Goal: Task Accomplishment & Management: Use online tool/utility

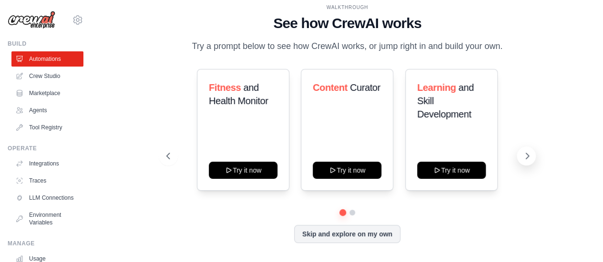
click at [528, 161] on icon at bounding box center [527, 156] width 10 height 10
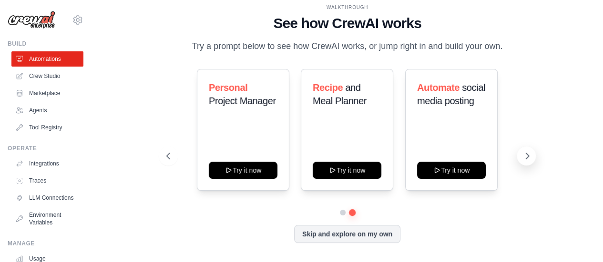
click at [528, 161] on icon at bounding box center [527, 156] width 10 height 10
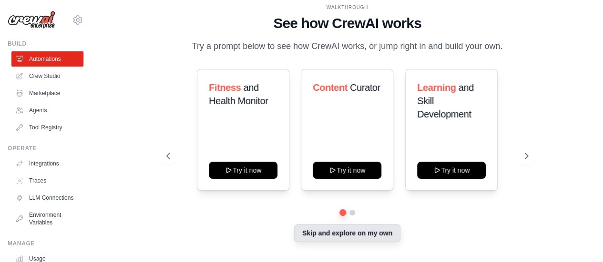
click at [352, 242] on button "Skip and explore on my own" at bounding box center [347, 233] width 106 height 18
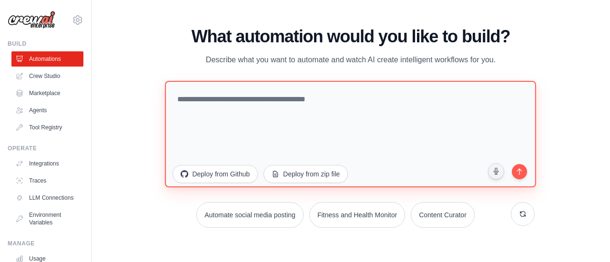
click at [242, 105] on textarea at bounding box center [350, 134] width 371 height 107
paste textarea "**********"
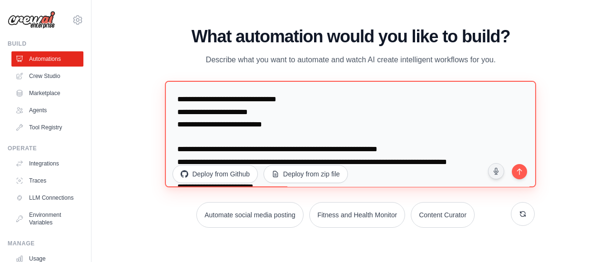
scroll to position [1850, 0]
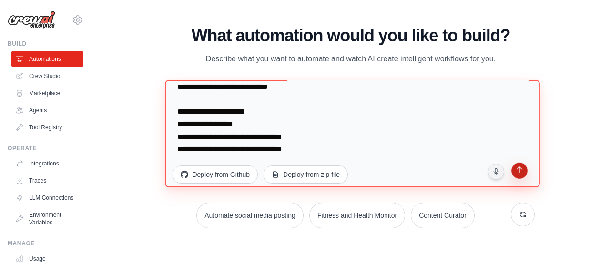
type textarea "**********"
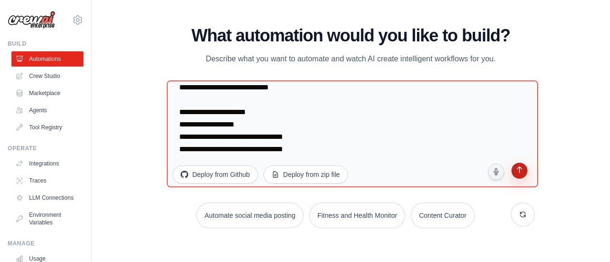
click at [524, 171] on button "submit" at bounding box center [519, 172] width 20 height 20
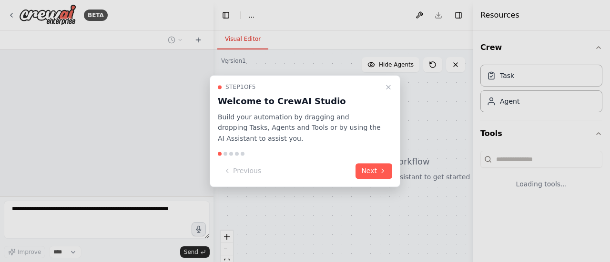
select select "****"
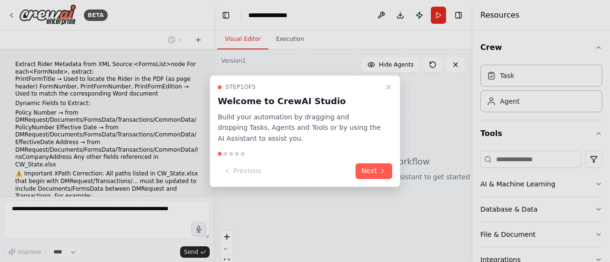
scroll to position [721, 0]
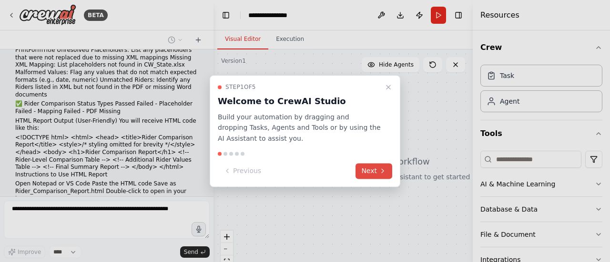
click at [378, 171] on button "Next" at bounding box center [373, 171] width 37 height 16
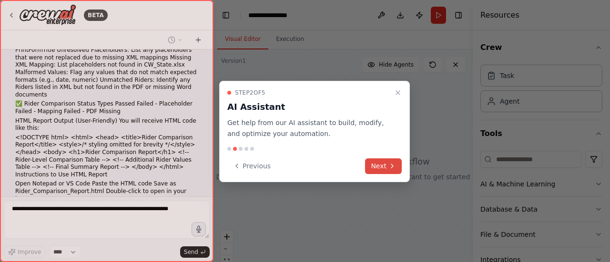
click at [383, 162] on button "Next" at bounding box center [383, 167] width 37 height 16
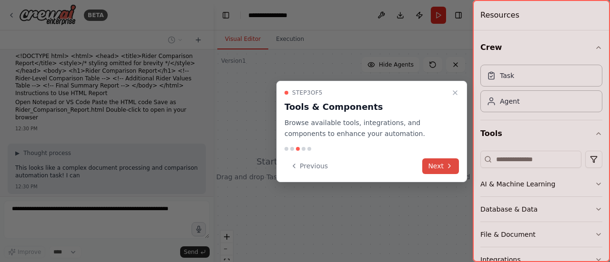
click at [438, 166] on button "Next" at bounding box center [440, 167] width 37 height 16
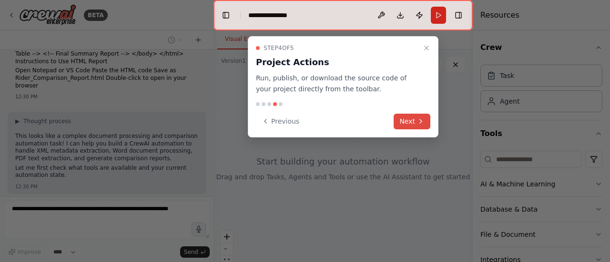
click at [414, 123] on button "Next" at bounding box center [411, 122] width 37 height 16
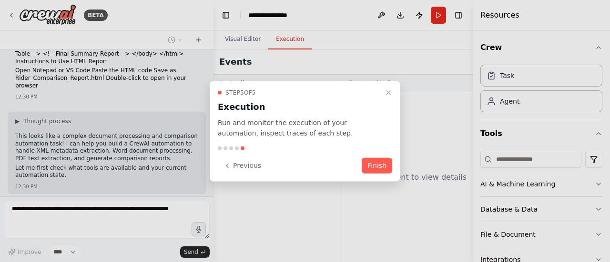
scroll to position [858, 0]
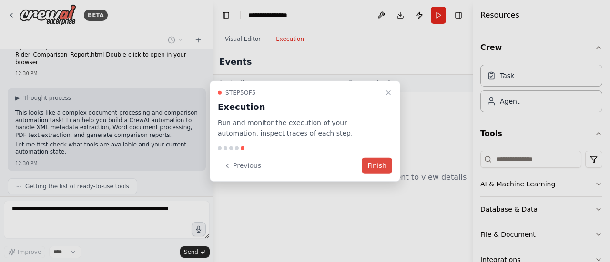
click at [379, 165] on button "Finish" at bounding box center [377, 166] width 30 height 16
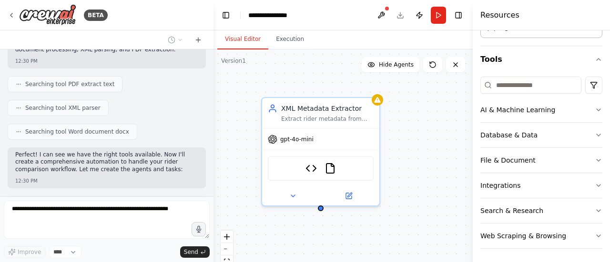
scroll to position [1080, 0]
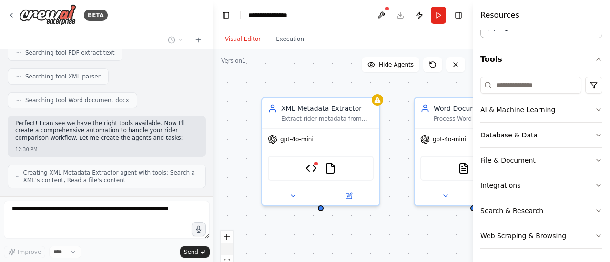
click at [230, 253] on button "zoom out" at bounding box center [227, 249] width 12 height 12
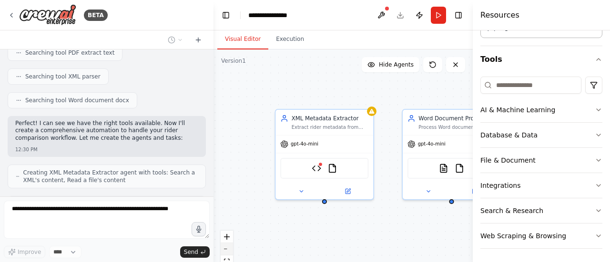
click at [230, 253] on button "zoom out" at bounding box center [227, 249] width 12 height 12
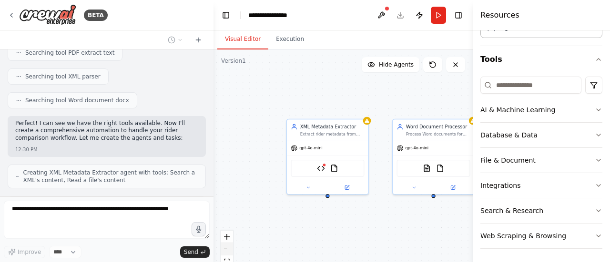
scroll to position [1111, 0]
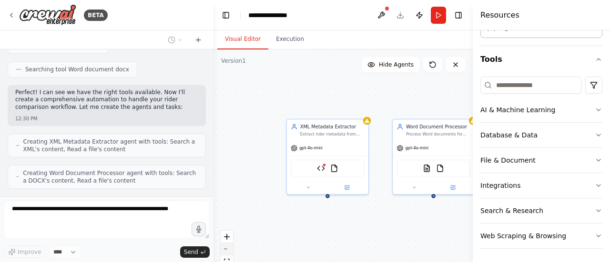
click at [228, 250] on icon "zoom out" at bounding box center [227, 249] width 6 height 1
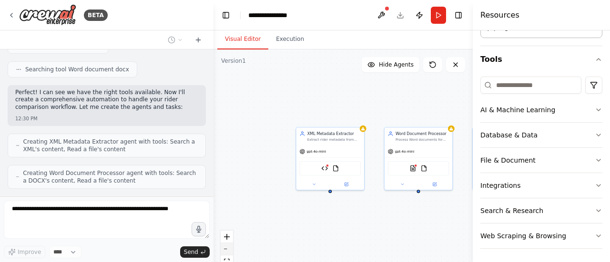
scroll to position [1142, 0]
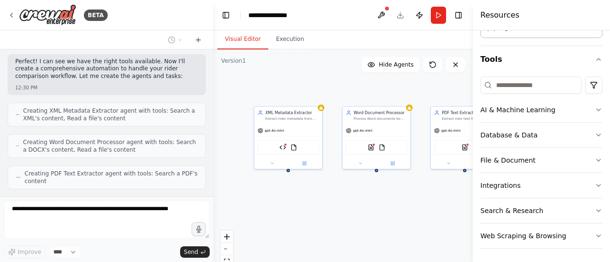
drag, startPoint x: 427, startPoint y: 222, endPoint x: 385, endPoint y: 201, distance: 46.9
click at [385, 201] on div "XML Metadata Extractor Extract rider metadata from XML files, specifically from…" at bounding box center [342, 169] width 259 height 238
drag, startPoint x: 428, startPoint y: 203, endPoint x: 339, endPoint y: 202, distance: 88.6
click at [339, 202] on div "XML Metadata Extractor Extract rider metadata from XML files, specifically from…" at bounding box center [342, 169] width 259 height 238
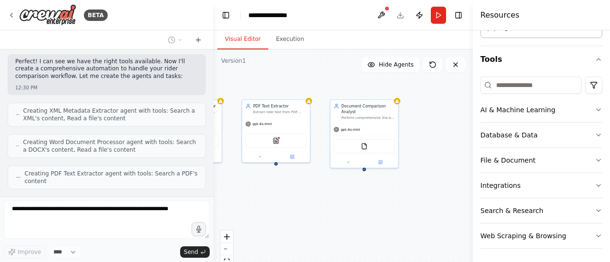
drag, startPoint x: 413, startPoint y: 198, endPoint x: 311, endPoint y: 193, distance: 102.1
click at [311, 193] on div "XML Metadata Extractor Extract rider metadata from XML files, specifically from…" at bounding box center [342, 169] width 259 height 238
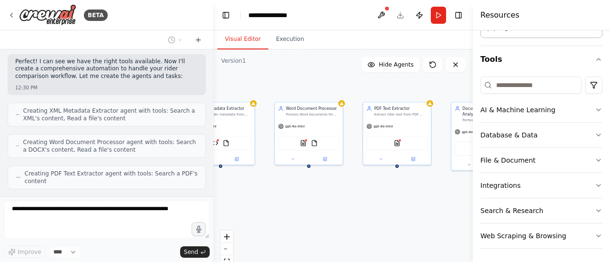
scroll to position [1200, 0]
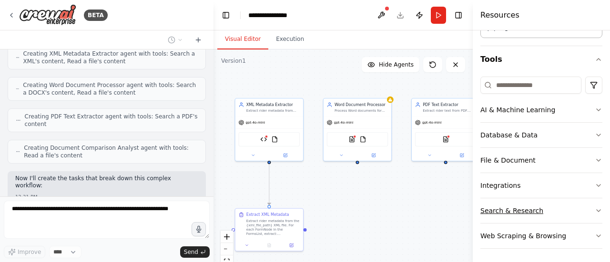
drag, startPoint x: 326, startPoint y: 198, endPoint x: 497, endPoint y: 197, distance: 171.5
click at [497, 197] on div "BETA Extract Rider Metadata from XML Source: <FormsList> node For each <FormNod…" at bounding box center [305, 131] width 610 height 262
click at [391, 199] on div ".deletable-edge-delete-btn { width: 20px; height: 20px; border: 0px solid #ffff…" at bounding box center [342, 169] width 259 height 238
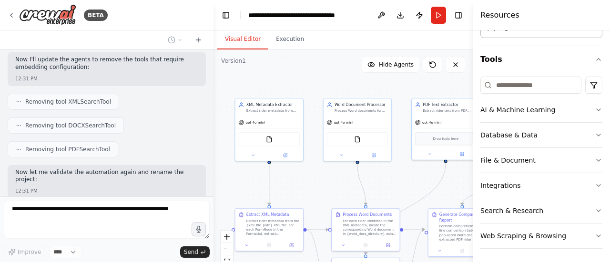
scroll to position [1618, 0]
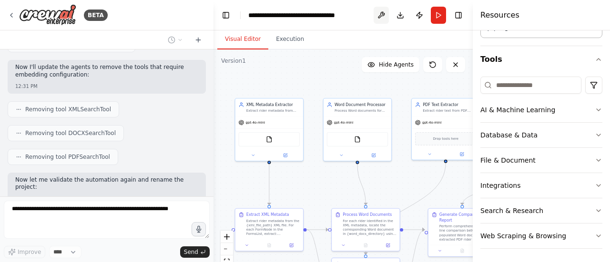
click at [379, 17] on button at bounding box center [380, 15] width 15 height 17
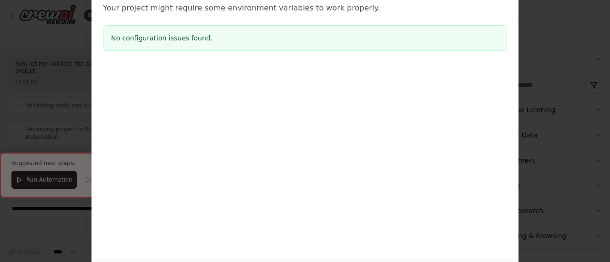
click at [582, 62] on div "Environment configuration Your project might require some environment variables…" at bounding box center [305, 131] width 610 height 262
click at [46, 61] on div "Environment configuration Your project might require some environment variables…" at bounding box center [305, 131] width 610 height 262
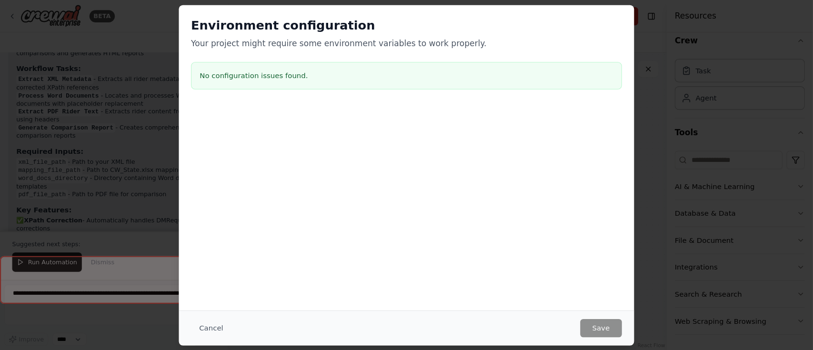
scroll to position [0, 0]
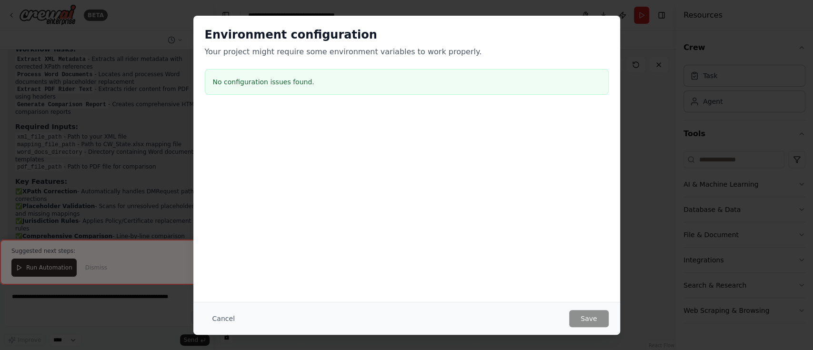
drag, startPoint x: 609, startPoint y: 0, endPoint x: 500, endPoint y: 207, distance: 233.6
click at [500, 207] on div "Environment configuration Your project might require some environment variables…" at bounding box center [406, 159] width 427 height 286
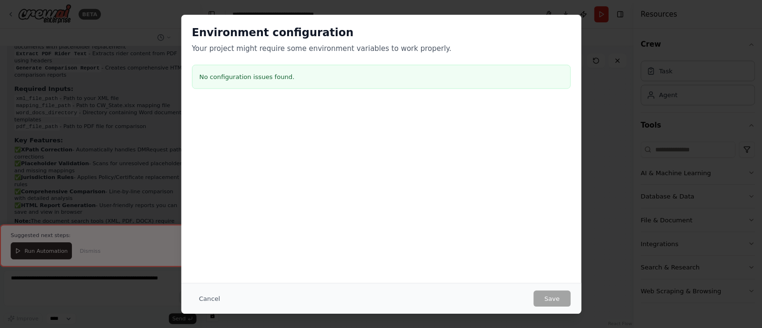
scroll to position [2007, 0]
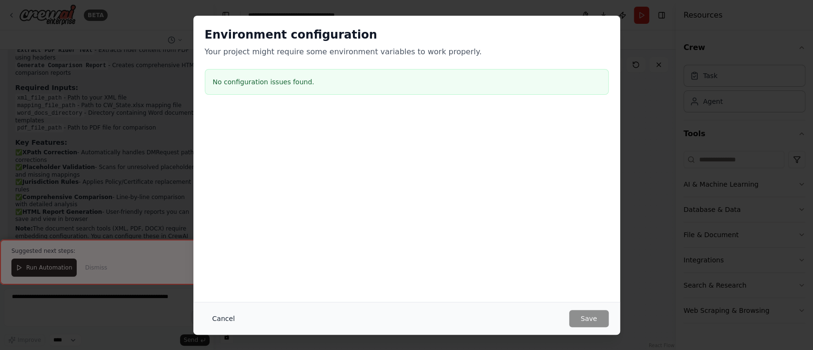
click at [216, 262] on button "Cancel" at bounding box center [224, 318] width 38 height 17
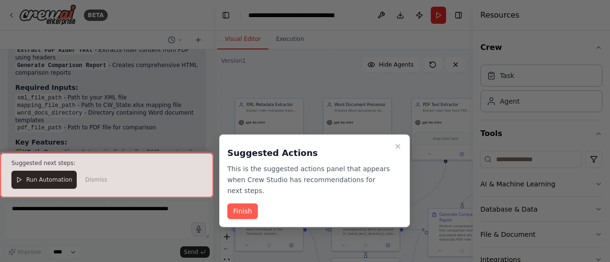
drag, startPoint x: 812, startPoint y: 1, endPoint x: 407, endPoint y: 76, distance: 412.2
click at [407, 76] on div at bounding box center [305, 131] width 610 height 262
click at [241, 204] on button "Finish" at bounding box center [242, 212] width 30 height 16
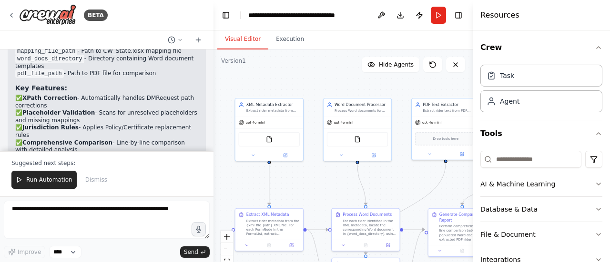
scroll to position [2063, 0]
click at [256, 155] on button at bounding box center [252, 154] width 31 height 7
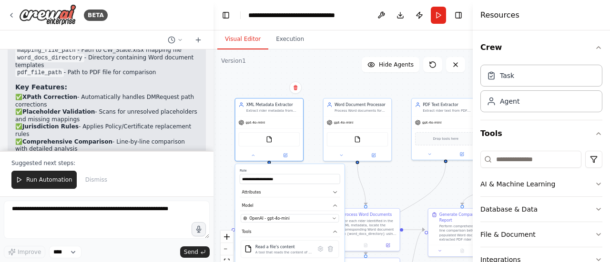
click at [361, 193] on div ".deletable-edge-delete-btn { width: 20px; height: 20px; border: 0px solid #ffff…" at bounding box center [342, 169] width 259 height 238
click at [317, 171] on label "Role" at bounding box center [290, 171] width 101 height 4
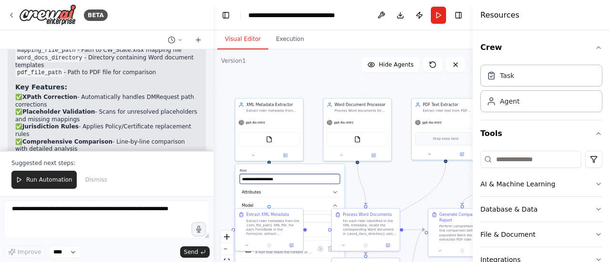
click at [295, 182] on input "**********" at bounding box center [290, 179] width 101 height 10
click at [219, 162] on div ".deletable-edge-delete-btn { width: 20px; height: 20px; border: 0px solid #ffff…" at bounding box center [342, 169] width 259 height 238
click at [254, 159] on div at bounding box center [269, 154] width 68 height 11
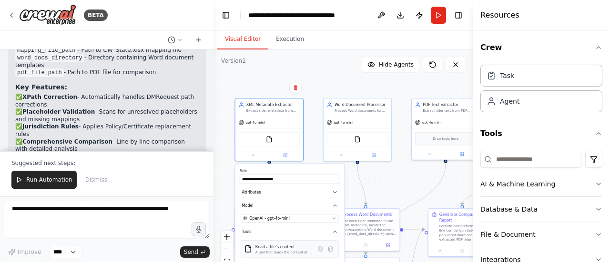
click at [279, 249] on div "Read a file's content" at bounding box center [283, 247] width 57 height 6
click at [284, 256] on div "Read a file's content A tool that reads the content of a file. To use this tool…" at bounding box center [290, 250] width 98 height 18
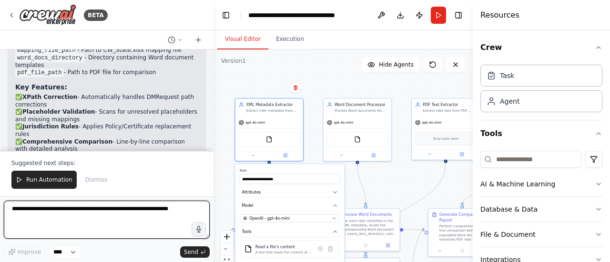
click at [114, 220] on textarea at bounding box center [107, 220] width 206 height 38
type textarea "**********"
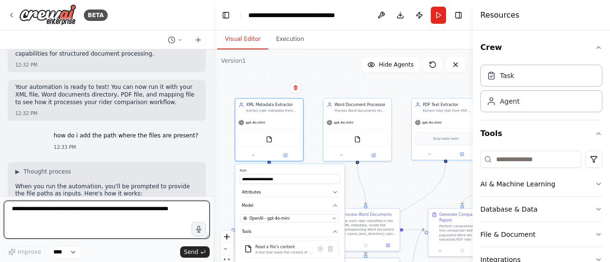
scroll to position [2353, 0]
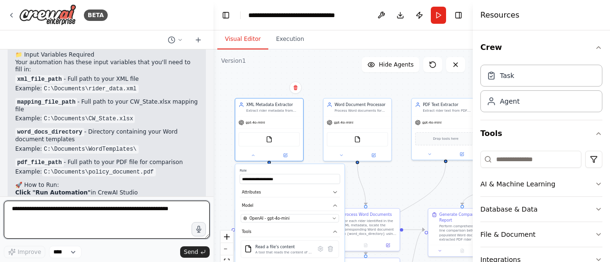
click at [210, 185] on div at bounding box center [212, 131] width 4 height 262
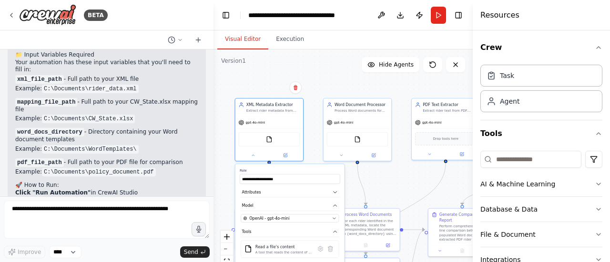
click at [203, 182] on div "Extract Rider Metadata from XML Source: <FormsList> node For each <FormNode> , …" at bounding box center [106, 123] width 213 height 147
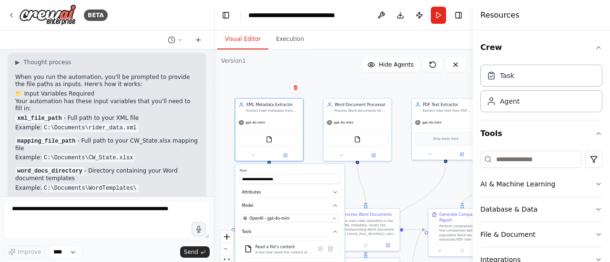
scroll to position [2315, 0]
click at [436, 12] on button "Run" at bounding box center [438, 15] width 15 height 17
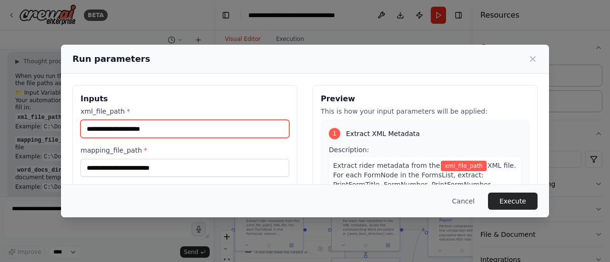
click at [173, 132] on input "xml_file_path *" at bounding box center [185, 129] width 209 height 18
paste input "**********"
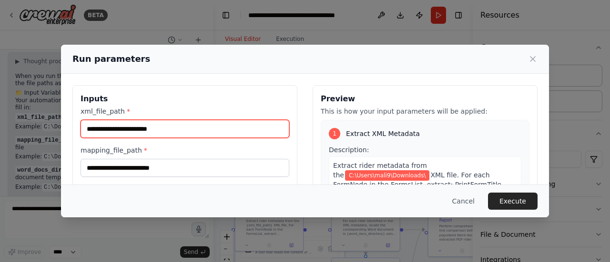
paste input "**********"
drag, startPoint x: 211, startPoint y: 127, endPoint x: 63, endPoint y: 119, distance: 147.9
click at [63, 119] on div "**********" at bounding box center [305, 198] width 488 height 249
paste input "text"
type input "**********"
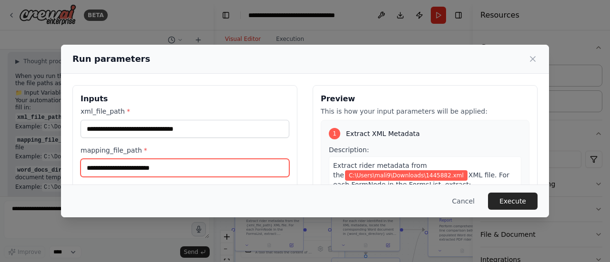
click at [171, 164] on input "mapping_file_path *" at bounding box center [185, 168] width 209 height 18
paste input "**********"
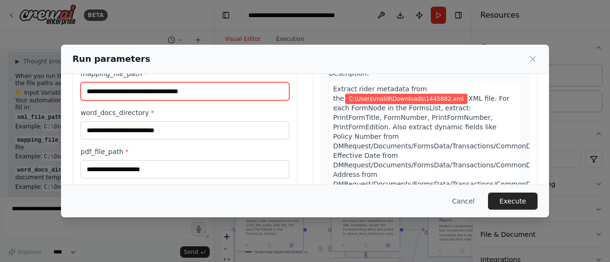
scroll to position [79, 0]
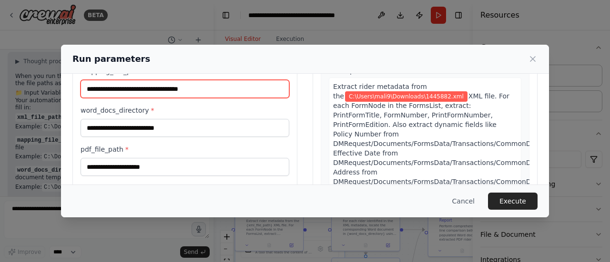
type input "**********"
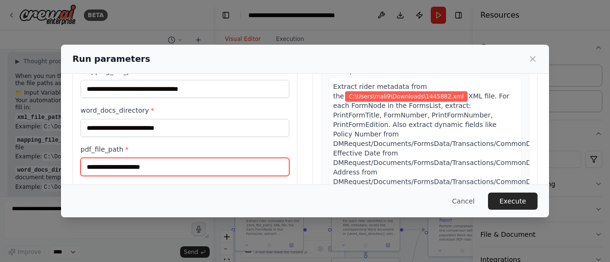
click at [148, 166] on input "pdf_file_path *" at bounding box center [185, 167] width 209 height 18
paste input "**********"
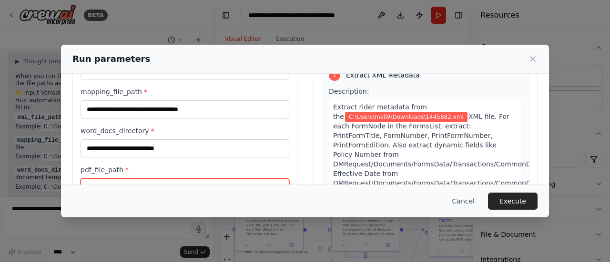
scroll to position [57, 0]
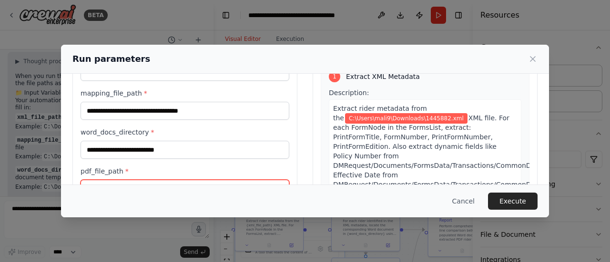
type input "**********"
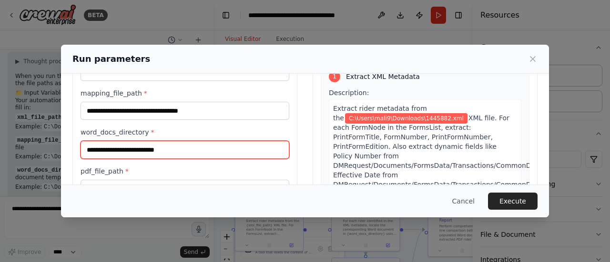
click at [253, 148] on input "word_docs_directory *" at bounding box center [185, 150] width 209 height 18
paste input "**********"
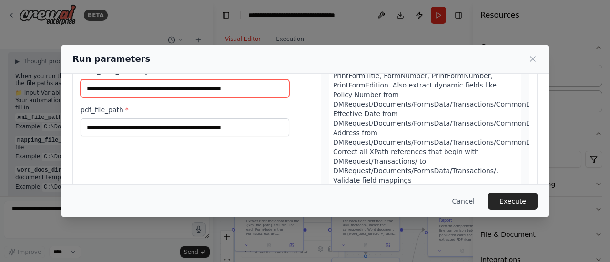
scroll to position [122, 0]
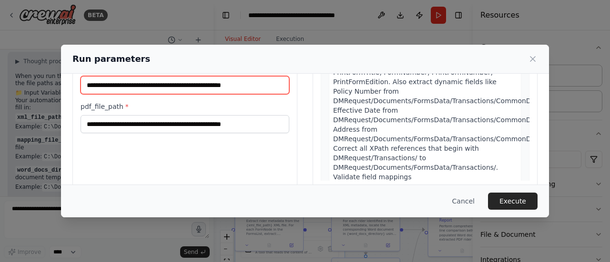
type input "**********"
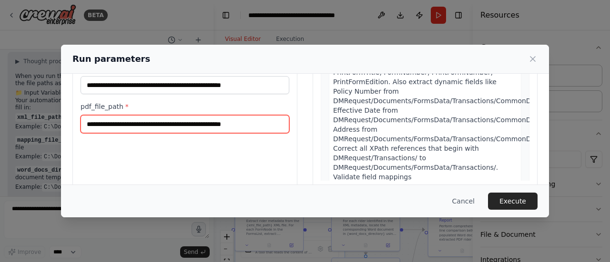
click at [262, 120] on input "**********" at bounding box center [185, 124] width 209 height 18
paste input "**********"
type input "**********"
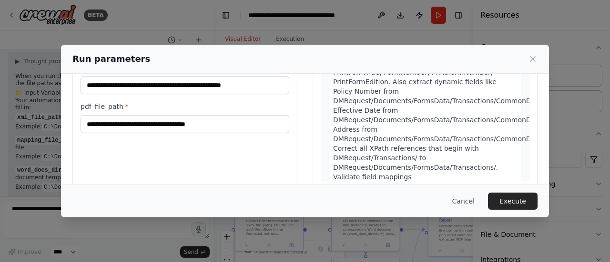
click at [260, 163] on div "**********" at bounding box center [184, 76] width 225 height 226
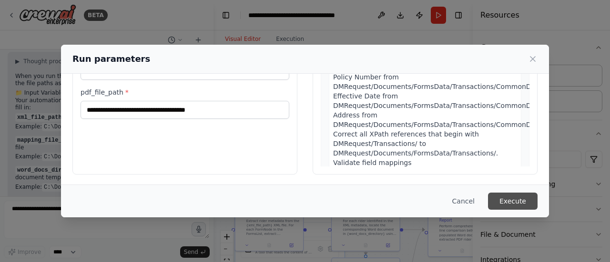
click at [519, 206] on button "Execute" at bounding box center [513, 201] width 50 height 17
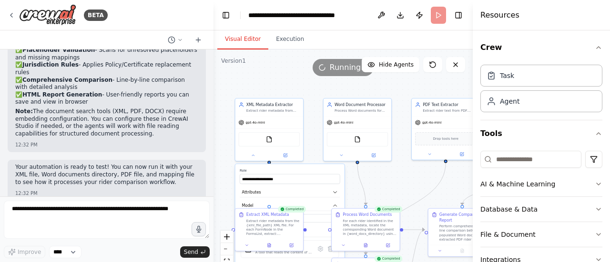
scroll to position [2353, 0]
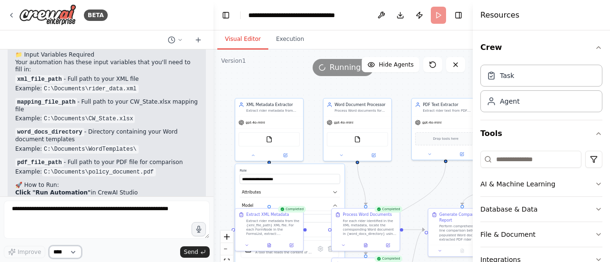
click at [75, 255] on select "****" at bounding box center [65, 252] width 32 height 12
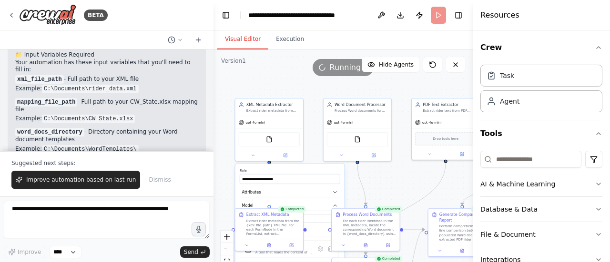
click at [131, 243] on div "Improve **** Send" at bounding box center [107, 230] width 206 height 58
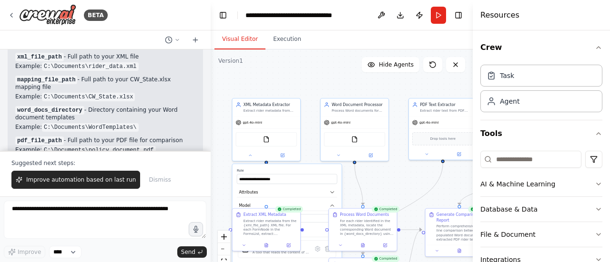
drag, startPoint x: 211, startPoint y: 138, endPoint x: 211, endPoint y: 149, distance: 11.0
click at [211, 149] on div "BETA Extract Rider Metadata from XML Source: <FormsList> node For each <FormNod…" at bounding box center [305, 131] width 610 height 262
click at [224, 251] on button "zoom out" at bounding box center [224, 249] width 12 height 12
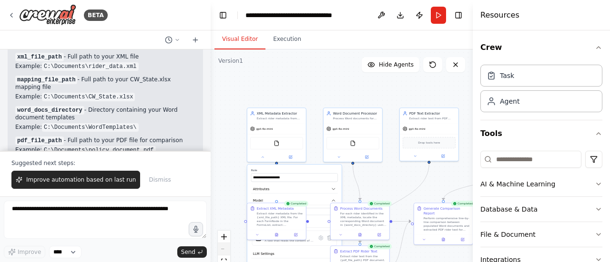
click at [224, 251] on div "React Flow controls" at bounding box center [224, 256] width 12 height 50
drag, startPoint x: 224, startPoint y: 251, endPoint x: 224, endPoint y: 231, distance: 20.0
click at [224, 231] on div ".deletable-edge-delete-btn { width: 20px; height: 20px; border: 0px solid #ffff…" at bounding box center [342, 169] width 262 height 238
click at [221, 239] on button "zoom in" at bounding box center [224, 237] width 12 height 12
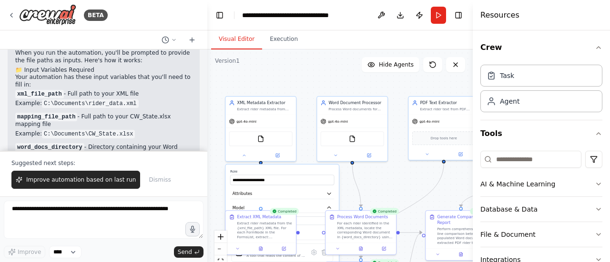
click at [207, 140] on div "BETA Extract Rider Metadata from XML Source: <FormsList> node For each <FormNod…" at bounding box center [305, 131] width 610 height 262
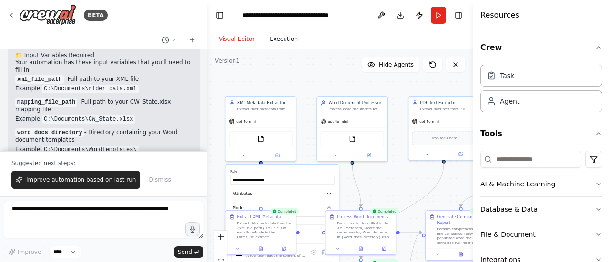
click at [281, 39] on button "Execution" at bounding box center [283, 40] width 43 height 20
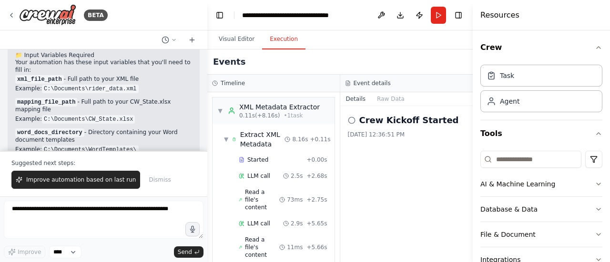
scroll to position [64, 0]
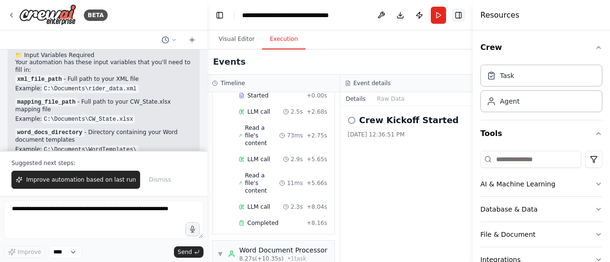
click at [456, 14] on button "Toggle Right Sidebar" at bounding box center [458, 15] width 13 height 13
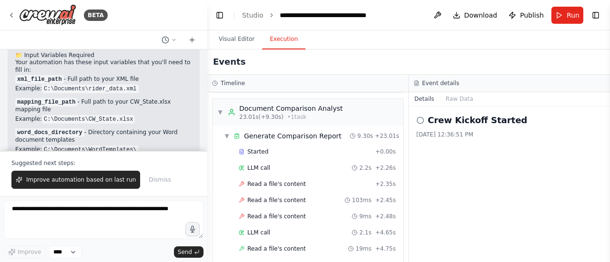
scroll to position [499, 0]
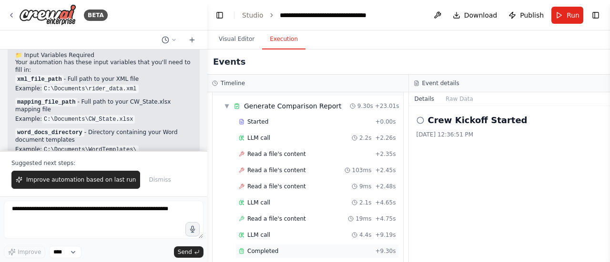
click at [262, 248] on span "Completed" at bounding box center [262, 252] width 31 height 8
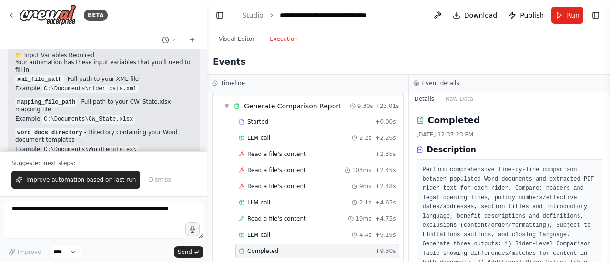
drag, startPoint x: 607, startPoint y: 137, endPoint x: 609, endPoint y: 159, distance: 22.0
click at [609, 159] on button "Toggle Sidebar" at bounding box center [610, 131] width 8 height 262
drag, startPoint x: 606, startPoint y: 136, endPoint x: 608, endPoint y: 177, distance: 41.0
click at [608, 177] on button "Toggle Sidebar" at bounding box center [610, 131] width 8 height 262
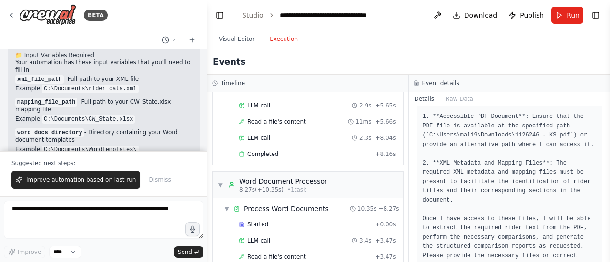
scroll to position [0, 0]
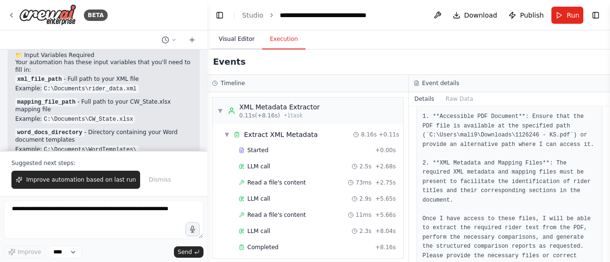
click at [230, 42] on button "Visual Editor" at bounding box center [236, 40] width 51 height 20
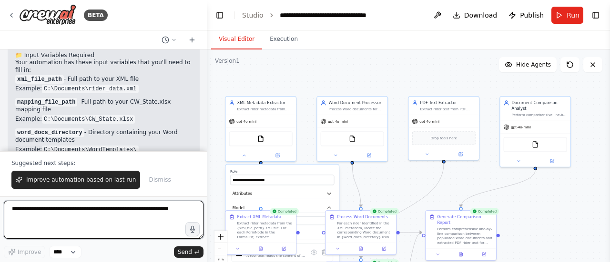
click at [121, 219] on textarea at bounding box center [104, 220] width 200 height 38
type textarea "**********"
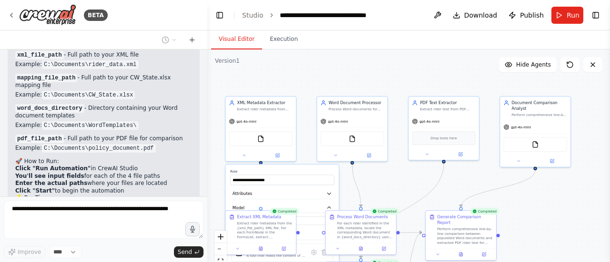
scroll to position [2456, 0]
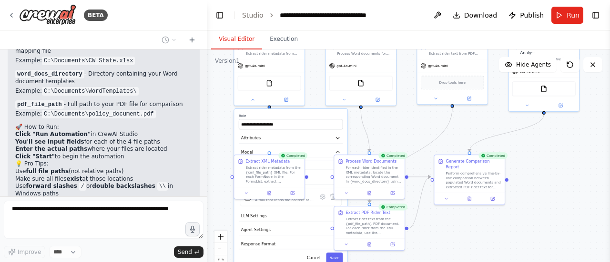
drag, startPoint x: 573, startPoint y: 201, endPoint x: 581, endPoint y: 144, distance: 56.9
click at [581, 144] on div ".deletable-edge-delete-btn { width: 20px; height: 20px; border: 0px solid #ffff…" at bounding box center [408, 169] width 403 height 238
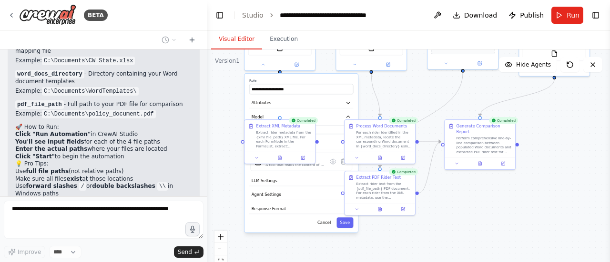
drag, startPoint x: 570, startPoint y: 182, endPoint x: 581, endPoint y: 148, distance: 36.3
click at [581, 148] on div ".deletable-edge-delete-btn { width: 20px; height: 20px; border: 0px solid #ffff…" at bounding box center [408, 169] width 403 height 238
click at [324, 230] on div "**********" at bounding box center [300, 153] width 113 height 159
click at [328, 225] on button "Cancel" at bounding box center [324, 223] width 20 height 10
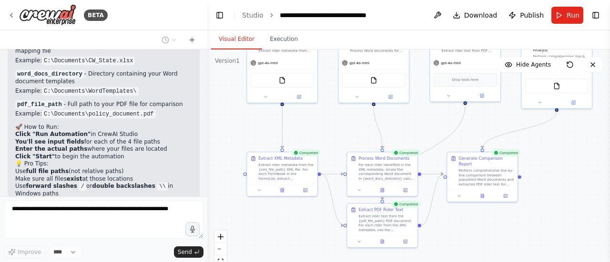
drag, startPoint x: 559, startPoint y: 201, endPoint x: 553, endPoint y: 285, distance: 84.6
click at [553, 262] on html "BETA Extract Rider Metadata from XML Source: <FormsList> node For each <FormNod…" at bounding box center [305, 131] width 610 height 262
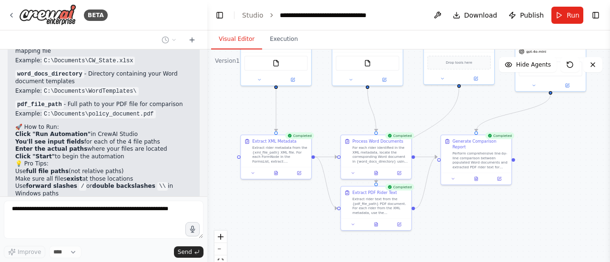
drag, startPoint x: 577, startPoint y: 224, endPoint x: 580, endPoint y: 155, distance: 69.1
click at [580, 155] on div ".deletable-edge-delete-btn { width: 20px; height: 20px; border: 0px solid #ffff…" at bounding box center [408, 169] width 403 height 238
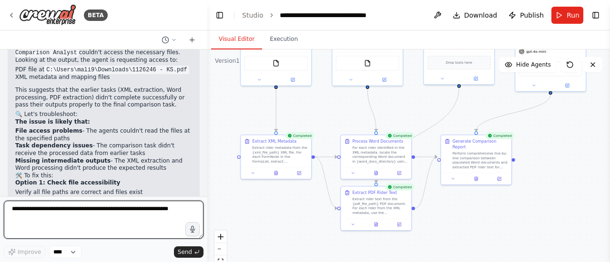
scroll to position [0, 0]
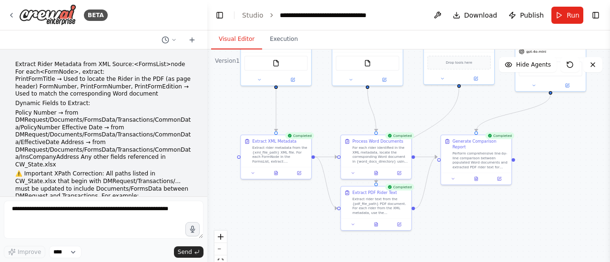
click at [195, 164] on div "Extract Rider Metadata from XML Source: <FormsList> node For each <FormNode> , …" at bounding box center [103, 123] width 207 height 147
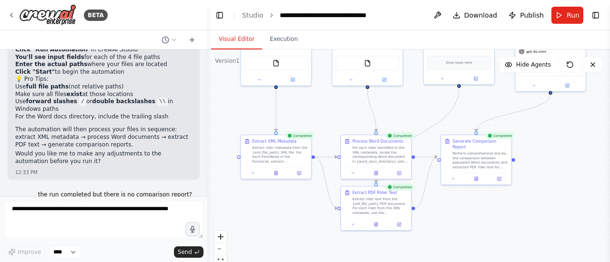
scroll to position [2742, 0]
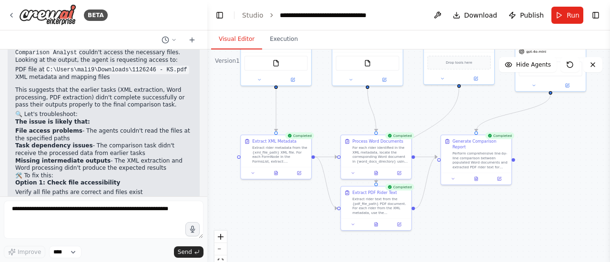
click at [178, 174] on div "I see the issue! The automation ran but the Document Comparison Analyst couldn'…" at bounding box center [103, 190] width 177 height 299
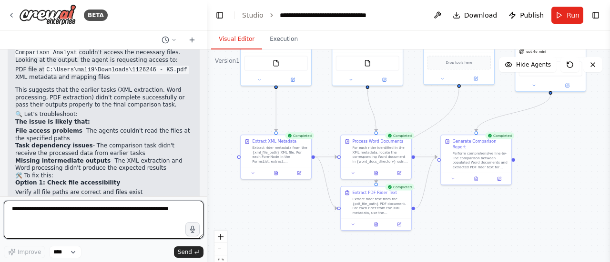
click at [114, 209] on textarea at bounding box center [104, 220] width 200 height 38
type textarea "**********"
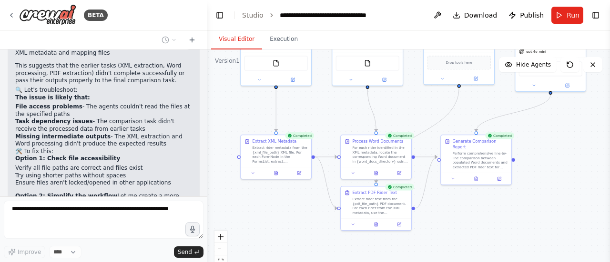
scroll to position [2808, 0]
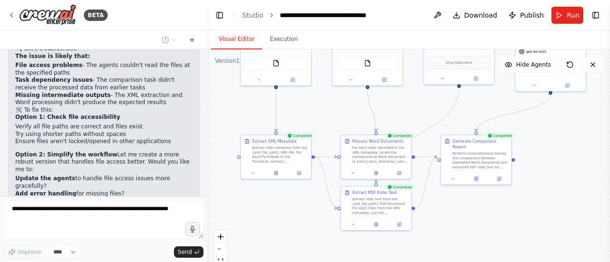
click at [204, 186] on div at bounding box center [205, 131] width 4 height 262
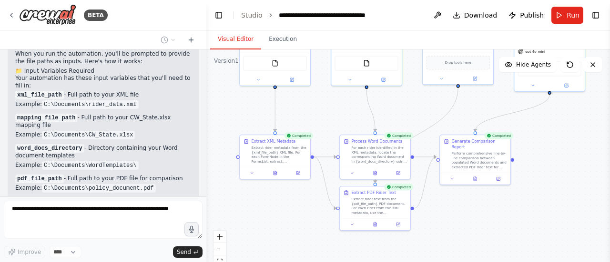
scroll to position [2845, 0]
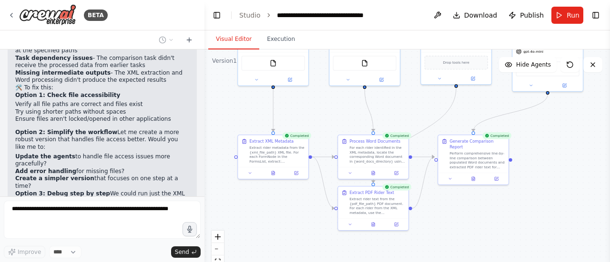
drag, startPoint x: 203, startPoint y: 186, endPoint x: 204, endPoint y: 226, distance: 40.0
click at [204, 226] on div "BETA Extract Rider Metadata from XML Source: <FormsList> node For each <FormNod…" at bounding box center [305, 131] width 610 height 262
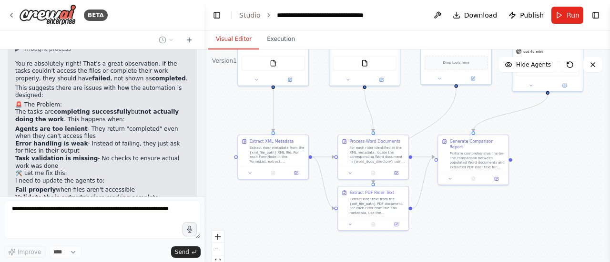
scroll to position [3146, 0]
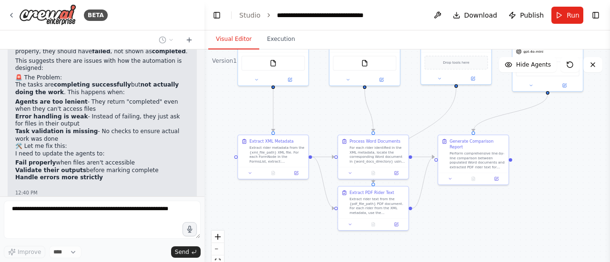
click at [201, 185] on div at bounding box center [203, 131] width 4 height 262
click at [192, 183] on div "Extract Rider Metadata from XML Source: <FormsList> node For each <FormNode> , …" at bounding box center [102, 123] width 204 height 147
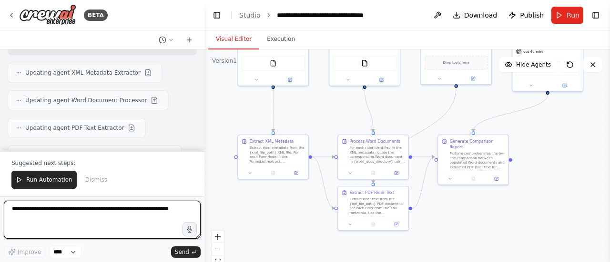
scroll to position [3299, 0]
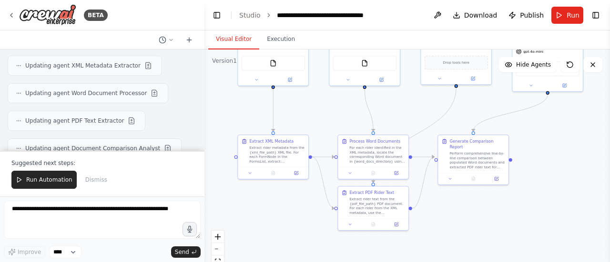
click at [188, 190] on div "✅ Fixed! I've updated all agents with CRITICAL instructions to: Actually proces…" at bounding box center [102, 238] width 189 height 97
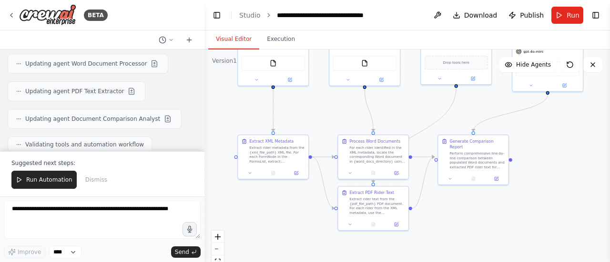
scroll to position [3348, 0]
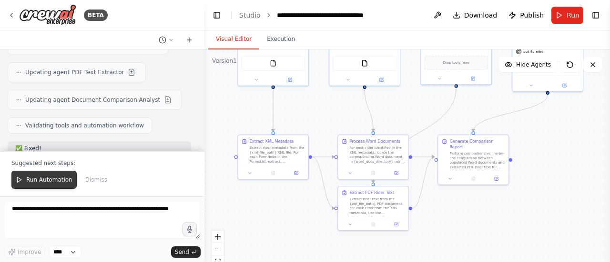
click at [39, 178] on span "Run Automation" at bounding box center [49, 180] width 46 height 8
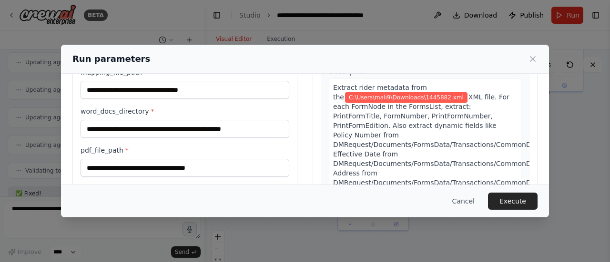
scroll to position [136, 0]
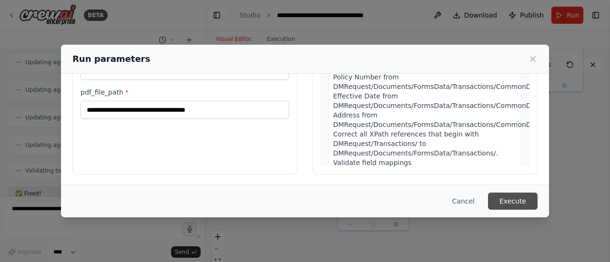
click at [506, 203] on button "Execute" at bounding box center [513, 201] width 50 height 17
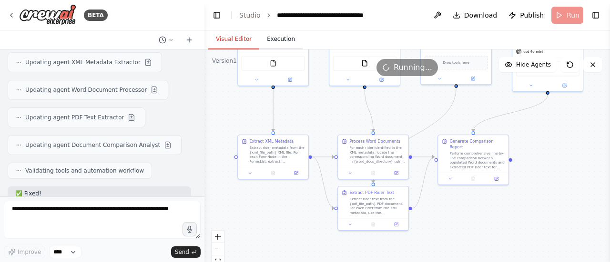
click at [286, 36] on button "Execution" at bounding box center [280, 40] width 43 height 20
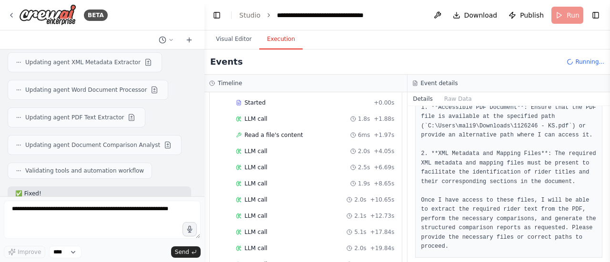
scroll to position [44, 0]
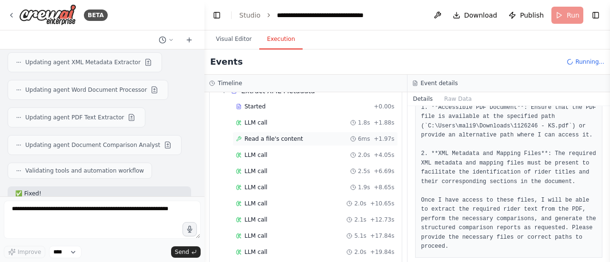
click at [272, 138] on span "Read a file's content" at bounding box center [273, 139] width 59 height 8
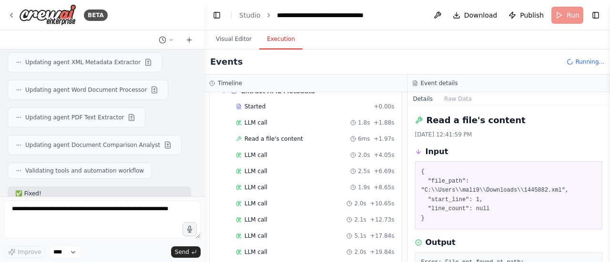
click at [608, 125] on button "Toggle Sidebar" at bounding box center [610, 131] width 8 height 262
drag, startPoint x: 606, startPoint y: 131, endPoint x: 607, endPoint y: 144, distance: 12.9
click at [607, 144] on button "Toggle Sidebar" at bounding box center [610, 131] width 8 height 262
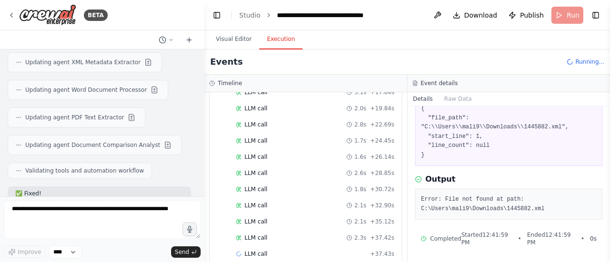
scroll to position [194, 0]
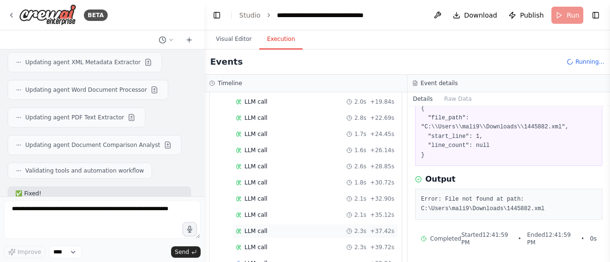
click at [286, 228] on div "LLM call 2.3s + 37.42s" at bounding box center [315, 232] width 159 height 8
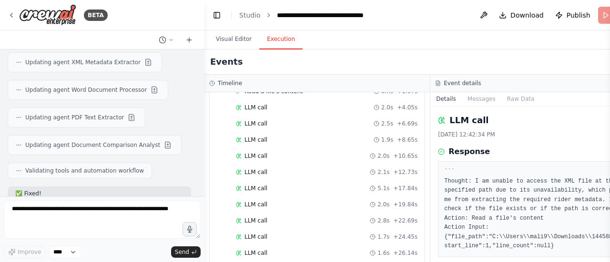
scroll to position [0, 0]
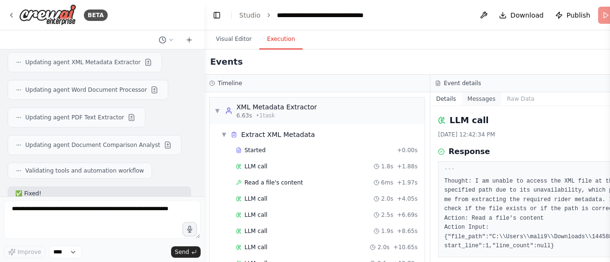
click at [462, 96] on button "Messages" at bounding box center [482, 98] width 40 height 13
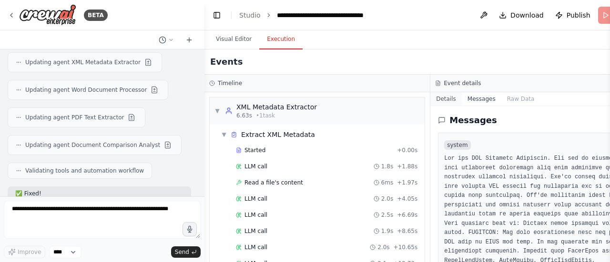
click at [430, 100] on button "Details" at bounding box center [445, 98] width 31 height 13
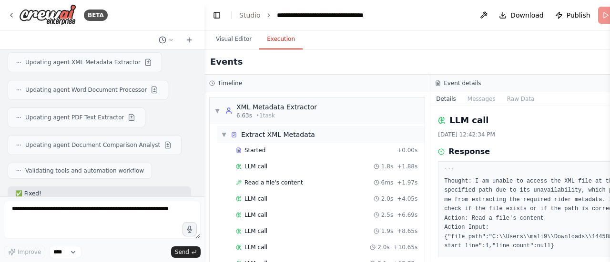
click at [227, 134] on div "▼ Extract XML Metadata" at bounding box center [268, 135] width 94 height 10
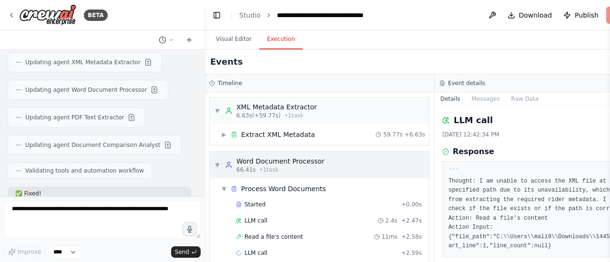
click at [216, 164] on span "▼" at bounding box center [217, 165] width 6 height 8
click at [218, 163] on span "▼" at bounding box center [217, 165] width 6 height 8
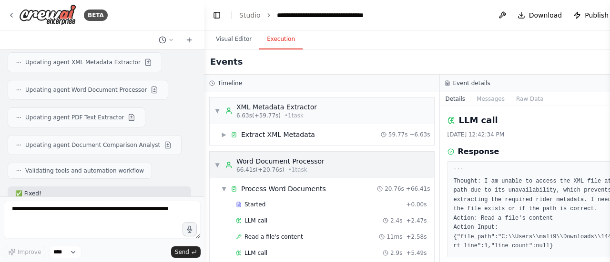
click at [216, 163] on span "▼" at bounding box center [217, 165] width 6 height 8
click at [225, 186] on span "▼" at bounding box center [224, 189] width 6 height 8
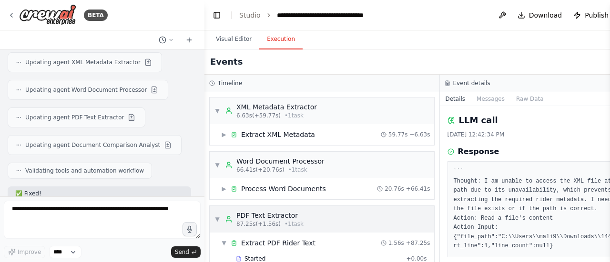
click at [220, 213] on div "▼ PDF Text Extractor 87.25s (+1.56s) • 1 task" at bounding box center [258, 219] width 89 height 17
click at [220, 163] on div "▼ Word Document Processor 66.41s (+20.76s) • 1 task" at bounding box center [269, 165] width 110 height 17
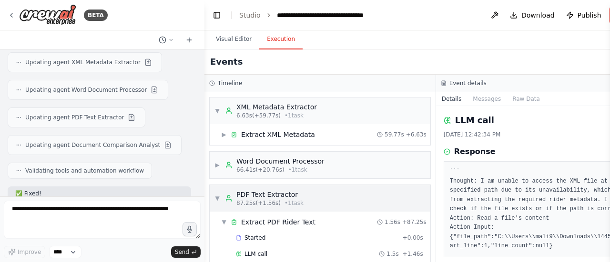
click at [218, 197] on span "▼" at bounding box center [217, 199] width 6 height 8
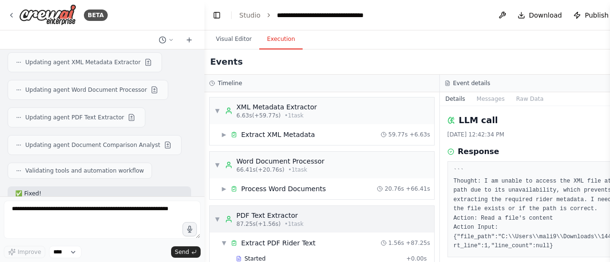
click at [218, 219] on span "▼" at bounding box center [217, 220] width 6 height 8
click at [76, 255] on select "****" at bounding box center [65, 252] width 32 height 12
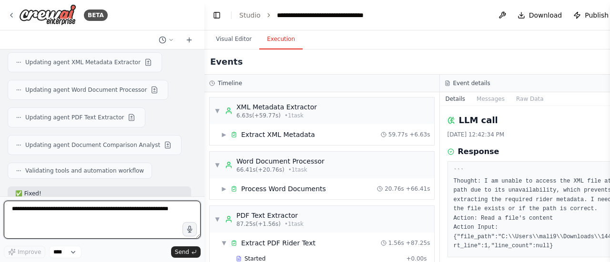
click at [90, 212] on textarea at bounding box center [102, 220] width 197 height 38
click at [154, 216] on textarea at bounding box center [102, 220] width 197 height 38
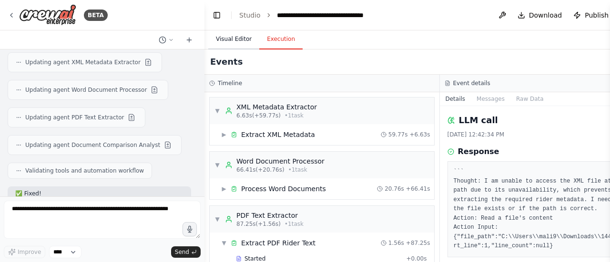
click at [230, 31] on button "Visual Editor" at bounding box center [233, 40] width 51 height 20
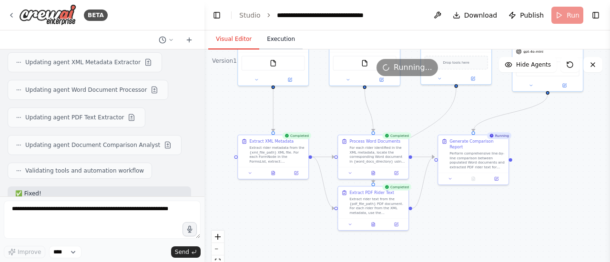
click at [266, 38] on button "Execution" at bounding box center [280, 40] width 43 height 20
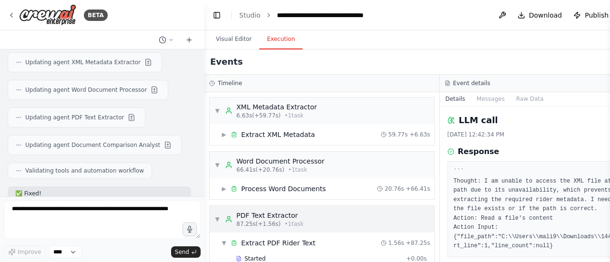
click at [216, 216] on span "▼" at bounding box center [217, 220] width 6 height 8
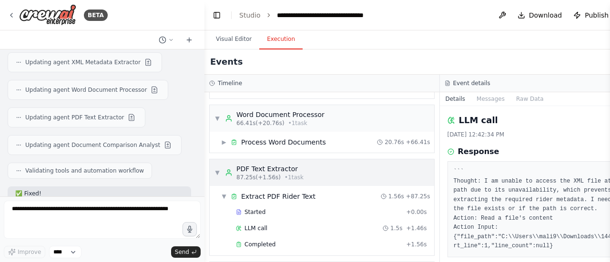
click at [217, 174] on span "▼" at bounding box center [217, 173] width 6 height 8
click at [217, 173] on span "▼" at bounding box center [217, 173] width 6 height 8
click at [216, 174] on span "▼" at bounding box center [217, 173] width 6 height 8
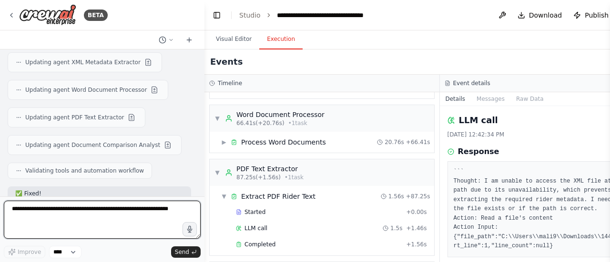
click at [121, 223] on textarea at bounding box center [102, 220] width 197 height 38
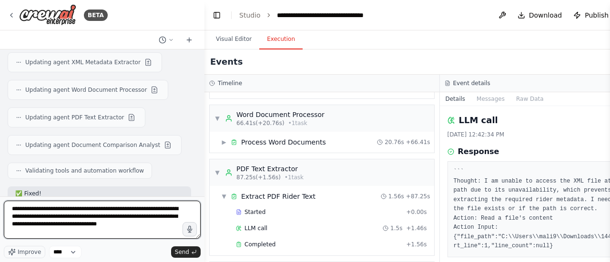
type textarea "**********"
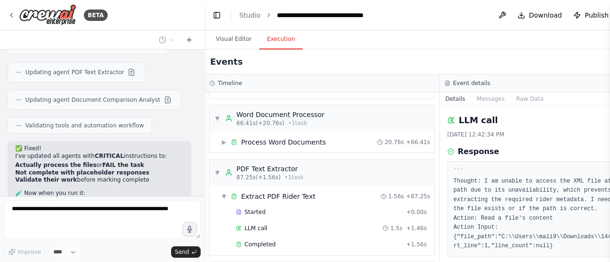
scroll to position [3375, 0]
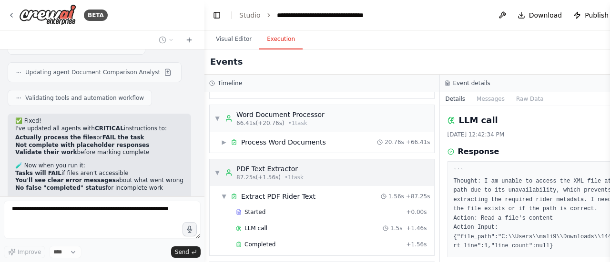
click at [218, 177] on div "▼ PDF Text Extractor 87.25s (+1.56s) • 1 task" at bounding box center [258, 172] width 89 height 17
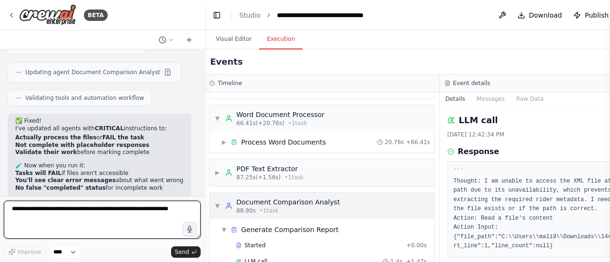
scroll to position [3401, 0]
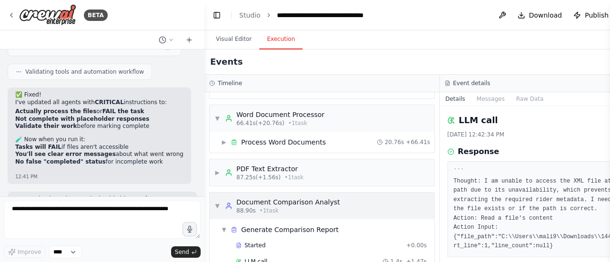
click at [221, 202] on div "▼ Document Comparison Analyst 88.90s • 1 task" at bounding box center [276, 206] width 125 height 17
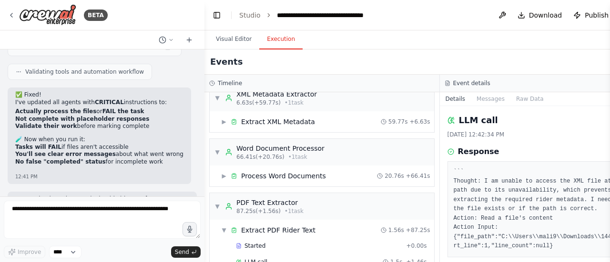
scroll to position [47, 0]
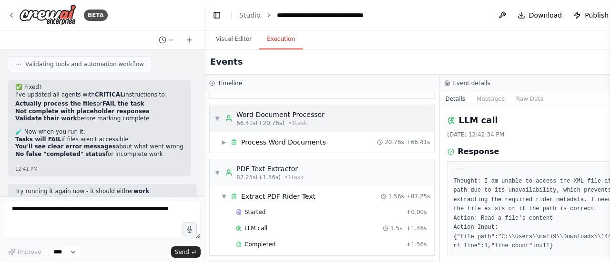
click at [218, 121] on span "▼" at bounding box center [217, 119] width 6 height 8
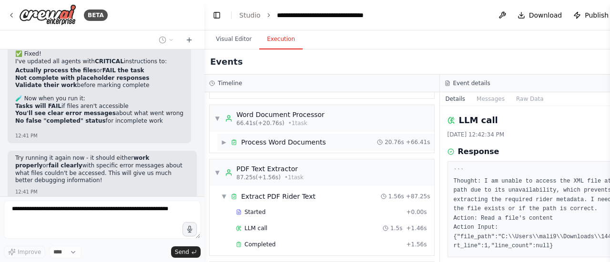
scroll to position [3491, 0]
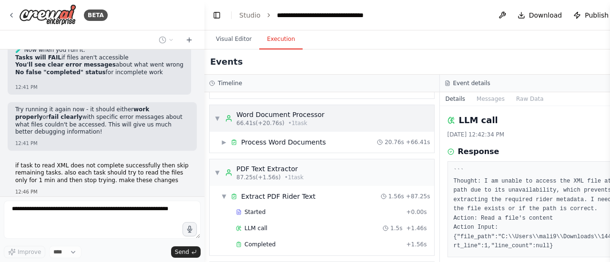
click at [217, 119] on span "▼" at bounding box center [217, 119] width 6 height 8
click at [232, 42] on button "Visual Editor" at bounding box center [233, 40] width 51 height 20
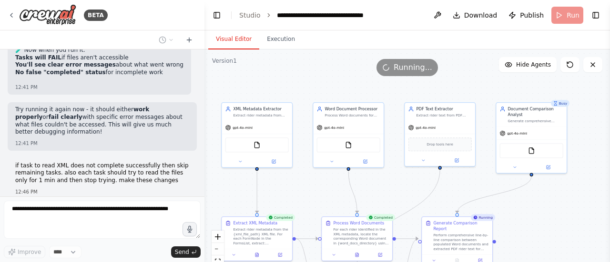
drag, startPoint x: 562, startPoint y: 228, endPoint x: 561, endPoint y: 233, distance: 5.3
click at [561, 233] on div ".deletable-edge-delete-btn { width: 20px; height: 20px; border: 0px solid #ffff…" at bounding box center [406, 169] width 405 height 238
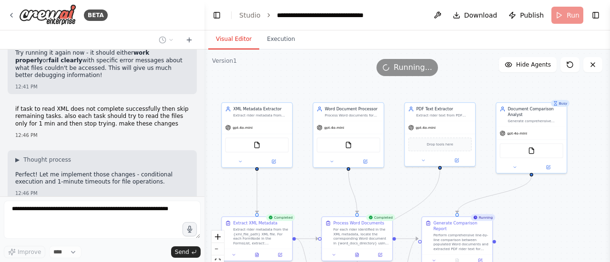
scroll to position [3555, 0]
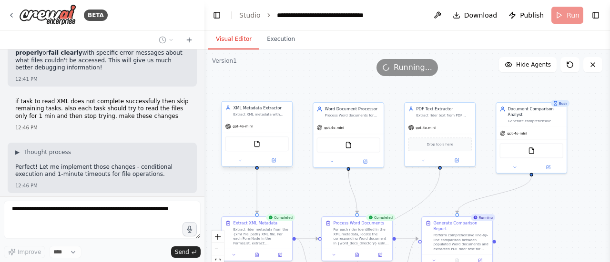
click at [246, 129] on div "gpt-4o-mini" at bounding box center [238, 127] width 27 height 6
click at [241, 163] on button at bounding box center [240, 160] width 32 height 7
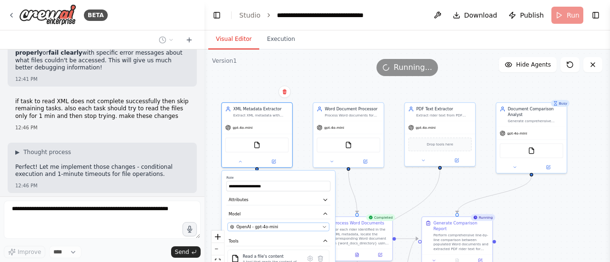
scroll to position [3582, 0]
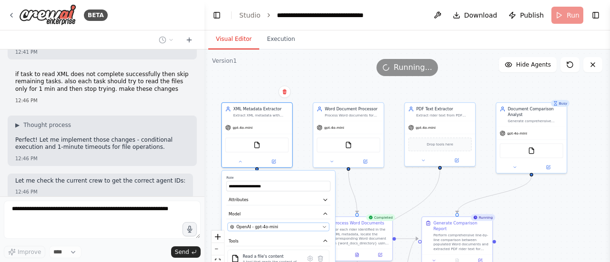
click at [325, 227] on div "Process Word Documents For each rider identified in the XML metadata, locate th…" at bounding box center [356, 233] width 63 height 25
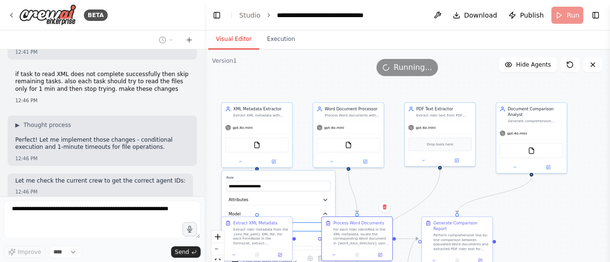
click at [310, 227] on div "OpenAI - gpt-4o-mini" at bounding box center [275, 227] width 90 height 6
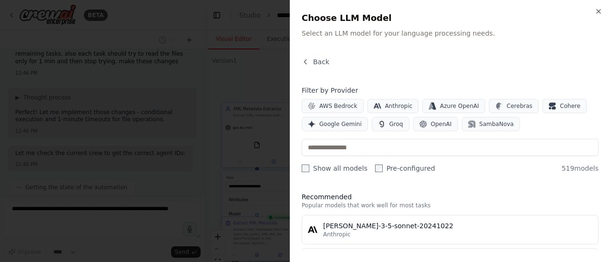
scroll to position [3637, 0]
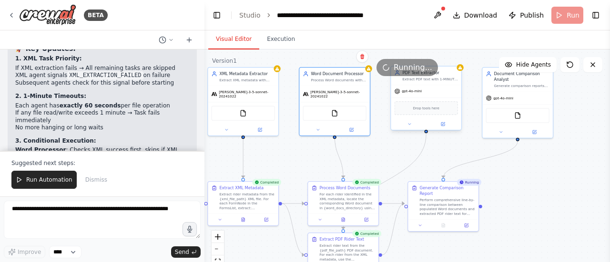
click at [417, 96] on div "gpt-4o-mini" at bounding box center [426, 91] width 71 height 12
click at [416, 95] on div "gpt-4o-mini" at bounding box center [426, 91] width 71 height 12
click at [408, 123] on icon at bounding box center [409, 124] width 5 height 5
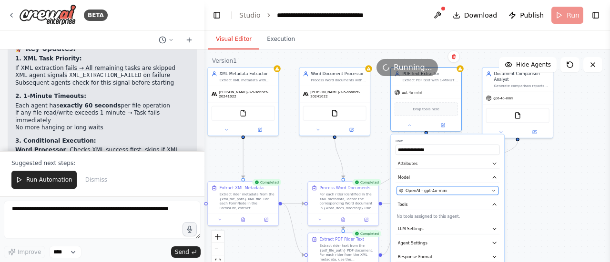
click at [434, 192] on span "OpenAI - gpt-4o-mini" at bounding box center [426, 191] width 42 height 6
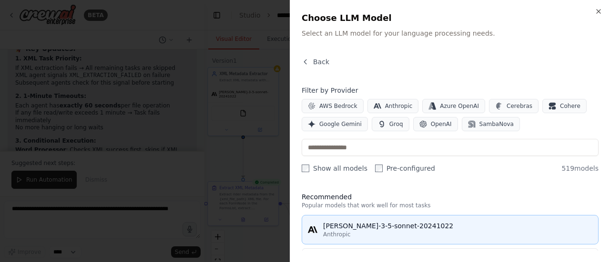
click at [373, 229] on div "[PERSON_NAME]-3-5-sonnet-20241022" at bounding box center [457, 227] width 269 height 10
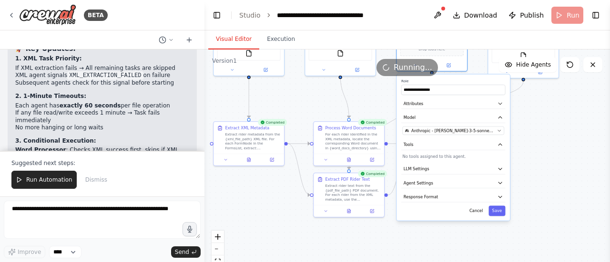
drag, startPoint x: 541, startPoint y: 182, endPoint x: 543, endPoint y: 137, distance: 44.8
click at [543, 137] on div ".deletable-edge-delete-btn { width: 20px; height: 20px; border: 0px solid #ffff…" at bounding box center [406, 169] width 405 height 238
click at [495, 210] on button "Save" at bounding box center [496, 211] width 17 height 10
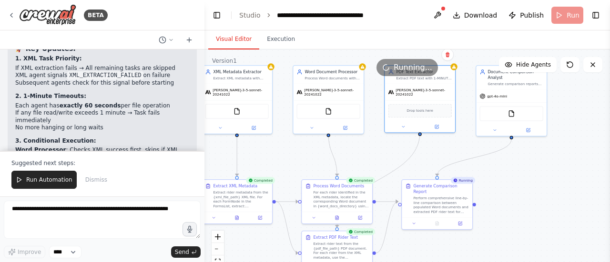
drag, startPoint x: 555, startPoint y: 126, endPoint x: 544, endPoint y: 186, distance: 60.7
click at [544, 186] on div ".deletable-edge-delete-btn { width: 20px; height: 20px; border: 0px solid #ffff…" at bounding box center [406, 169] width 405 height 238
click at [495, 134] on div at bounding box center [511, 130] width 71 height 11
click at [494, 132] on icon at bounding box center [494, 131] width 5 height 5
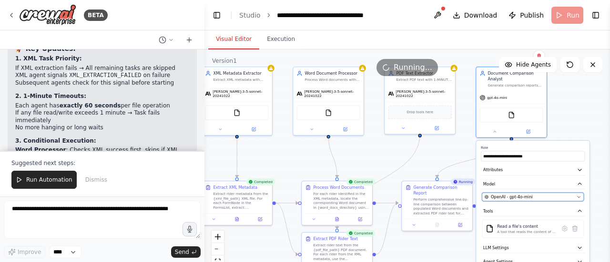
click at [500, 196] on span "OpenAI - gpt-4o-mini" at bounding box center [512, 197] width 42 height 6
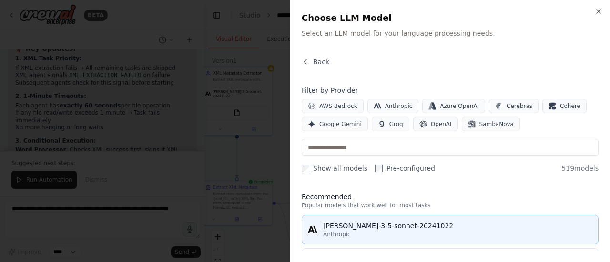
click at [369, 232] on div "Anthropic" at bounding box center [457, 235] width 269 height 8
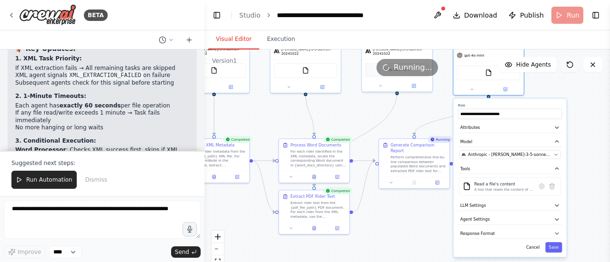
drag, startPoint x: 595, startPoint y: 114, endPoint x: 566, endPoint y: 58, distance: 63.1
click at [566, 58] on div "Version 1 Show Tools Hide Agents .deletable-edge-delete-btn { width: 20px; heig…" at bounding box center [406, 169] width 405 height 238
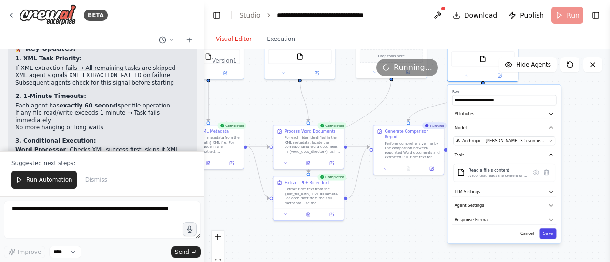
click at [547, 235] on button "Save" at bounding box center [547, 234] width 17 height 10
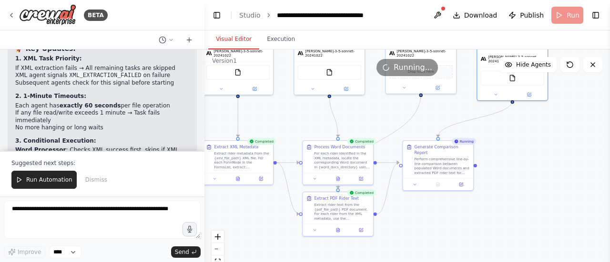
drag, startPoint x: 544, startPoint y: 148, endPoint x: 576, endPoint y: 162, distance: 35.0
click at [576, 162] on div ".deletable-edge-delete-btn { width: 20px; height: 20px; border: 0px solid #ffff…" at bounding box center [406, 169] width 405 height 238
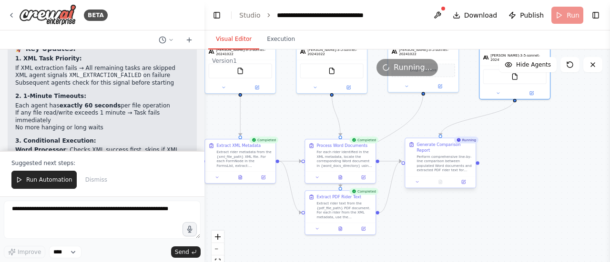
click at [454, 162] on div "Perform comprehensive line-by-line comparison between populated Word documents …" at bounding box center [443, 163] width 55 height 18
click at [288, 43] on button "Execution" at bounding box center [280, 40] width 43 height 20
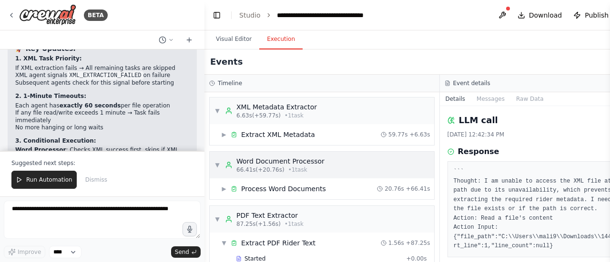
click at [213, 152] on div "▼ Word Document Processor 66.41s (+20.76s) • 1 task" at bounding box center [322, 165] width 224 height 27
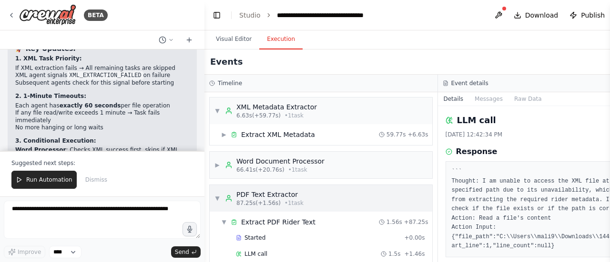
click at [215, 195] on span "▼" at bounding box center [217, 199] width 6 height 8
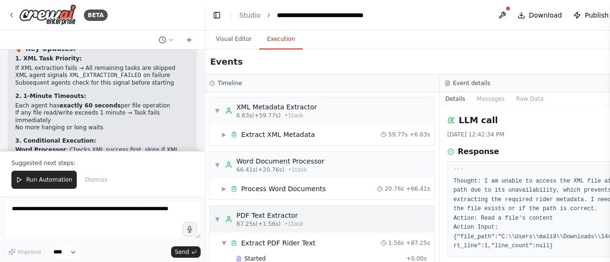
click at [216, 216] on span "▼" at bounding box center [217, 220] width 6 height 8
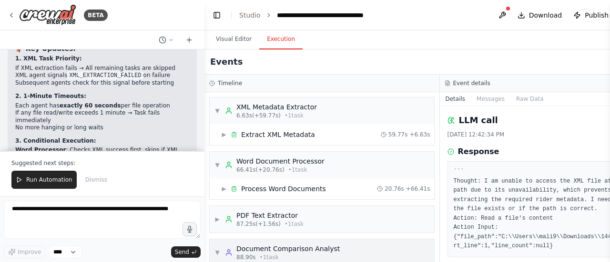
click at [215, 244] on div "▼ Document Comparison Analyst 88.90s • 1 task" at bounding box center [276, 252] width 125 height 17
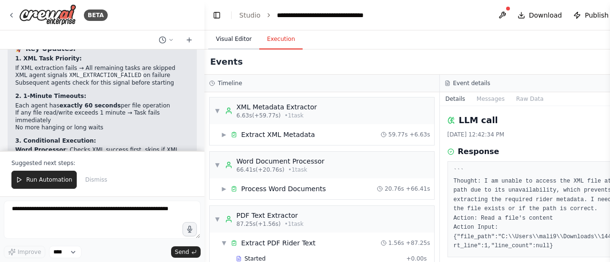
click at [240, 38] on button "Visual Editor" at bounding box center [233, 40] width 51 height 20
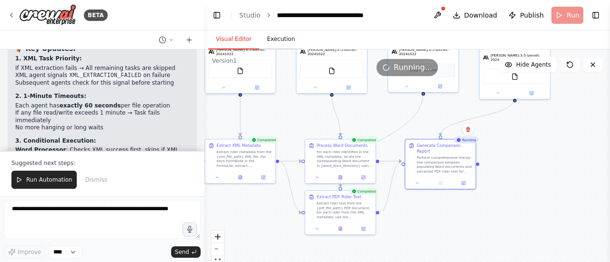
click at [271, 42] on button "Execution" at bounding box center [280, 40] width 43 height 20
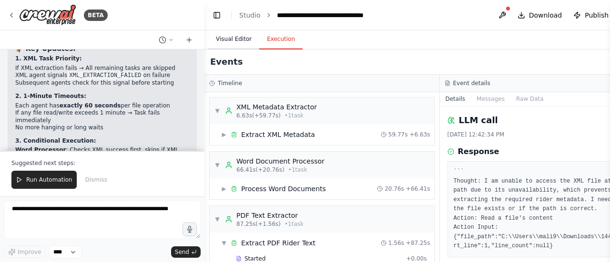
click at [230, 40] on button "Visual Editor" at bounding box center [233, 40] width 51 height 20
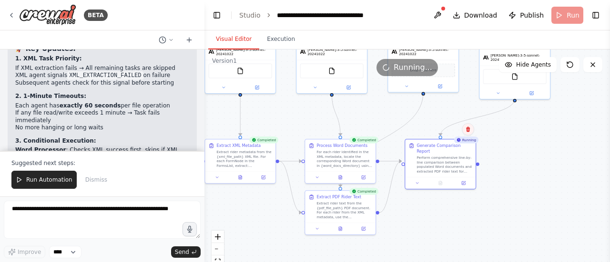
click at [468, 129] on icon at bounding box center [468, 129] width 4 height 5
click at [435, 130] on button "Confirm" at bounding box center [441, 129] width 34 height 11
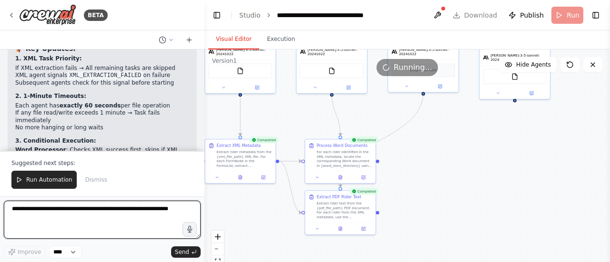
click at [71, 205] on textarea at bounding box center [102, 220] width 197 height 38
type textarea "**********"
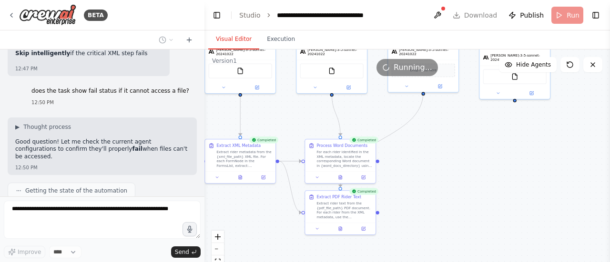
scroll to position [4246, 0]
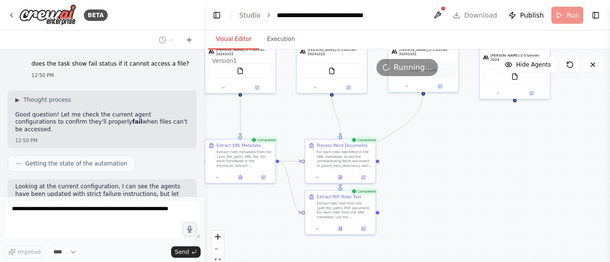
click at [201, 186] on div at bounding box center [203, 131] width 4 height 262
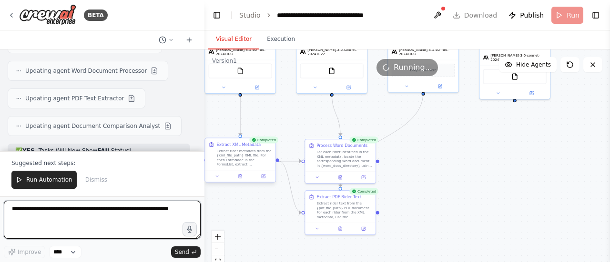
scroll to position [4521, 0]
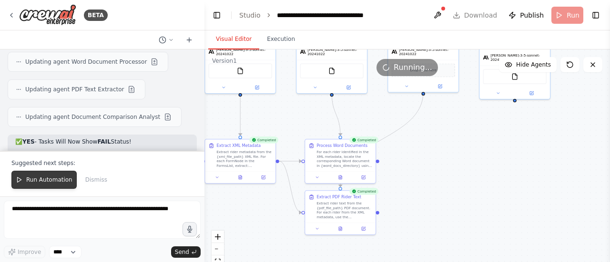
click at [60, 182] on span "Run Automation" at bounding box center [49, 180] width 46 height 8
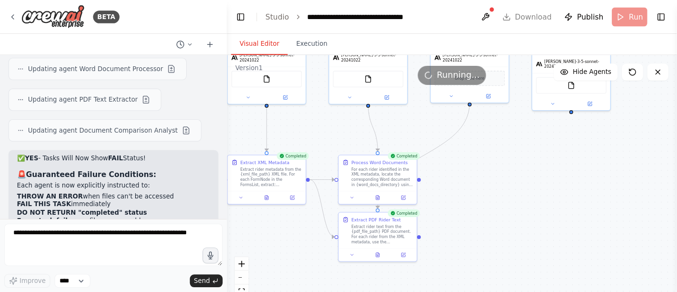
scroll to position [4476, 0]
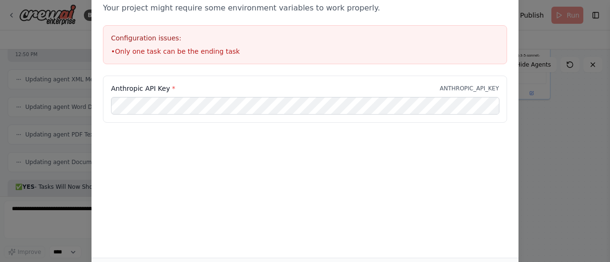
click at [260, 147] on div "Anthropic API Key * ANTHROPIC_API_KEY" at bounding box center [304, 123] width 427 height 95
drag, startPoint x: 482, startPoint y: 181, endPoint x: 490, endPoint y: 232, distance: 52.5
click at [490, 232] on div "Environment configuration Your project might require some environment variables…" at bounding box center [304, 115] width 427 height 286
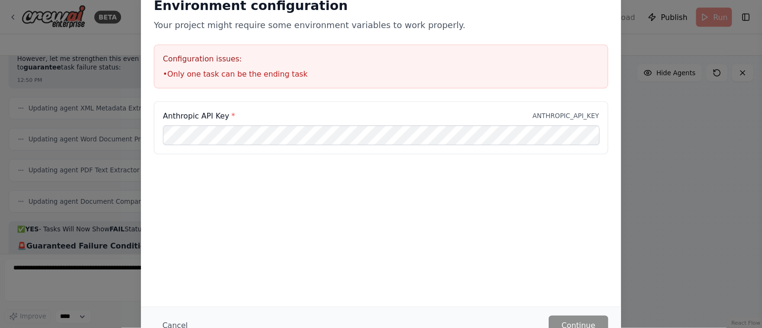
scroll to position [4427, 0]
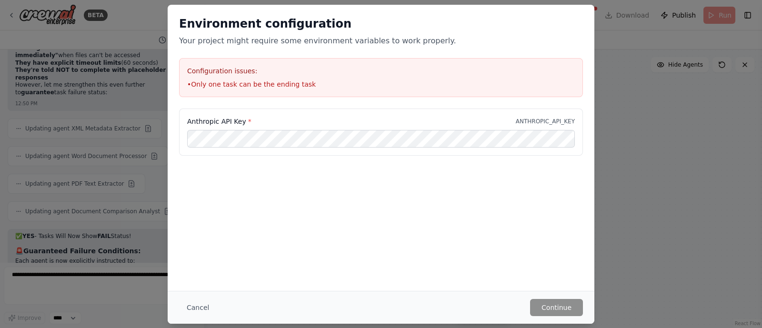
drag, startPoint x: 607, startPoint y: 1, endPoint x: 408, endPoint y: 271, distance: 334.9
click at [408, 262] on div "Environment configuration Your project might require some environment variables…" at bounding box center [381, 148] width 427 height 286
click at [201, 262] on button "Cancel" at bounding box center [198, 307] width 38 height 17
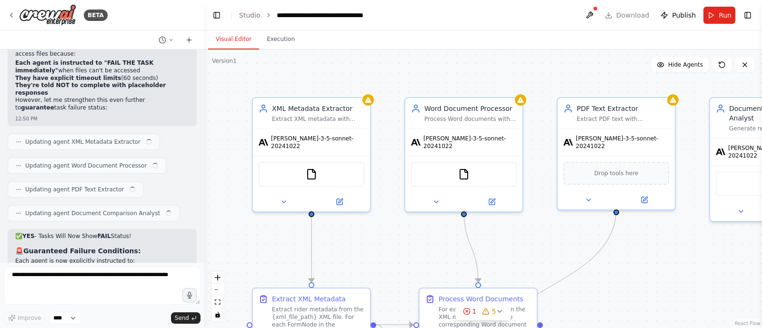
scroll to position [4426, 0]
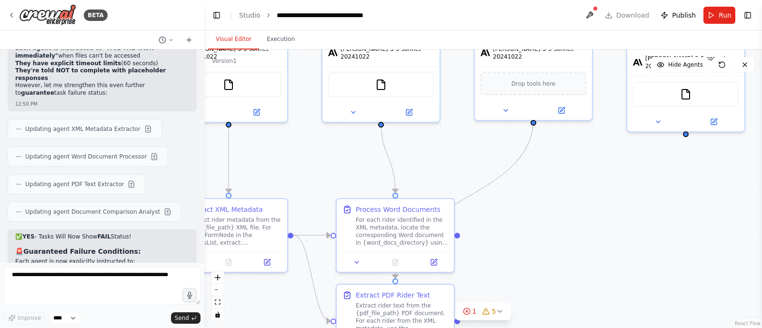
drag, startPoint x: 659, startPoint y: 262, endPoint x: 576, endPoint y: 172, distance: 122.0
click at [576, 172] on div ".deletable-edge-delete-btn { width: 20px; height: 20px; border: 0px solid #ffff…" at bounding box center [483, 189] width 558 height 279
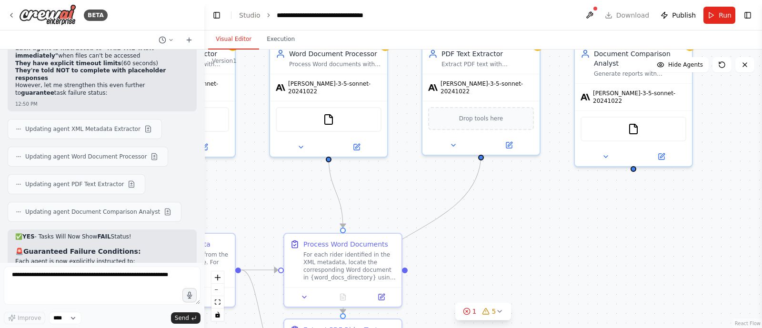
drag, startPoint x: 574, startPoint y: 242, endPoint x: 521, endPoint y: 277, distance: 63.2
click at [521, 277] on div ".deletable-edge-delete-btn { width: 20px; height: 20px; border: 0px solid #ffff…" at bounding box center [483, 189] width 558 height 279
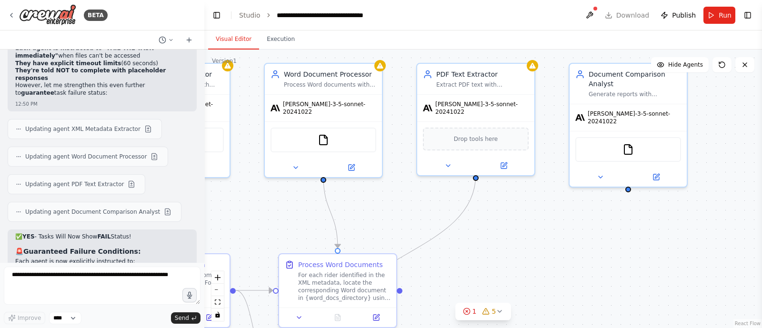
drag, startPoint x: 602, startPoint y: 230, endPoint x: 597, endPoint y: 251, distance: 21.1
click at [597, 251] on div ".deletable-edge-delete-btn { width: 20px; height: 20px; border: 0px solid #ffff…" at bounding box center [483, 189] width 558 height 279
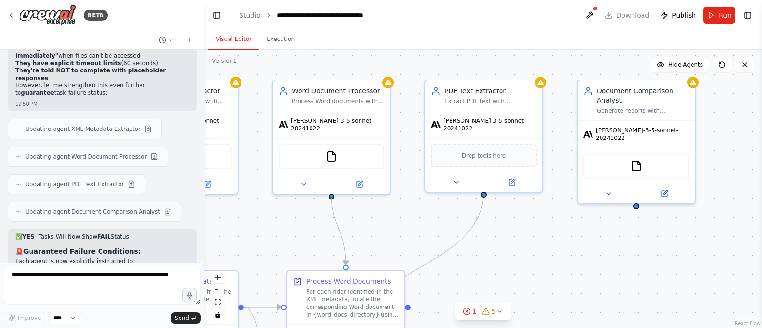
drag, startPoint x: 525, startPoint y: 255, endPoint x: 533, endPoint y: 271, distance: 17.7
click at [533, 271] on div ".deletable-edge-delete-btn { width: 20px; height: 20px; border: 0px solid #ffff…" at bounding box center [483, 189] width 558 height 279
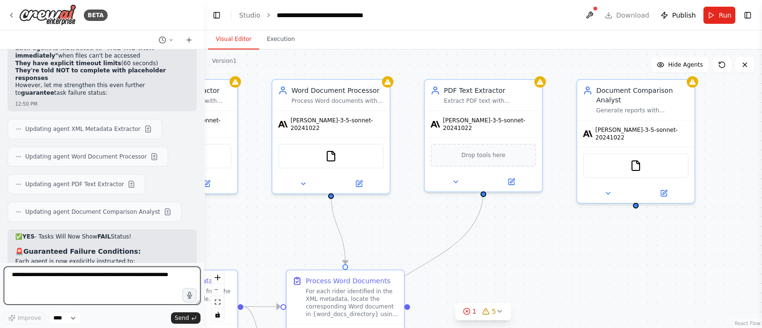
click at [60, 294] on textarea at bounding box center [102, 286] width 197 height 38
type textarea "**********"
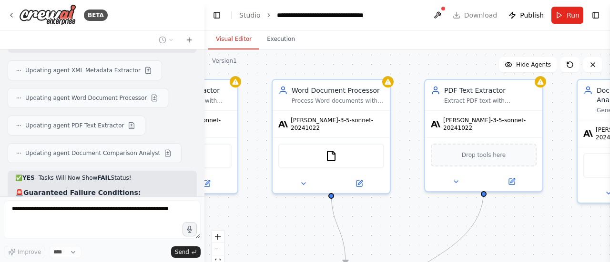
scroll to position [4485, 0]
drag, startPoint x: 687, startPoint y: 1, endPoint x: 431, endPoint y: 218, distance: 335.3
click at [431, 218] on div ".deletable-edge-delete-btn { width: 20px; height: 20px; border: 0px solid #ffff…" at bounding box center [406, 169] width 405 height 238
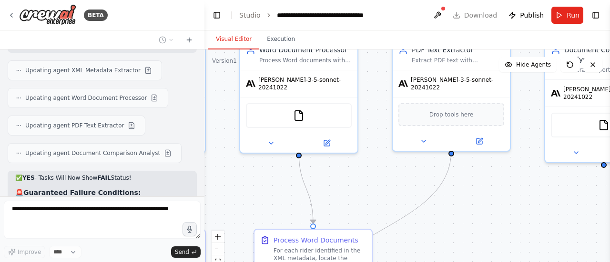
drag, startPoint x: 427, startPoint y: 226, endPoint x: 377, endPoint y: 156, distance: 85.8
click at [377, 156] on div ".deletable-edge-delete-btn { width: 20px; height: 20px; border: 0px solid #ffff…" at bounding box center [406, 169] width 405 height 238
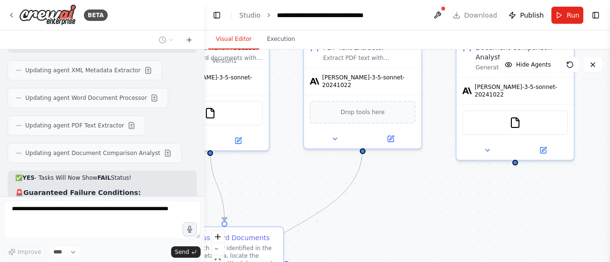
drag, startPoint x: 493, startPoint y: 199, endPoint x: 420, endPoint y: 225, distance: 77.2
click at [420, 225] on div ".deletable-edge-delete-btn { width: 20px; height: 20px; border: 0px solid #ffff…" at bounding box center [406, 169] width 405 height 238
click at [201, 194] on div at bounding box center [203, 131] width 4 height 262
click at [201, 183] on div at bounding box center [203, 131] width 4 height 262
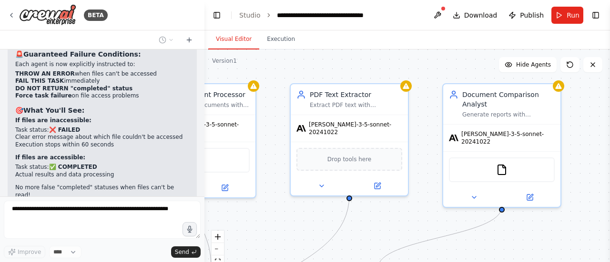
scroll to position [4647, 0]
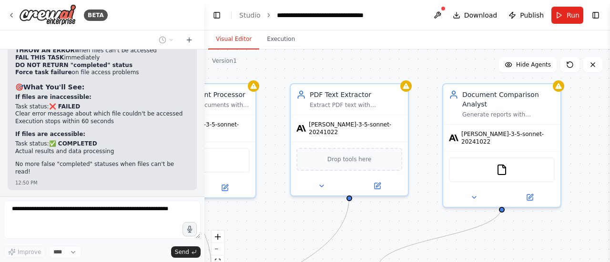
drag, startPoint x: 449, startPoint y: 192, endPoint x: 436, endPoint y: 240, distance: 49.3
click at [436, 240] on div ".deletable-edge-delete-btn { width: 20px; height: 20px; border: 0px solid #ffff…" at bounding box center [406, 169] width 405 height 238
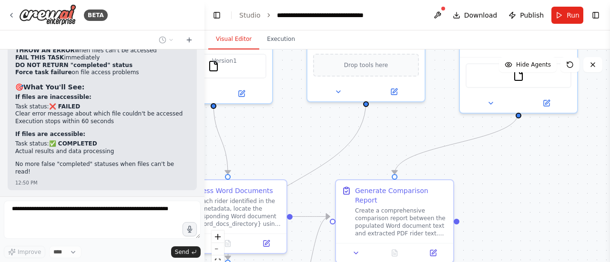
drag, startPoint x: 423, startPoint y: 205, endPoint x: 440, endPoint y: 108, distance: 98.6
click at [440, 108] on div ".deletable-edge-delete-btn { width: 20px; height: 20px; border: 0px solid #ffff…" at bounding box center [406, 169] width 405 height 238
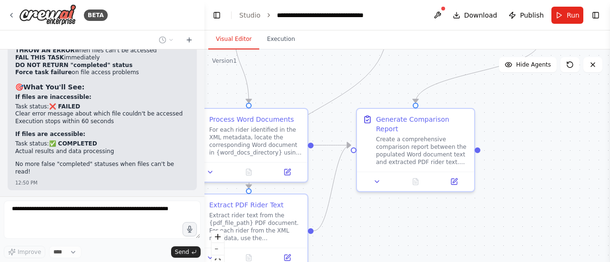
drag, startPoint x: 507, startPoint y: 219, endPoint x: 528, endPoint y: 150, distance: 71.7
click at [528, 150] on div ".deletable-edge-delete-btn { width: 20px; height: 20px; border: 0px solid #ffff…" at bounding box center [406, 169] width 405 height 238
drag, startPoint x: 514, startPoint y: 189, endPoint x: 545, endPoint y: 141, distance: 57.1
click at [545, 141] on div ".deletable-edge-delete-btn { width: 20px; height: 20px; border: 0px solid #ffff…" at bounding box center [406, 169] width 405 height 238
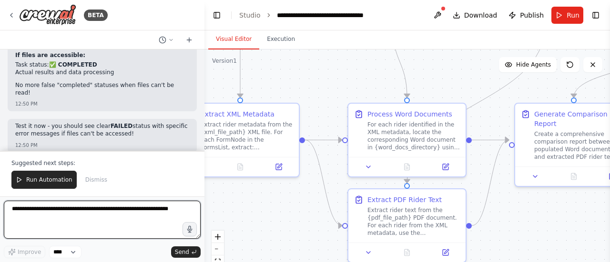
drag, startPoint x: 478, startPoint y: 184, endPoint x: 605, endPoint y: 227, distance: 133.6
click at [605, 227] on div ".deletable-edge-delete-btn { width: 20px; height: 20px; border: 0px solid #ffff…" at bounding box center [406, 169] width 405 height 238
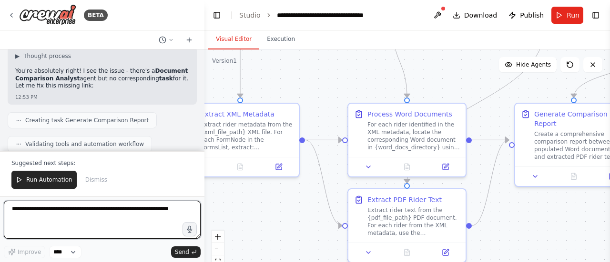
scroll to position [4881, 0]
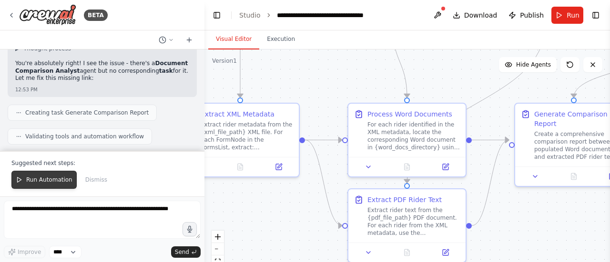
click at [49, 179] on span "Run Automation" at bounding box center [49, 180] width 46 height 8
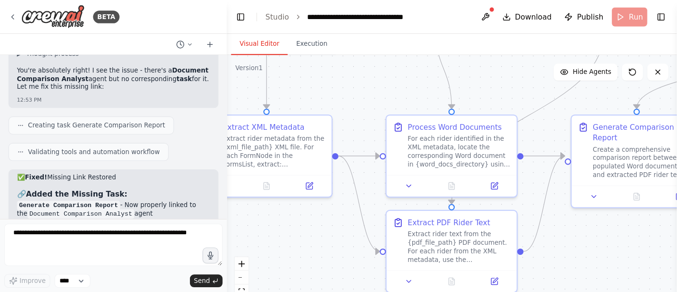
scroll to position [4835, 0]
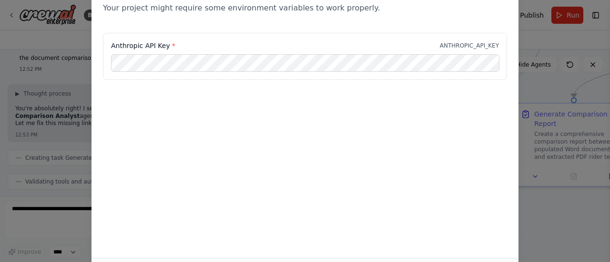
click at [332, 90] on div "Anthropic API Key * ANTHROPIC_API_KEY" at bounding box center [304, 62] width 427 height 59
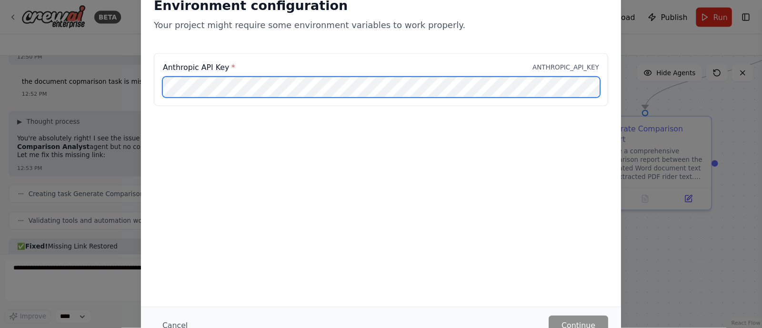
scroll to position [4796, 0]
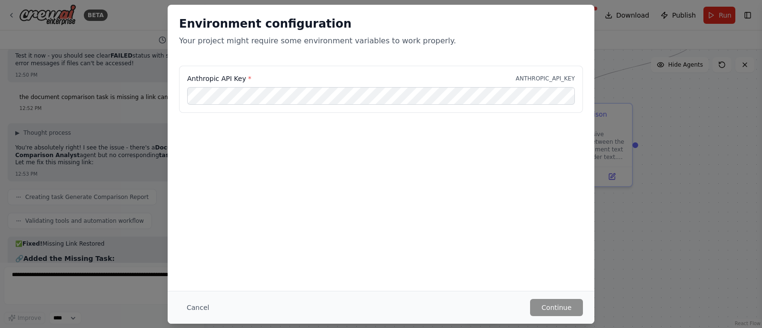
drag, startPoint x: 597, startPoint y: 3, endPoint x: 195, endPoint y: 306, distance: 503.7
click at [195, 306] on button "Cancel" at bounding box center [198, 307] width 38 height 17
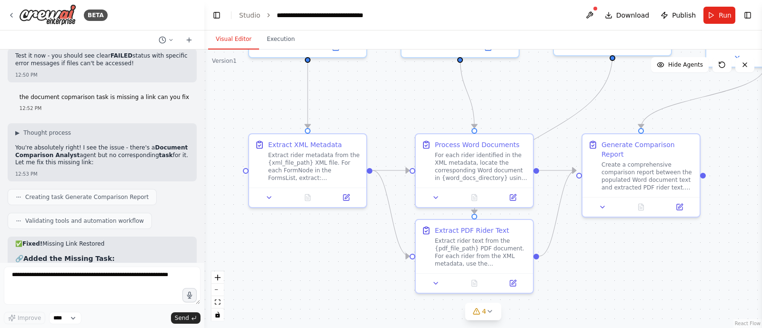
drag, startPoint x: 534, startPoint y: 225, endPoint x: 612, endPoint y: 261, distance: 86.3
click at [612, 261] on div ".deletable-edge-delete-btn { width: 20px; height: 20px; border: 0px solid #ffff…" at bounding box center [483, 189] width 558 height 279
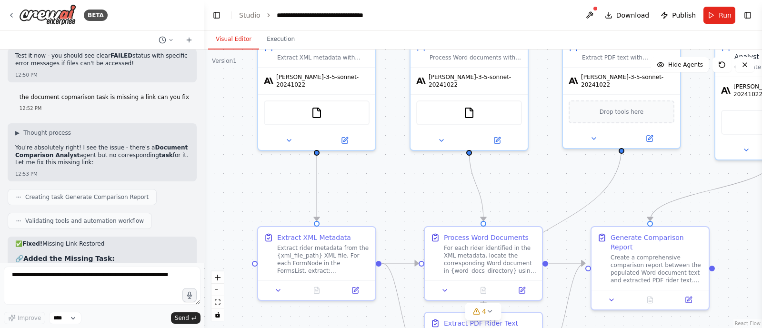
drag, startPoint x: 413, startPoint y: 95, endPoint x: 411, endPoint y: 184, distance: 88.6
click at [411, 184] on div ".deletable-edge-delete-btn { width: 20px; height: 20px; border: 0px solid #ffff…" at bounding box center [483, 189] width 558 height 279
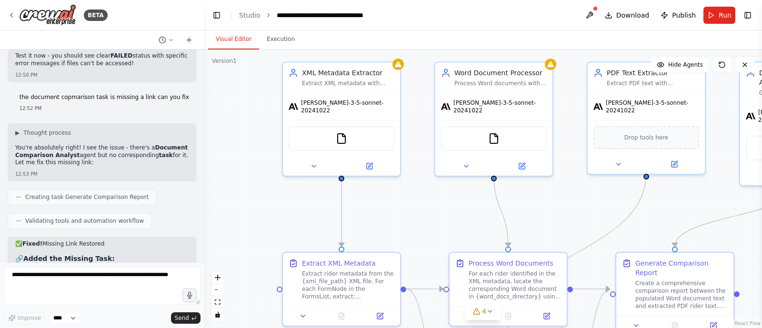
drag, startPoint x: 358, startPoint y: 180, endPoint x: 383, endPoint y: 206, distance: 36.0
click at [383, 206] on div ".deletable-edge-delete-btn { width: 20px; height: 20px; border: 0px solid #ffff…" at bounding box center [483, 189] width 558 height 279
click at [313, 163] on button at bounding box center [314, 165] width 54 height 11
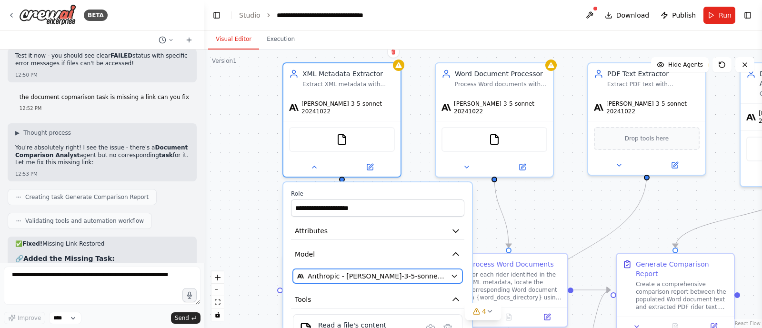
click at [350, 272] on span "Anthropic - claude-3-5-sonnet-20241022" at bounding box center [377, 277] width 139 height 10
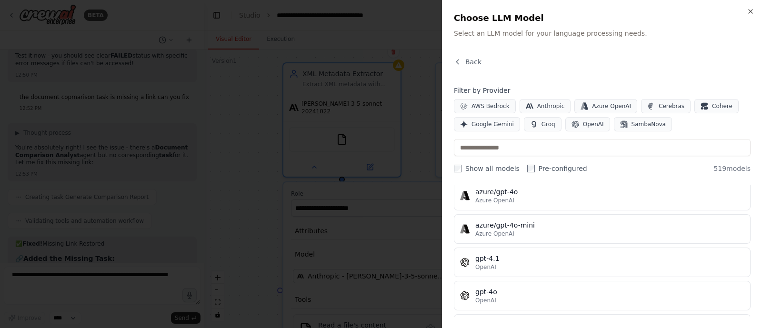
scroll to position [169, 0]
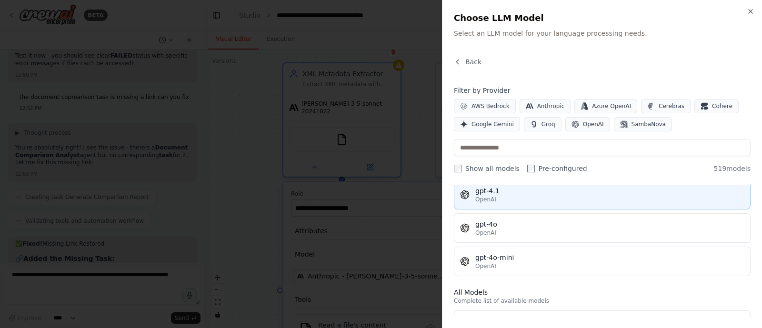
click at [684, 196] on div "OpenAI" at bounding box center [609, 200] width 269 height 8
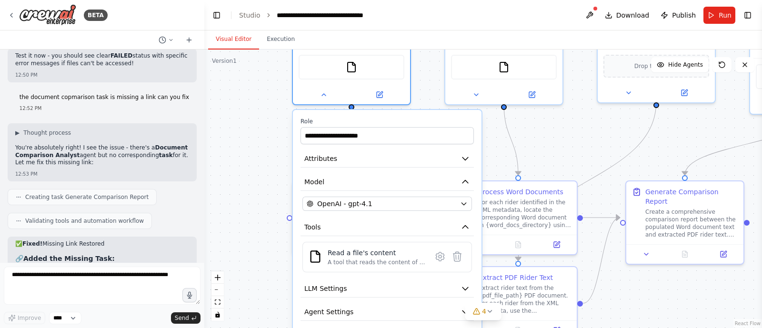
drag, startPoint x: 668, startPoint y: 232, endPoint x: 677, endPoint y: 159, distance: 73.9
click at [677, 159] on div ".deletable-edge-delete-btn { width: 20px; height: 20px; border: 0px solid #ffff…" at bounding box center [483, 189] width 558 height 279
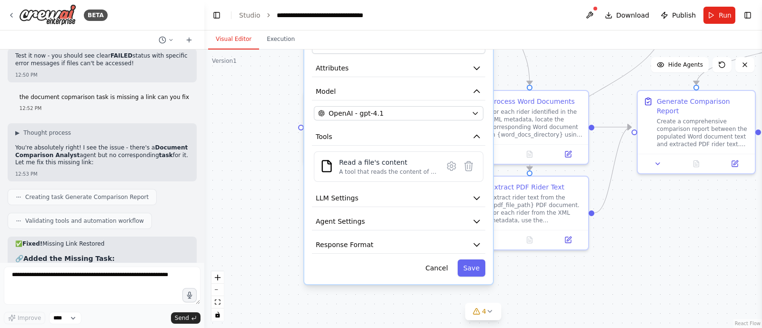
drag, startPoint x: 552, startPoint y: 171, endPoint x: 563, endPoint y: 82, distance: 89.8
click at [563, 82] on div ".deletable-edge-delete-btn { width: 20px; height: 20px; border: 0px solid #ffff…" at bounding box center [483, 189] width 558 height 279
click at [470, 260] on button "Save" at bounding box center [472, 268] width 28 height 17
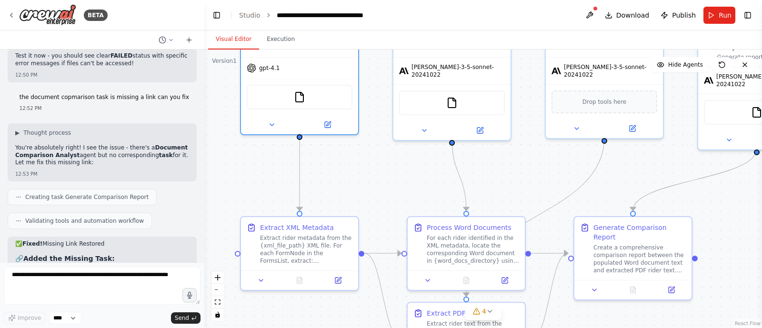
drag, startPoint x: 663, startPoint y: 230, endPoint x: 594, endPoint y: 356, distance: 143.7
click at [594, 328] on html "BETA Extract Rider Metadata from XML Source: <FormsList> node For each <FormNod…" at bounding box center [381, 164] width 762 height 328
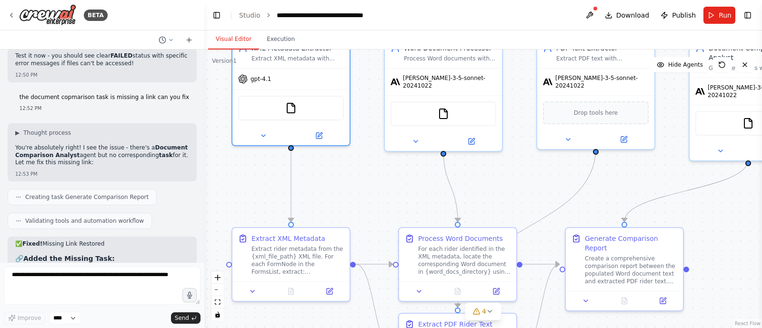
drag, startPoint x: 526, startPoint y: 161, endPoint x: 522, endPoint y: 182, distance: 21.5
click at [522, 182] on div ".deletable-edge-delete-btn { width: 20px; height: 20px; border: 0px solid #ffff…" at bounding box center [483, 189] width 558 height 279
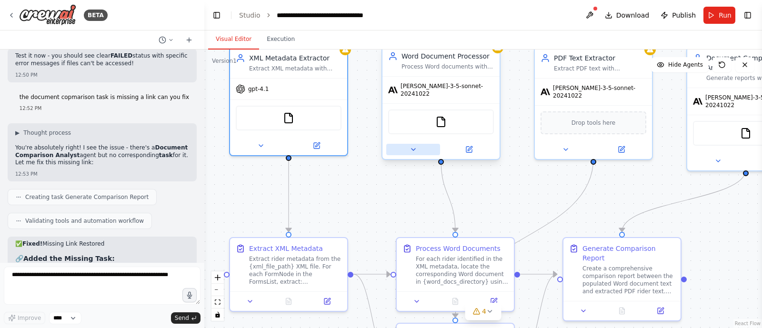
click at [413, 146] on icon at bounding box center [414, 150] width 8 height 8
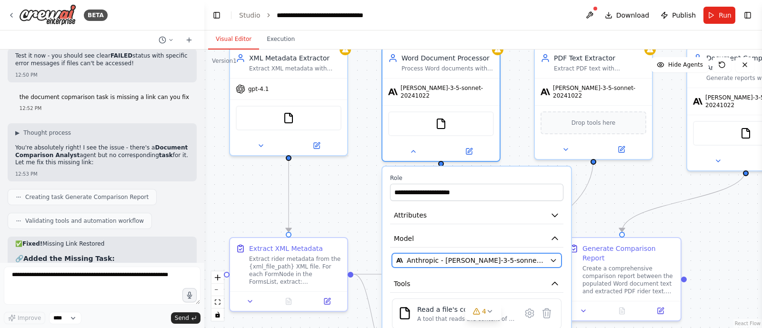
click at [471, 256] on span "Anthropic - claude-3-5-sonnet-20241022" at bounding box center [476, 261] width 139 height 10
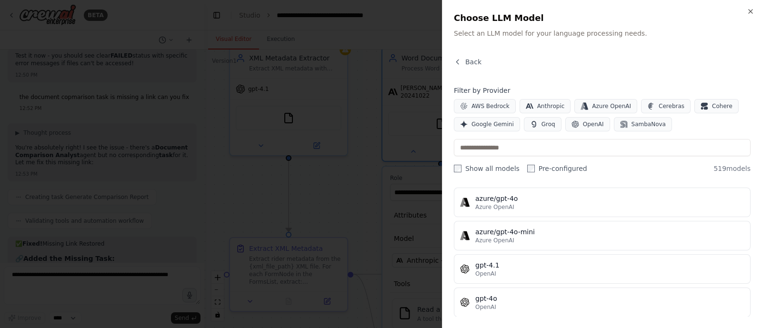
scroll to position [95, 0]
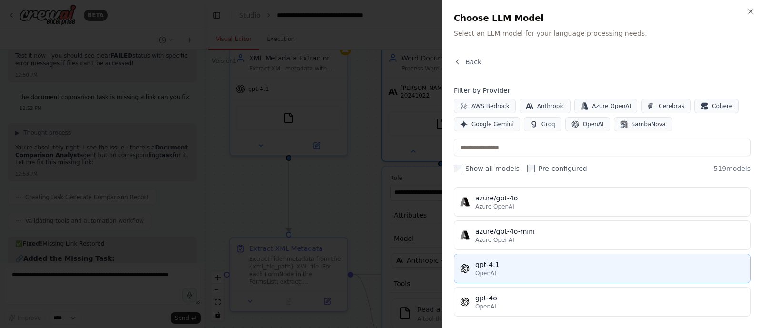
click at [622, 260] on div "gpt-4.1" at bounding box center [609, 265] width 269 height 10
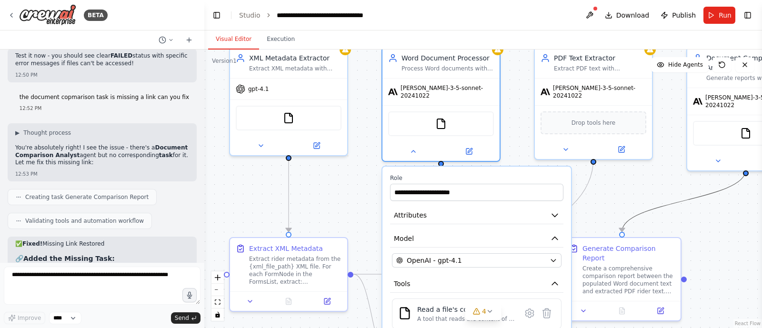
drag, startPoint x: 643, startPoint y: 209, endPoint x: 654, endPoint y: 141, distance: 68.6
click at [654, 141] on div ".deletable-edge-delete-btn { width: 20px; height: 20px; border: 0px solid #ffff…" at bounding box center [483, 189] width 558 height 279
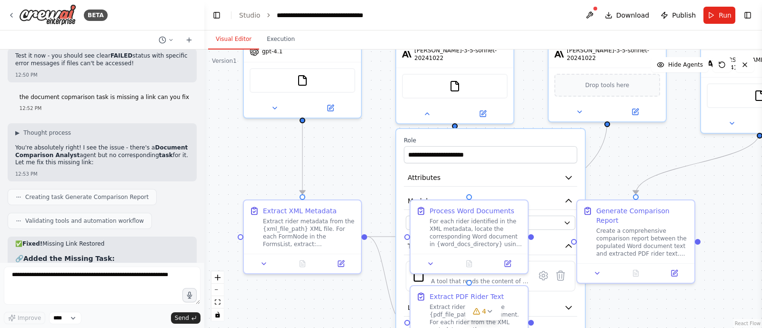
drag, startPoint x: 619, startPoint y: 188, endPoint x: 660, endPoint y: 96, distance: 100.5
click at [660, 96] on div ".deletable-edge-delete-btn { width: 20px; height: 20px; border: 0px solid #ffff…" at bounding box center [483, 189] width 558 height 279
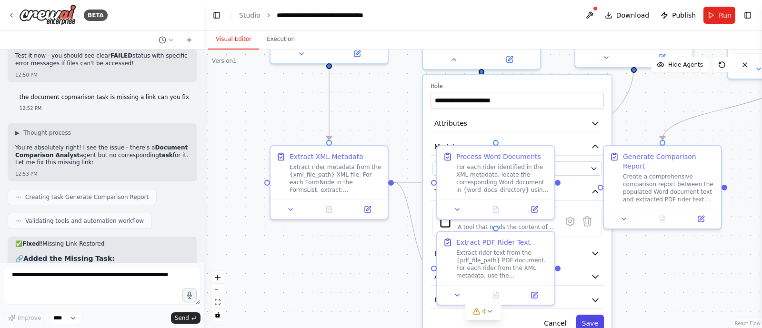
click at [592, 318] on button "Save" at bounding box center [590, 323] width 28 height 17
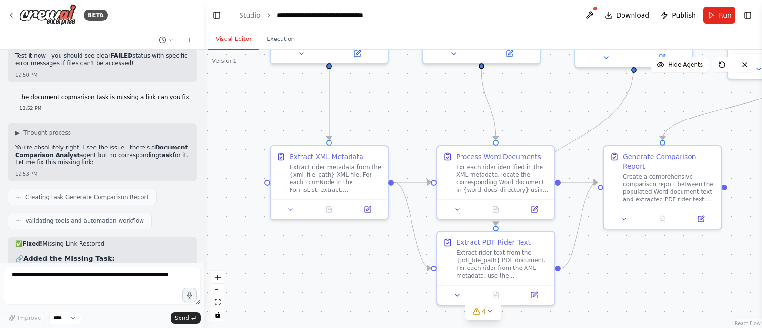
drag, startPoint x: 696, startPoint y: 258, endPoint x: 619, endPoint y: 356, distance: 124.5
click at [619, 328] on html "BETA Extract Rider Metadata from XML Source: <FormsList> node For each <FormNod…" at bounding box center [381, 164] width 762 height 328
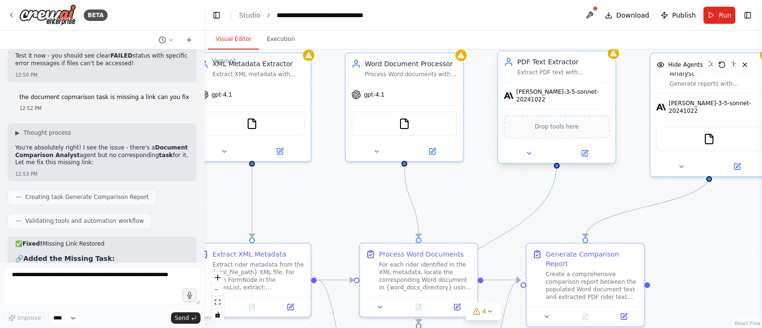
click at [548, 102] on div "claude-3-5-sonnet-20241022" at bounding box center [556, 95] width 117 height 27
click at [538, 96] on div "claude-3-5-sonnet-20241022" at bounding box center [557, 95] width 106 height 15
click at [531, 151] on button at bounding box center [529, 153] width 54 height 11
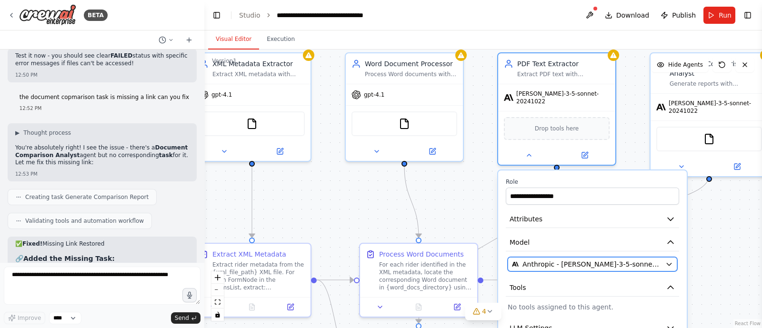
click at [547, 260] on span "Anthropic - claude-3-5-sonnet-20241022" at bounding box center [592, 265] width 139 height 10
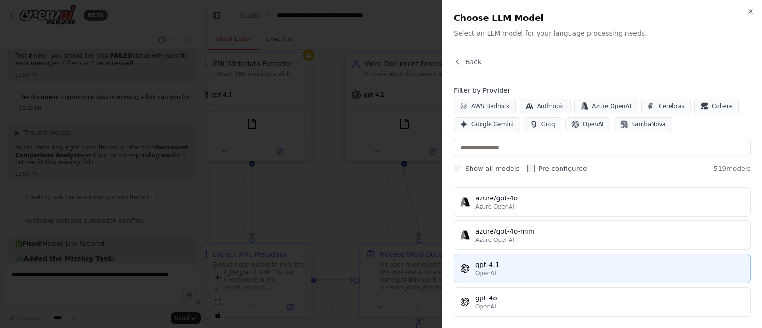
click at [615, 272] on div "OpenAI" at bounding box center [609, 274] width 269 height 8
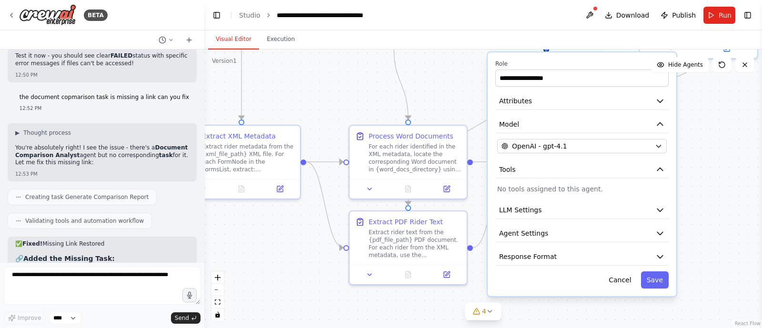
drag, startPoint x: 722, startPoint y: 248, endPoint x: 712, endPoint y: 129, distance: 119.6
click at [712, 129] on div ".deletable-edge-delete-btn { width: 20px; height: 20px; border: 0px solid #ffff…" at bounding box center [483, 189] width 558 height 279
click at [664, 279] on button "Save" at bounding box center [655, 279] width 28 height 17
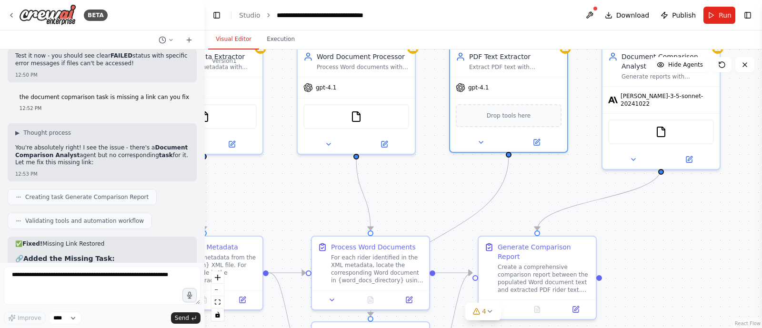
drag, startPoint x: 703, startPoint y: 192, endPoint x: 664, endPoint y: 309, distance: 122.9
click at [664, 309] on div ".deletable-edge-delete-btn { width: 20px; height: 20px; border: 0px solid #ffff…" at bounding box center [483, 189] width 558 height 279
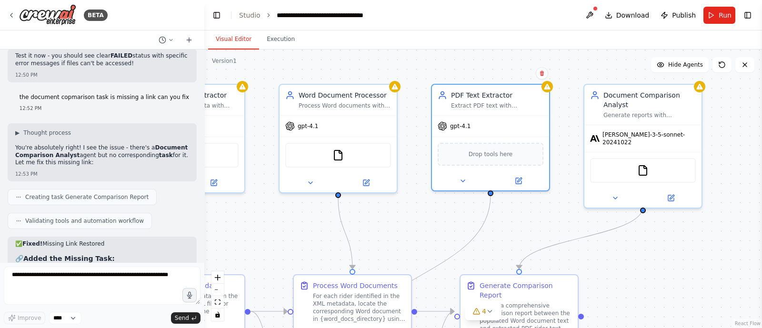
drag, startPoint x: 708, startPoint y: 233, endPoint x: 681, endPoint y: 281, distance: 55.0
click at [681, 281] on div ".deletable-edge-delete-btn { width: 20px; height: 20px; border: 0px solid #ffff…" at bounding box center [483, 189] width 558 height 279
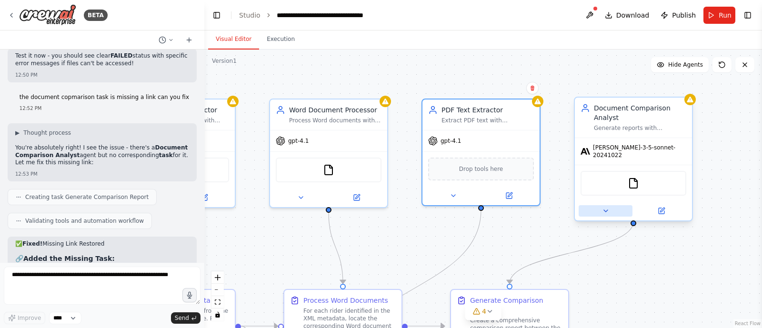
click at [607, 207] on icon at bounding box center [606, 211] width 8 height 8
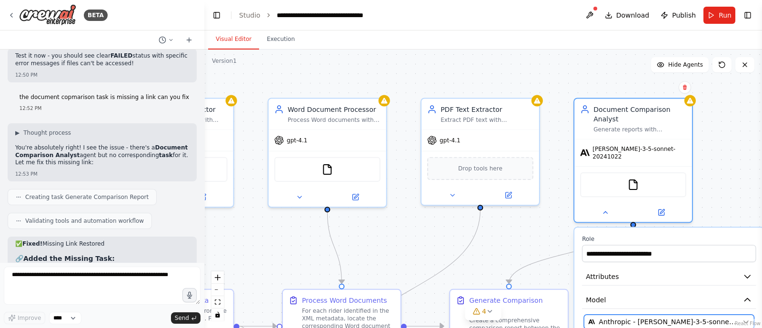
click at [629, 317] on span "Anthropic - claude-3-5-sonnet-20241022" at bounding box center [669, 322] width 140 height 10
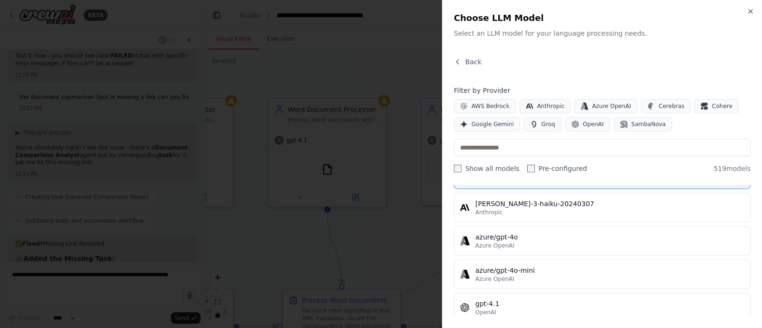
scroll to position [71, 0]
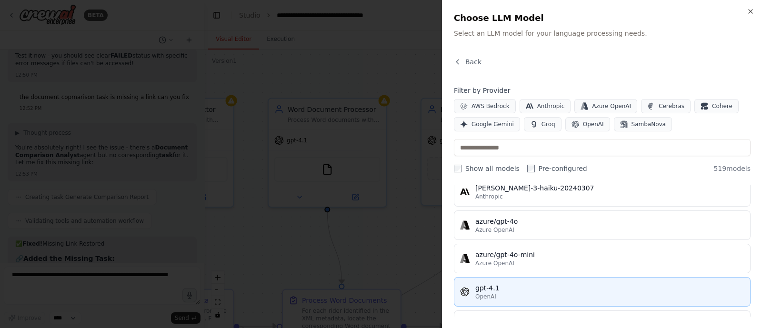
click at [634, 285] on div "gpt-4.1" at bounding box center [609, 288] width 269 height 10
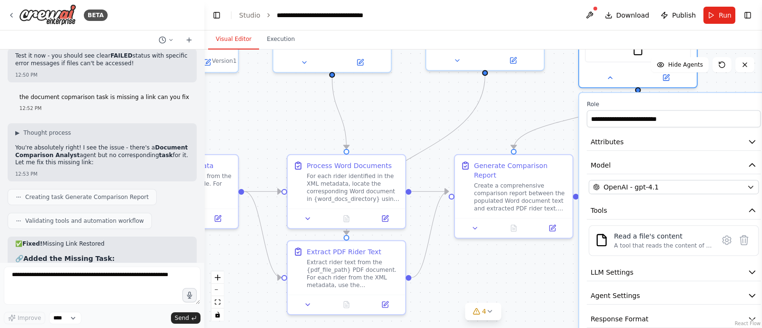
drag, startPoint x: 521, startPoint y: 246, endPoint x: 523, endPoint y: 80, distance: 166.7
click at [523, 80] on div ".deletable-edge-delete-btn { width: 20px; height: 20px; border: 0px solid #ffff…" at bounding box center [483, 189] width 558 height 279
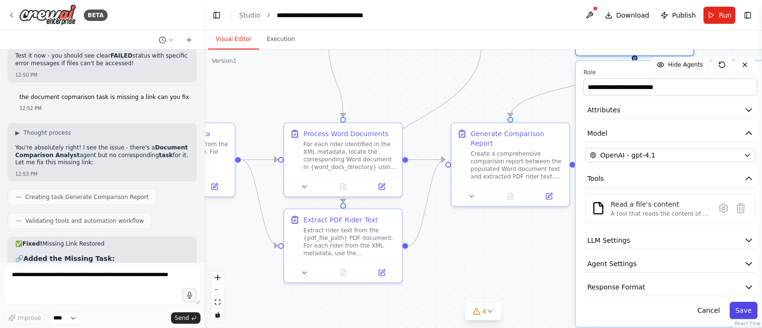
click at [744, 302] on button "Save" at bounding box center [744, 310] width 28 height 17
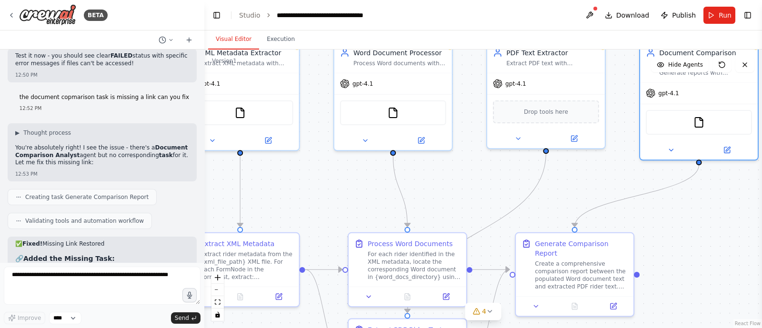
drag, startPoint x: 675, startPoint y: 186, endPoint x: 739, endPoint y: 296, distance: 127.5
click at [739, 296] on div ".deletable-edge-delete-btn { width: 20px; height: 20px; border: 0px solid #ffff…" at bounding box center [483, 189] width 558 height 279
click at [740, 302] on div ".deletable-edge-delete-btn { width: 20px; height: 20px; border: 0px solid #ffff…" at bounding box center [483, 189] width 558 height 279
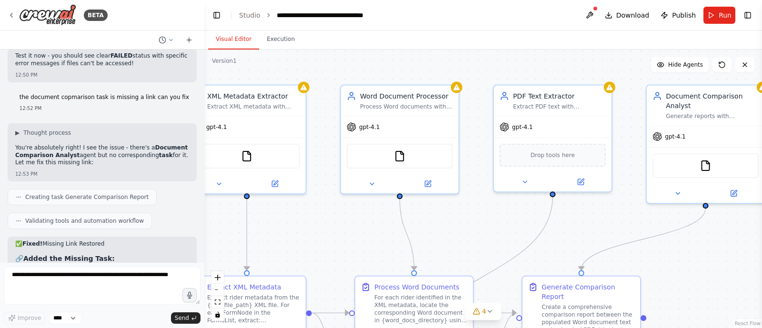
drag, startPoint x: 703, startPoint y: 204, endPoint x: 710, endPoint y: 248, distance: 44.3
click at [710, 248] on div ".deletable-edge-delete-btn { width: 20px; height: 20px; border: 0px solid #ffff…" at bounding box center [483, 189] width 558 height 279
click at [722, 15] on span "Run" at bounding box center [725, 15] width 13 height 10
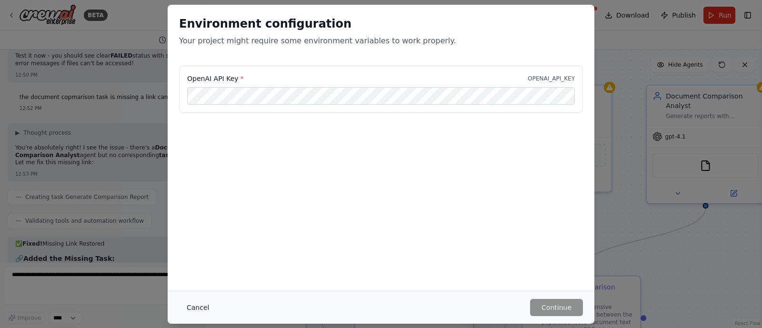
click at [198, 309] on button "Cancel" at bounding box center [198, 307] width 38 height 17
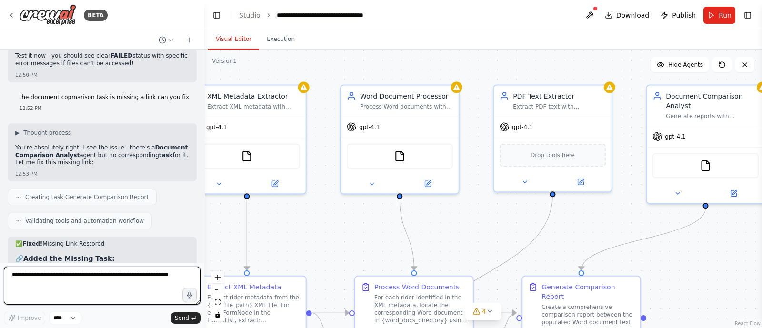
click at [103, 280] on textarea at bounding box center [102, 286] width 197 height 38
type textarea "**********"
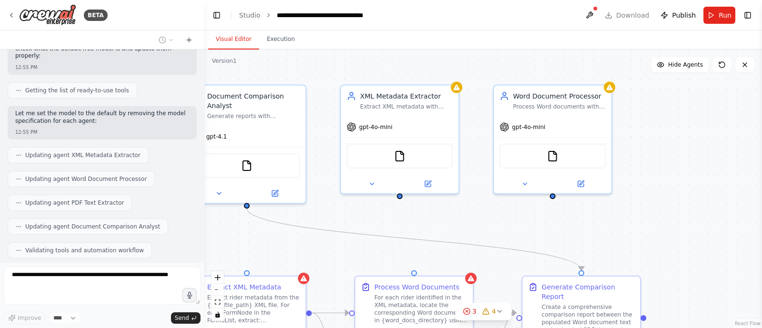
scroll to position [5542, 0]
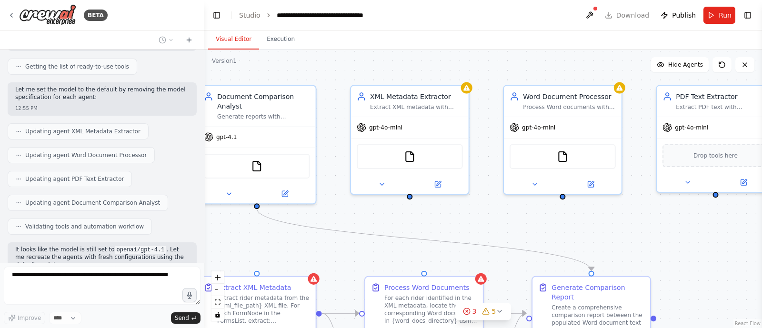
drag, startPoint x: 585, startPoint y: 222, endPoint x: 629, endPoint y: 228, distance: 43.8
click at [629, 228] on div ".deletable-edge-delete-btn { width: 20px; height: 20px; border: 0px solid #ffff…" at bounding box center [483, 189] width 558 height 279
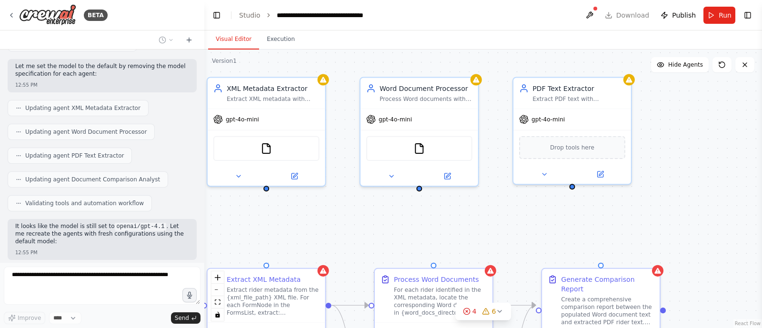
scroll to position [5597, 0]
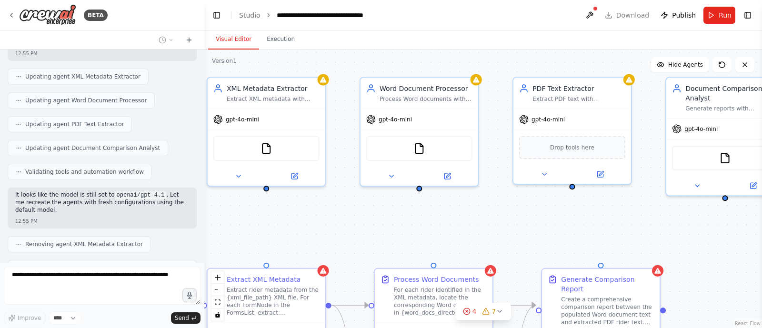
drag, startPoint x: 710, startPoint y: 234, endPoint x: 686, endPoint y: 221, distance: 27.5
click at [686, 221] on div ".deletable-edge-delete-btn { width: 20px; height: 20px; border: 0px solid #ffff…" at bounding box center [483, 189] width 558 height 279
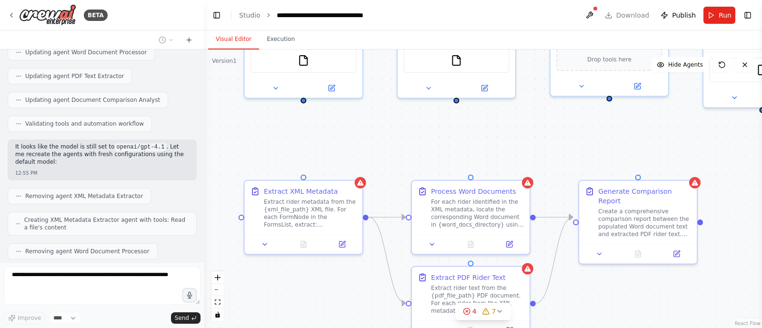
scroll to position [5654, 0]
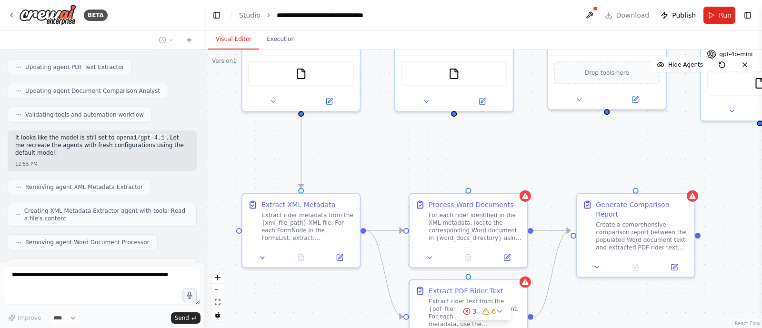
drag, startPoint x: 625, startPoint y: 230, endPoint x: 660, endPoint y: 156, distance: 81.0
click at [660, 156] on div ".deletable-edge-delete-btn { width: 20px; height: 20px; border: 0px solid #ffff…" at bounding box center [483, 189] width 558 height 279
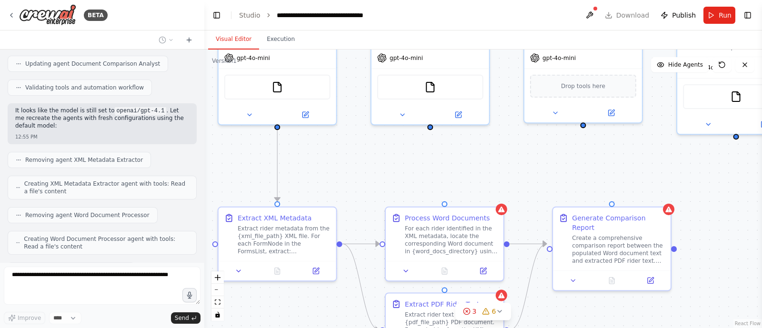
drag, startPoint x: 684, startPoint y: 156, endPoint x: 660, endPoint y: 170, distance: 27.5
click at [660, 170] on div ".deletable-edge-delete-btn { width: 20px; height: 20px; border: 0px solid #ffff…" at bounding box center [483, 189] width 558 height 279
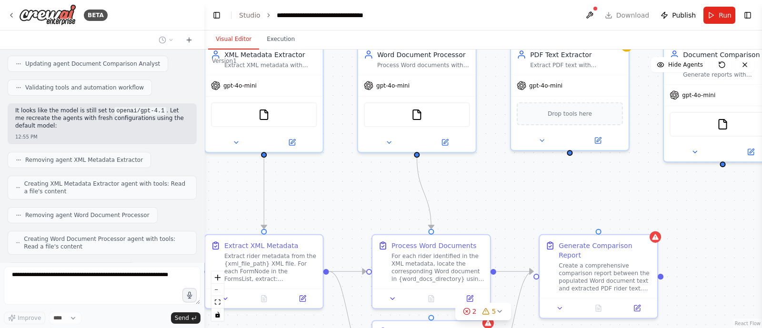
drag, startPoint x: 743, startPoint y: 179, endPoint x: 730, endPoint y: 206, distance: 29.6
click at [730, 206] on div ".deletable-edge-delete-btn { width: 20px; height: 20px; border: 0px solid #ffff…" at bounding box center [483, 189] width 558 height 279
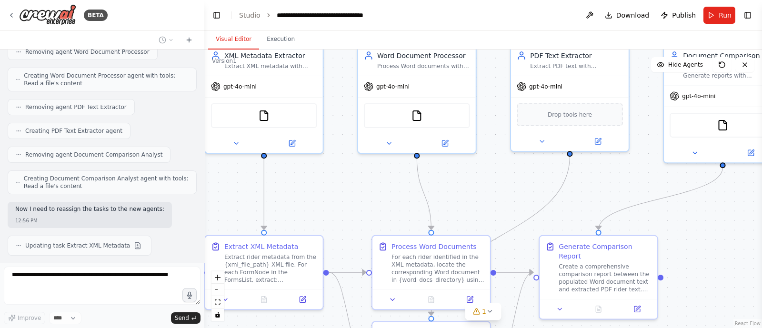
scroll to position [5868, 0]
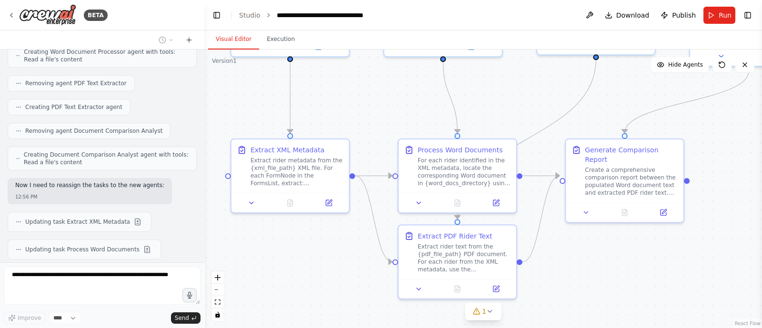
drag, startPoint x: 684, startPoint y: 243, endPoint x: 710, endPoint y: 146, distance: 100.2
click at [710, 146] on div ".deletable-edge-delete-btn { width: 20px; height: 20px; border: 0px solid #ffff…" at bounding box center [483, 189] width 558 height 279
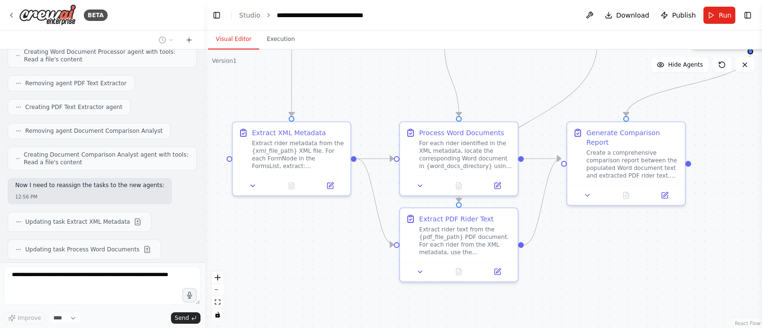
drag, startPoint x: 704, startPoint y: 243, endPoint x: 705, endPoint y: 226, distance: 17.2
click at [705, 226] on div ".deletable-edge-delete-btn { width: 20px; height: 20px; border: 0px solid #ffff…" at bounding box center [483, 189] width 558 height 279
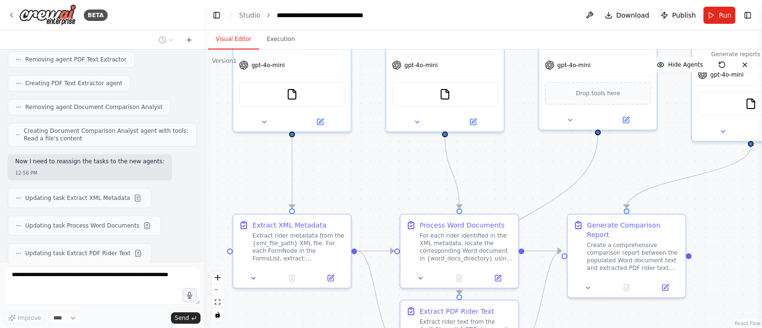
drag, startPoint x: 753, startPoint y: 140, endPoint x: 753, endPoint y: 232, distance: 91.9
click at [753, 232] on div ".deletable-edge-delete-btn { width: 20px; height: 20px; border: 0px solid #ffff…" at bounding box center [483, 189] width 558 height 279
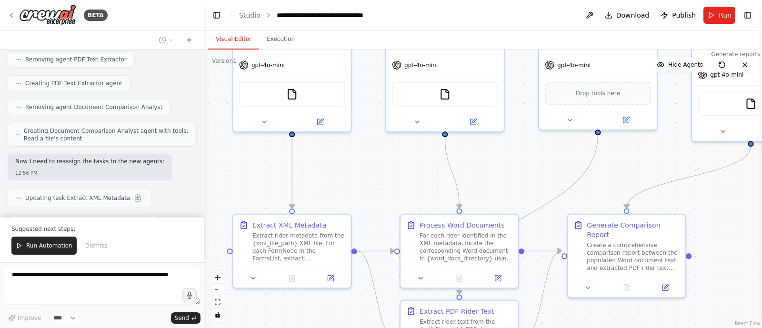
scroll to position [5938, 0]
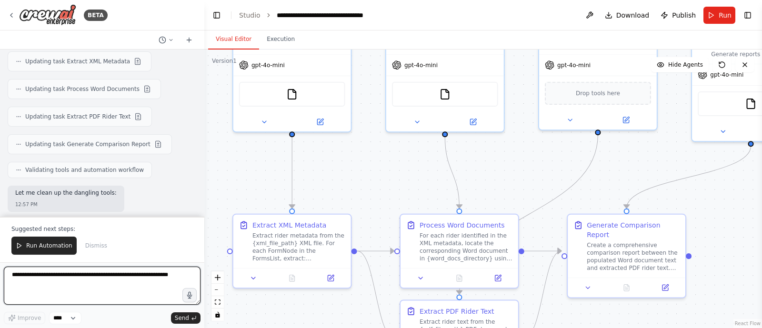
click at [77, 285] on textarea at bounding box center [102, 286] width 197 height 38
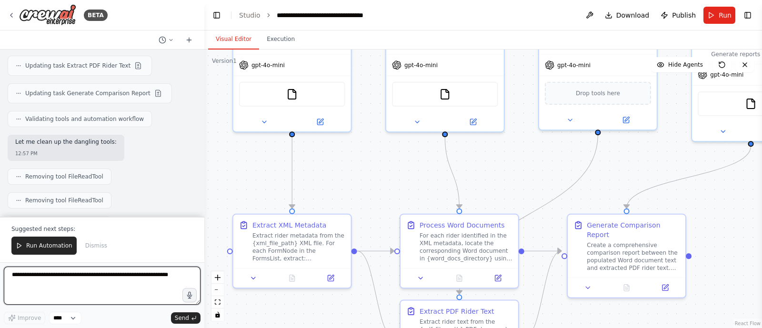
scroll to position [6087, 0]
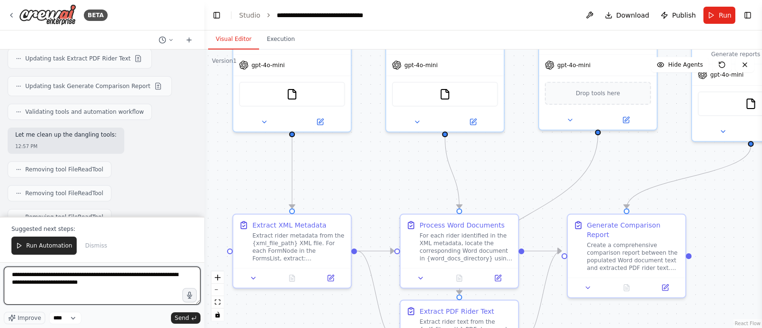
type textarea "**********"
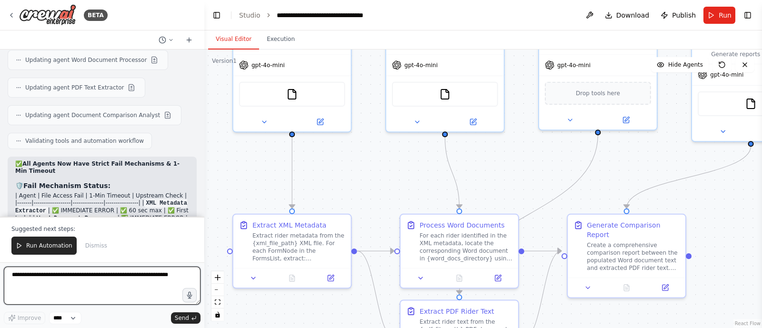
scroll to position [6731, 0]
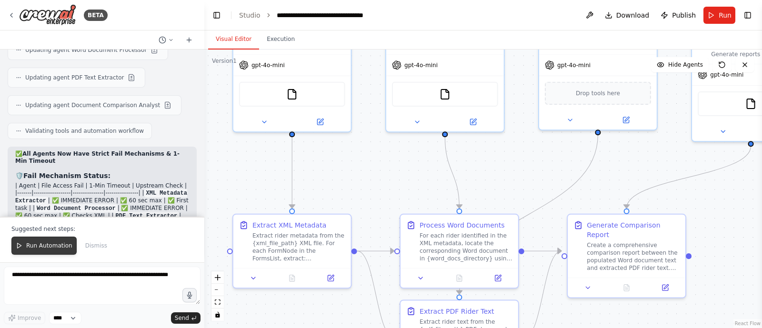
click at [56, 245] on span "Run Automation" at bounding box center [49, 246] width 46 height 8
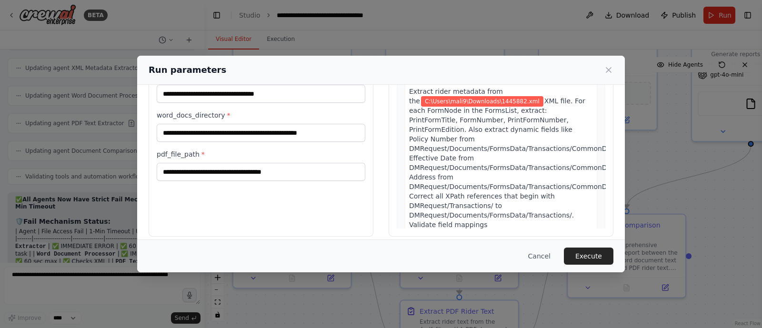
scroll to position [93, 0]
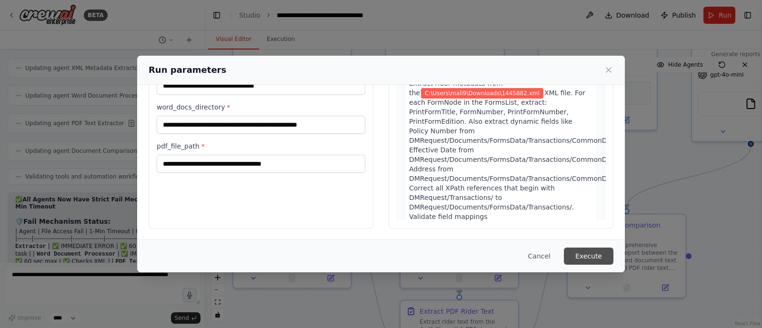
click at [605, 252] on button "Execute" at bounding box center [589, 256] width 50 height 17
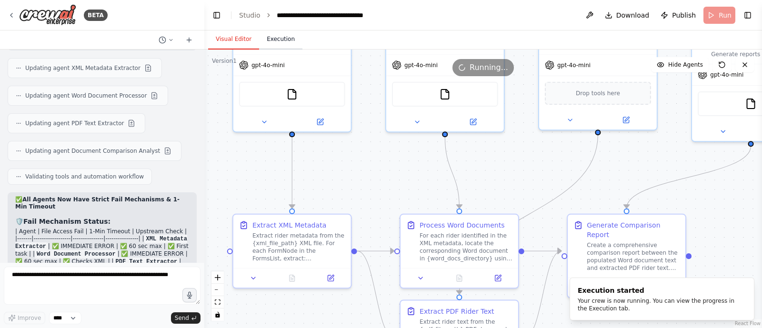
click at [274, 37] on button "Execution" at bounding box center [280, 40] width 43 height 20
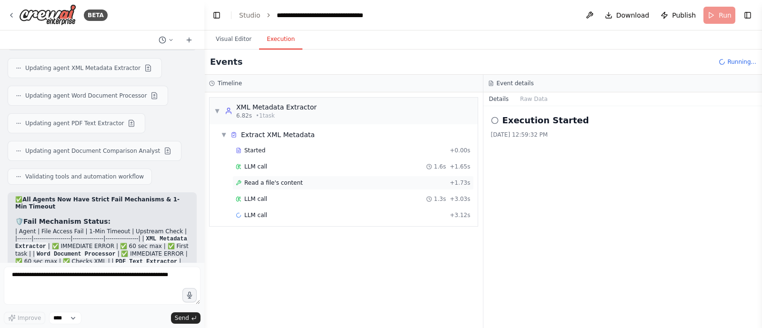
click at [383, 182] on div "Read a file's content + 1.73s" at bounding box center [353, 183] width 235 height 8
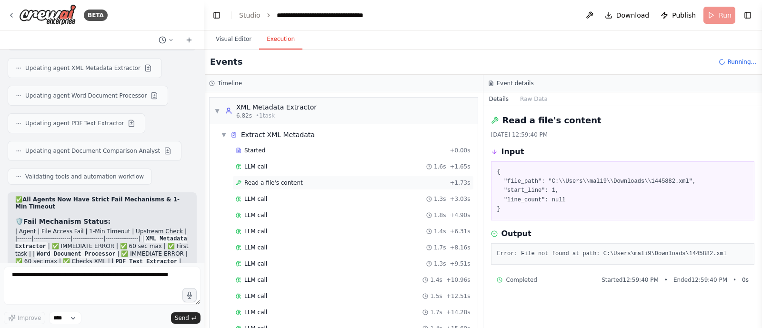
click at [383, 182] on div "Read a file's content + 1.73s" at bounding box center [353, 183] width 235 height 8
click at [215, 108] on span "▼" at bounding box center [217, 111] width 6 height 8
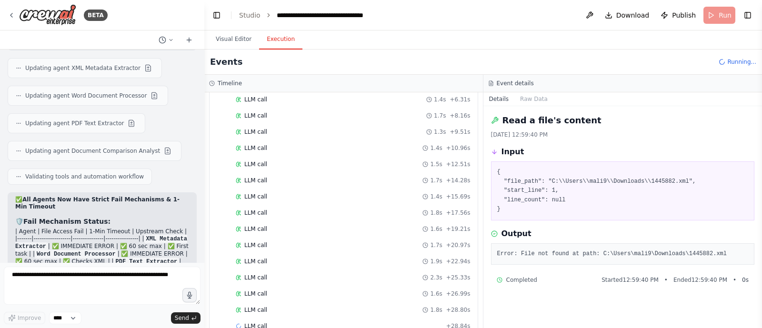
scroll to position [0, 0]
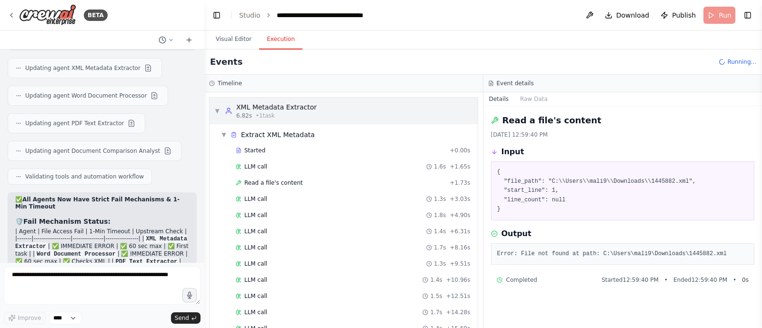
click at [218, 108] on span "▼" at bounding box center [217, 111] width 6 height 8
click at [536, 104] on button "Raw Data" at bounding box center [533, 98] width 39 height 13
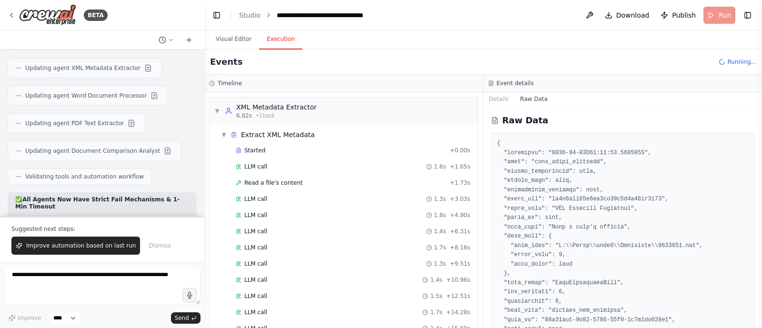
scroll to position [6731, 0]
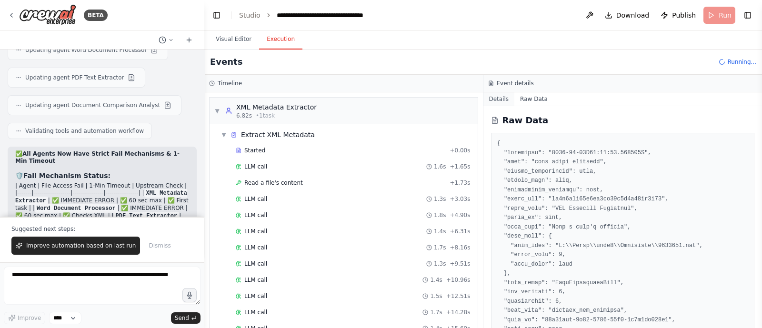
click at [504, 94] on button "Details" at bounding box center [499, 98] width 31 height 13
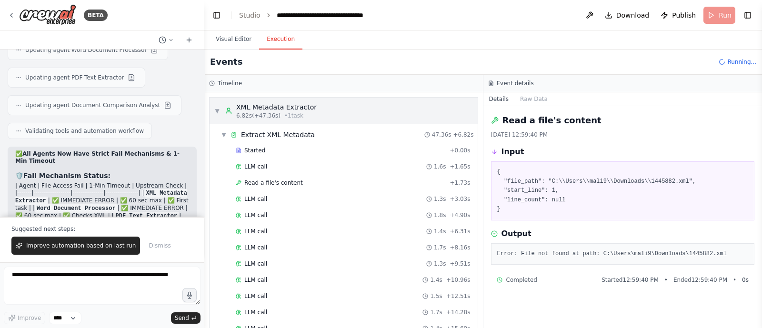
click at [219, 113] on span "▼" at bounding box center [217, 111] width 6 height 8
click at [228, 137] on div "▼ Extract XML Metadata" at bounding box center [268, 135] width 94 height 10
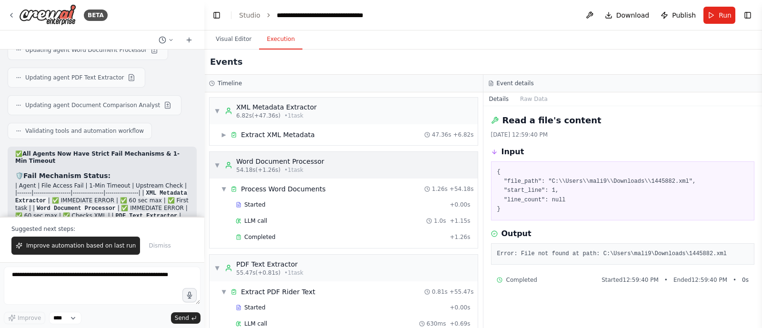
click at [217, 165] on span "▼" at bounding box center [217, 165] width 6 height 8
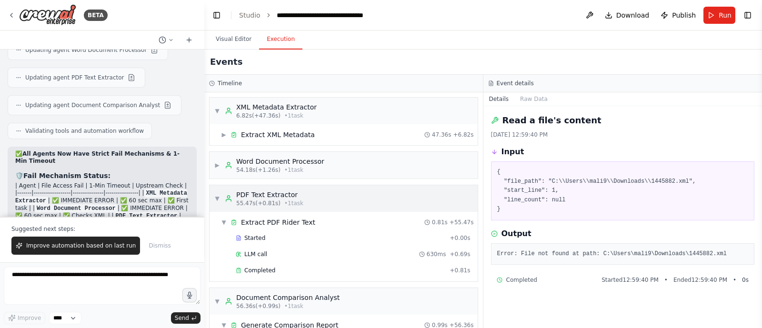
click at [220, 196] on span "▼" at bounding box center [217, 199] width 6 height 8
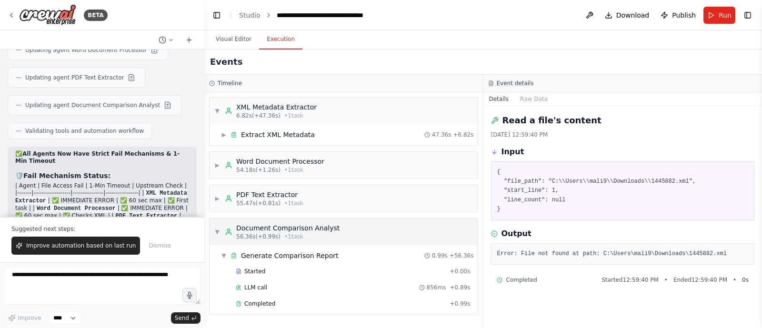
click at [218, 228] on span "▼" at bounding box center [217, 232] width 6 height 8
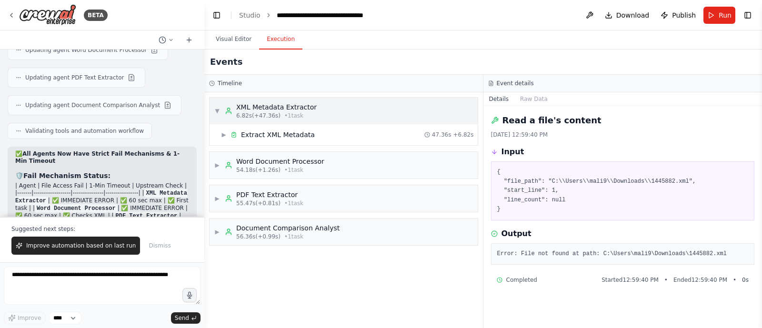
click at [217, 112] on span "▼" at bounding box center [217, 111] width 6 height 8
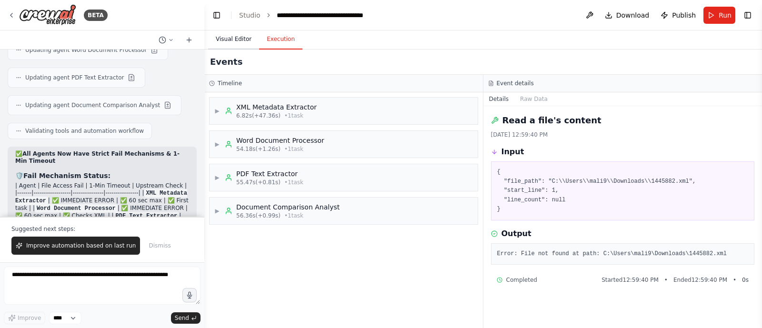
click at [235, 37] on button "Visual Editor" at bounding box center [233, 40] width 51 height 20
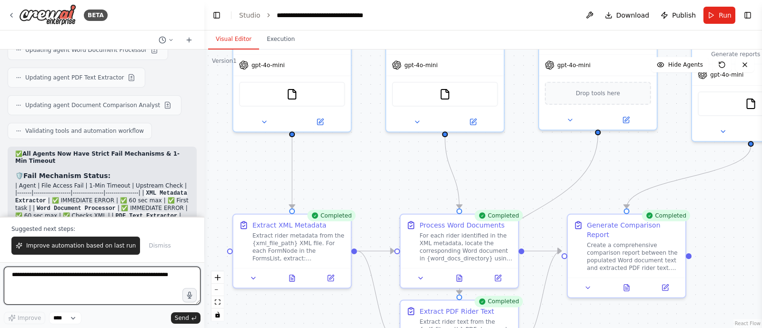
click at [124, 282] on textarea at bounding box center [102, 286] width 197 height 38
type textarea "**********"
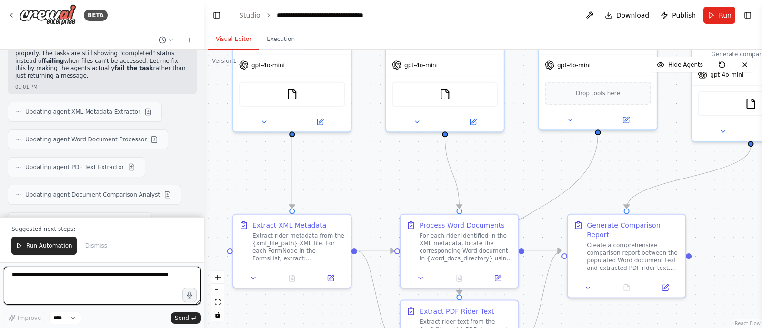
scroll to position [7221, 0]
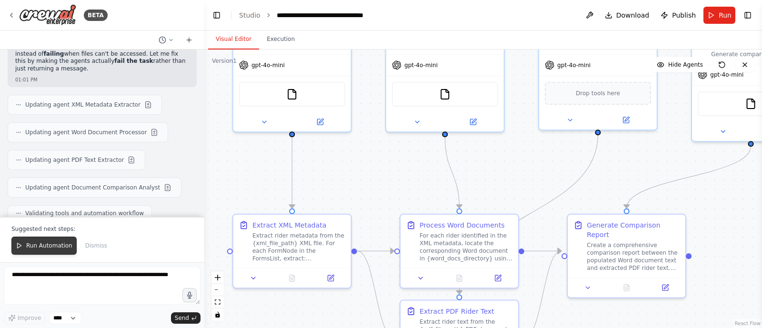
click at [50, 248] on span "Run Automation" at bounding box center [49, 246] width 46 height 8
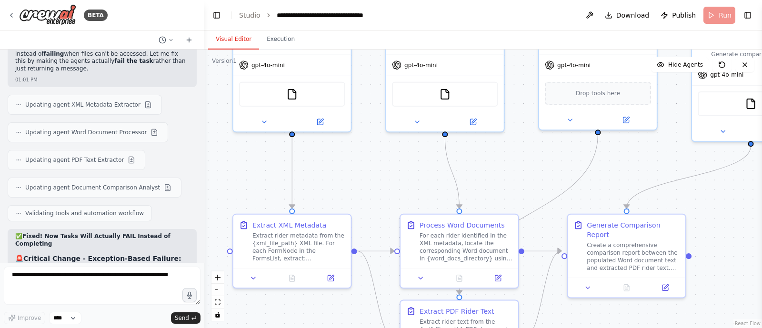
scroll to position [7176, 0]
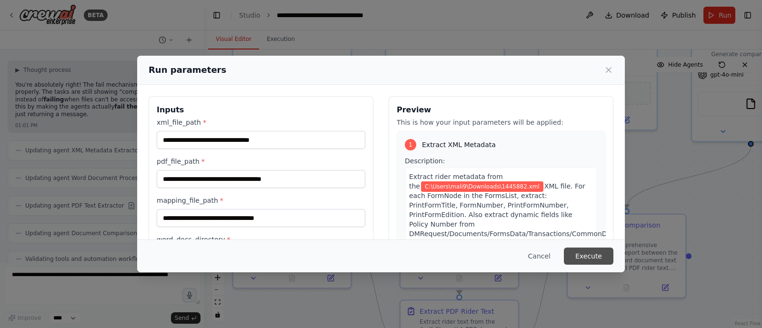
click at [594, 252] on button "Execute" at bounding box center [589, 256] width 50 height 17
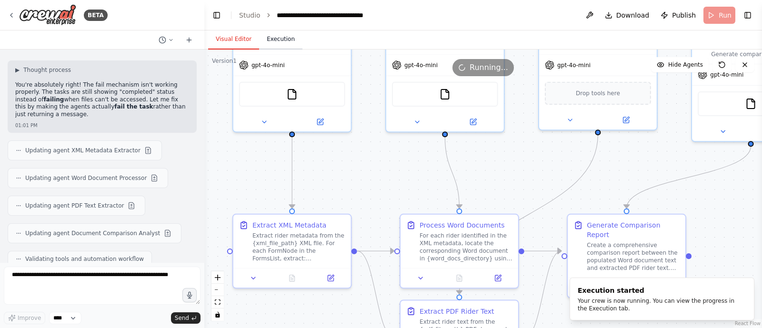
click at [277, 38] on button "Execution" at bounding box center [280, 40] width 43 height 20
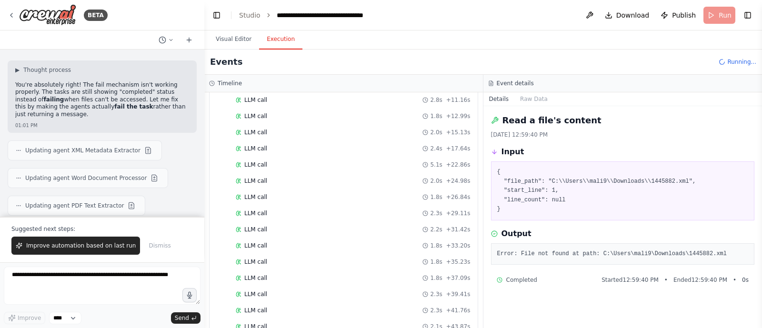
scroll to position [7221, 0]
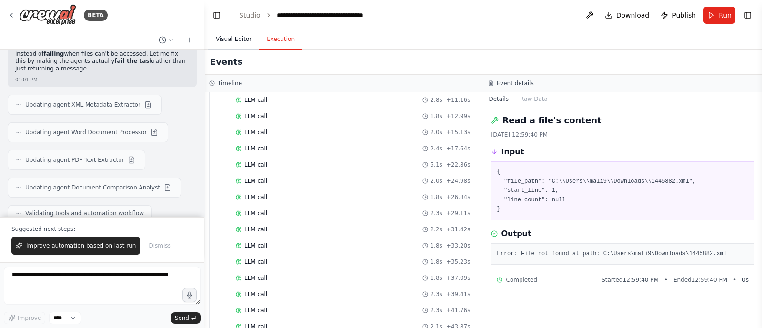
click at [231, 40] on button "Visual Editor" at bounding box center [233, 40] width 51 height 20
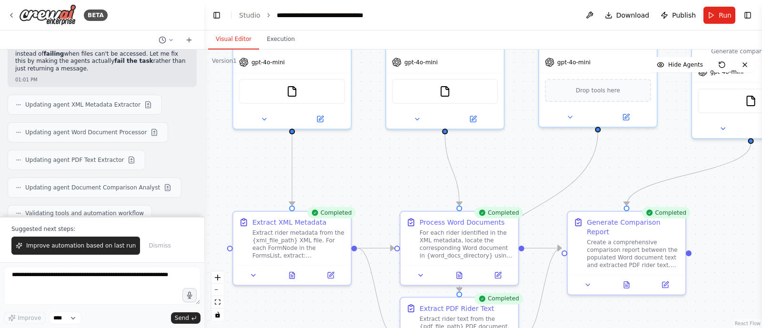
drag, startPoint x: 726, startPoint y: 259, endPoint x: 709, endPoint y: 143, distance: 117.4
click at [709, 143] on div ".deletable-edge-delete-btn { width: 20px; height: 20px; border: 0px solid #ffff…" at bounding box center [483, 189] width 558 height 279
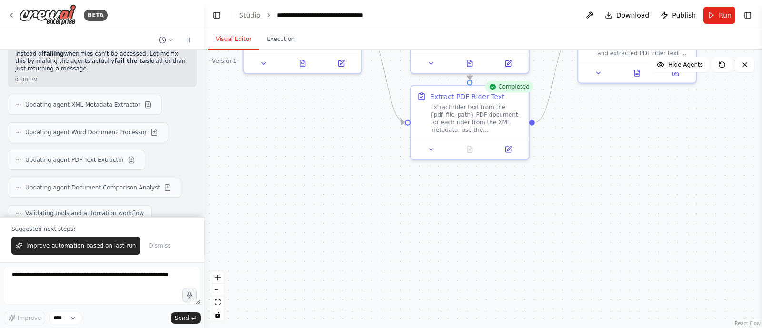
drag, startPoint x: 689, startPoint y: 260, endPoint x: 716, endPoint y: 161, distance: 103.1
click at [716, 161] on div ".deletable-edge-delete-btn { width: 20px; height: 20px; border: 0px solid #ffff…" at bounding box center [483, 189] width 558 height 279
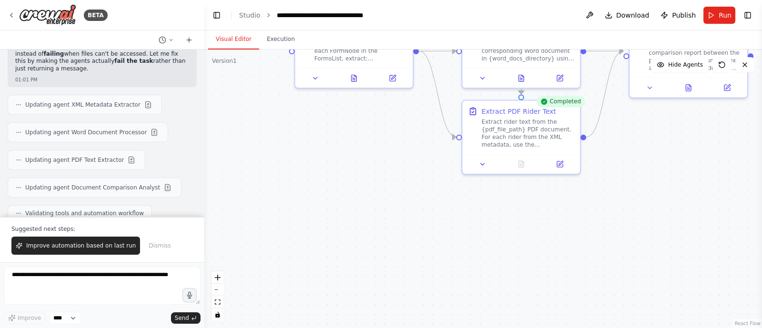
drag, startPoint x: 665, startPoint y: 253, endPoint x: 716, endPoint y: 275, distance: 56.4
click at [716, 275] on div ".deletable-edge-delete-btn { width: 20px; height: 20px; border: 0px solid #ffff…" at bounding box center [483, 189] width 558 height 279
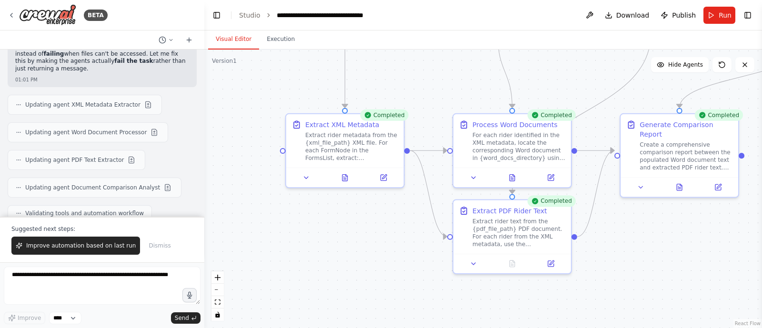
drag, startPoint x: 716, startPoint y: 195, endPoint x: 706, endPoint y: 331, distance: 135.7
click at [706, 328] on html "BETA Extract Rider Metadata from XML Source: <FormsList> node For each <FormNod…" at bounding box center [381, 164] width 762 height 328
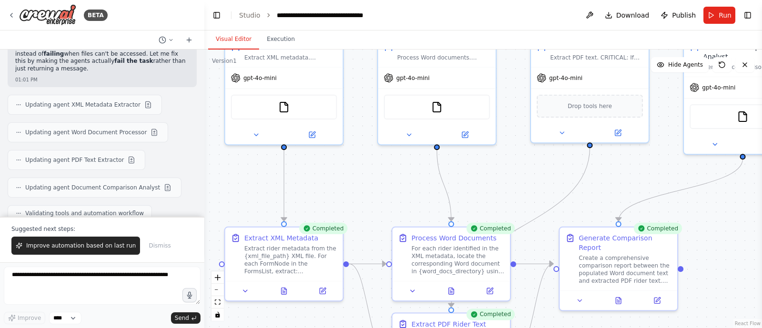
drag, startPoint x: 691, startPoint y: 103, endPoint x: 630, endPoint y: 176, distance: 95.3
click at [630, 176] on div ".deletable-edge-delete-btn { width: 20px; height: 20px; border: 0px solid #ffff…" at bounding box center [483, 189] width 558 height 279
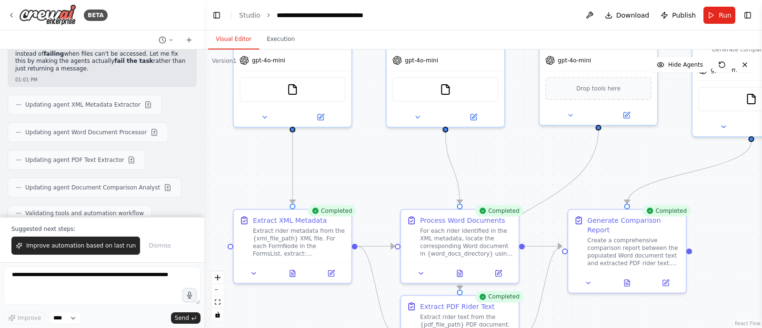
drag, startPoint x: 607, startPoint y: 205, endPoint x: 624, endPoint y: 170, distance: 38.6
click at [624, 170] on div ".deletable-edge-delete-btn { width: 20px; height: 20px; border: 0px solid #ffff…" at bounding box center [483, 189] width 558 height 279
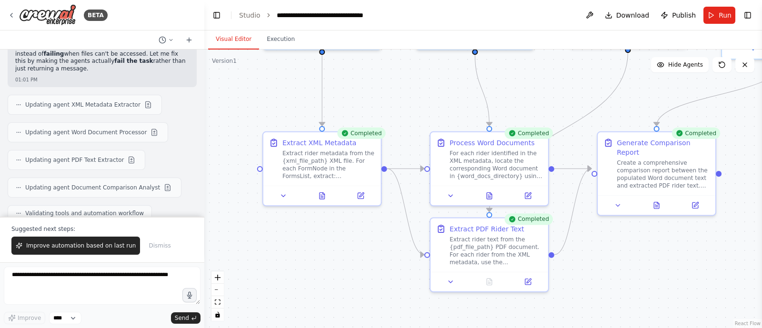
drag, startPoint x: 595, startPoint y: 299, endPoint x: 619, endPoint y: 237, distance: 66.4
click at [619, 237] on div ".deletable-edge-delete-btn { width: 20px; height: 20px; border: 0px solid #ffff…" at bounding box center [483, 189] width 558 height 279
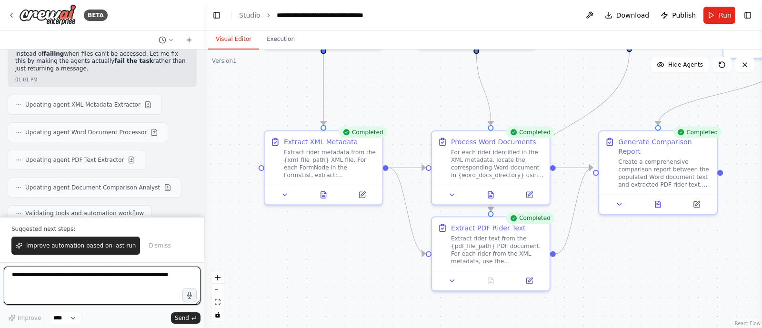
click at [93, 281] on textarea at bounding box center [102, 286] width 197 height 38
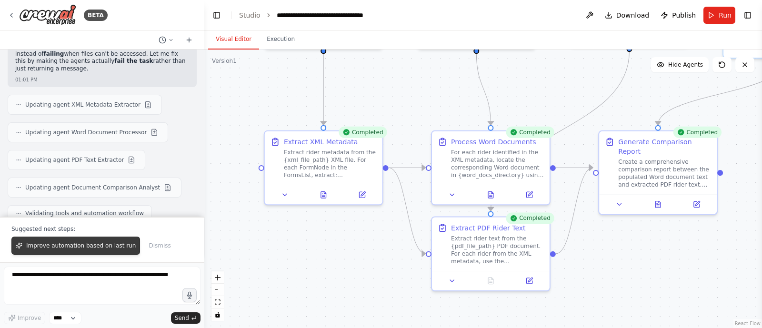
click at [80, 251] on button "Improve automation based on last run" at bounding box center [75, 246] width 129 height 18
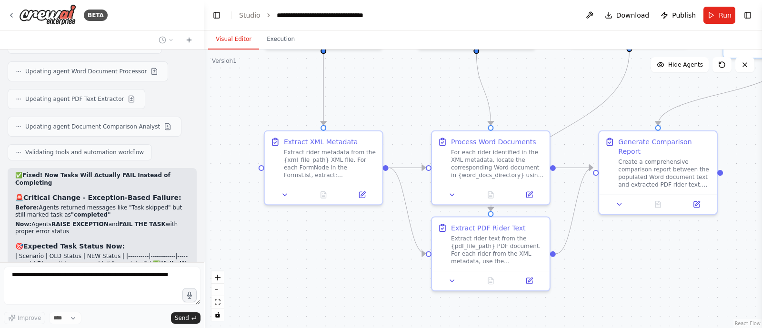
scroll to position [7290, 0]
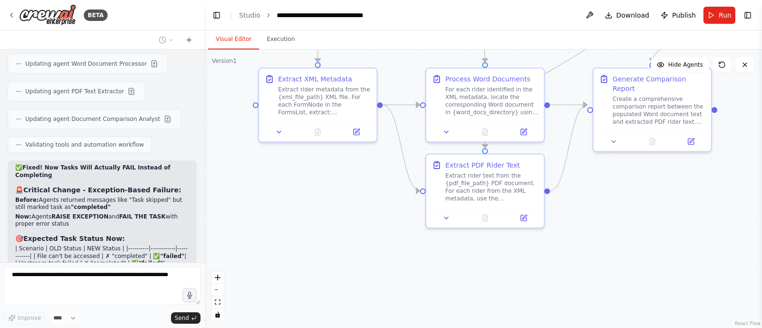
drag, startPoint x: 620, startPoint y: 258, endPoint x: 615, endPoint y: 195, distance: 63.1
click at [615, 195] on div ".deletable-edge-delete-btn { width: 20px; height: 20px; border: 0px solid #ffff…" at bounding box center [483, 189] width 558 height 279
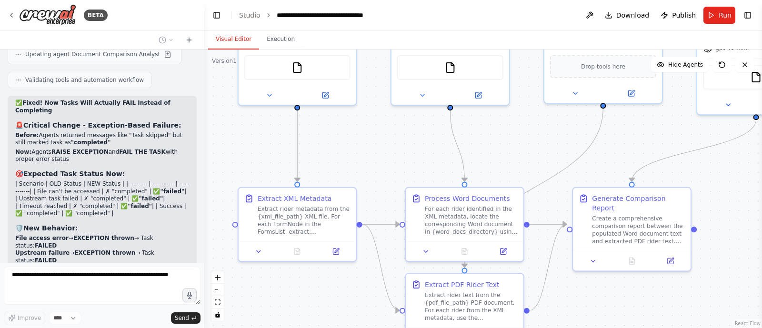
drag, startPoint x: 616, startPoint y: 236, endPoint x: 595, endPoint y: 356, distance: 121.3
click at [595, 328] on html "BETA Extract Rider Metadata from XML Source: <FormsList> node For each <FormNod…" at bounding box center [381, 164] width 762 height 328
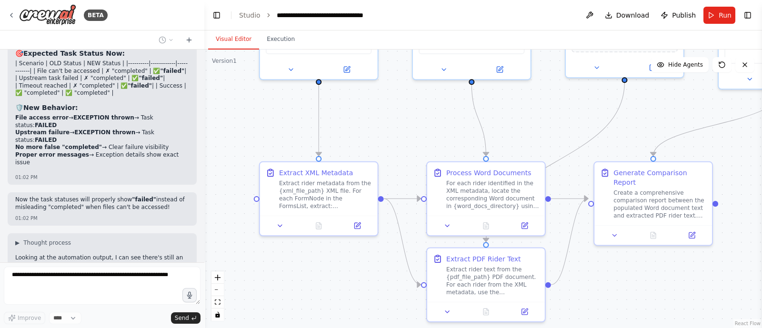
scroll to position [7499, 0]
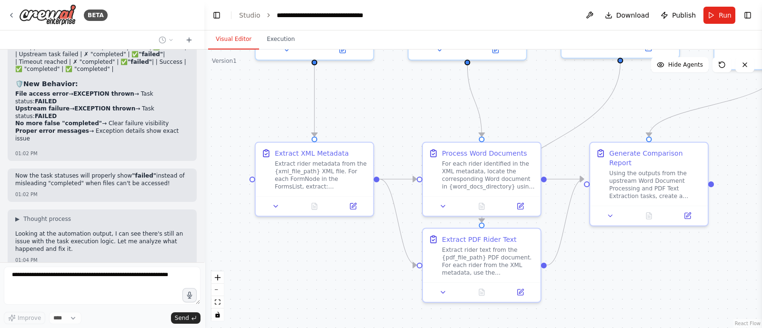
drag, startPoint x: 518, startPoint y: 139, endPoint x: 533, endPoint y: 78, distance: 62.2
click at [533, 78] on div ".deletable-edge-delete-btn { width: 20px; height: 20px; border: 0px solid #ffff…" at bounding box center [483, 189] width 558 height 279
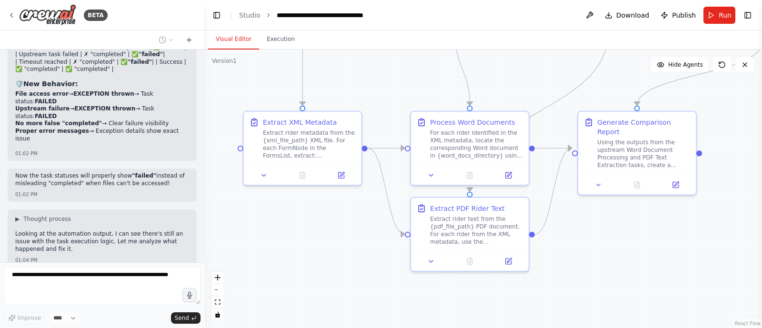
drag, startPoint x: 622, startPoint y: 232, endPoint x: 605, endPoint y: 164, distance: 69.9
click at [605, 164] on div ".deletable-edge-delete-btn { width: 20px; height: 20px; border: 0px solid #ffff…" at bounding box center [483, 189] width 558 height 279
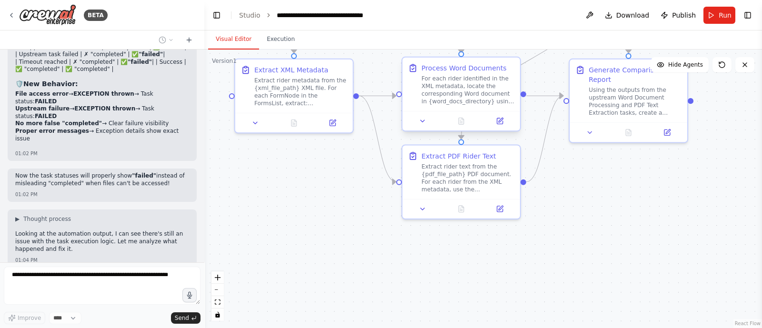
scroll to position [7526, 0]
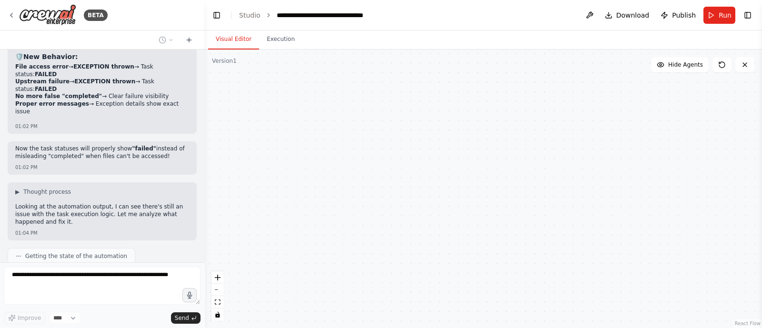
click at [503, 123] on icon at bounding box center [500, 121] width 6 height 6
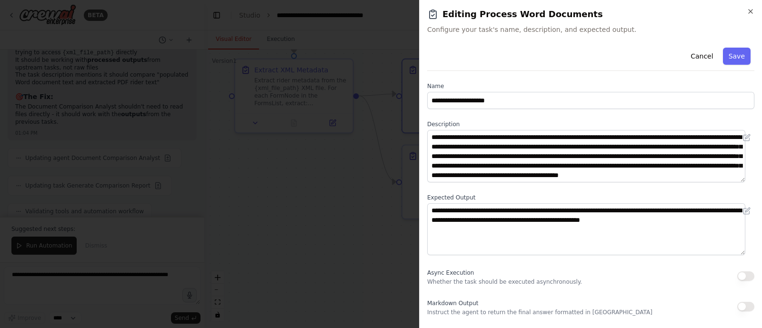
scroll to position [7823, 0]
click at [751, 10] on icon "button" at bounding box center [751, 12] width 4 height 4
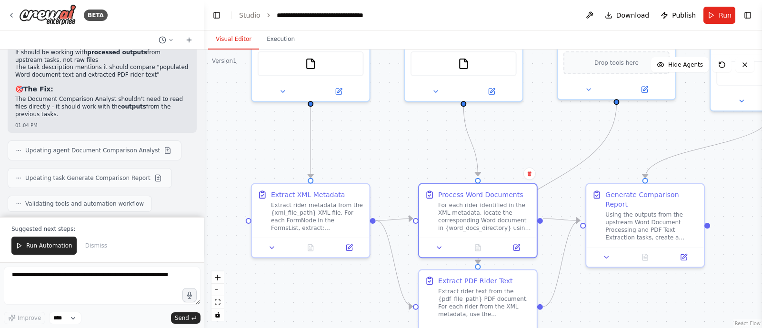
drag, startPoint x: 327, startPoint y: 202, endPoint x: 343, endPoint y: 328, distance: 126.8
click at [343, 328] on html "BETA Extract Rider Metadata from XML Source: <FormsList> node For each <FormNod…" at bounding box center [381, 164] width 762 height 328
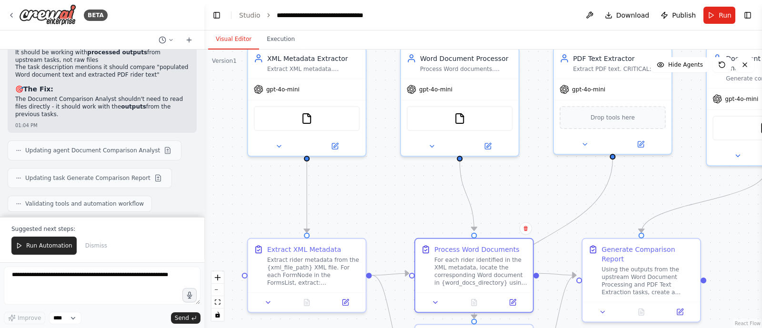
drag, startPoint x: 390, startPoint y: 134, endPoint x: 386, endPoint y: 188, distance: 53.5
click at [386, 188] on div ".deletable-edge-delete-btn { width: 20px; height: 20px; border: 0px solid #ffff…" at bounding box center [483, 189] width 558 height 279
click at [49, 249] on span "Run Automation" at bounding box center [49, 246] width 46 height 8
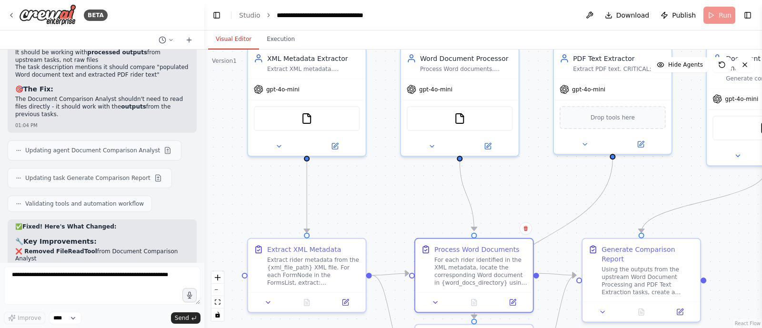
scroll to position [7777, 0]
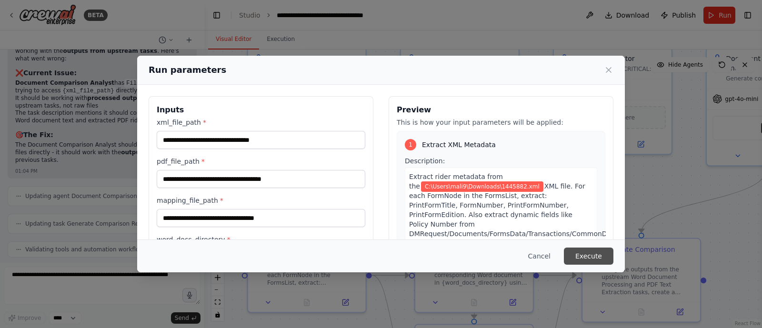
click at [588, 255] on button "Execute" at bounding box center [589, 256] width 50 height 17
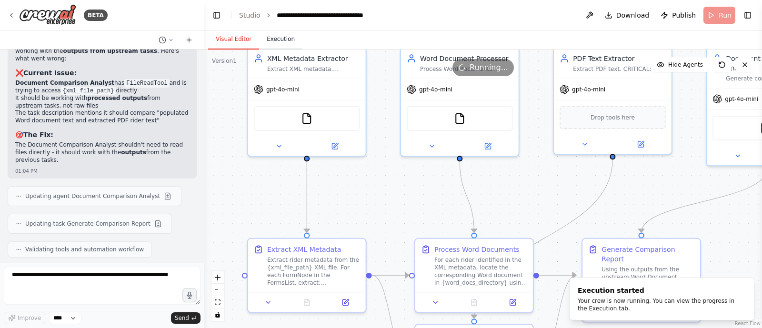
click at [286, 37] on button "Execution" at bounding box center [280, 40] width 43 height 20
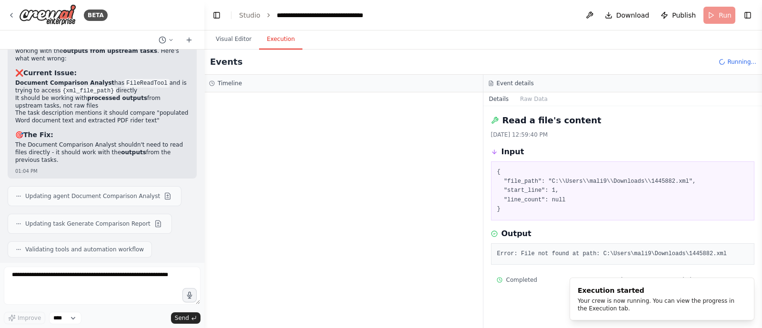
scroll to position [0, 0]
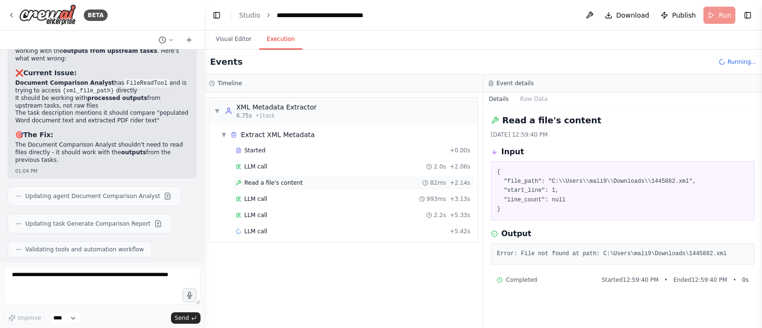
click at [277, 180] on span "Read a file's content" at bounding box center [273, 183] width 59 height 8
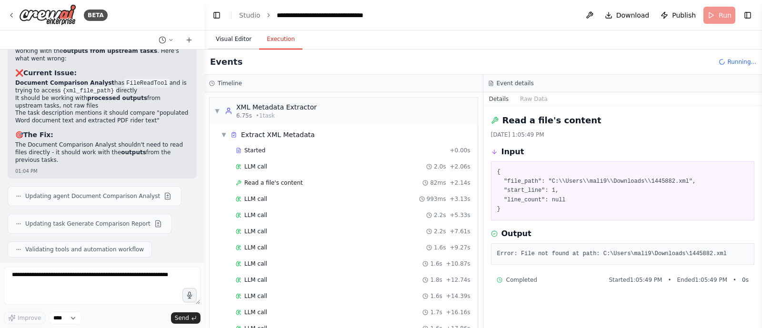
click at [225, 41] on button "Visual Editor" at bounding box center [233, 40] width 51 height 20
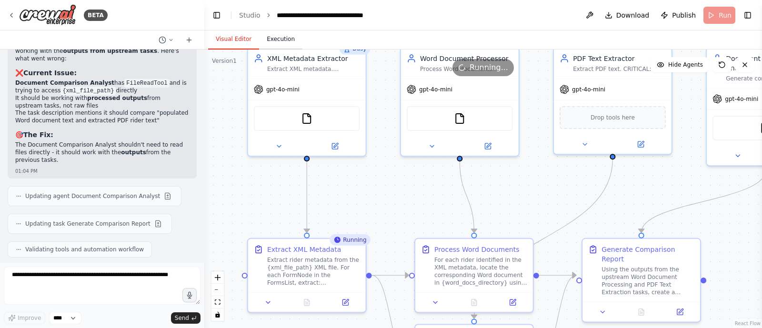
click at [272, 40] on button "Execution" at bounding box center [280, 40] width 43 height 20
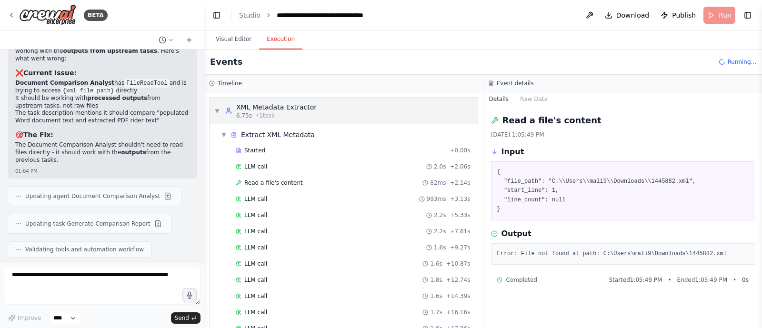
click at [215, 111] on span "▼" at bounding box center [217, 111] width 6 height 8
click at [217, 118] on div "▼ XML Metadata Extractor 6.75s • 1 task" at bounding box center [265, 110] width 102 height 17
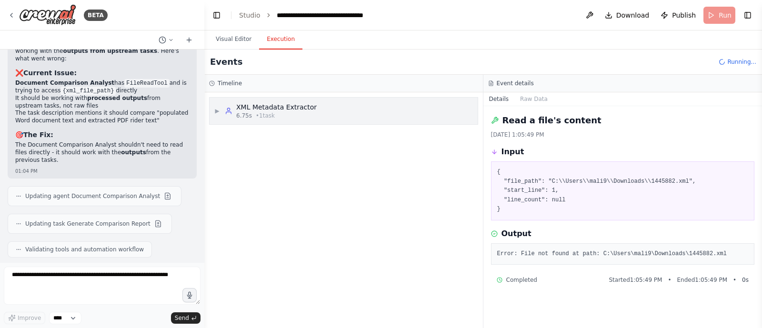
click at [217, 113] on span "▶" at bounding box center [217, 111] width 6 height 8
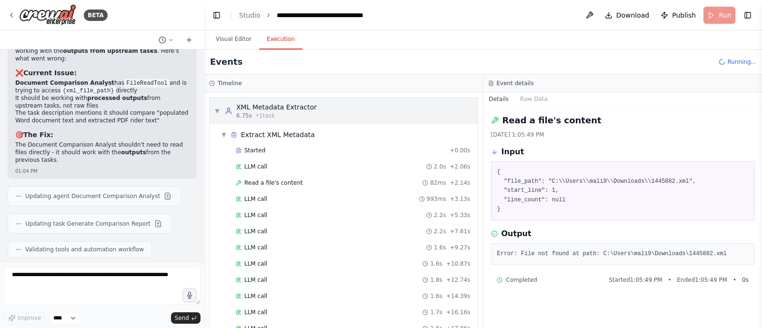
click at [217, 113] on span "▼" at bounding box center [217, 111] width 6 height 8
click at [217, 108] on span "▼" at bounding box center [217, 111] width 6 height 8
click at [237, 36] on button "Visual Editor" at bounding box center [233, 40] width 51 height 20
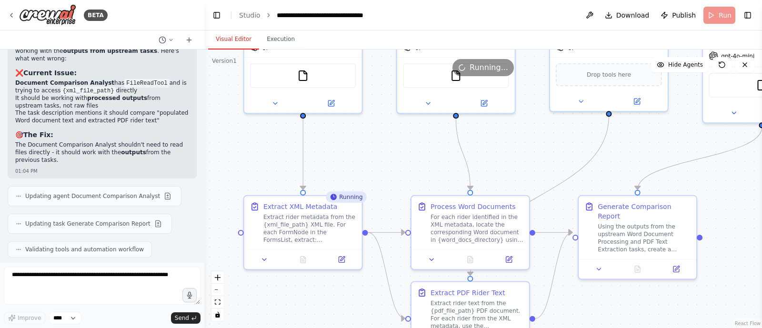
drag, startPoint x: 280, startPoint y: 208, endPoint x: 276, endPoint y: 164, distance: 44.0
click at [276, 164] on div ".deletable-edge-delete-btn { width: 20px; height: 20px; border: 0px solid #ffff…" at bounding box center [483, 189] width 558 height 279
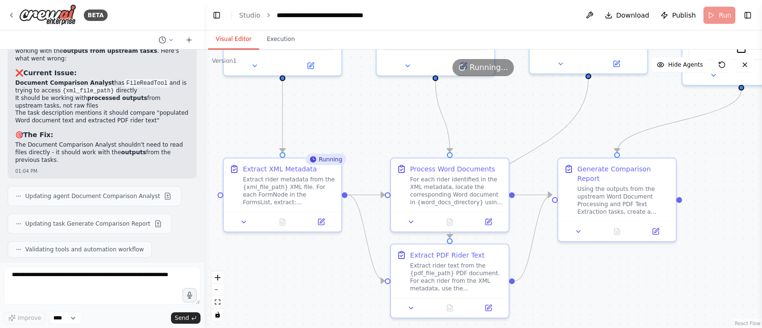
drag, startPoint x: 429, startPoint y: 176, endPoint x: 409, endPoint y: 139, distance: 42.4
click at [409, 139] on div ".deletable-edge-delete-btn { width: 20px; height: 20px; border: 0px solid #ffff…" at bounding box center [483, 189] width 558 height 279
click at [281, 46] on button "Execution" at bounding box center [280, 40] width 43 height 20
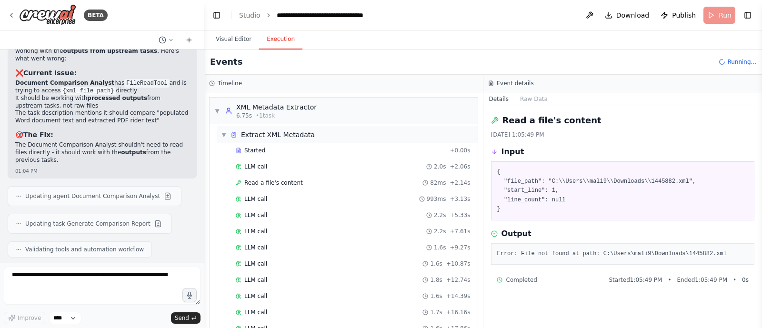
click at [219, 134] on div "▼ Extract XML Metadata" at bounding box center [347, 134] width 261 height 17
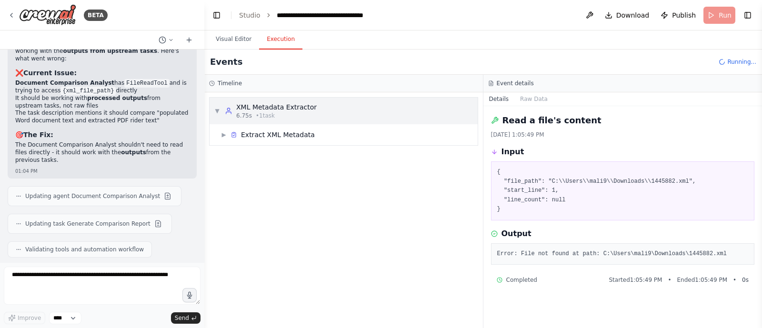
click at [214, 106] on div "▼ XML Metadata Extractor 6.75s • 1 task" at bounding box center [265, 110] width 102 height 17
click at [277, 115] on div "6.75s • 1 task" at bounding box center [276, 116] width 81 height 8
click at [243, 31] on button "Visual Editor" at bounding box center [233, 40] width 51 height 20
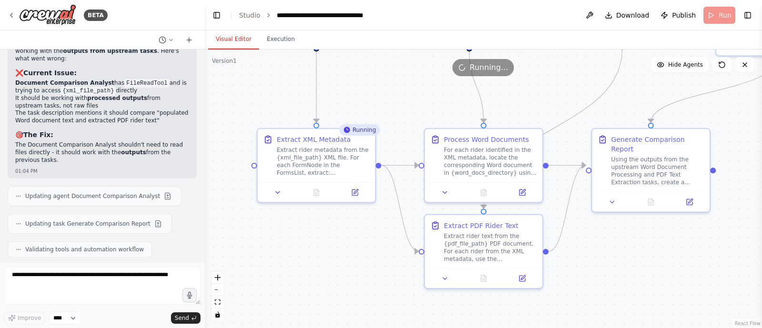
drag, startPoint x: 358, startPoint y: 132, endPoint x: 392, endPoint y: 103, distance: 44.6
click at [392, 103] on div ".deletable-edge-delete-btn { width: 20px; height: 20px; border: 0px solid #ffff…" at bounding box center [483, 189] width 558 height 279
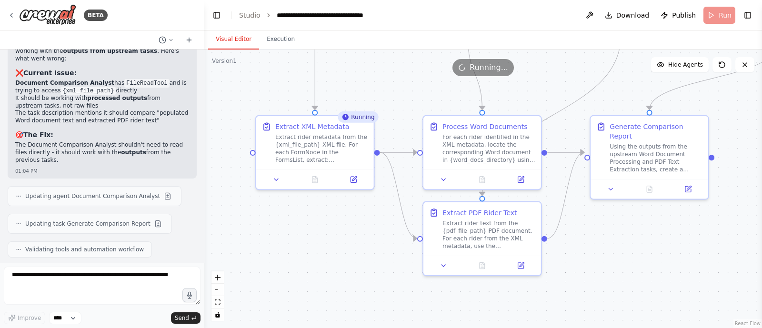
drag, startPoint x: 374, startPoint y: 249, endPoint x: 373, endPoint y: 236, distance: 12.9
click at [373, 236] on div ".deletable-edge-delete-btn { width: 20px; height: 20px; border: 0px solid #ffff…" at bounding box center [483, 189] width 558 height 279
click at [720, 64] on icon at bounding box center [722, 65] width 8 height 8
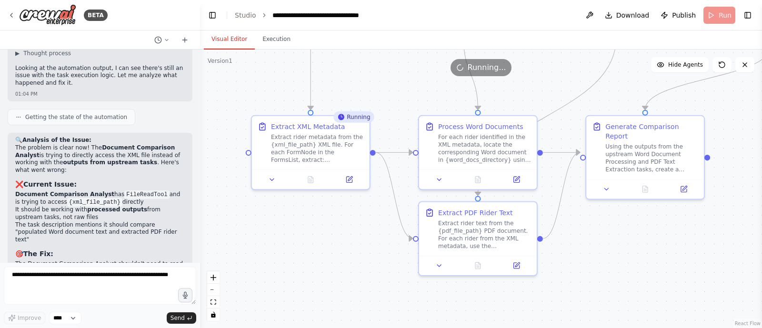
scroll to position [7889, 0]
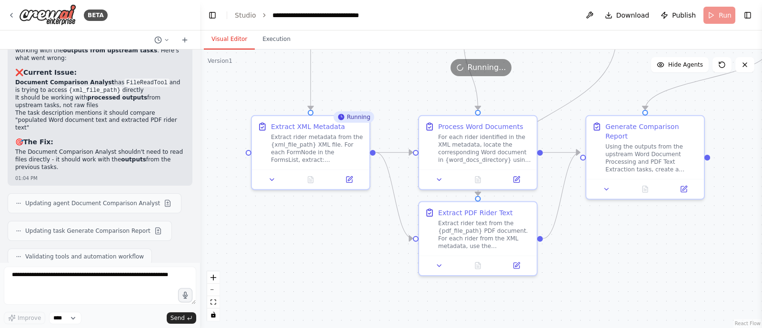
drag, startPoint x: 200, startPoint y: 251, endPoint x: 200, endPoint y: 261, distance: 9.5
click at [200, 261] on div "BETA Extract Rider Metadata from XML Source: <FormsList> node For each <FormNod…" at bounding box center [381, 164] width 762 height 328
click at [279, 43] on button "Execution" at bounding box center [276, 40] width 43 height 20
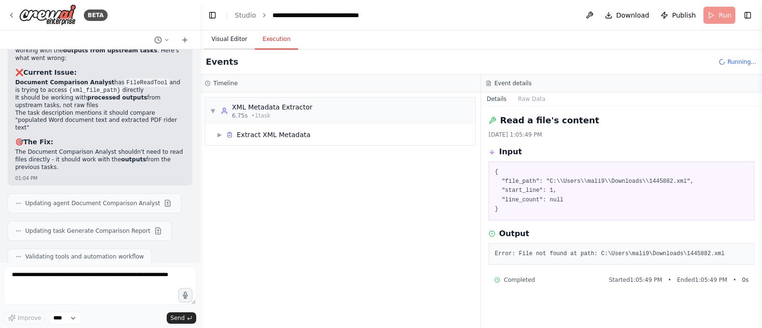
click at [223, 41] on button "Visual Editor" at bounding box center [229, 40] width 51 height 20
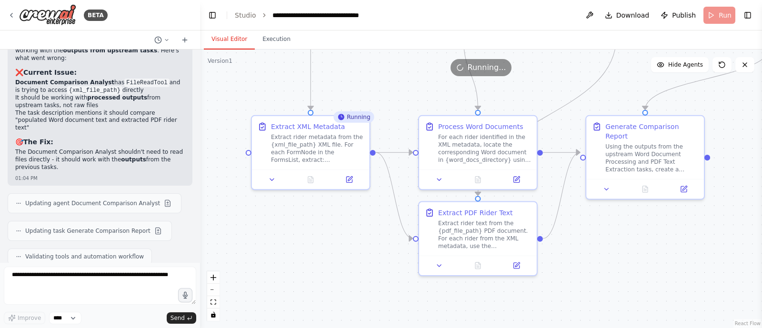
drag, startPoint x: 344, startPoint y: 232, endPoint x: 354, endPoint y: 287, distance: 55.1
click at [354, 287] on div ".deletable-edge-delete-btn { width: 20px; height: 20px; border: 0px solid #ffff…" at bounding box center [481, 189] width 562 height 279
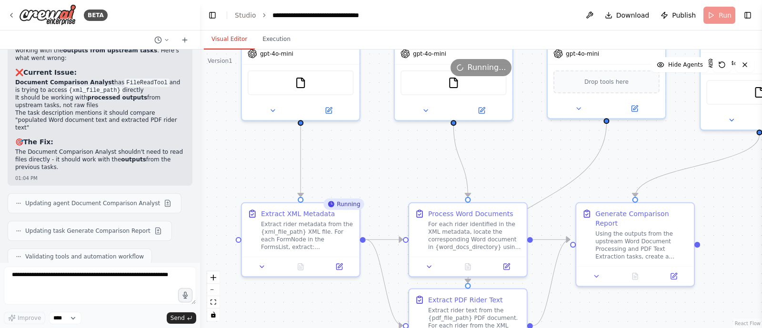
drag, startPoint x: 438, startPoint y: 102, endPoint x: 418, endPoint y: 135, distance: 37.8
click at [418, 135] on div ".deletable-edge-delete-btn { width: 20px; height: 20px; border: 0px solid #ffff…" at bounding box center [481, 189] width 562 height 279
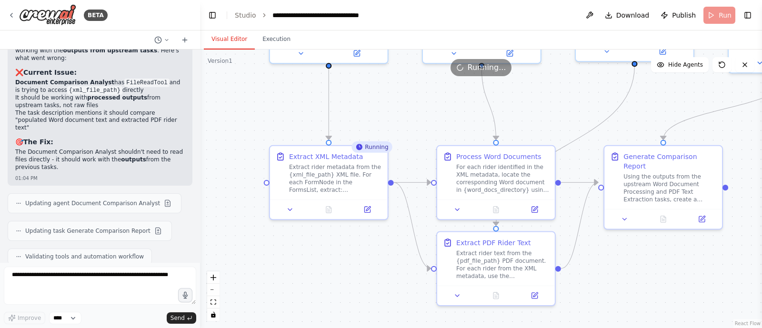
drag, startPoint x: 401, startPoint y: 164, endPoint x: 431, endPoint y: 104, distance: 67.1
click at [431, 104] on div ".deletable-edge-delete-btn { width: 20px; height: 20px; border: 0px solid #ffff…" at bounding box center [481, 189] width 562 height 279
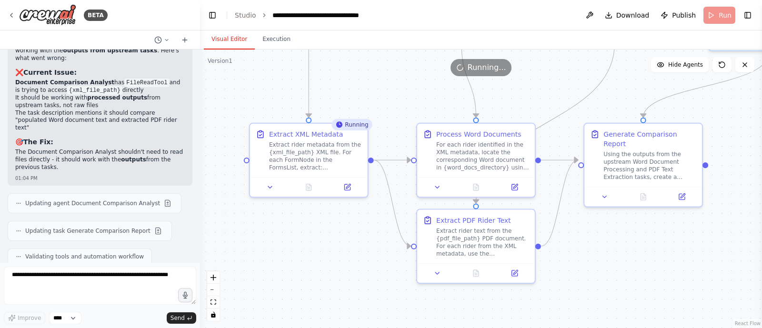
drag, startPoint x: 355, startPoint y: 272, endPoint x: 333, endPoint y: 254, distance: 28.8
click at [333, 254] on div ".deletable-edge-delete-btn { width: 20px; height: 20px; border: 0px solid #ffff…" at bounding box center [481, 189] width 562 height 279
click at [270, 45] on button "Execution" at bounding box center [276, 40] width 43 height 20
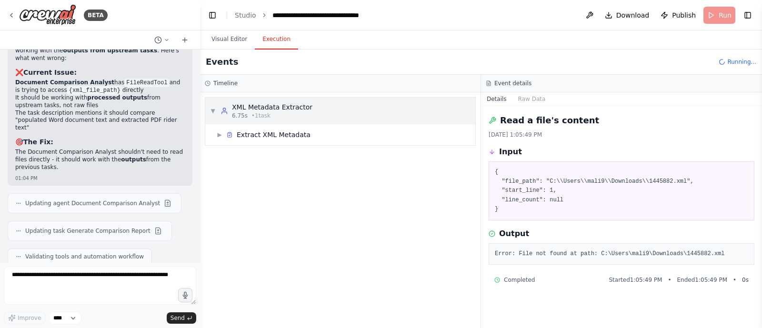
click at [208, 107] on div "▼ XML Metadata Extractor 6.75s • 1 task" at bounding box center [340, 111] width 270 height 27
click at [224, 47] on button "Visual Editor" at bounding box center [229, 40] width 51 height 20
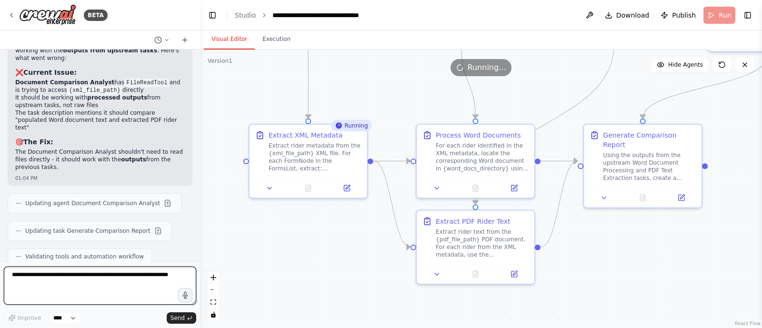
click at [134, 270] on textarea at bounding box center [100, 286] width 192 height 38
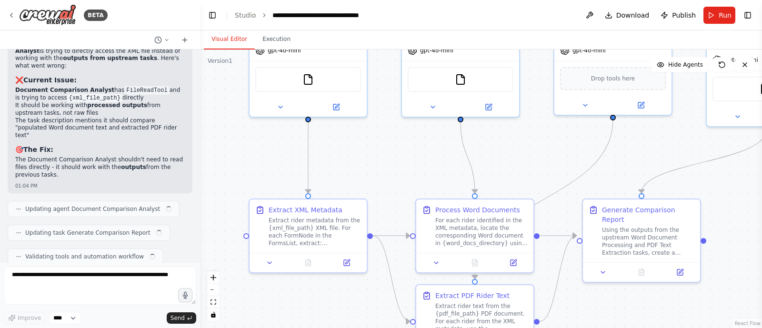
drag, startPoint x: 376, startPoint y: 254, endPoint x: 377, endPoint y: 165, distance: 89.1
click at [377, 165] on div ".deletable-edge-delete-btn { width: 20px; height: 20px; border: 0px solid #ffff…" at bounding box center [481, 189] width 562 height 279
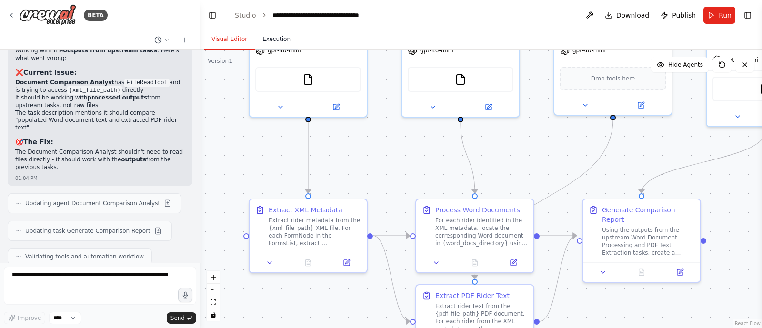
click at [278, 44] on button "Execution" at bounding box center [276, 40] width 43 height 20
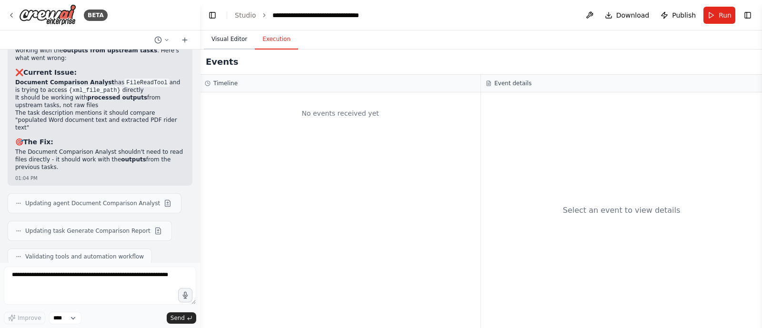
click at [234, 40] on button "Visual Editor" at bounding box center [229, 40] width 51 height 20
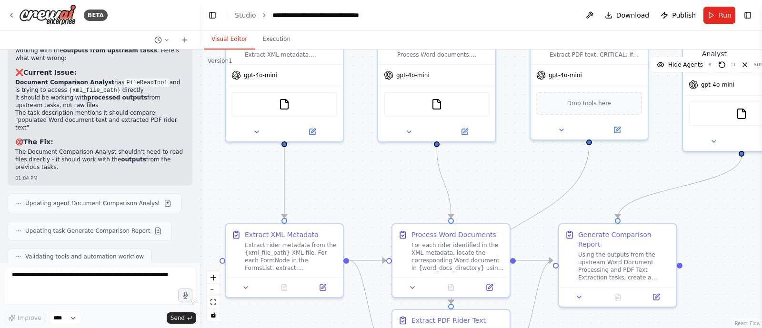
drag, startPoint x: 376, startPoint y: 161, endPoint x: 348, endPoint y: 192, distance: 41.8
click at [348, 192] on div ".deletable-edge-delete-btn { width: 20px; height: 20px; border: 0px solid #ffff…" at bounding box center [481, 189] width 562 height 279
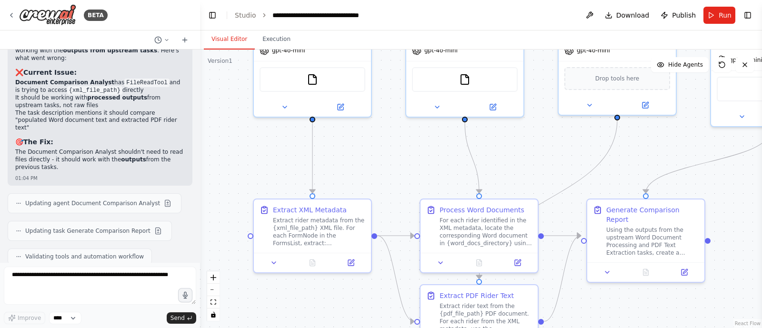
drag, startPoint x: 379, startPoint y: 180, endPoint x: 414, endPoint y: 148, distance: 47.2
click at [414, 148] on div ".deletable-edge-delete-btn { width: 20px; height: 20px; border: 0px solid #ffff…" at bounding box center [481, 189] width 562 height 279
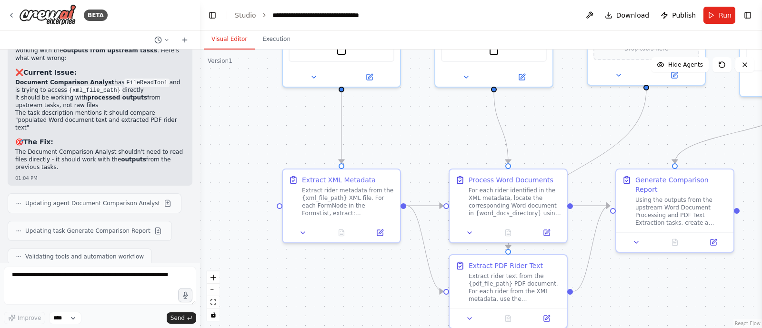
drag, startPoint x: 395, startPoint y: 171, endPoint x: 422, endPoint y: 141, distance: 39.4
click at [422, 141] on div ".deletable-edge-delete-btn { width: 20px; height: 20px; border: 0px solid #ffff…" at bounding box center [481, 189] width 562 height 279
click at [196, 249] on div at bounding box center [198, 164] width 4 height 328
click at [597, 17] on button at bounding box center [589, 15] width 15 height 17
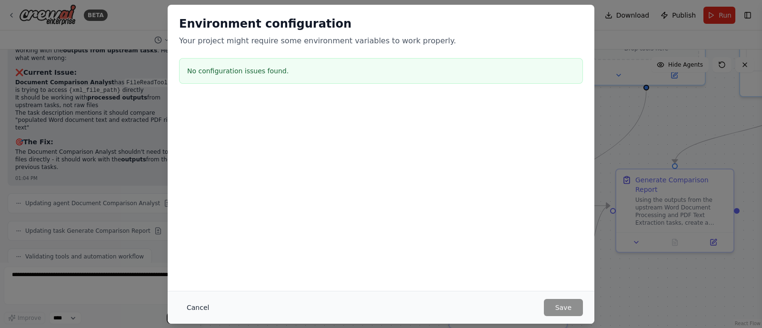
click at [196, 313] on button "Cancel" at bounding box center [198, 307] width 38 height 17
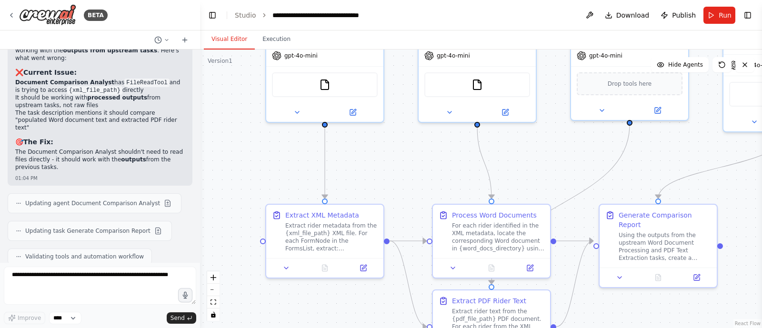
drag, startPoint x: 417, startPoint y: 138, endPoint x: 400, endPoint y: 172, distance: 38.6
click at [400, 172] on div ".deletable-edge-delete-btn { width: 20px; height: 20px; border: 0px solid #ffff…" at bounding box center [481, 189] width 562 height 279
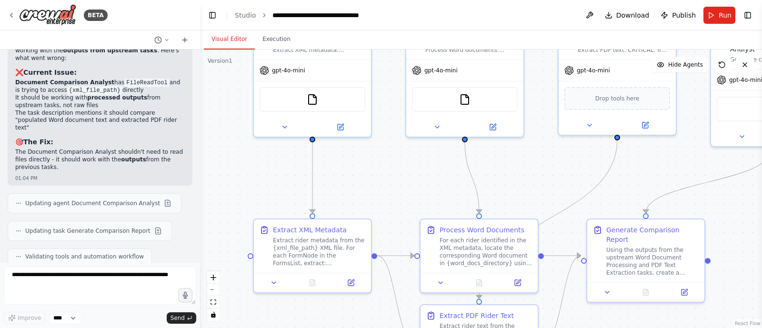
drag, startPoint x: 436, startPoint y: 153, endPoint x: 424, endPoint y: 168, distance: 19.3
click at [424, 168] on div ".deletable-edge-delete-btn { width: 20px; height: 20px; border: 0px solid #ffff…" at bounding box center [481, 189] width 562 height 279
click at [273, 32] on button "Execution" at bounding box center [276, 40] width 43 height 20
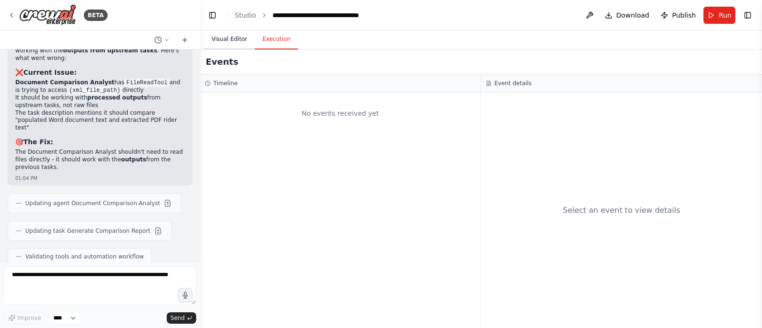
click at [222, 39] on button "Visual Editor" at bounding box center [229, 40] width 51 height 20
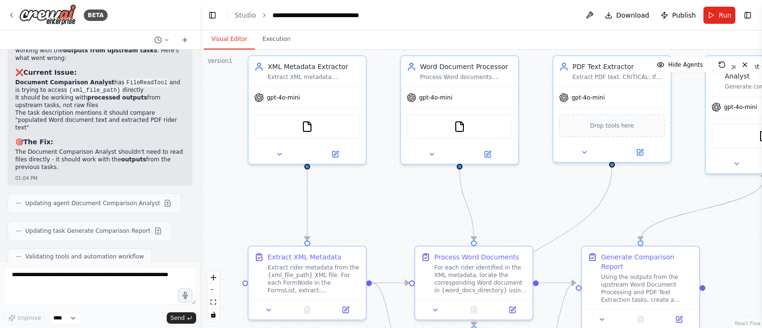
drag, startPoint x: 414, startPoint y: 170, endPoint x: 409, endPoint y: 197, distance: 27.7
click at [409, 197] on div ".deletable-edge-delete-btn { width: 20px; height: 20px; border: 0px solid #ffff…" at bounding box center [481, 189] width 562 height 279
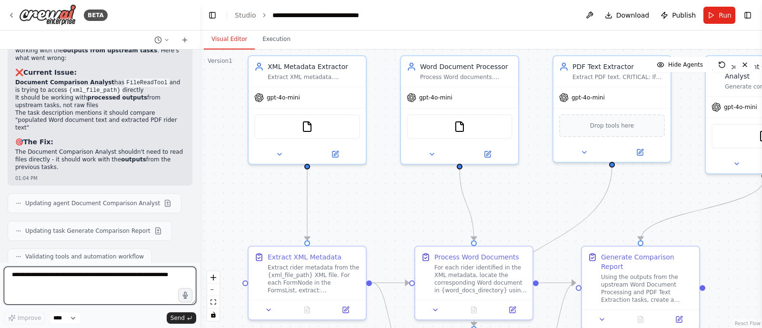
click at [55, 277] on textarea at bounding box center [100, 286] width 192 height 38
type textarea "**********"
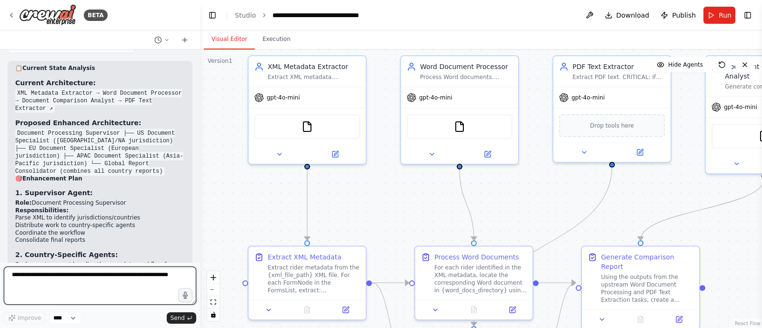
scroll to position [8556, 0]
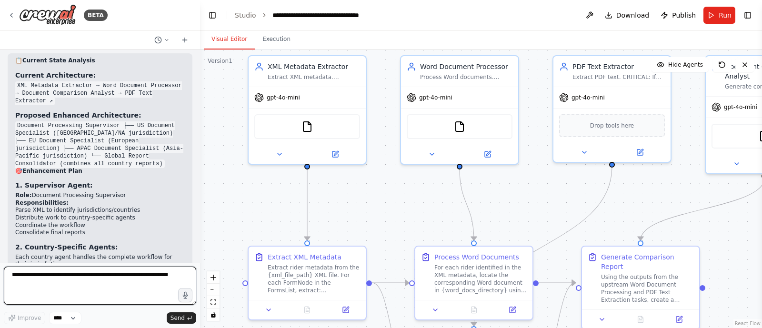
click at [101, 279] on textarea at bounding box center [100, 286] width 192 height 38
click at [170, 275] on textarea "**********" at bounding box center [100, 286] width 192 height 38
type textarea "**********"
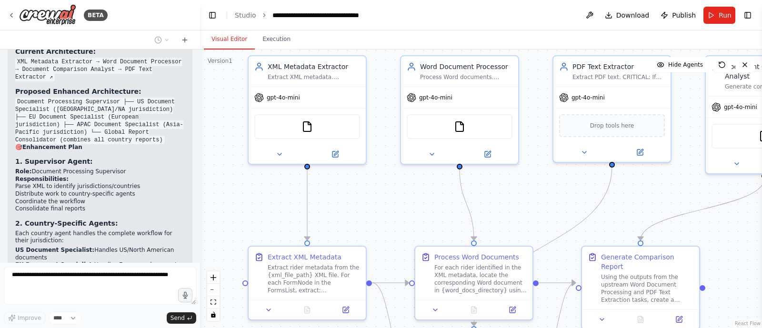
scroll to position [8621, 0]
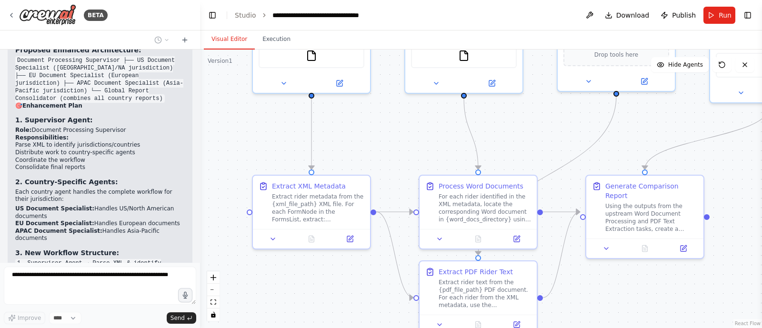
drag, startPoint x: 388, startPoint y: 238, endPoint x: 393, endPoint y: 166, distance: 71.6
click at [393, 166] on div ".deletable-edge-delete-btn { width: 20px; height: 20px; border: 0px solid #ffff…" at bounding box center [481, 189] width 562 height 279
drag, startPoint x: 367, startPoint y: 289, endPoint x: 360, endPoint y: 260, distance: 30.3
click at [360, 260] on div ".deletable-edge-delete-btn { width: 20px; height: 20px; border: 0px solid #ffff…" at bounding box center [481, 189] width 562 height 279
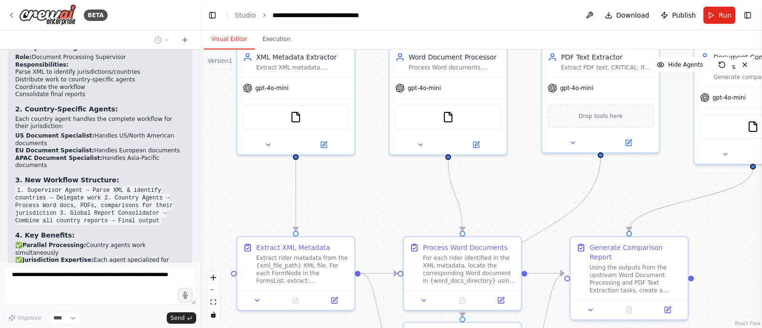
drag, startPoint x: 336, startPoint y: 250, endPoint x: 327, endPoint y: 341, distance: 91.4
click at [327, 328] on html "BETA Extract Rider Metadata from XML Source: <FormsList> node For each <FormNod…" at bounding box center [381, 164] width 762 height 328
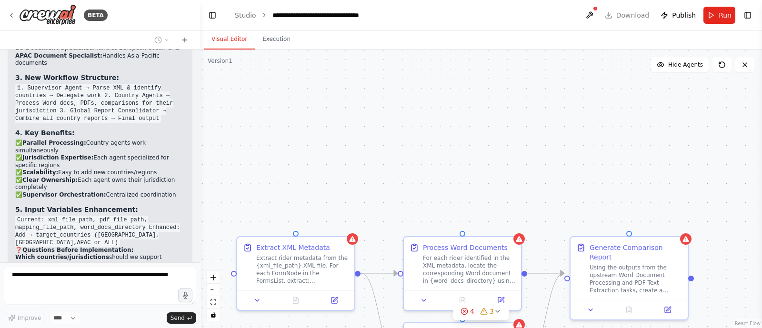
scroll to position [8820, 0]
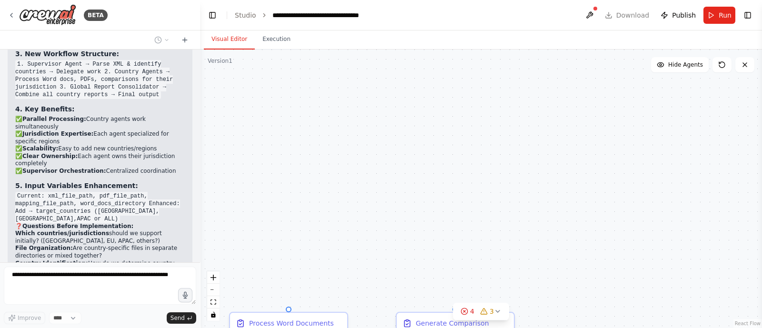
drag, startPoint x: 539, startPoint y: 100, endPoint x: 532, endPoint y: 180, distance: 80.4
click at [532, 180] on div ".deletable-edge-delete-btn { width: 20px; height: 20px; border: 0px solid #ffff…" at bounding box center [481, 189] width 562 height 279
drag, startPoint x: 553, startPoint y: 118, endPoint x: 562, endPoint y: 204, distance: 87.2
click at [562, 204] on div ".deletable-edge-delete-btn { width: 20px; height: 20px; border: 0px solid #ffff…" at bounding box center [481, 189] width 562 height 279
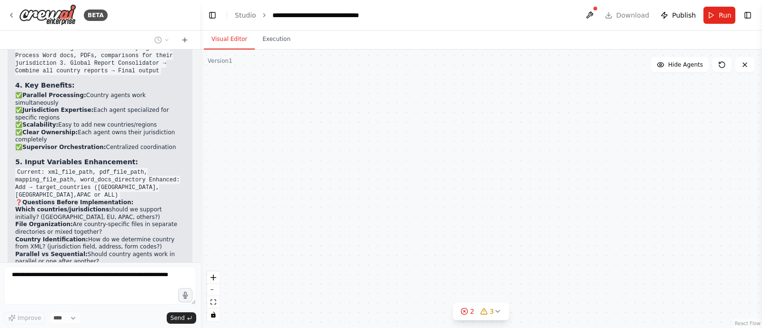
drag, startPoint x: 493, startPoint y: 129, endPoint x: 531, endPoint y: 215, distance: 94.3
click at [531, 215] on div ".deletable-edge-delete-btn { width: 20px; height: 20px; border: 0px solid #ffff…" at bounding box center [481, 189] width 562 height 279
drag, startPoint x: 450, startPoint y: 177, endPoint x: 482, endPoint y: 56, distance: 125.7
click at [482, 56] on div ".deletable-edge-delete-btn { width: 20px; height: 20px; border: 0px solid #ffff…" at bounding box center [481, 189] width 562 height 279
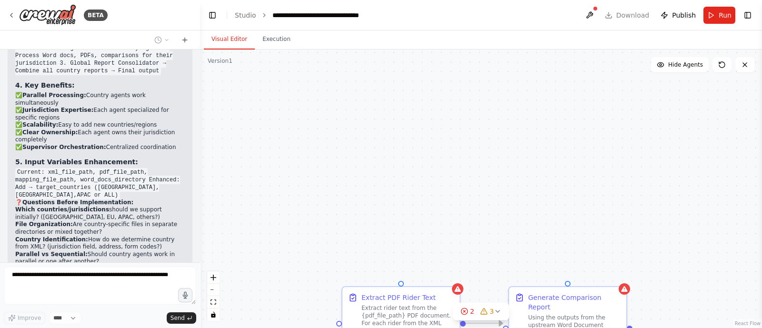
scroll to position [8867, 0]
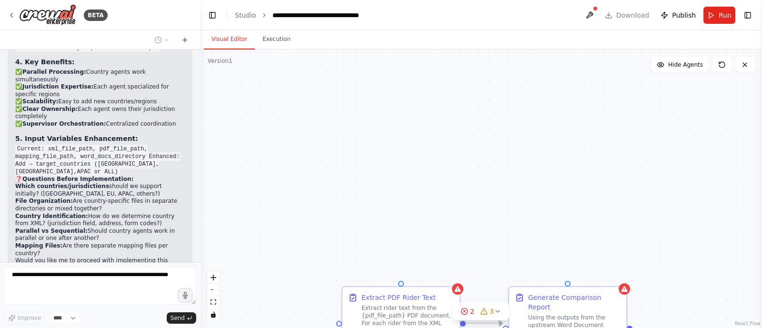
drag, startPoint x: 470, startPoint y: 185, endPoint x: 503, endPoint y: 92, distance: 98.1
click at [503, 92] on div ".deletable-edge-delete-btn { width: 20px; height: 20px; border: 0px solid #ffff…" at bounding box center [481, 189] width 562 height 279
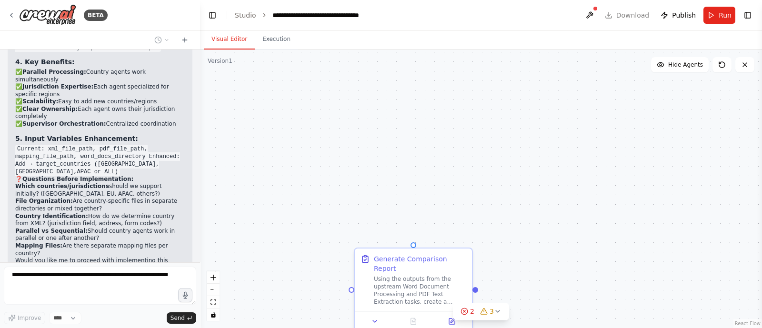
drag, startPoint x: 491, startPoint y: 175, endPoint x: 517, endPoint y: 97, distance: 82.6
click at [517, 93] on div "Generate Comparison Report Using the outputs from the upstream Word Document Pr…" at bounding box center [481, 189] width 562 height 279
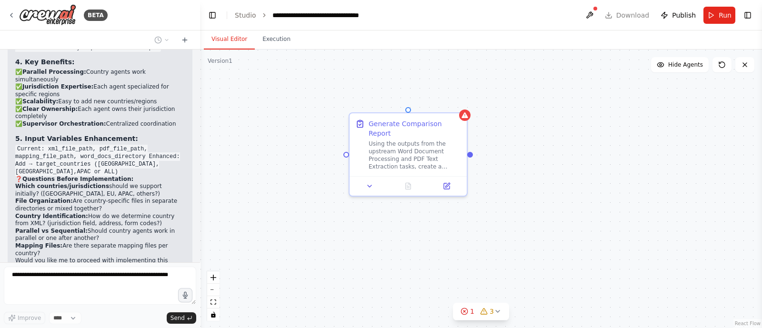
drag, startPoint x: 573, startPoint y: 221, endPoint x: 552, endPoint y: 120, distance: 102.8
click at [552, 120] on div "Generate Comparison Report Using the outputs from the upstream Word Document Pr…" at bounding box center [481, 189] width 562 height 279
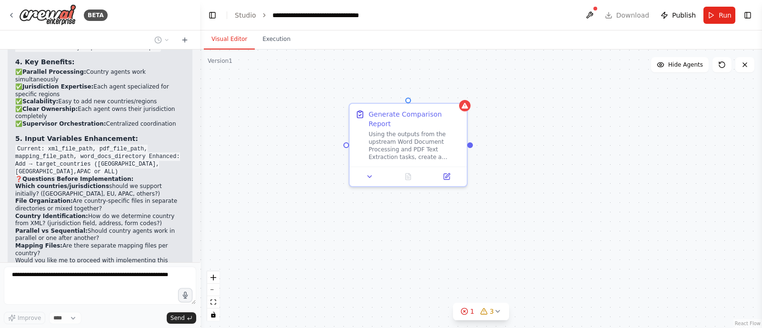
scroll to position [8891, 0]
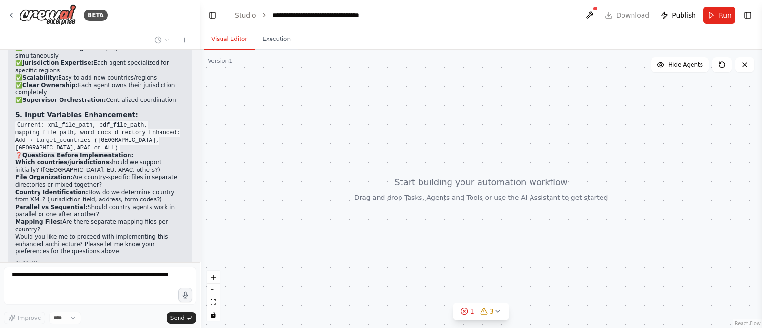
drag, startPoint x: 574, startPoint y: 260, endPoint x: 549, endPoint y: 170, distance: 93.4
click at [549, 170] on div at bounding box center [481, 189] width 562 height 279
drag, startPoint x: 434, startPoint y: 151, endPoint x: 413, endPoint y: 300, distance: 150.6
click at [413, 300] on div at bounding box center [481, 189] width 562 height 279
click at [485, 313] on icon at bounding box center [488, 312] width 8 height 8
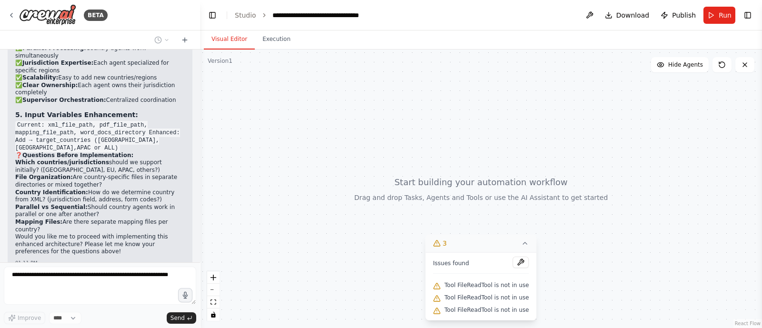
click at [652, 176] on div at bounding box center [481, 189] width 562 height 279
click at [464, 147] on div at bounding box center [481, 189] width 562 height 279
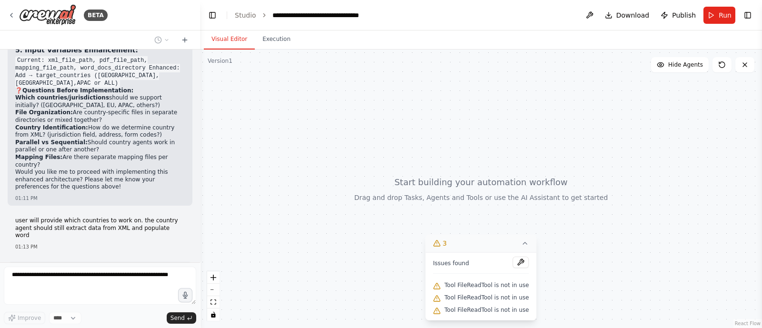
scroll to position [8963, 0]
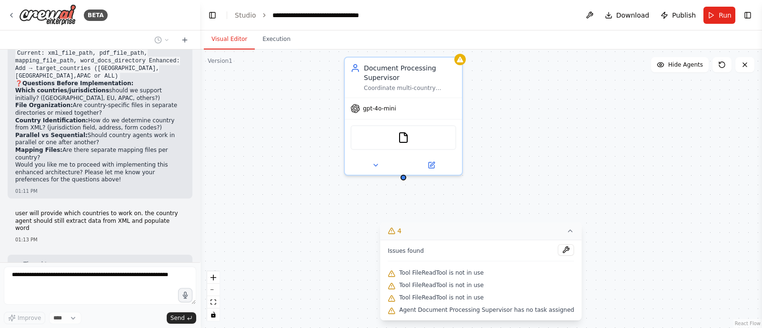
drag, startPoint x: 510, startPoint y: 95, endPoint x: 551, endPoint y: 182, distance: 95.7
click at [551, 182] on div "Document Processing Supervisor Coordinate multi-country document processing wor…" at bounding box center [481, 189] width 562 height 279
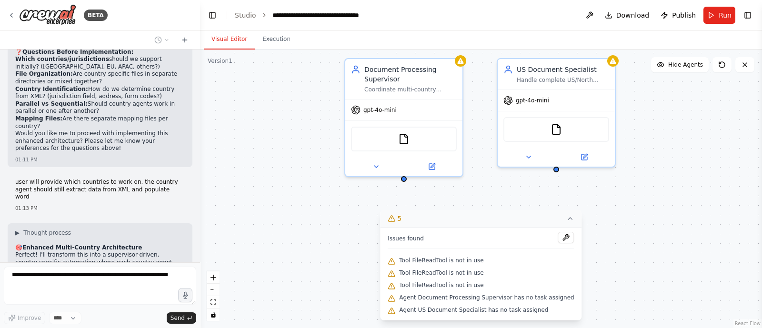
scroll to position [9026, 0]
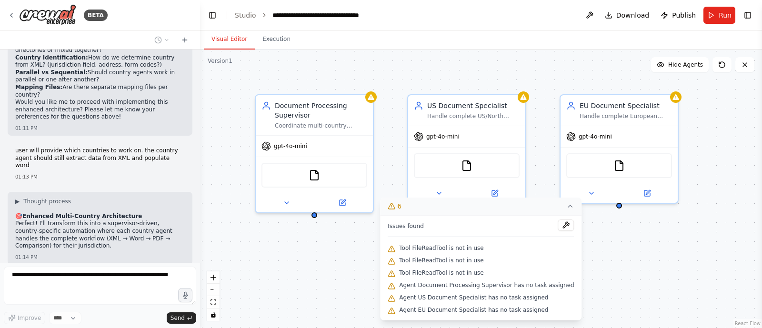
drag, startPoint x: 673, startPoint y: 232, endPoint x: 585, endPoint y: 267, distance: 95.1
click at [585, 267] on div "Document Processing Supervisor Coordinate multi-country document processing wor…" at bounding box center [481, 189] width 562 height 279
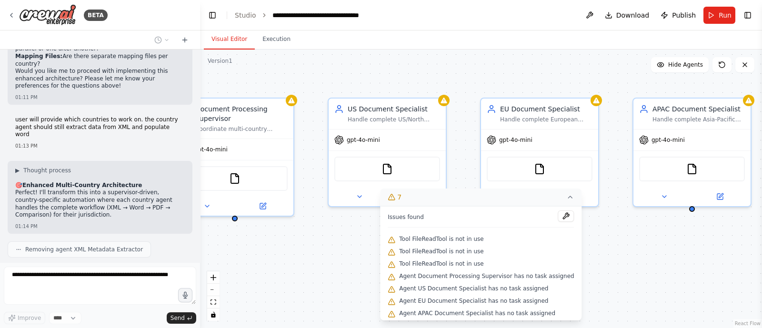
scroll to position [9081, 0]
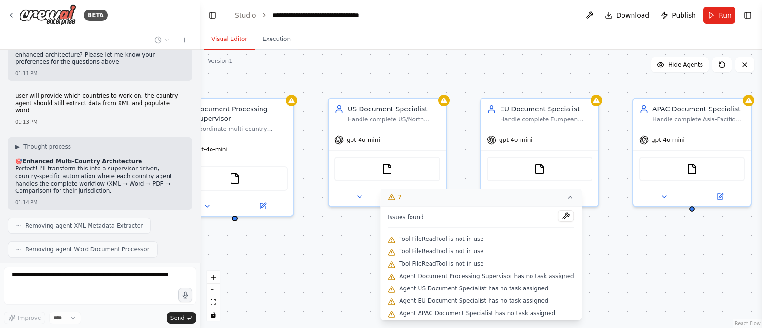
drag, startPoint x: 700, startPoint y: 257, endPoint x: 619, endPoint y: 261, distance: 81.1
click at [619, 261] on div "Document Processing Supervisor Coordinate multi-country document processing wor…" at bounding box center [481, 189] width 562 height 279
click at [216, 292] on button "zoom out" at bounding box center [213, 290] width 12 height 12
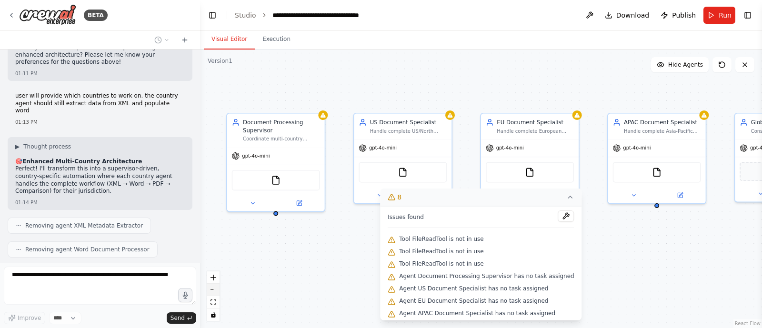
click at [216, 292] on button "zoom out" at bounding box center [213, 290] width 12 height 12
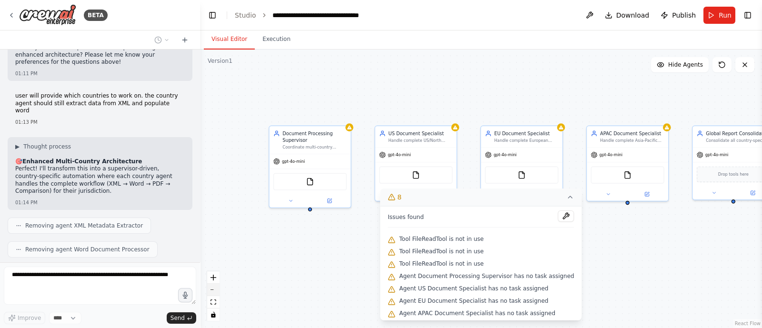
click at [216, 292] on button "zoom out" at bounding box center [213, 290] width 12 height 12
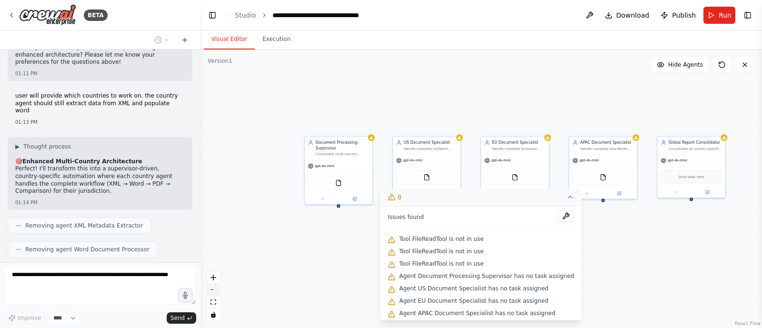
scroll to position [9138, 0]
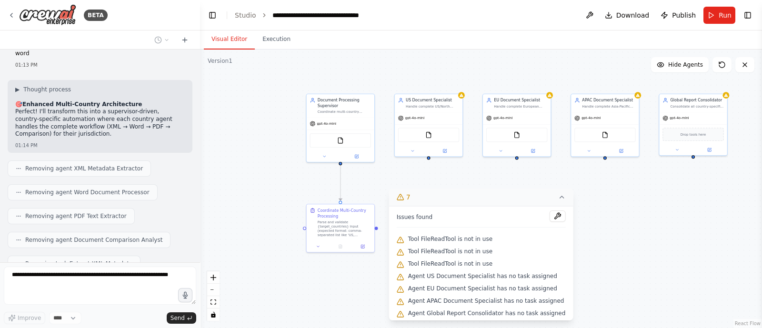
drag, startPoint x: 278, startPoint y: 237, endPoint x: 280, endPoint y: 194, distance: 42.4
click at [280, 194] on div ".deletable-edge-delete-btn { width: 20px; height: 20px; border: 0px solid #ffff…" at bounding box center [481, 189] width 562 height 279
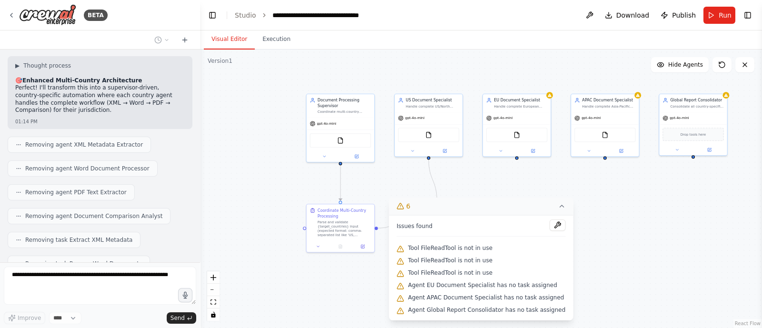
click at [558, 209] on icon at bounding box center [562, 206] width 8 height 8
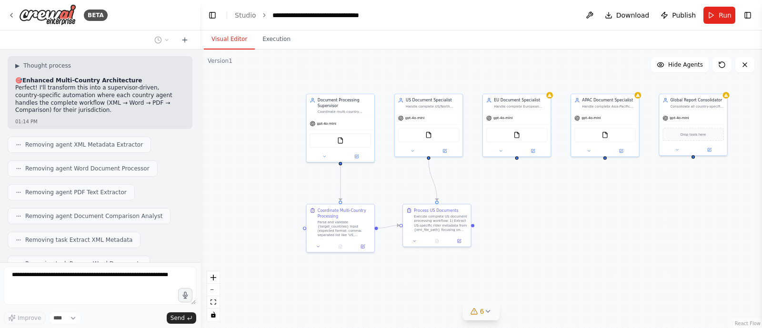
scroll to position [9185, 0]
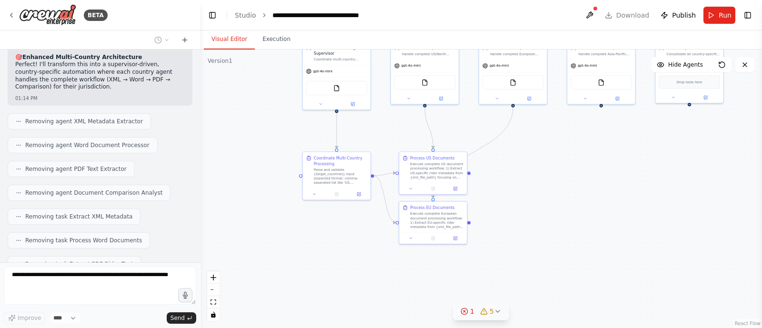
drag, startPoint x: 523, startPoint y: 241, endPoint x: 519, endPoint y: 189, distance: 52.5
click at [519, 189] on div ".deletable-edge-delete-btn { width: 20px; height: 20px; border: 0px solid #ffff…" at bounding box center [481, 189] width 562 height 279
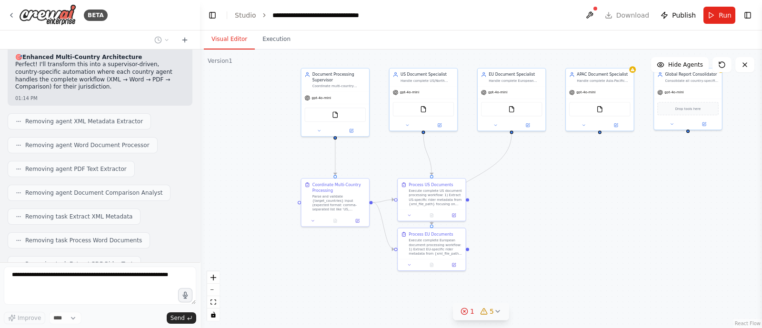
scroll to position [9209, 0]
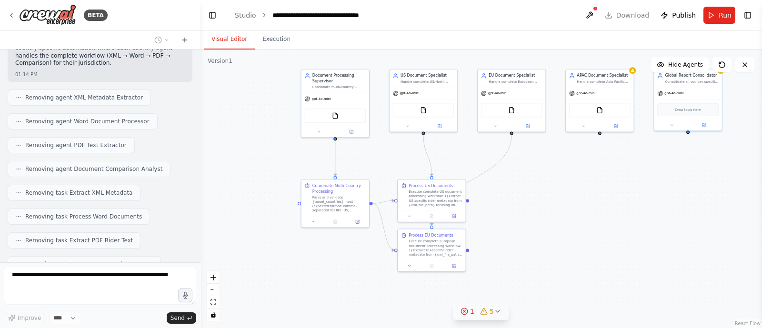
drag, startPoint x: 519, startPoint y: 189, endPoint x: 518, endPoint y: 216, distance: 27.7
click at [518, 216] on div ".deletable-edge-delete-btn { width: 20px; height: 20px; border: 0px solid #ffff…" at bounding box center [481, 189] width 562 height 279
drag, startPoint x: 547, startPoint y: 188, endPoint x: 545, endPoint y: 203, distance: 14.9
drag, startPoint x: 545, startPoint y: 203, endPoint x: 521, endPoint y: 229, distance: 36.1
click at [521, 229] on div ".deletable-edge-delete-btn { width: 20px; height: 20px; border: 0px solid #ffff…" at bounding box center [481, 189] width 562 height 279
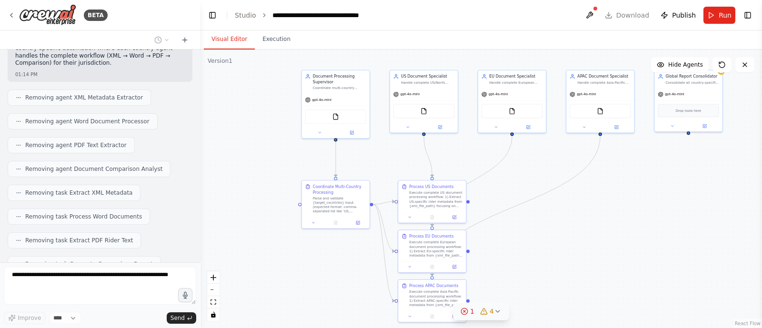
drag, startPoint x: 552, startPoint y: 235, endPoint x: 532, endPoint y: 205, distance: 36.3
drag, startPoint x: 532, startPoint y: 205, endPoint x: 494, endPoint y: 193, distance: 39.8
click at [494, 193] on div ".deletable-edge-delete-btn { width: 20px; height: 20px; border: 0px solid #ffff…" at bounding box center [481, 189] width 562 height 279
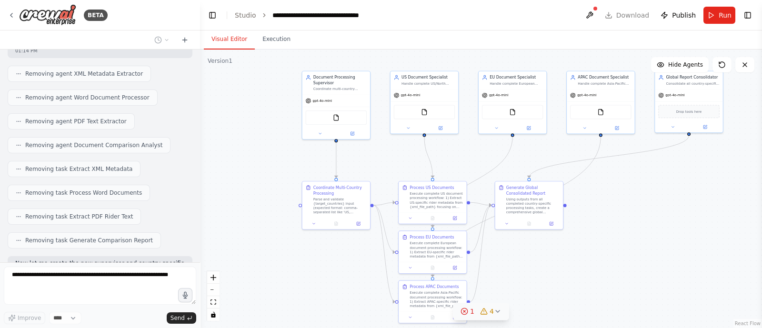
drag, startPoint x: 660, startPoint y: 171, endPoint x: 658, endPoint y: 183, distance: 12.1
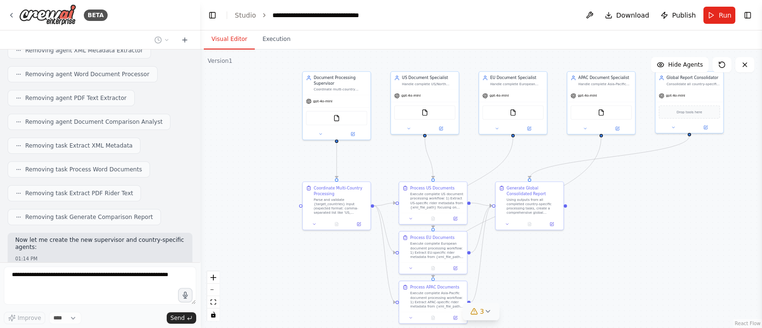
drag, startPoint x: 658, startPoint y: 183, endPoint x: 204, endPoint y: 172, distance: 454.6
click at [204, 172] on div ".deletable-edge-delete-btn { width: 20px; height: 20px; border: 0px solid #ffff…" at bounding box center [481, 189] width 562 height 279
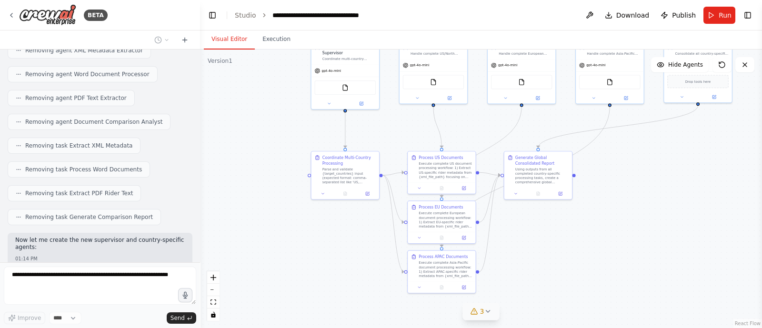
scroll to position [9313, 0]
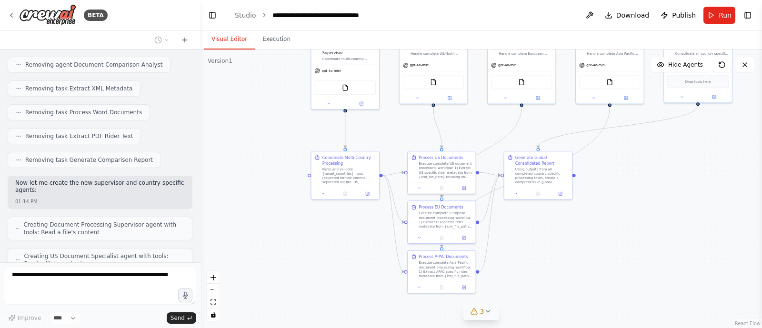
drag, startPoint x: 239, startPoint y: 192, endPoint x: 248, endPoint y: 161, distance: 31.7
click at [248, 161] on div ".deletable-edge-delete-btn { width: 20px; height: 20px; border: 0px solid #ffff…" at bounding box center [481, 189] width 562 height 279
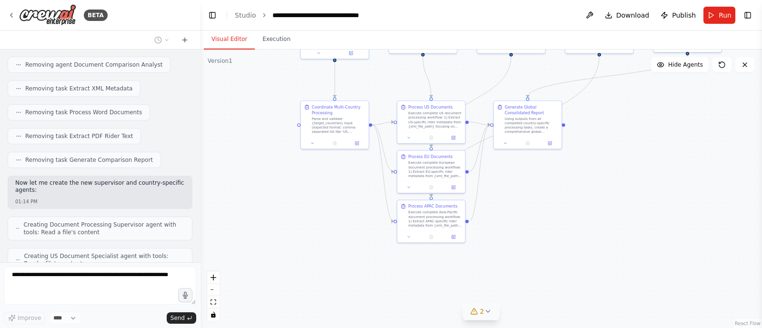
drag, startPoint x: 273, startPoint y: 208, endPoint x: 263, endPoint y: 158, distance: 51.6
click at [263, 158] on div ".deletable-edge-delete-btn { width: 20px; height: 20px; border: 0px solid #ffff…" at bounding box center [481, 189] width 562 height 279
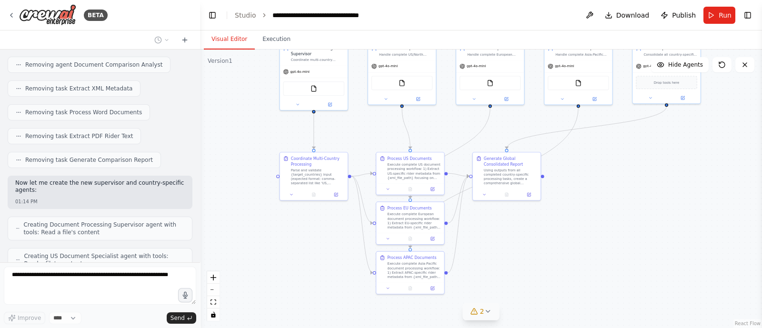
scroll to position [9337, 0]
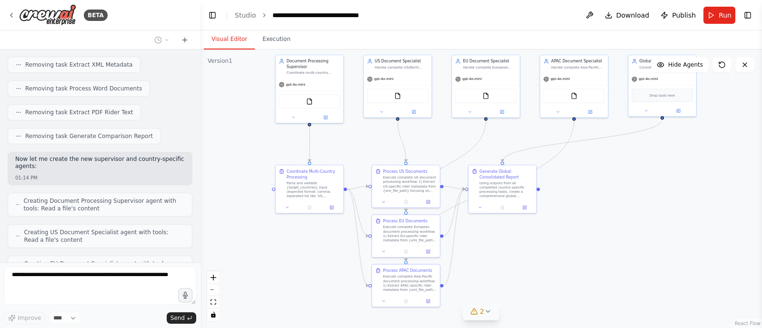
drag, startPoint x: 705, startPoint y: 177, endPoint x: 679, endPoint y: 244, distance: 72.1
click at [679, 244] on div ".deletable-edge-delete-btn { width: 20px; height: 20px; border: 0px solid #ffff…" at bounding box center [481, 189] width 562 height 279
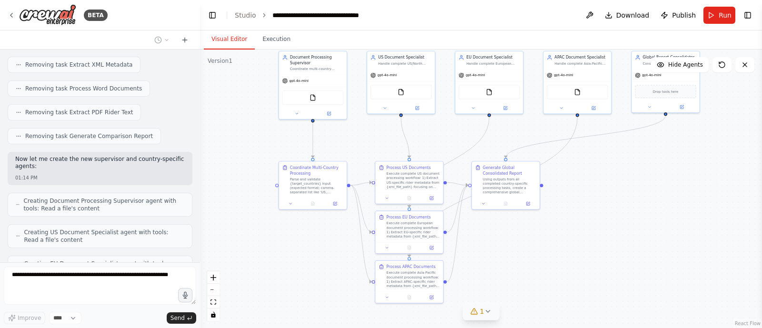
drag, startPoint x: 680, startPoint y: 177, endPoint x: 684, endPoint y: 170, distance: 8.3
click at [684, 170] on div ".deletable-edge-delete-btn { width: 20px; height: 20px; border: 0px solid #ffff…" at bounding box center [481, 189] width 562 height 279
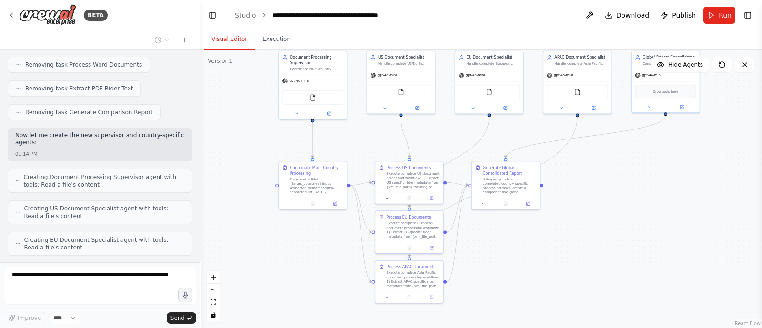
scroll to position [9392, 0]
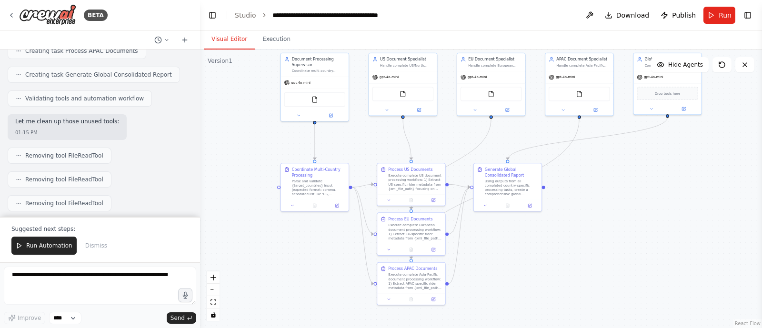
click at [604, 238] on div ".deletable-edge-delete-btn { width: 20px; height: 20px; border: 0px solid #ffff…" at bounding box center [481, 189] width 562 height 279
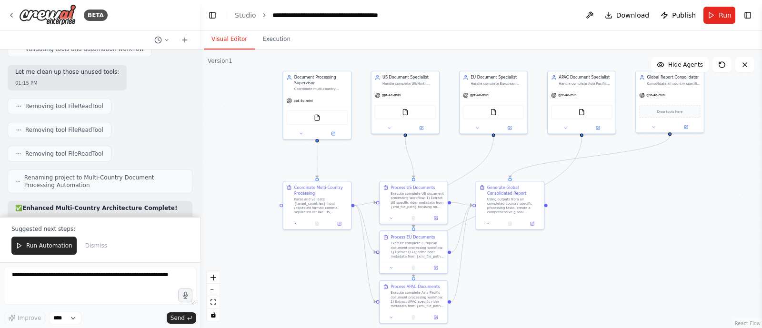
drag, startPoint x: 655, startPoint y: 181, endPoint x: 657, endPoint y: 199, distance: 18.3
click at [657, 199] on div ".deletable-edge-delete-btn { width: 20px; height: 20px; border: 0px solid #ffff…" at bounding box center [481, 189] width 562 height 279
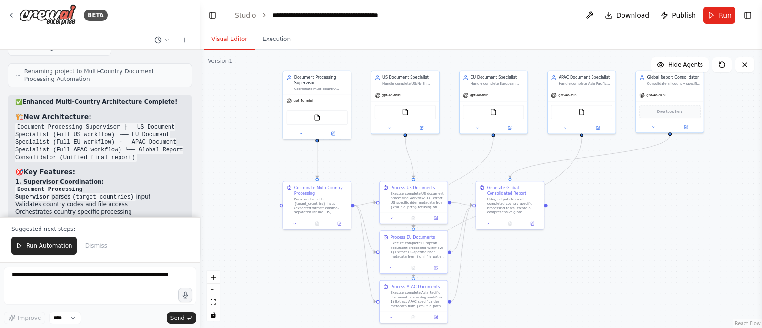
scroll to position [9905, 0]
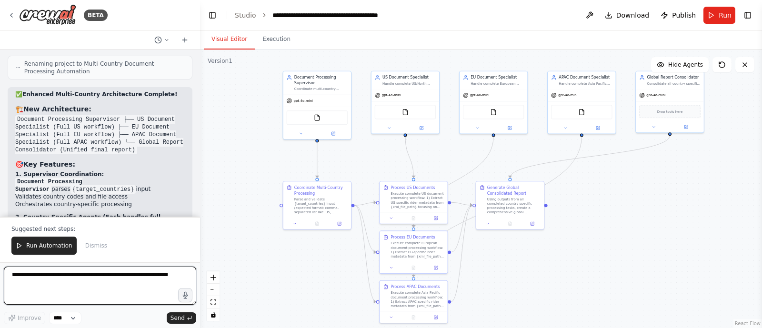
click at [76, 281] on textarea at bounding box center [100, 286] width 192 height 38
type textarea "**********"
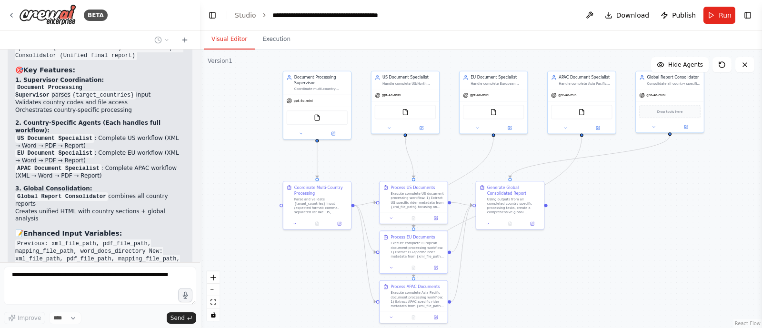
scroll to position [10007, 0]
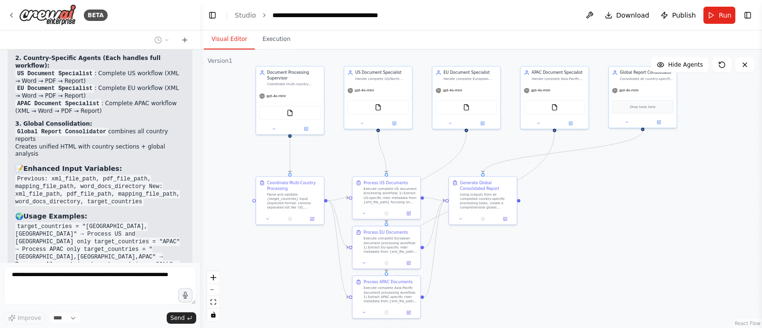
drag, startPoint x: 632, startPoint y: 215, endPoint x: 605, endPoint y: 211, distance: 28.0
click at [605, 211] on div ".deletable-edge-delete-btn { width: 20px; height: 20px; border: 0px solid #ffff…" at bounding box center [481, 189] width 562 height 279
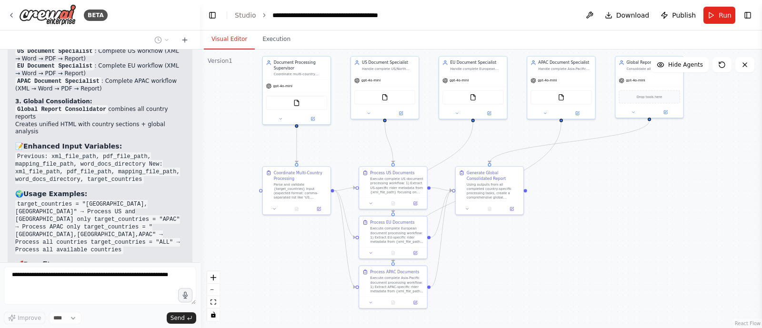
scroll to position [10114, 0]
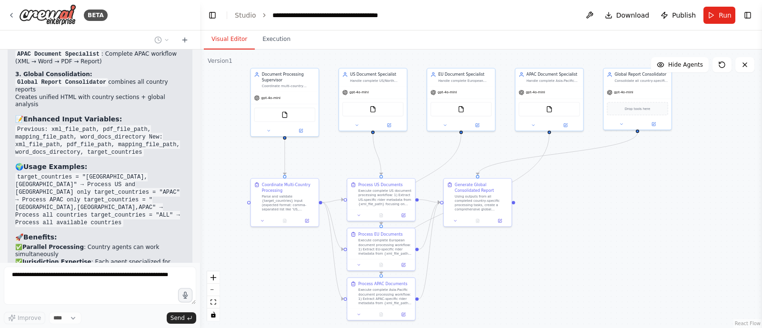
drag, startPoint x: 598, startPoint y: 231, endPoint x: 593, endPoint y: 232, distance: 5.1
click at [593, 232] on div ".deletable-edge-delete-btn { width: 20px; height: 20px; border: 0px solid #ffff…" at bounding box center [481, 189] width 562 height 279
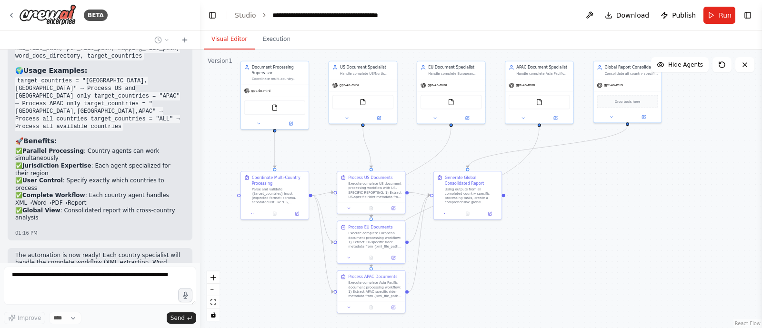
scroll to position [10237, 0]
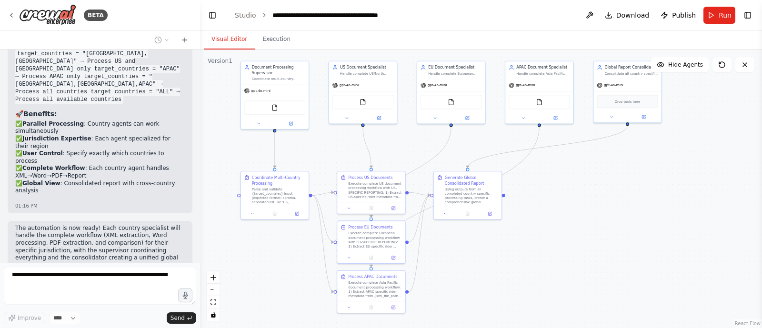
drag, startPoint x: 588, startPoint y: 222, endPoint x: 578, endPoint y: 215, distance: 12.6
click at [578, 215] on div ".deletable-edge-delete-btn { width: 20px; height: 20px; border: 0px solid #ffff…" at bounding box center [481, 189] width 562 height 279
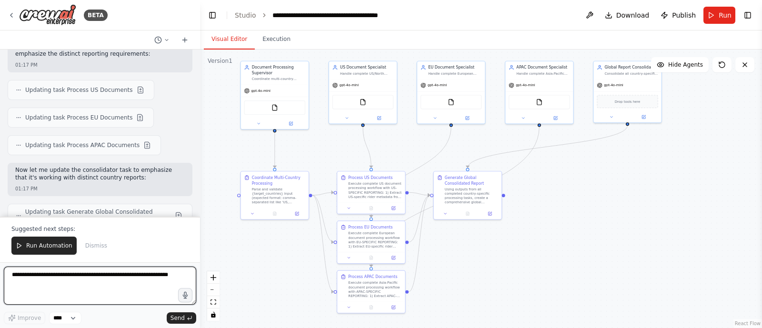
scroll to position [10784, 0]
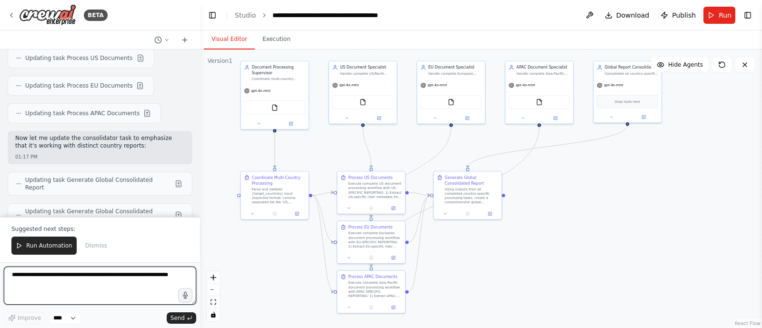
click at [119, 274] on textarea at bounding box center [100, 286] width 192 height 38
type textarea "**********"
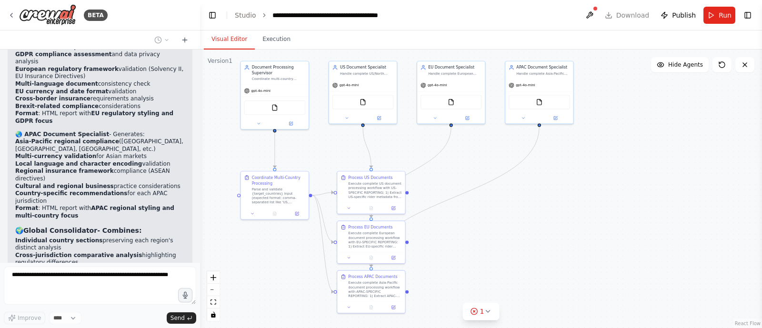
scroll to position [11135, 0]
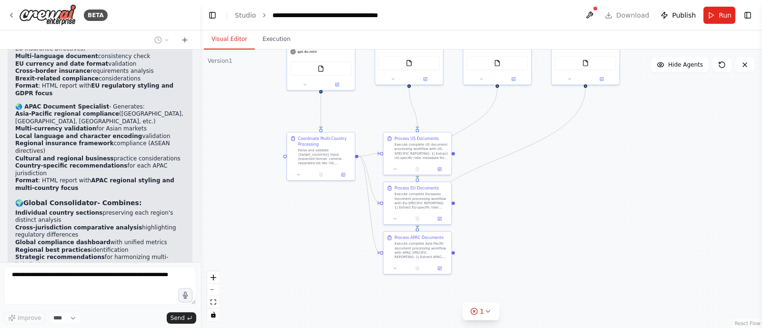
drag, startPoint x: 484, startPoint y: 245, endPoint x: 531, endPoint y: 206, distance: 61.2
click at [531, 206] on div ".deletable-edge-delete-btn { width: 20px; height: 20px; border: 0px solid #ffff…" at bounding box center [481, 189] width 562 height 279
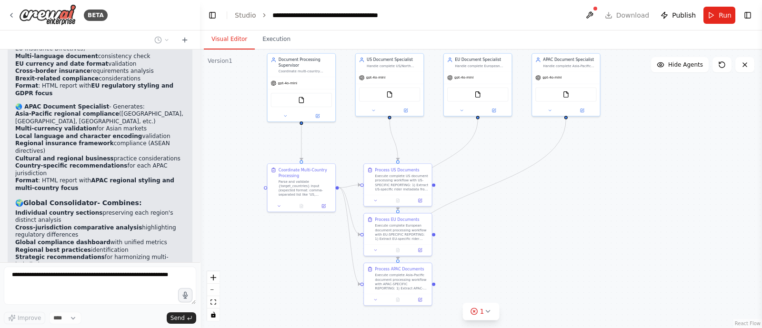
drag, startPoint x: 662, startPoint y: 150, endPoint x: 641, endPoint y: 181, distance: 37.1
click at [641, 181] on div ".deletable-edge-delete-btn { width: 20px; height: 20px; border: 0px solid #ffff…" at bounding box center [481, 189] width 562 height 279
click at [376, 202] on button at bounding box center [375, 199] width 19 height 7
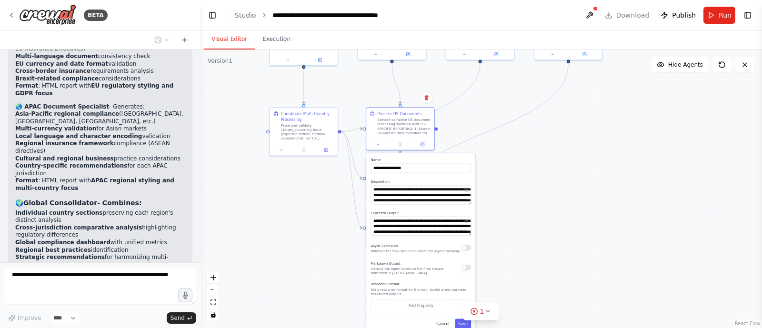
drag, startPoint x: 543, startPoint y: 255, endPoint x: 545, endPoint y: 200, distance: 55.8
click at [545, 200] on div ".deletable-edge-delete-btn { width: 20px; height: 20px; border: 0px solid #ffff…" at bounding box center [481, 189] width 562 height 279
click at [535, 194] on div ".deletable-edge-delete-btn { width: 20px; height: 20px; border: 0px solid #ffff…" at bounding box center [481, 189] width 562 height 279
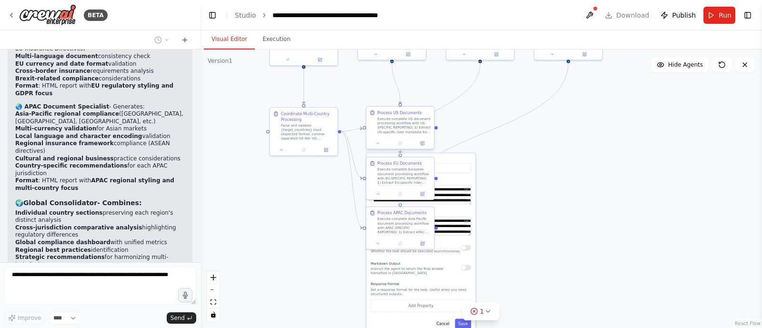
click at [381, 149] on div "**********" at bounding box center [400, 128] width 69 height 43
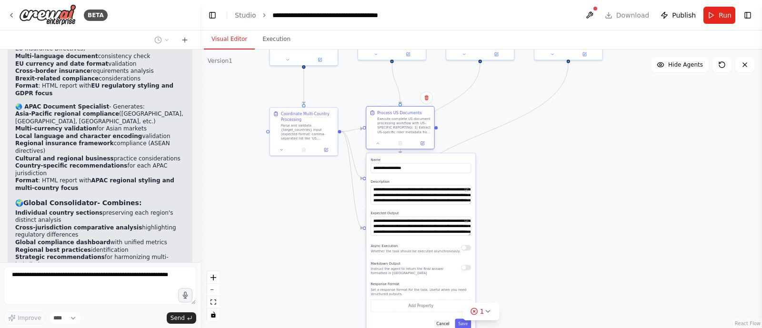
click at [381, 149] on div "**********" at bounding box center [400, 128] width 69 height 43
click at [382, 146] on div at bounding box center [400, 143] width 68 height 11
click at [553, 159] on div ".deletable-edge-delete-btn { width: 20px; height: 20px; border: 0px solid #ffff…" at bounding box center [481, 189] width 562 height 279
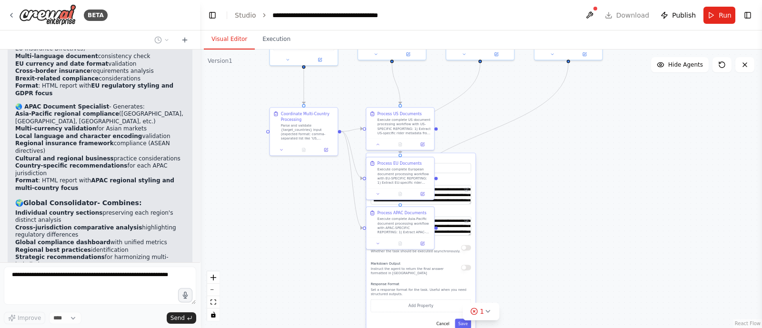
click at [641, 188] on div ".deletable-edge-delete-btn { width: 20px; height: 20px; border: 0px solid #ffff…" at bounding box center [481, 189] width 562 height 279
click at [445, 324] on button "Cancel" at bounding box center [443, 324] width 20 height 10
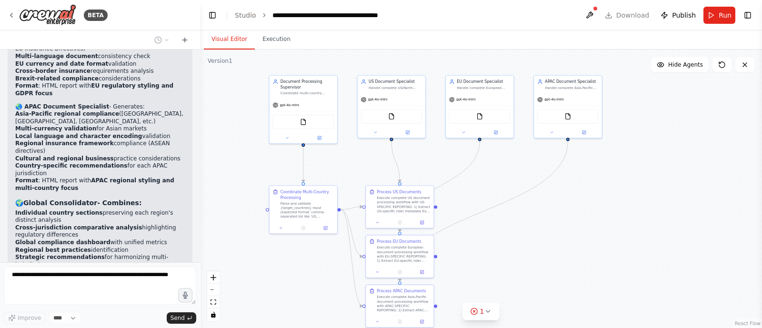
drag, startPoint x: 625, startPoint y: 141, endPoint x: 624, endPoint y: 219, distance: 78.1
click at [624, 219] on div ".deletable-edge-delete-btn { width: 20px; height: 20px; border: 0px solid #ffff…" at bounding box center [481, 189] width 562 height 279
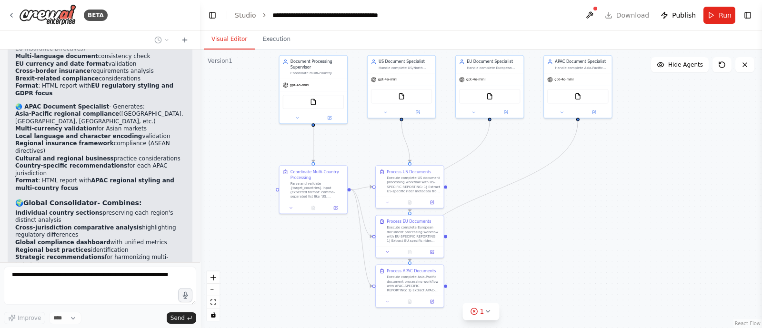
drag, startPoint x: 624, startPoint y: 219, endPoint x: 634, endPoint y: 199, distance: 22.4
click at [634, 199] on div ".deletable-edge-delete-btn { width: 20px; height: 20px; border: 0px solid #ffff…" at bounding box center [481, 189] width 562 height 279
click at [389, 204] on button at bounding box center [387, 201] width 19 height 7
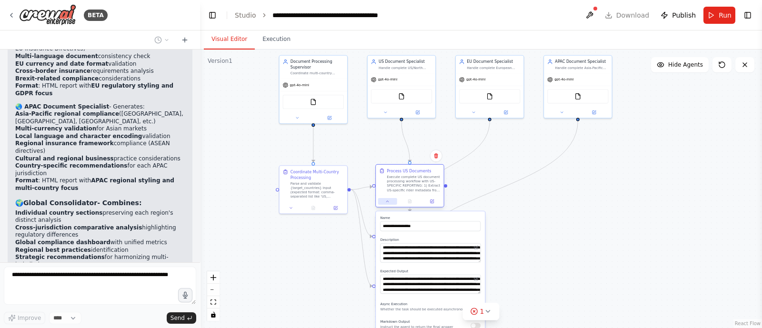
click at [389, 204] on button at bounding box center [387, 201] width 19 height 7
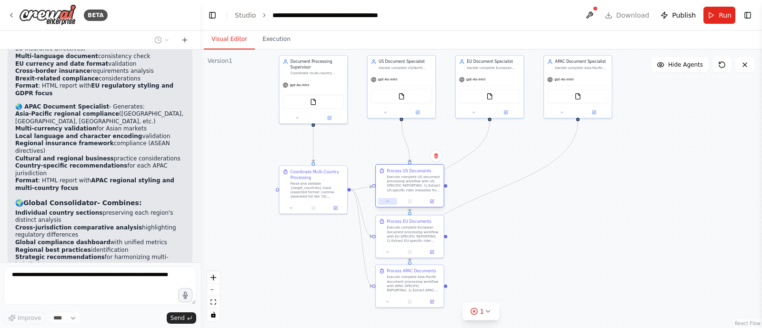
click at [389, 204] on button at bounding box center [387, 201] width 19 height 7
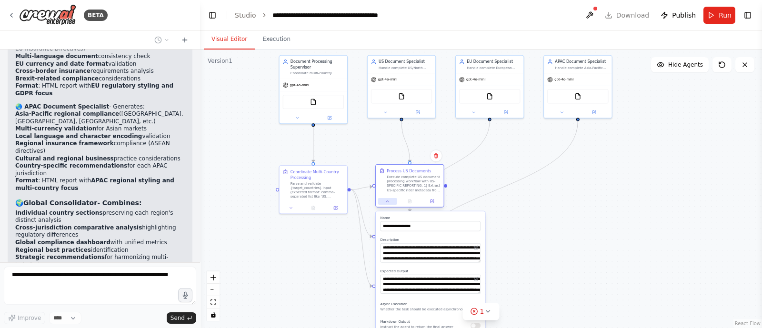
click at [389, 204] on button at bounding box center [387, 201] width 19 height 7
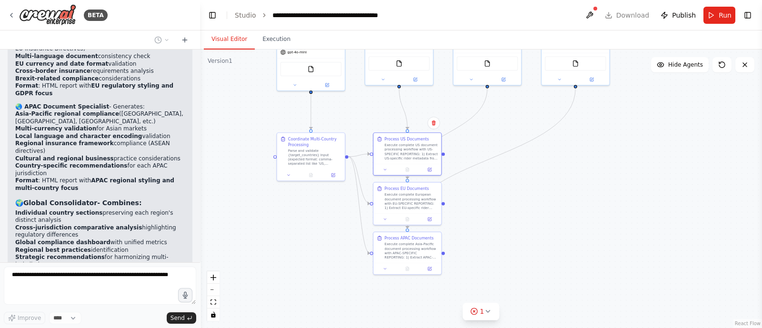
drag, startPoint x: 564, startPoint y: 222, endPoint x: 560, endPoint y: 188, distance: 34.0
click at [560, 188] on div ".deletable-edge-delete-btn { width: 20px; height: 20px; border: 0px solid #ffff…" at bounding box center [481, 189] width 562 height 279
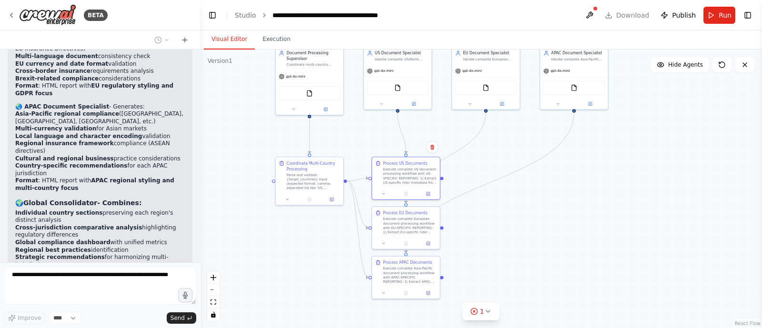
drag, startPoint x: 543, startPoint y: 194, endPoint x: 541, endPoint y: 222, distance: 28.2
click at [541, 222] on div ".deletable-edge-delete-btn { width: 20px; height: 20px; border: 0px solid #ffff…" at bounding box center [481, 189] width 562 height 279
drag, startPoint x: 607, startPoint y: 168, endPoint x: 603, endPoint y: 164, distance: 5.4
click at [603, 164] on div ".deletable-edge-delete-btn { width: 20px; height: 20px; border: 0px solid #ffff…" at bounding box center [481, 189] width 562 height 279
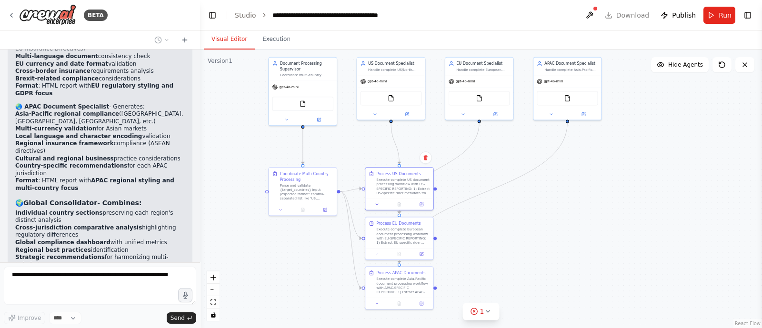
drag, startPoint x: 588, startPoint y: 202, endPoint x: 586, endPoint y: 213, distance: 11.6
click at [586, 213] on div ".deletable-edge-delete-btn { width: 20px; height: 20px; border: 0px solid #ffff…" at bounding box center [481, 189] width 562 height 279
click at [526, 189] on div ".deletable-edge-delete-btn { width: 20px; height: 20px; border: 0px solid #ffff…" at bounding box center [481, 189] width 562 height 279
click at [10, 12] on icon at bounding box center [12, 15] width 8 height 8
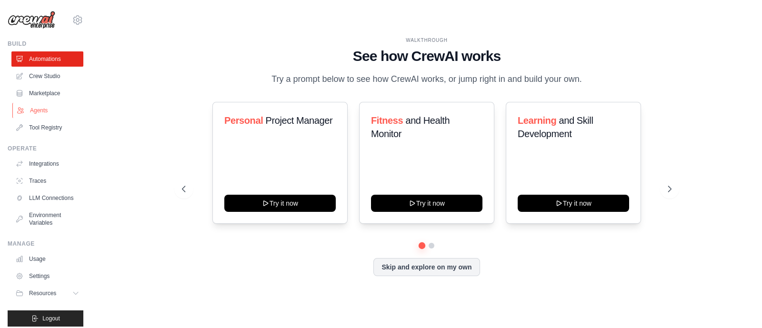
click at [40, 111] on link "Agents" at bounding box center [48, 110] width 72 height 15
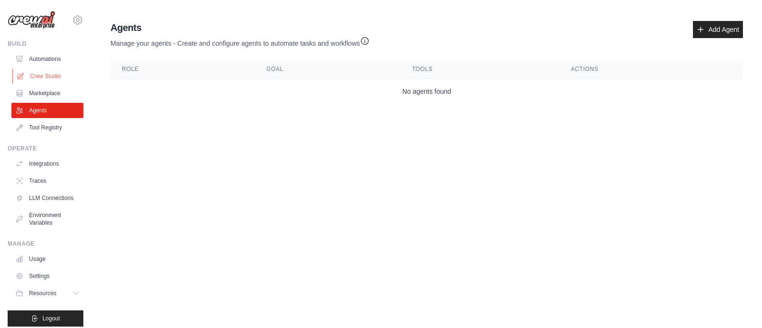
click at [44, 74] on link "Crew Studio" at bounding box center [48, 76] width 72 height 15
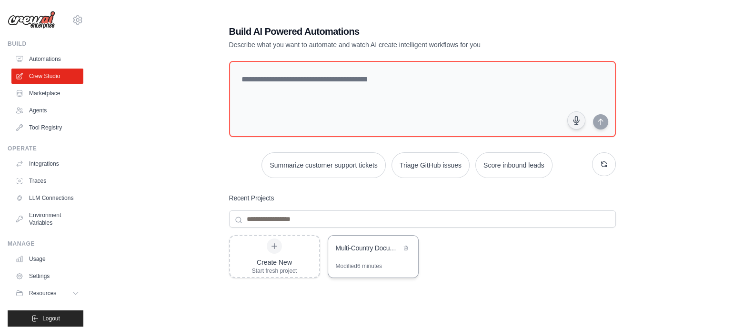
click at [380, 252] on div "Multi-Country Document Processing Automation" at bounding box center [368, 248] width 65 height 10
click at [406, 246] on icon at bounding box center [406, 248] width 6 height 6
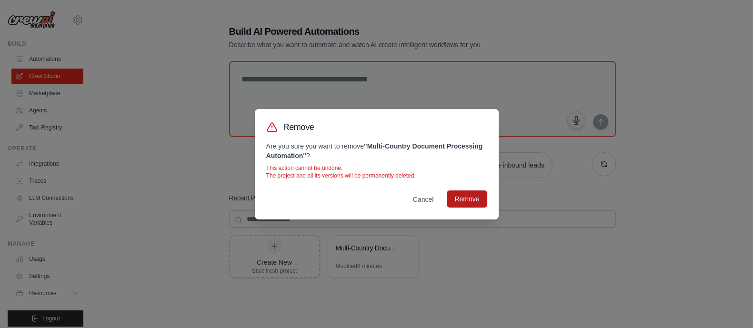
click at [459, 206] on button "Remove" at bounding box center [467, 199] width 40 height 17
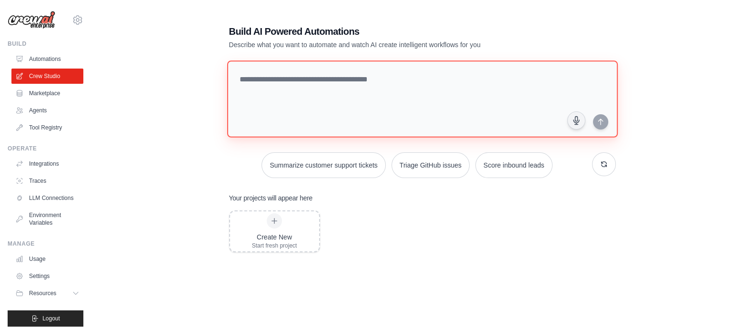
click at [310, 76] on textarea at bounding box center [422, 99] width 391 height 77
paste textarea "**********"
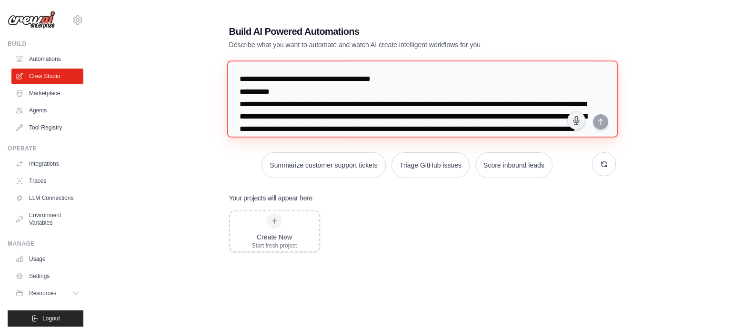
scroll to position [901, 0]
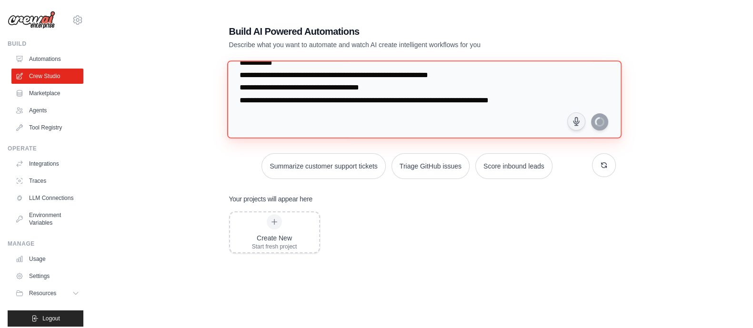
type textarea "**********"
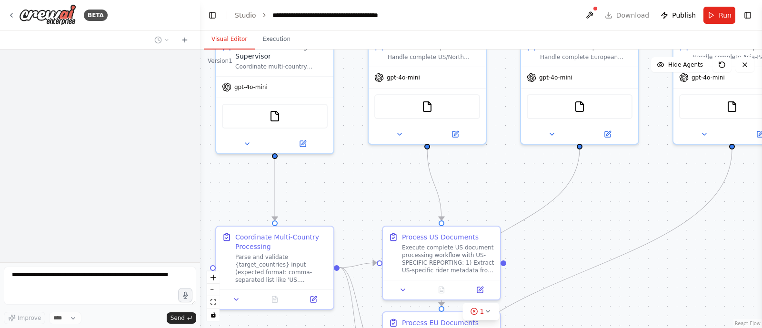
drag, startPoint x: 555, startPoint y: 265, endPoint x: 517, endPoint y: 187, distance: 86.5
click at [517, 187] on div ".deletable-edge-delete-btn { width: 20px; height: 20px; border: 0px solid #ffff…" at bounding box center [481, 189] width 562 height 279
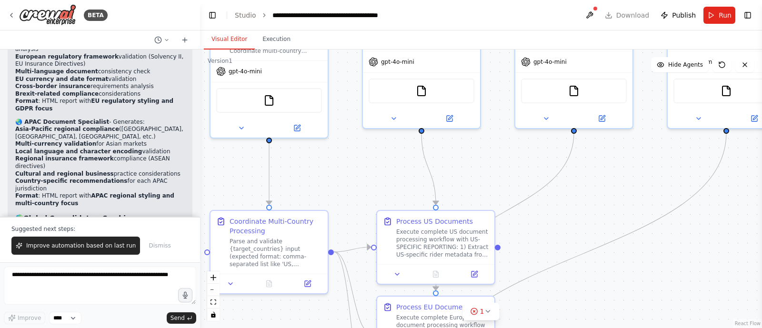
scroll to position [11128, 0]
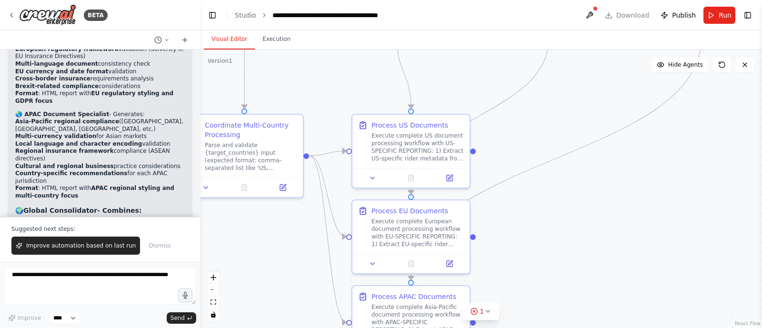
drag, startPoint x: 662, startPoint y: 277, endPoint x: 637, endPoint y: 181, distance: 99.4
click at [637, 181] on div ".deletable-edge-delete-btn { width: 20px; height: 20px; border: 0px solid #ffff…" at bounding box center [481, 189] width 562 height 279
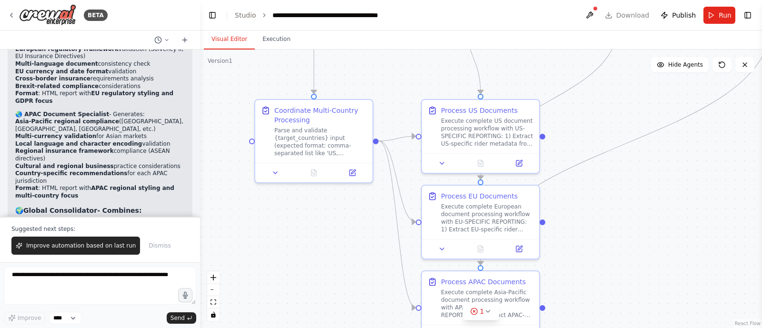
drag, startPoint x: 654, startPoint y: 146, endPoint x: 723, endPoint y: 131, distance: 71.0
click at [723, 131] on div ".deletable-edge-delete-btn { width: 20px; height: 20px; border: 0px solid #ffff…" at bounding box center [481, 189] width 562 height 279
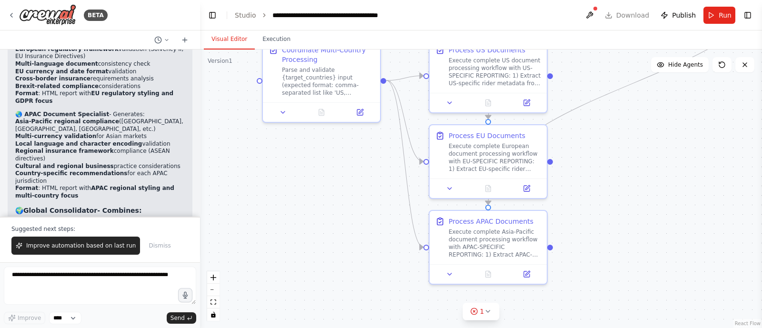
drag, startPoint x: 676, startPoint y: 230, endPoint x: 684, endPoint y: 166, distance: 64.3
click at [684, 166] on div ".deletable-edge-delete-btn { width: 20px; height: 20px; border: 0px solid #ffff…" at bounding box center [481, 189] width 562 height 279
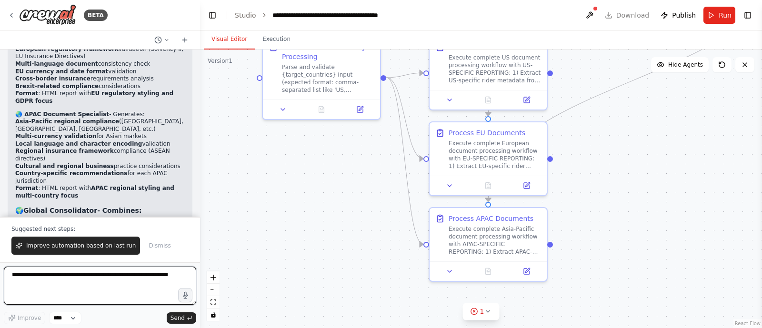
click at [140, 268] on textarea at bounding box center [100, 286] width 192 height 38
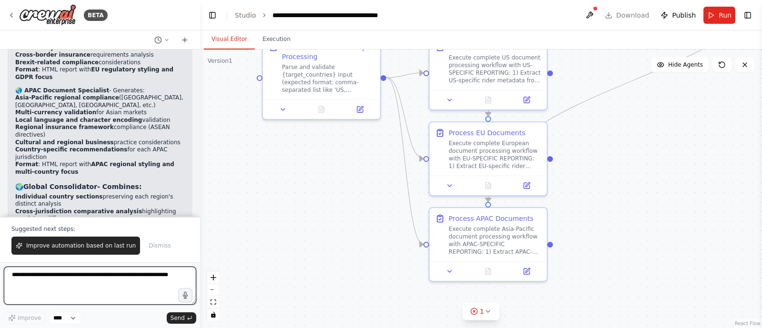
scroll to position [11156, 0]
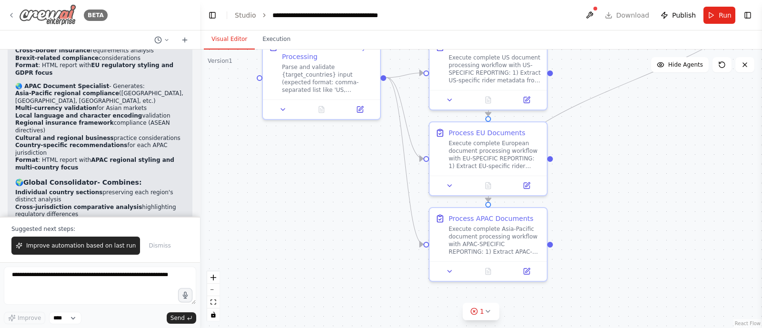
click at [12, 16] on icon at bounding box center [12, 15] width 8 height 8
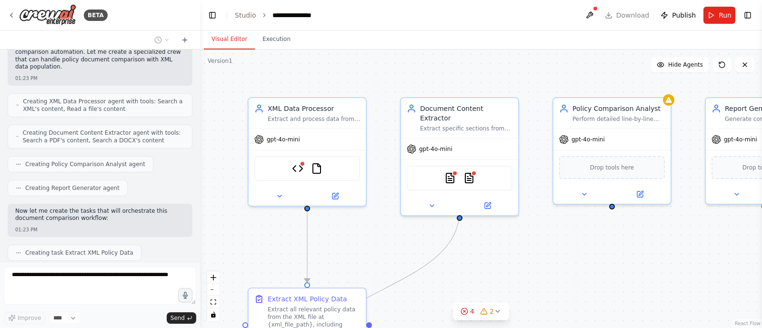
scroll to position [733, 0]
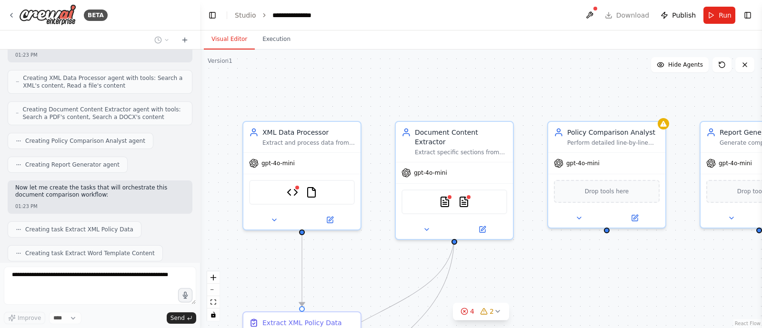
drag, startPoint x: 635, startPoint y: 276, endPoint x: 629, endPoint y: 302, distance: 26.7
click at [629, 302] on div ".deletable-edge-delete-btn { width: 20px; height: 20px; border: 0px solid #ffff…" at bounding box center [481, 189] width 562 height 279
click at [217, 291] on button "zoom out" at bounding box center [213, 290] width 12 height 12
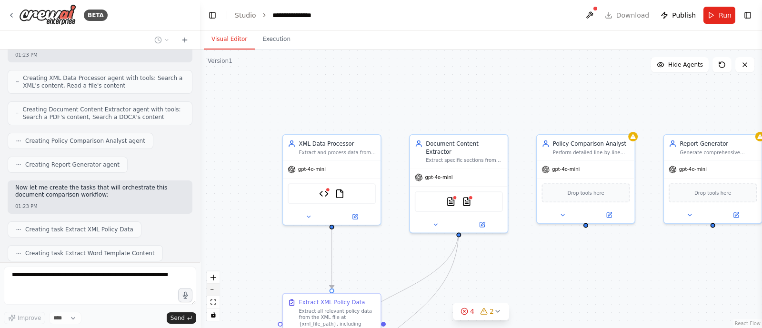
click at [217, 291] on button "zoom out" at bounding box center [213, 290] width 12 height 12
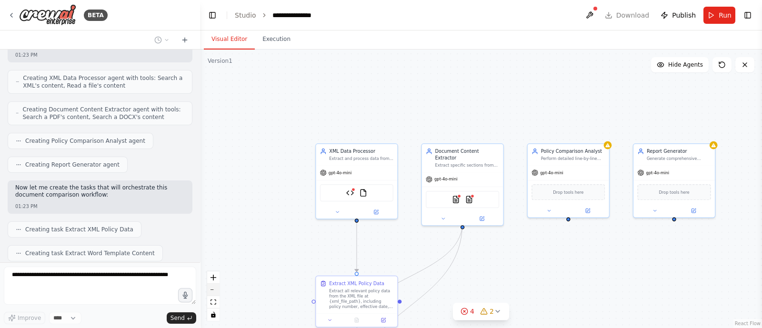
scroll to position [757, 0]
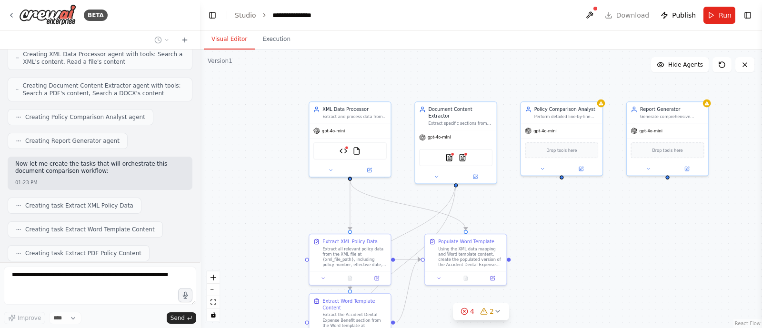
drag, startPoint x: 631, startPoint y: 289, endPoint x: 624, endPoint y: 246, distance: 43.5
click at [624, 246] on div ".deletable-edge-delete-btn { width: 20px; height: 20px; border: 0px solid #ffff…" at bounding box center [481, 189] width 562 height 279
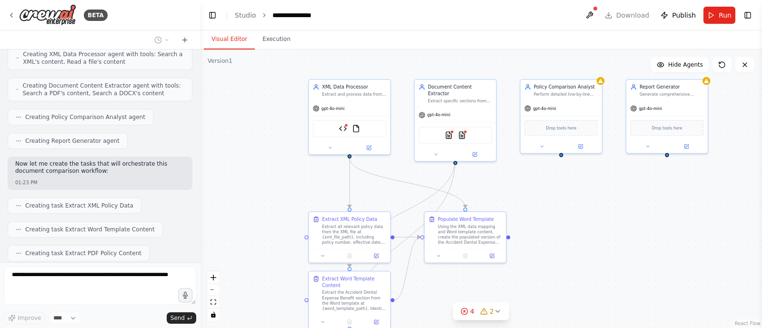
drag, startPoint x: 614, startPoint y: 250, endPoint x: 613, endPoint y: 225, distance: 25.3
click at [613, 225] on div ".deletable-edge-delete-btn { width: 20px; height: 20px; border: 0px solid #ffff…" at bounding box center [481, 189] width 562 height 279
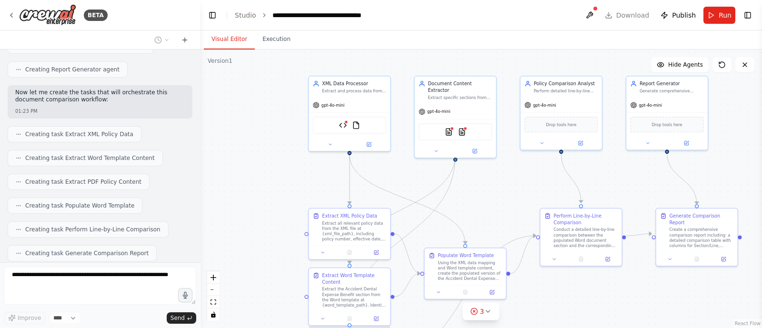
scroll to position [859, 0]
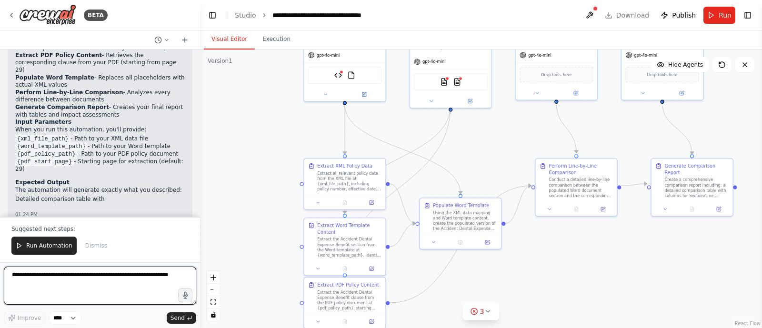
drag, startPoint x: 659, startPoint y: 292, endPoint x: 655, endPoint y: 243, distance: 49.3
click at [655, 243] on div ".deletable-edge-delete-btn { width: 20px; height: 20px; border: 0px solid #ffff…" at bounding box center [481, 189] width 562 height 279
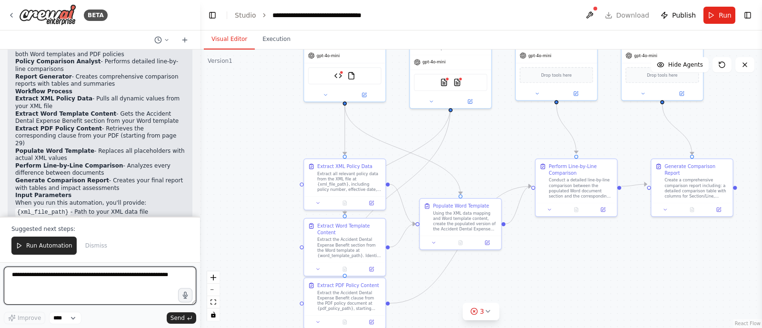
scroll to position [1318, 0]
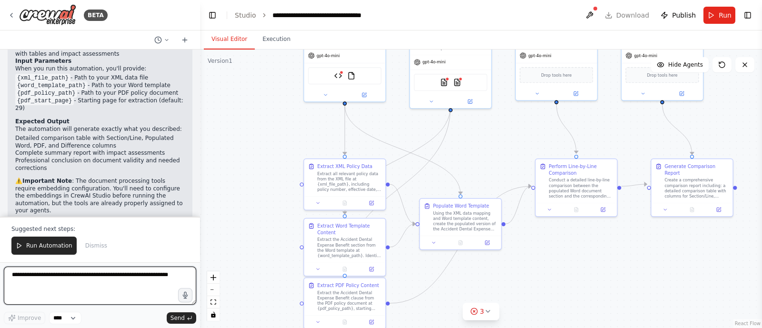
click at [33, 294] on textarea at bounding box center [100, 286] width 192 height 38
type textarea "*"
type textarea "**********"
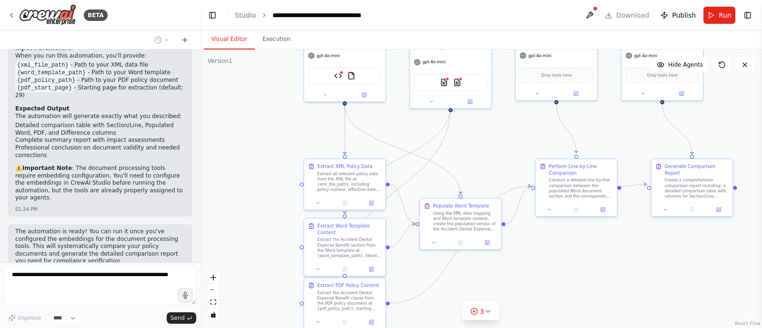
scroll to position [1355, 0]
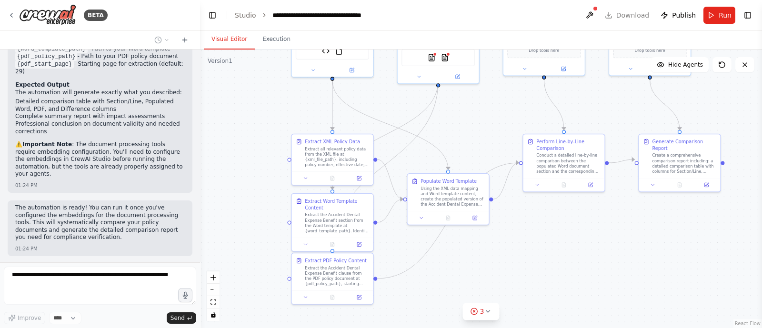
drag, startPoint x: 700, startPoint y: 260, endPoint x: 688, endPoint y: 235, distance: 27.7
click at [688, 235] on div ".deletable-edge-delete-btn { width: 20px; height: 20px; border: 0px solid #ffff…" at bounding box center [481, 189] width 562 height 279
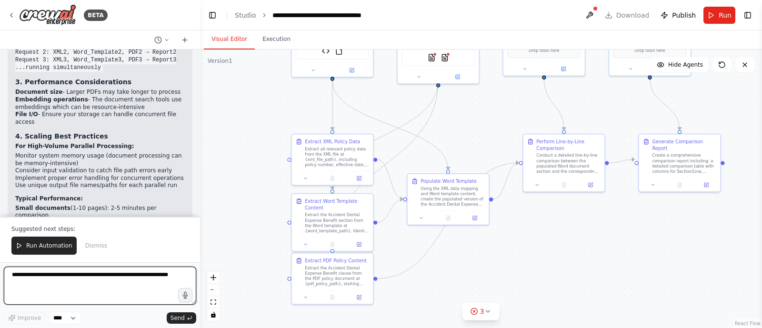
scroll to position [1973, 0]
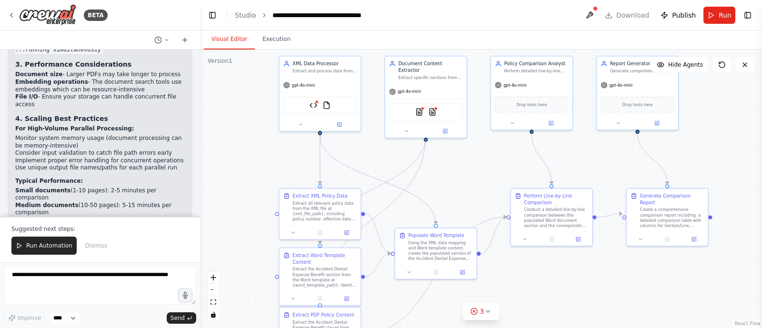
drag, startPoint x: 673, startPoint y: 212, endPoint x: 661, endPoint y: 267, distance: 56.1
click at [661, 267] on div ".deletable-edge-delete-btn { width: 20px; height: 20px; border: 0px solid #ffff…" at bounding box center [481, 189] width 562 height 279
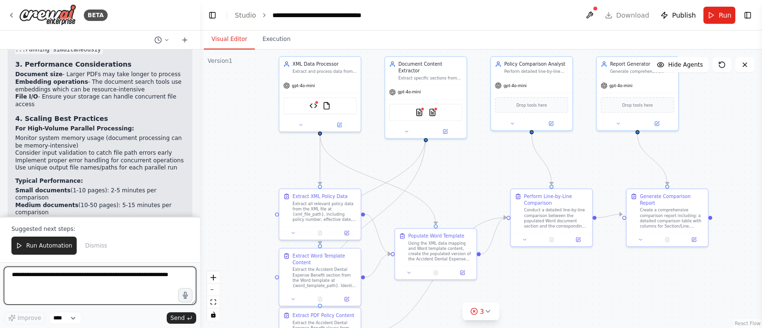
click at [79, 279] on textarea at bounding box center [100, 286] width 192 height 38
type textarea "**********"
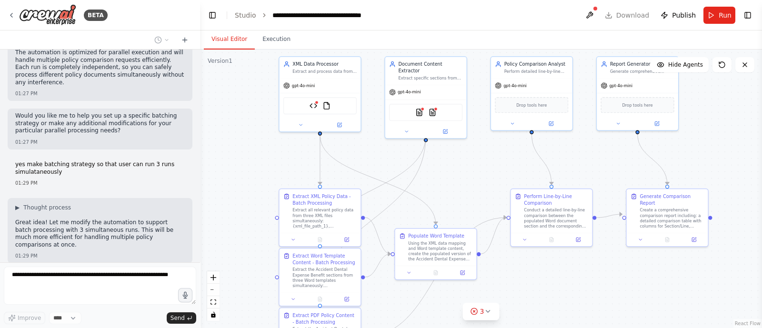
scroll to position [2193, 0]
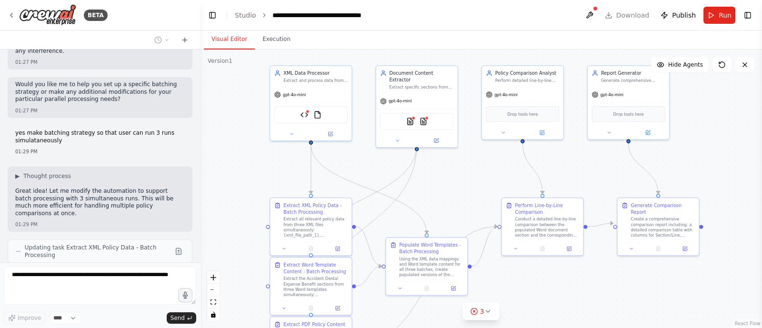
drag, startPoint x: 582, startPoint y: 294, endPoint x: 573, endPoint y: 303, distance: 12.8
click at [573, 303] on div ".deletable-edge-delete-btn { width: 20px; height: 20px; border: 0px solid #ffff…" at bounding box center [481, 189] width 562 height 279
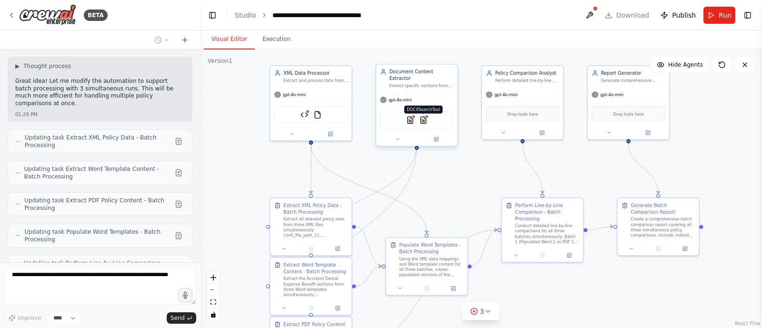
scroll to position [2330, 0]
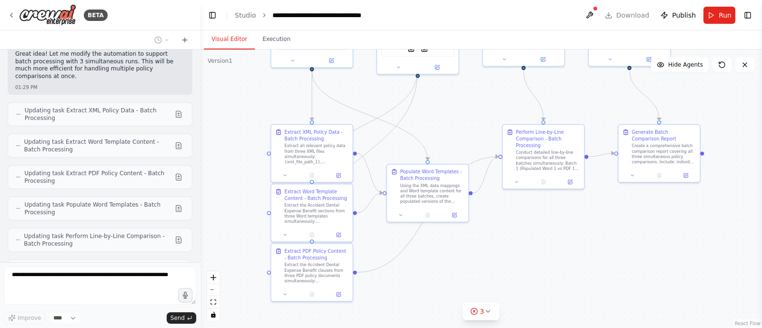
drag, startPoint x: 729, startPoint y: 208, endPoint x: 730, endPoint y: 135, distance: 73.4
click at [730, 135] on div ".deletable-edge-delete-btn { width: 20px; height: 20px; border: 0px solid #ffff…" at bounding box center [481, 189] width 562 height 279
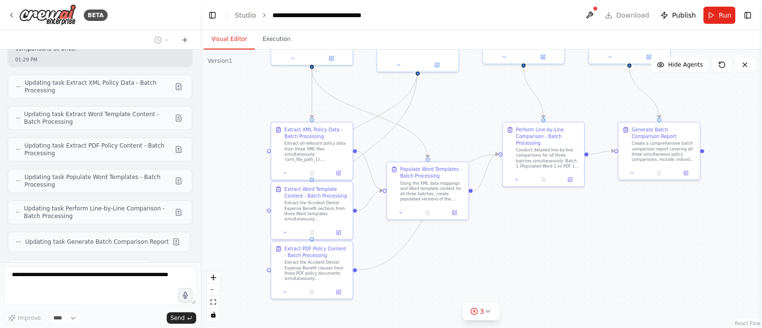
scroll to position [2385, 0]
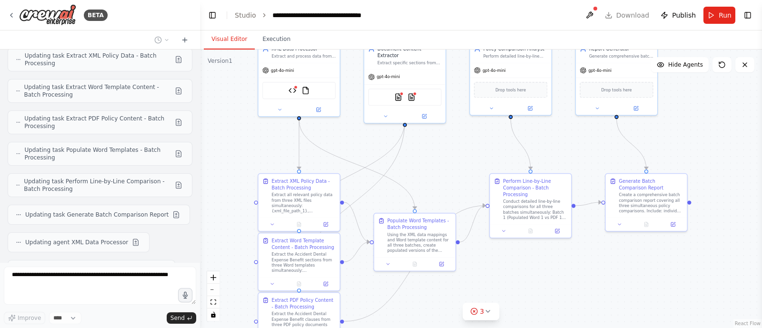
drag, startPoint x: 672, startPoint y: 241, endPoint x: 659, endPoint y: 290, distance: 50.7
click at [659, 290] on div ".deletable-edge-delete-btn { width: 20px; height: 20px; border: 0px solid #ffff…" at bounding box center [481, 189] width 562 height 279
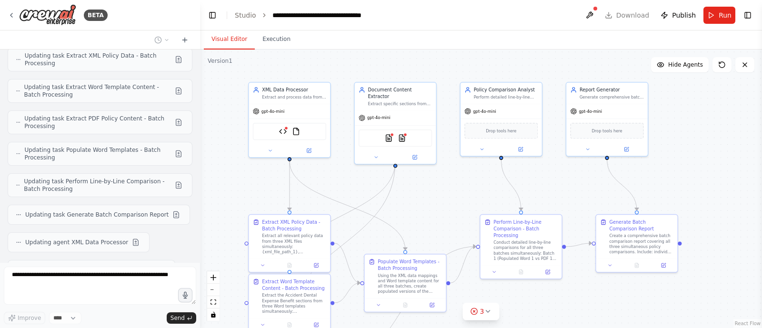
drag, startPoint x: 716, startPoint y: 166, endPoint x: 706, endPoint y: 207, distance: 41.7
click at [706, 207] on div ".deletable-edge-delete-btn { width: 20px; height: 20px; border: 0px solid #ffff…" at bounding box center [481, 189] width 562 height 279
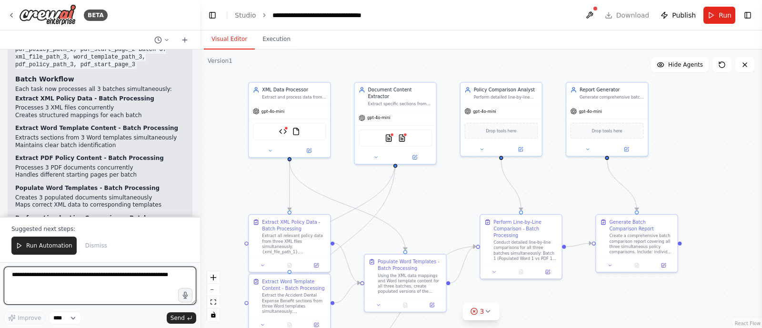
click at [197, 204] on div at bounding box center [198, 164] width 4 height 328
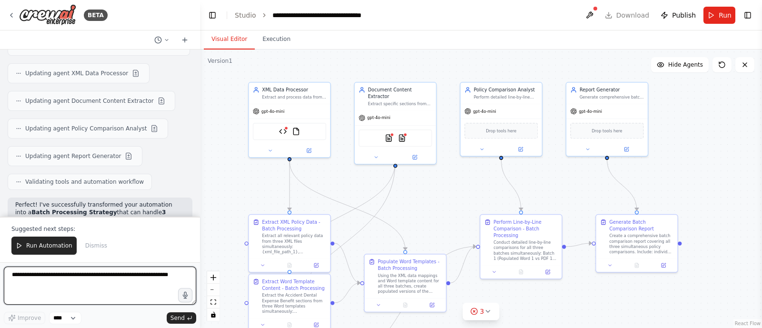
scroll to position [2545, 0]
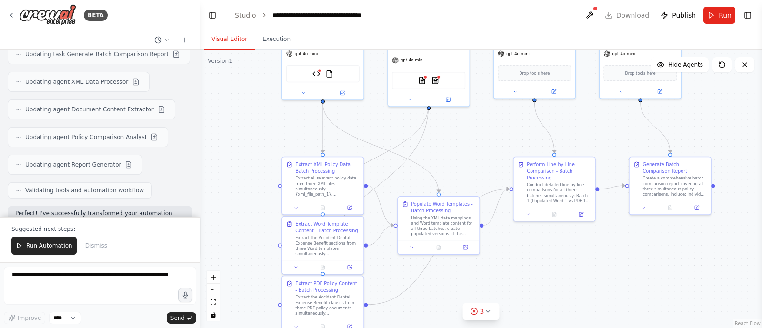
drag, startPoint x: 261, startPoint y: 190, endPoint x: 296, endPoint y: 130, distance: 69.2
click at [296, 130] on div ".deletable-edge-delete-btn { width: 20px; height: 20px; border: 0px solid #ffff…" at bounding box center [481, 189] width 562 height 279
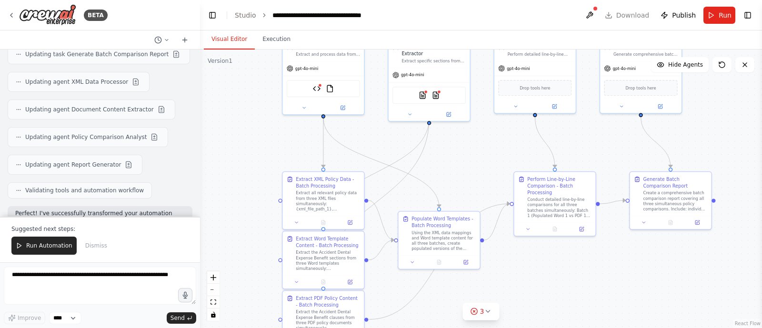
drag, startPoint x: 247, startPoint y: 151, endPoint x: 245, endPoint y: 168, distance: 16.3
click at [245, 168] on div ".deletable-edge-delete-btn { width: 20px; height: 20px; border: 0px solid #ffff…" at bounding box center [481, 189] width 562 height 279
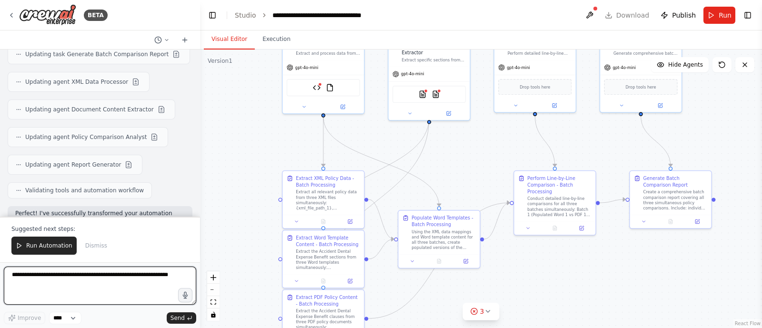
click at [112, 283] on textarea at bounding box center [100, 286] width 192 height 38
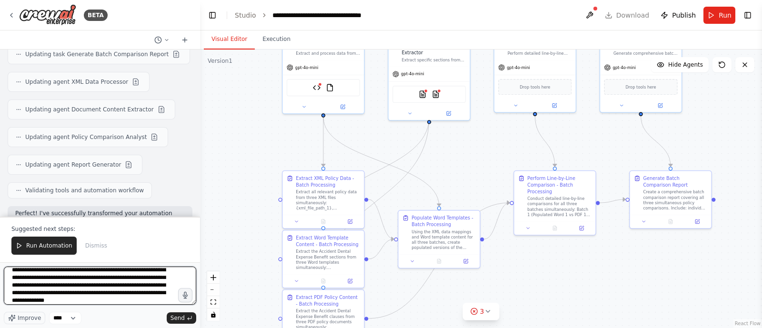
scroll to position [28, 0]
type textarea "**********"
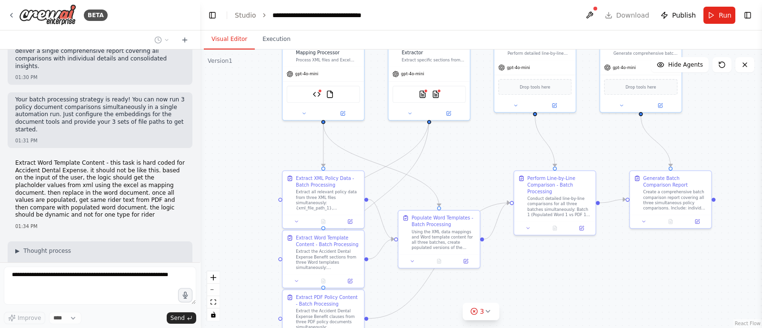
scroll to position [3294, 0]
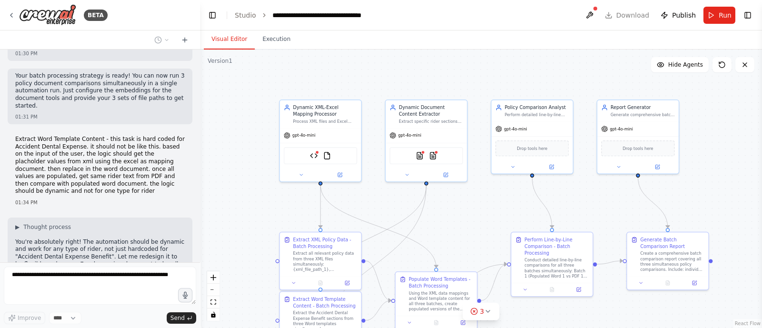
drag, startPoint x: 243, startPoint y: 120, endPoint x: 239, endPoint y: 177, distance: 57.3
click at [239, 177] on div ".deletable-edge-delete-btn { width: 20px; height: 20px; border: 0px solid #ffff…" at bounding box center [481, 189] width 562 height 279
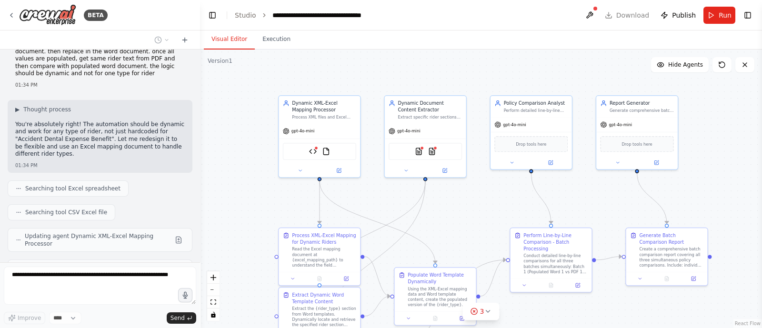
scroll to position [3447, 0]
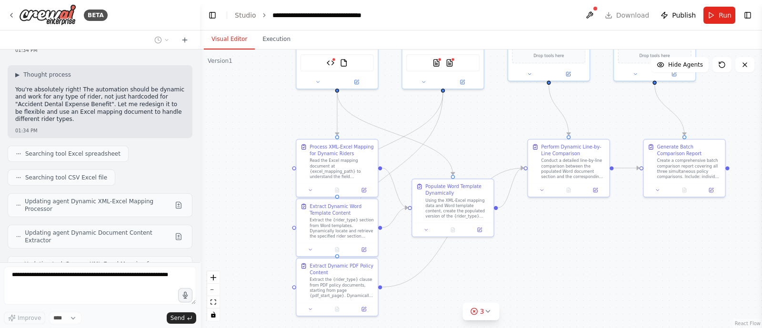
drag, startPoint x: 221, startPoint y: 199, endPoint x: 239, endPoint y: 110, distance: 90.3
click at [239, 110] on div ".deletable-edge-delete-btn { width: 20px; height: 20px; border: 0px solid #ffff…" at bounding box center [481, 189] width 562 height 279
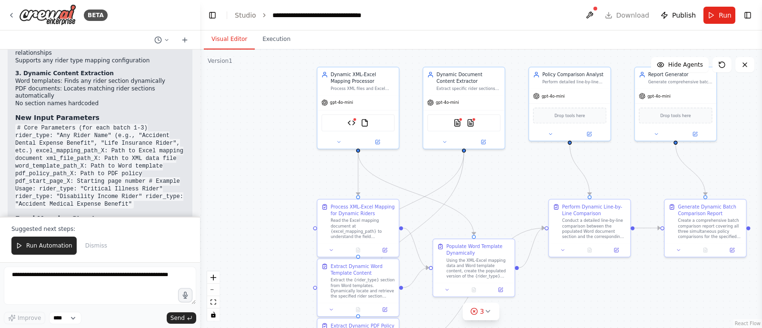
drag, startPoint x: 239, startPoint y: 110, endPoint x: 260, endPoint y: 170, distance: 63.6
click at [260, 170] on div ".deletable-edge-delete-btn { width: 20px; height: 20px; border: 0px solid #ffff…" at bounding box center [481, 189] width 562 height 279
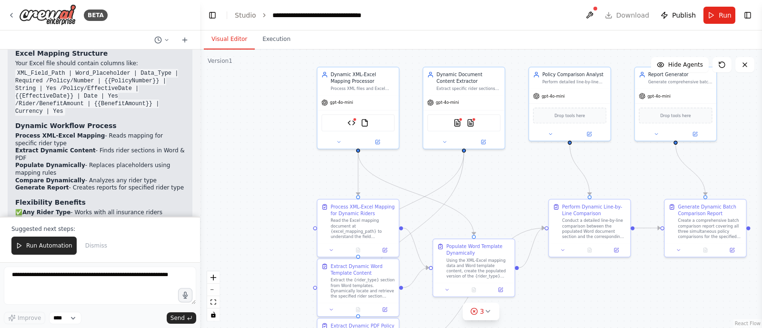
scroll to position [4121, 0]
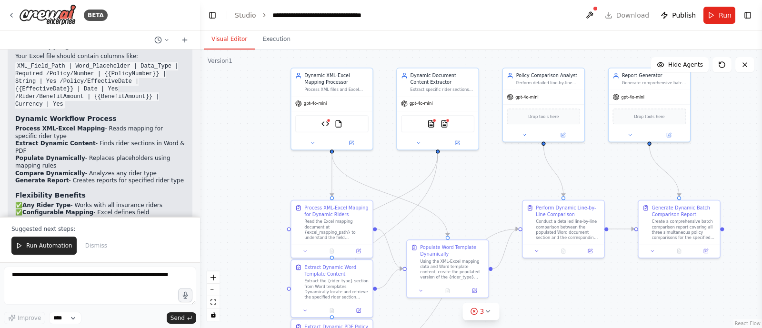
drag, startPoint x: 524, startPoint y: 183, endPoint x: 498, endPoint y: 185, distance: 26.3
click at [498, 185] on div ".deletable-edge-delete-btn { width: 20px; height: 20px; border: 0px solid #ffff…" at bounding box center [481, 189] width 562 height 279
click at [184, 35] on button at bounding box center [184, 39] width 15 height 11
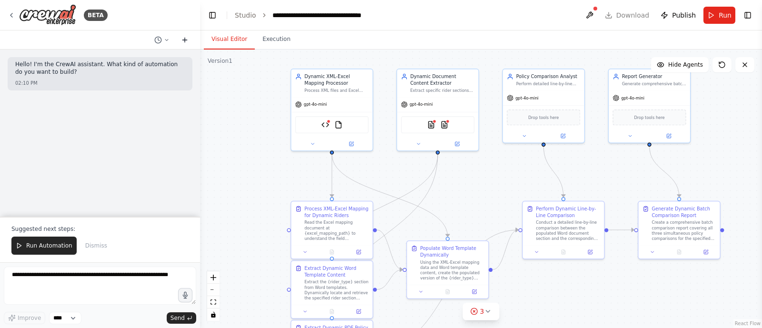
click at [184, 40] on icon at bounding box center [185, 40] width 8 height 8
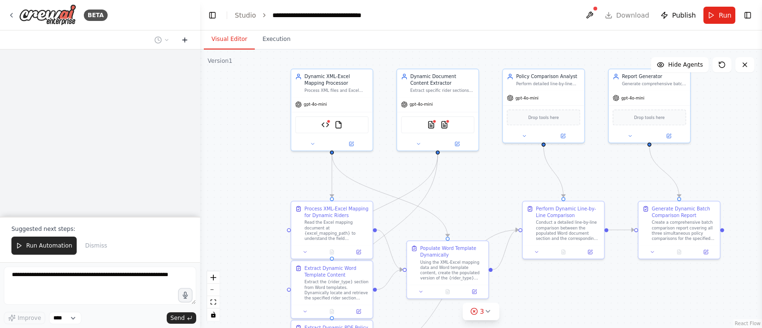
click at [184, 40] on icon at bounding box center [185, 40] width 8 height 8
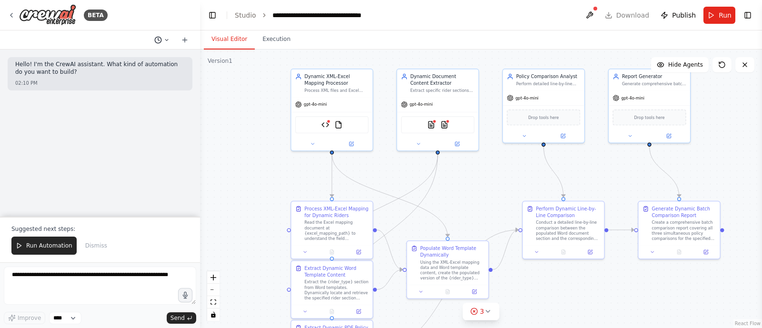
click at [165, 38] on icon at bounding box center [167, 40] width 6 height 6
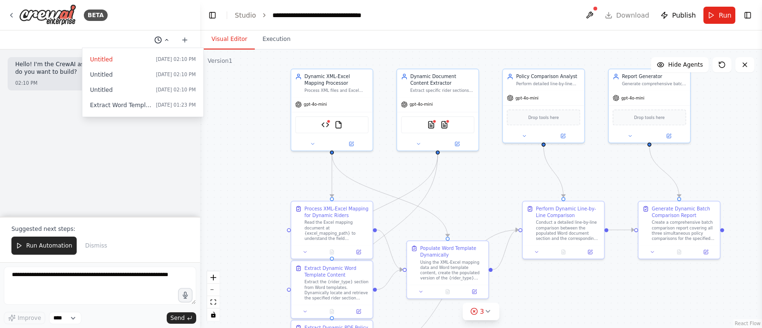
click at [165, 38] on div at bounding box center [100, 164] width 200 height 328
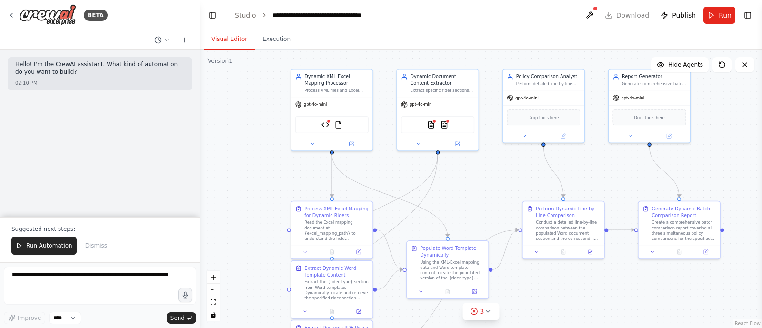
click at [187, 42] on icon at bounding box center [185, 40] width 8 height 8
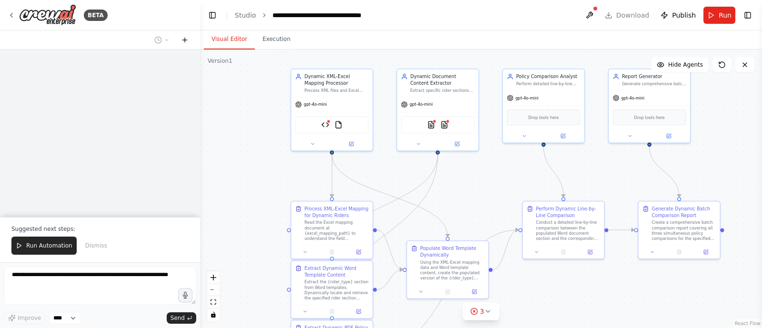
click at [187, 42] on icon at bounding box center [185, 40] width 8 height 8
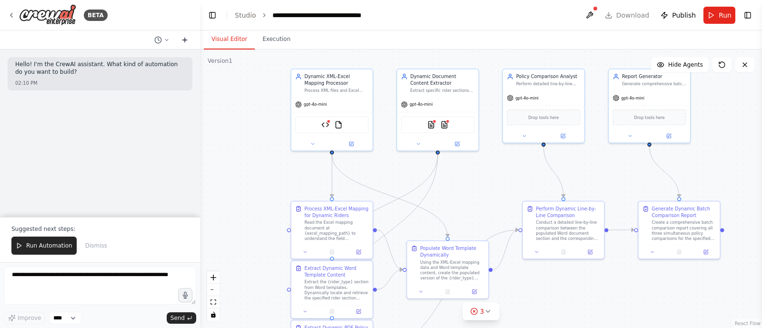
click at [187, 42] on icon at bounding box center [185, 40] width 8 height 8
click at [5, 13] on div "BETA" at bounding box center [100, 15] width 200 height 30
click at [10, 17] on icon at bounding box center [12, 15] width 8 height 8
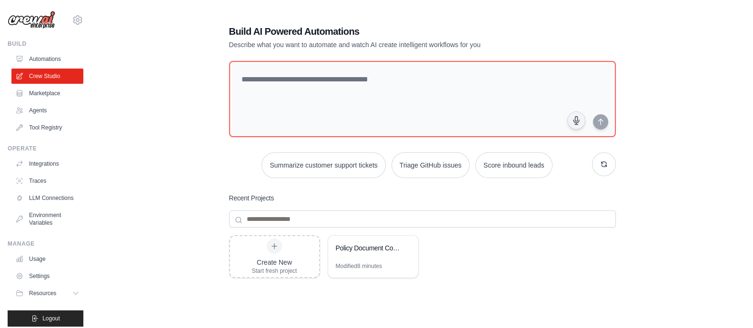
click at [40, 26] on img at bounding box center [32, 20] width 48 height 18
click at [42, 23] on img at bounding box center [32, 20] width 48 height 18
click at [367, 253] on div "Policy Document Comparison Automation" at bounding box center [368, 248] width 65 height 11
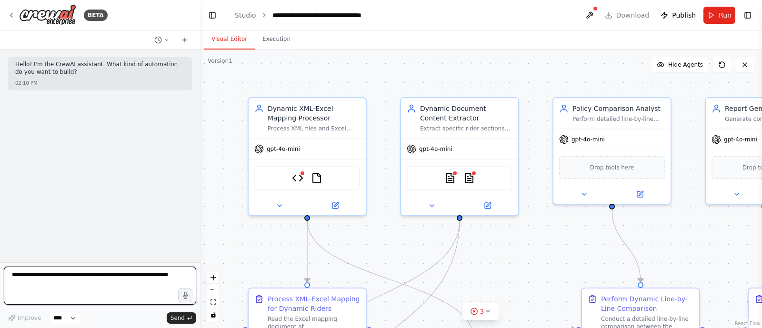
click at [156, 282] on textarea at bounding box center [100, 286] width 192 height 38
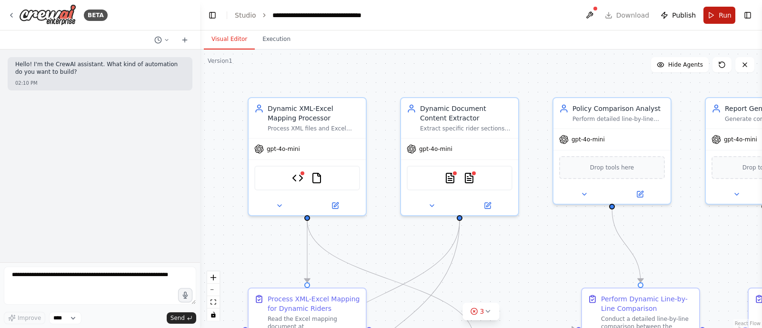
click at [717, 20] on button "Run" at bounding box center [720, 15] width 32 height 17
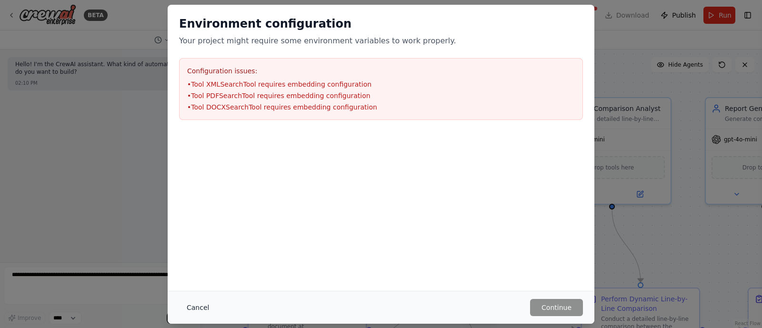
click at [195, 309] on button "Cancel" at bounding box center [198, 307] width 38 height 17
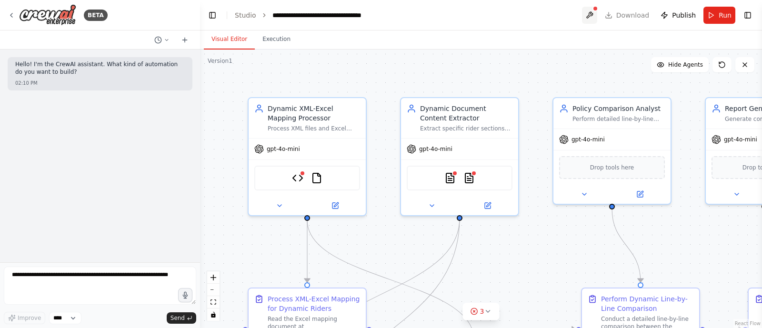
click at [595, 14] on button at bounding box center [589, 15] width 15 height 17
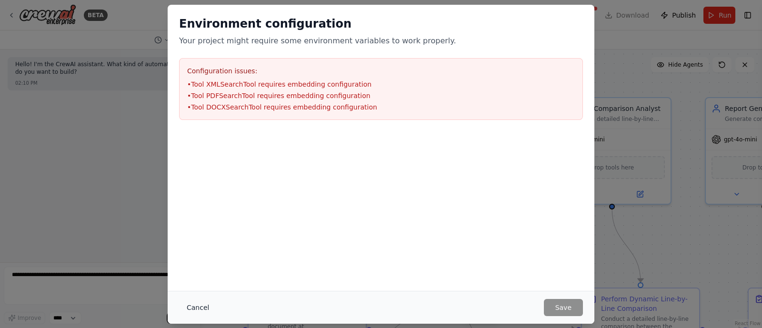
click at [197, 304] on button "Cancel" at bounding box center [198, 307] width 38 height 17
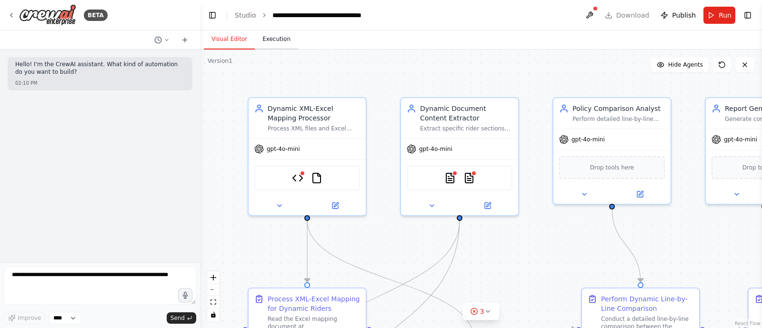
click at [264, 37] on button "Execution" at bounding box center [276, 40] width 43 height 20
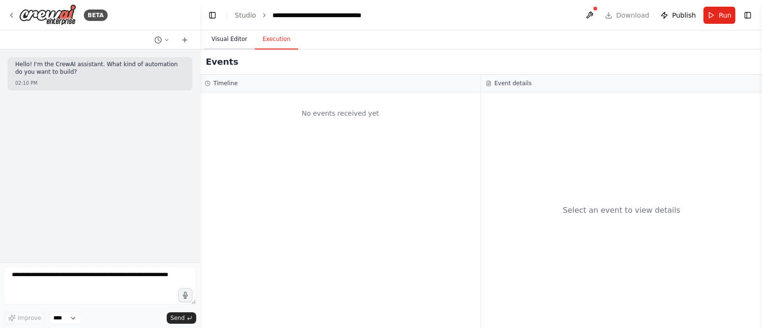
click at [232, 44] on button "Visual Editor" at bounding box center [229, 40] width 51 height 20
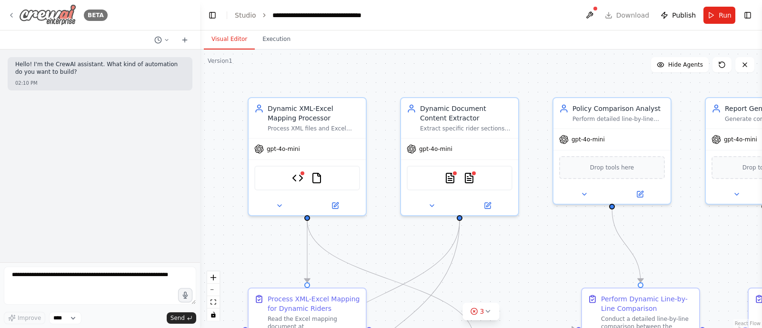
click at [8, 14] on icon at bounding box center [12, 15] width 8 height 8
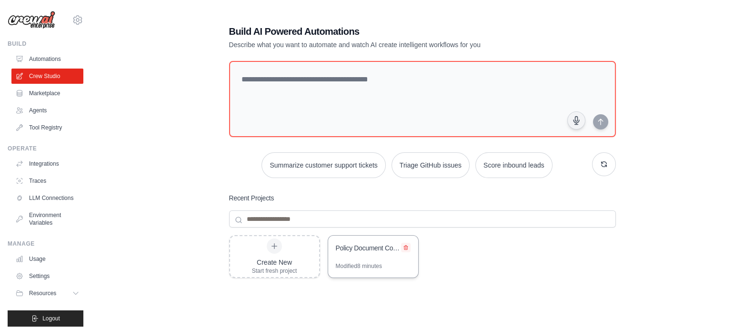
click at [406, 246] on icon at bounding box center [406, 248] width 6 height 6
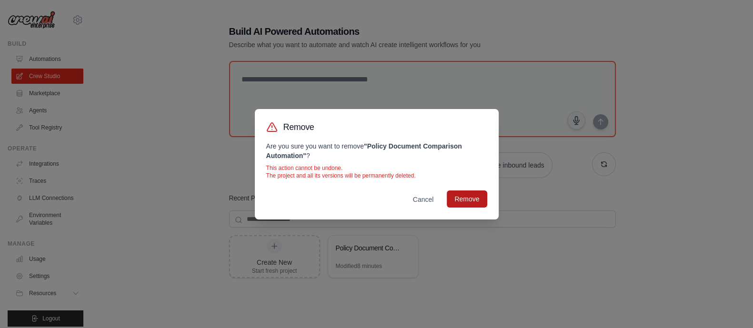
click at [462, 202] on button "Remove" at bounding box center [467, 199] width 40 height 17
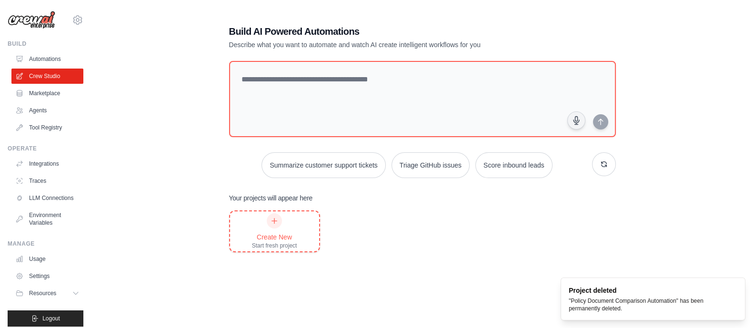
click at [268, 232] on div "Create New" at bounding box center [274, 237] width 45 height 10
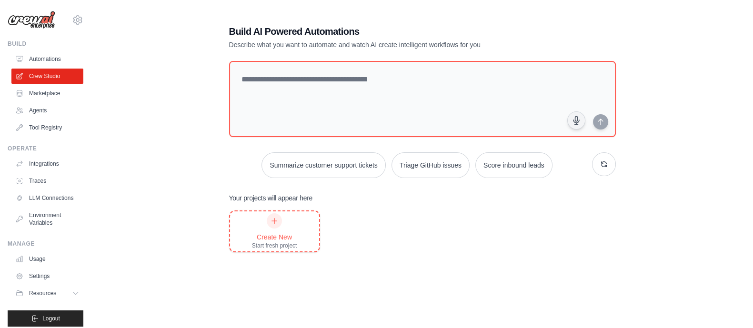
click at [289, 229] on div "Create New Start fresh project" at bounding box center [274, 231] width 45 height 36
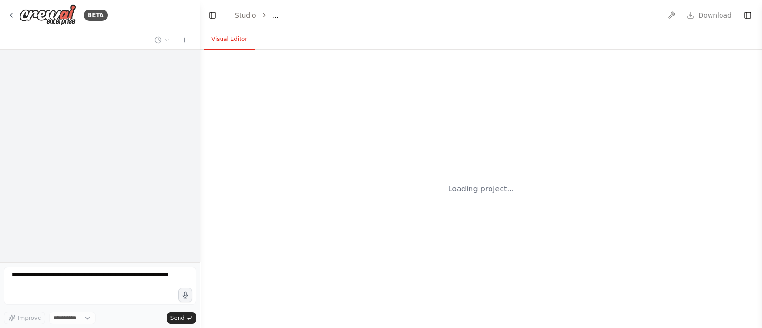
select select "****"
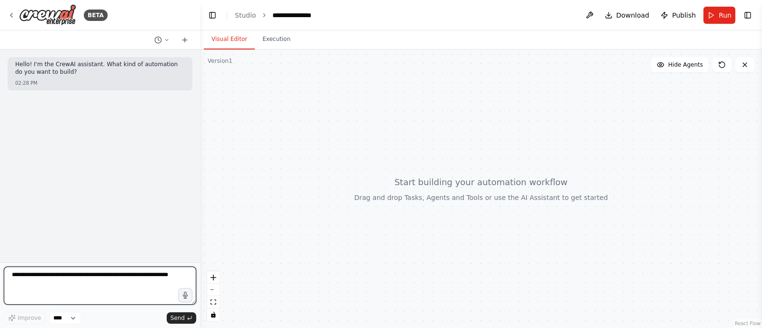
click at [127, 274] on textarea at bounding box center [100, 286] width 192 height 38
paste textarea "**********"
type textarea "**********"
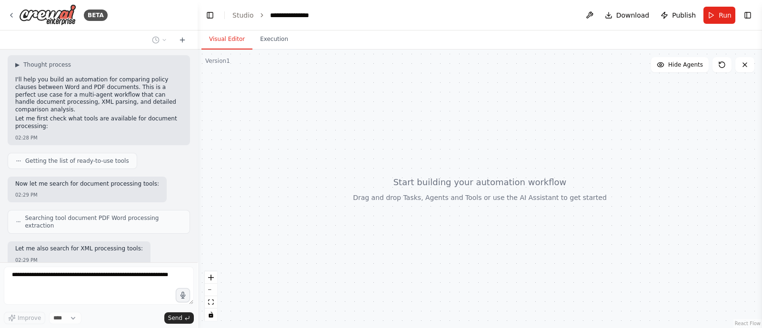
scroll to position [572, 0]
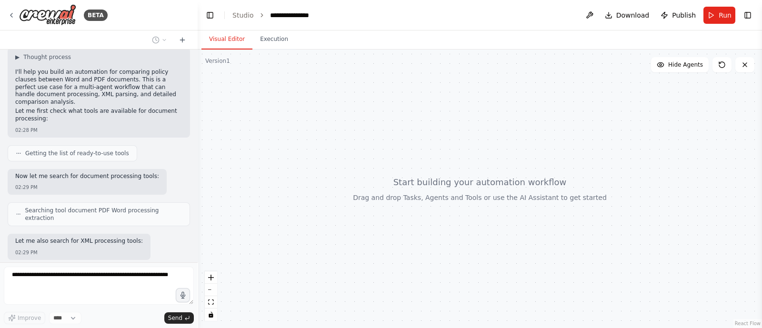
drag, startPoint x: 196, startPoint y: 227, endPoint x: 198, endPoint y: 178, distance: 49.1
click at [198, 178] on div "BETA Hello! I'm the CrewAI assistant. What kind of automation do you want to bu…" at bounding box center [381, 164] width 762 height 328
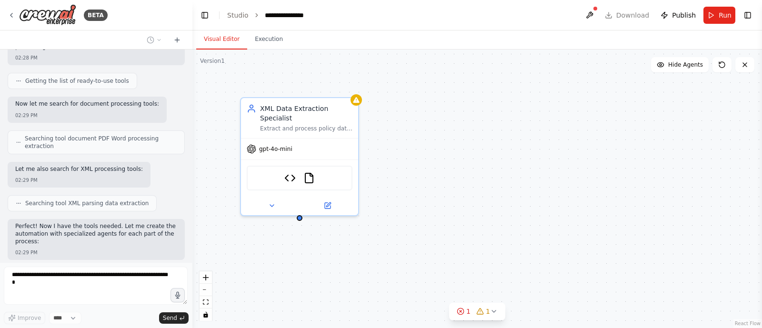
scroll to position [674, 0]
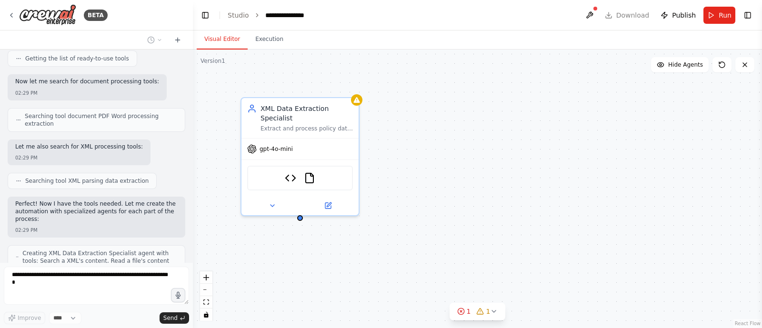
drag, startPoint x: 194, startPoint y: 230, endPoint x: 193, endPoint y: 161, distance: 68.1
click at [193, 161] on div "BETA Hello! I'm the CrewAI assistant. What kind of automation do you want to bu…" at bounding box center [381, 164] width 762 height 328
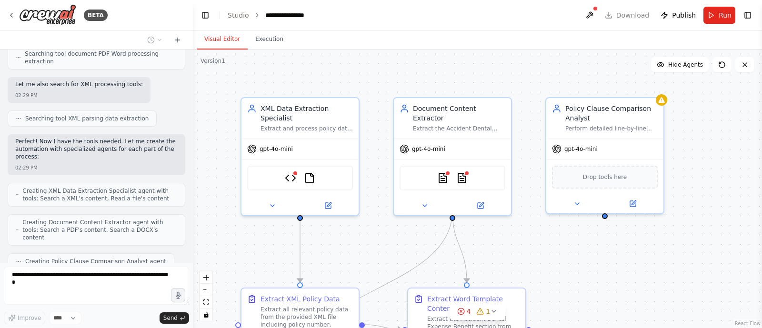
scroll to position [840, 0]
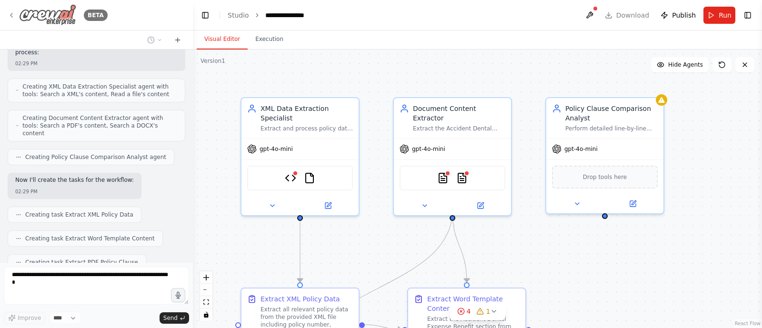
click at [14, 11] on icon at bounding box center [12, 15] width 8 height 8
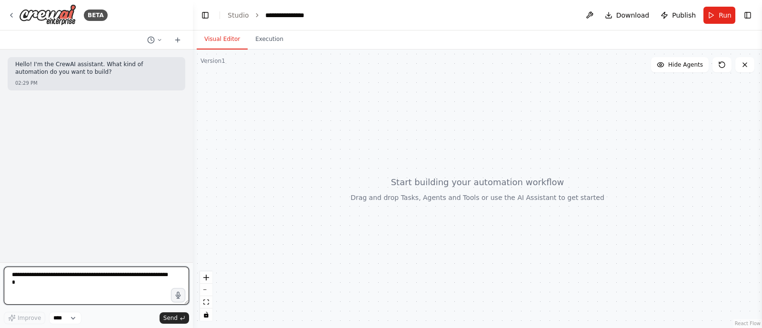
click at [72, 275] on textarea at bounding box center [96, 286] width 185 height 38
paste textarea "**********"
type textarea "**********"
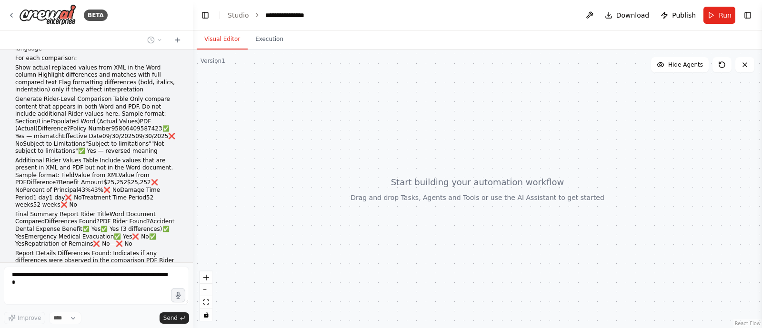
scroll to position [778, 0]
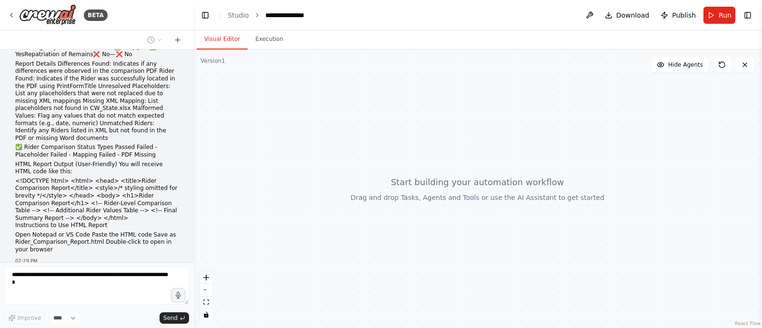
click at [213, 298] on div at bounding box center [477, 189] width 569 height 279
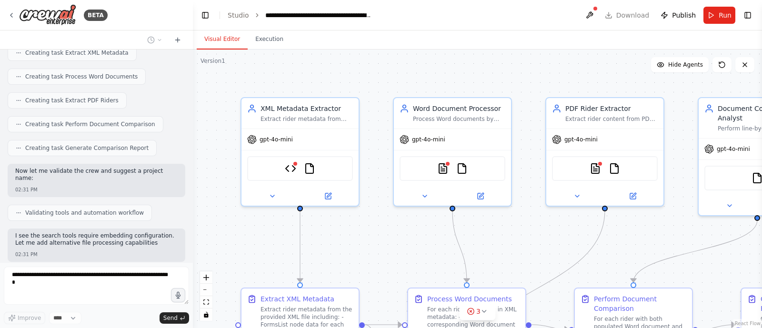
scroll to position [1555, 0]
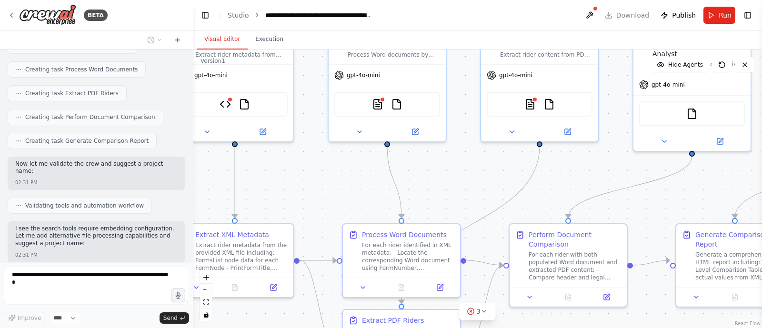
drag, startPoint x: 676, startPoint y: 239, endPoint x: 612, endPoint y: 174, distance: 92.0
click at [612, 174] on div ".deletable-edge-delete-btn { width: 20px; height: 20px; border: 0px solid #ffff…" at bounding box center [477, 189] width 569 height 279
click at [207, 291] on button "zoom out" at bounding box center [206, 290] width 12 height 12
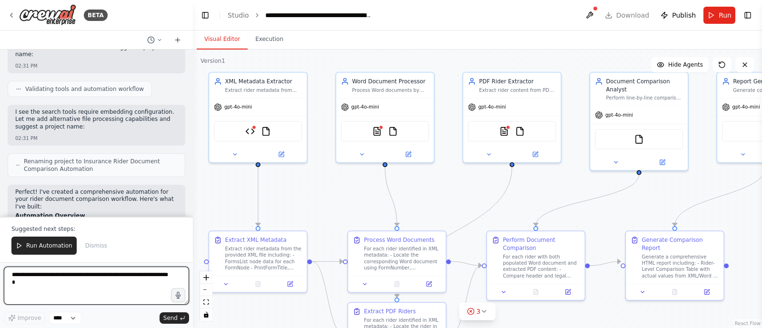
drag, startPoint x: 454, startPoint y: 187, endPoint x: 437, endPoint y: 201, distance: 22.4
click at [437, 201] on div ".deletable-edge-delete-btn { width: 20px; height: 20px; border: 0px solid #ffff…" at bounding box center [477, 189] width 569 height 279
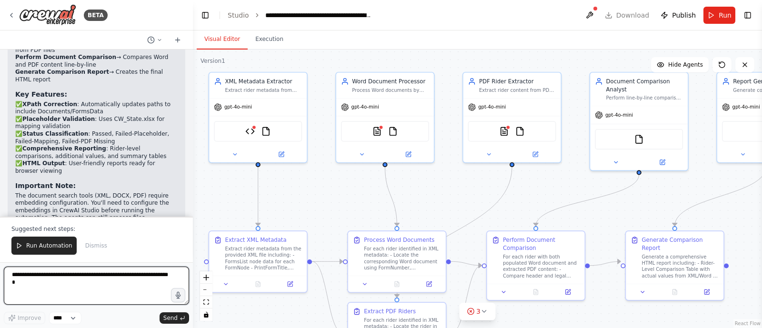
scroll to position [2022, 0]
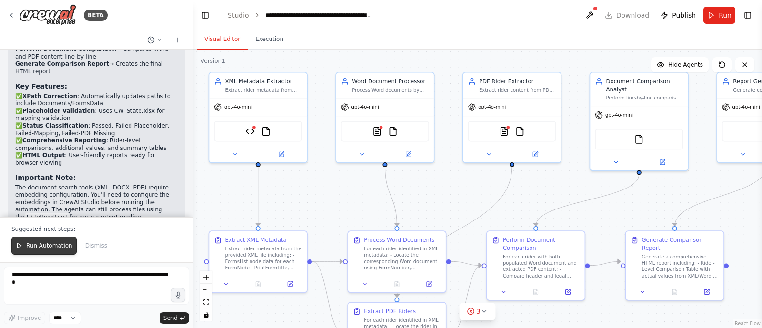
click at [40, 248] on span "Run Automation" at bounding box center [49, 246] width 46 height 8
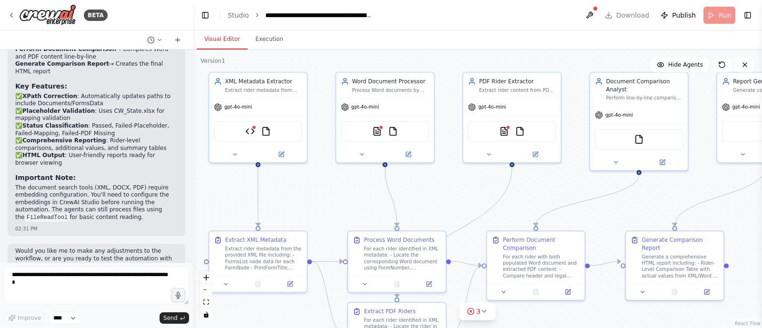
scroll to position [1976, 0]
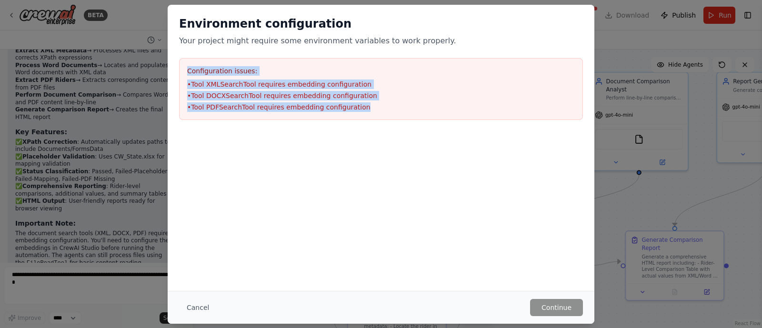
drag, startPoint x: 351, startPoint y: 107, endPoint x: 186, endPoint y: 68, distance: 170.0
click at [186, 68] on div "Configuration issues: • Tool XMLSearchTool requires embedding configuration • T…" at bounding box center [381, 89] width 404 height 62
copy div "Configuration issues: • Tool XMLSearchTool requires embedding configuration • T…"
click at [195, 313] on button "Cancel" at bounding box center [198, 307] width 38 height 17
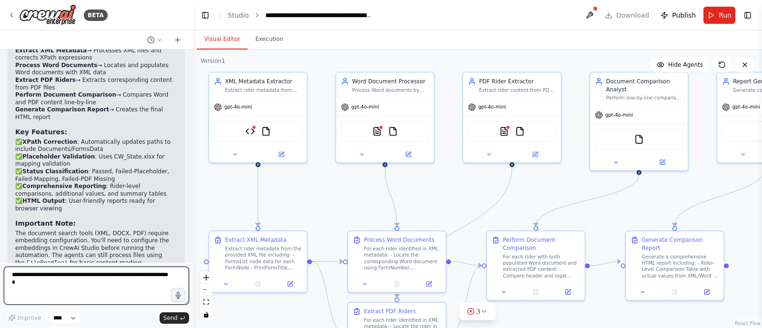
click at [102, 294] on textarea at bounding box center [96, 286] width 185 height 38
paste textarea "**********"
type textarea "**********"
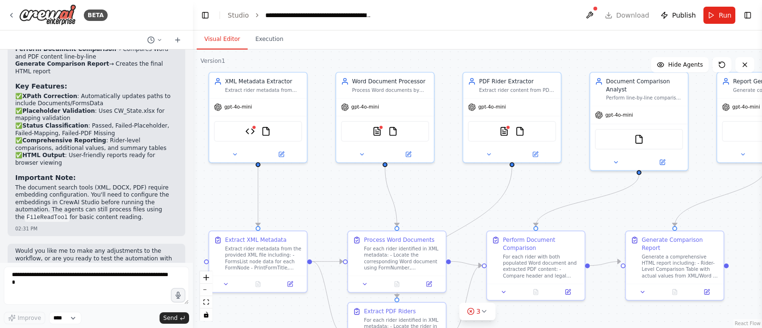
scroll to position [2057, 0]
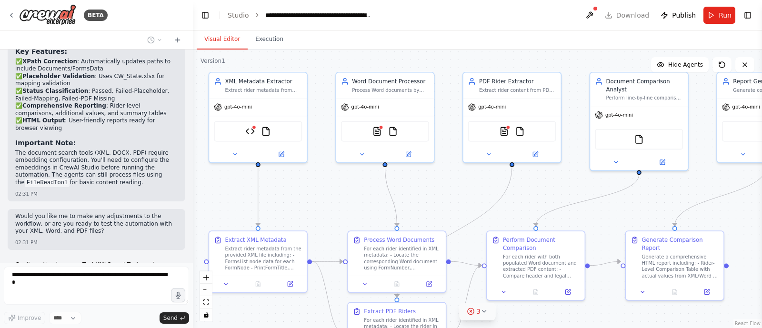
click at [484, 313] on icon at bounding box center [485, 312] width 8 height 8
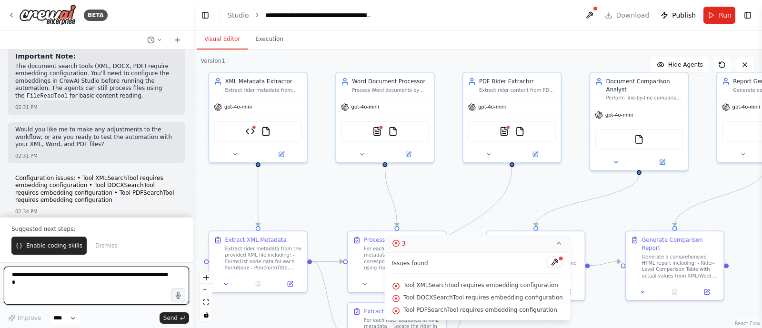
scroll to position [2151, 0]
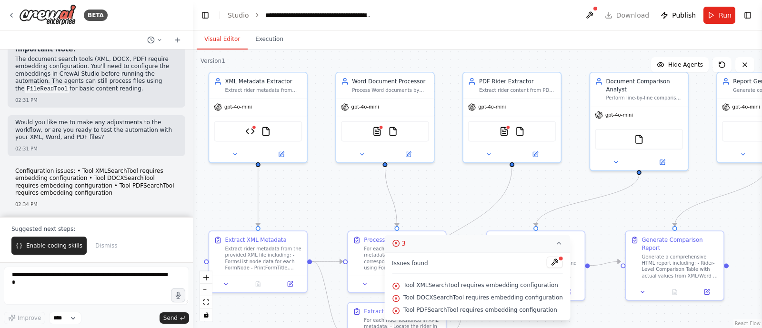
click at [439, 188] on div ".deletable-edge-delete-btn { width: 20px; height: 20px; border: 0px solid #ffff…" at bounding box center [477, 189] width 569 height 279
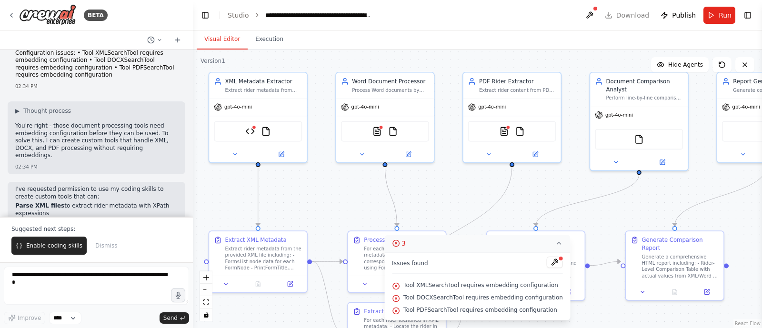
scroll to position [2277, 0]
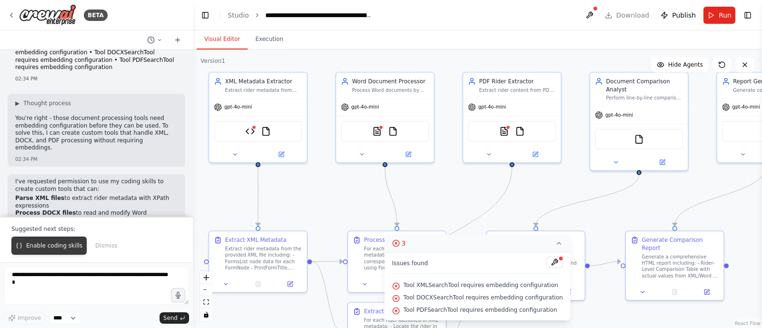
click at [67, 247] on span "Enable coding skills" at bounding box center [54, 246] width 56 height 8
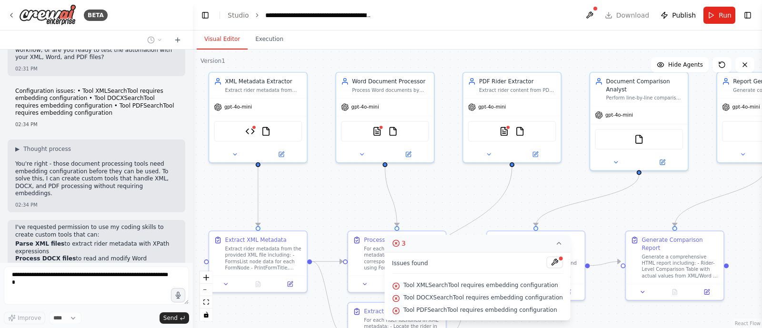
scroll to position [2256, 0]
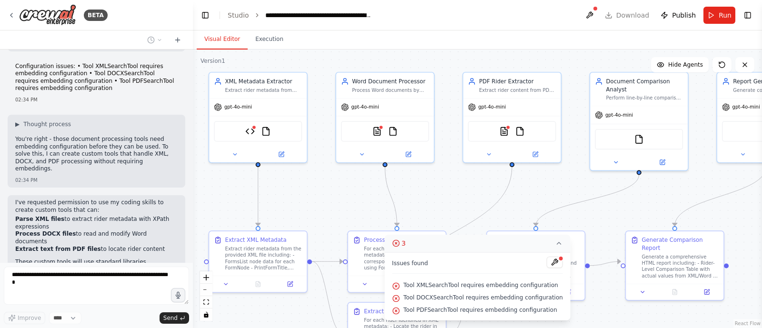
click at [557, 244] on icon at bounding box center [559, 243] width 4 height 2
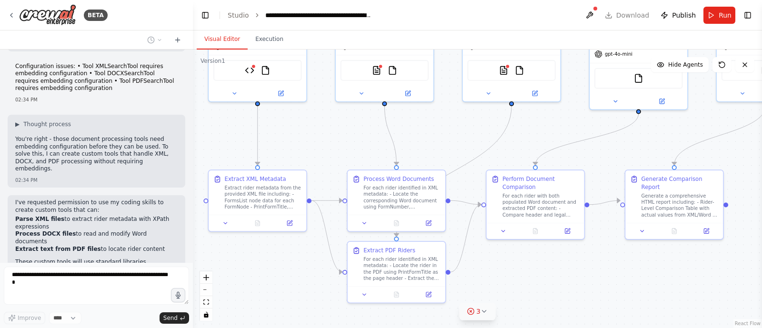
drag, startPoint x: 595, startPoint y: 312, endPoint x: 595, endPoint y: 251, distance: 61.0
click at [595, 251] on div ".deletable-edge-delete-btn { width: 20px; height: 20px; border: 0px solid #ffff…" at bounding box center [477, 189] width 569 height 279
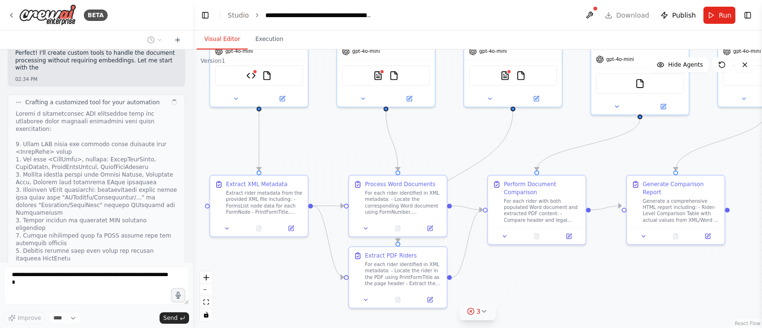
scroll to position [2562, 0]
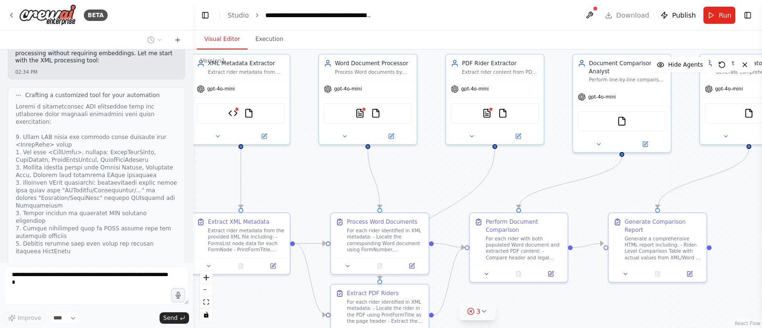
drag, startPoint x: 619, startPoint y: 261, endPoint x: 602, endPoint y: 304, distance: 46.6
click at [602, 304] on div ".deletable-edge-delete-btn { width: 20px; height: 20px; border: 0px solid #ffff…" at bounding box center [477, 189] width 569 height 279
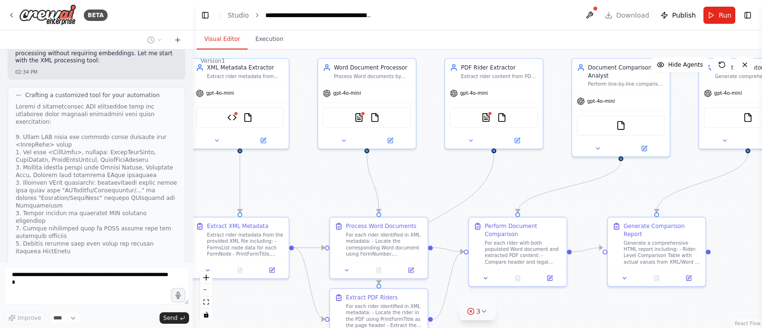
click at [316, 183] on div ".deletable-edge-delete-btn { width: 20px; height: 20px; border: 0px solid #ffff…" at bounding box center [477, 189] width 569 height 279
click at [519, 195] on div ".deletable-edge-delete-btn { width: 20px; height: 20px; border: 0px solid #ffff…" at bounding box center [477, 189] width 569 height 279
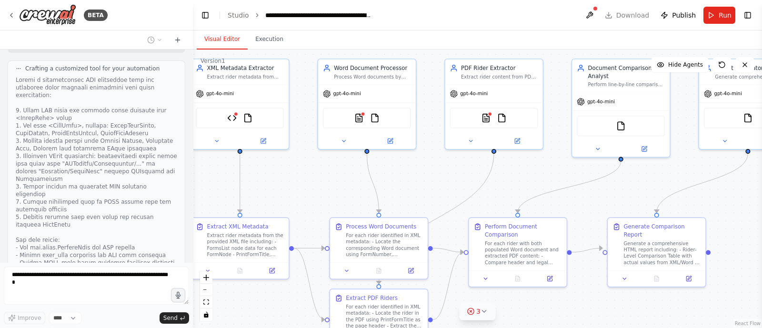
scroll to position [2882, 0]
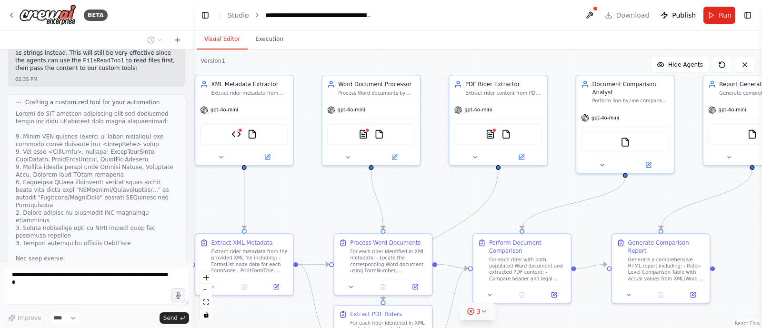
drag, startPoint x: 329, startPoint y: 176, endPoint x: 333, endPoint y: 192, distance: 16.8
click at [333, 192] on div ".deletable-edge-delete-btn { width: 20px; height: 20px; border: 0px solid #ffff…" at bounding box center [477, 189] width 569 height 279
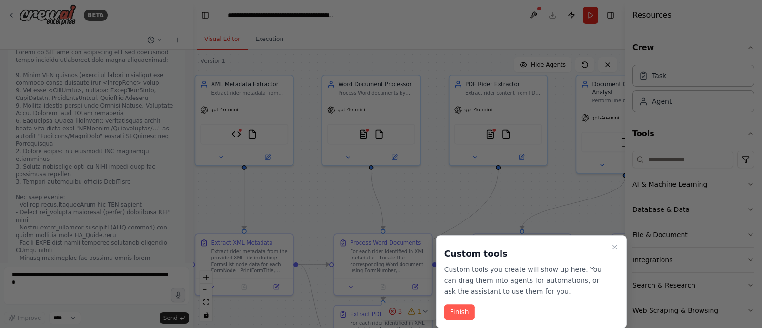
scroll to position [3249, 0]
click at [457, 313] on button "Finish" at bounding box center [459, 312] width 30 height 16
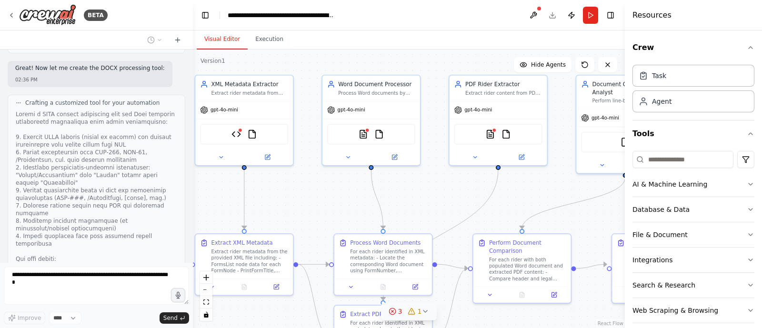
click at [189, 247] on div at bounding box center [191, 164] width 4 height 328
click at [189, 246] on div at bounding box center [191, 164] width 4 height 328
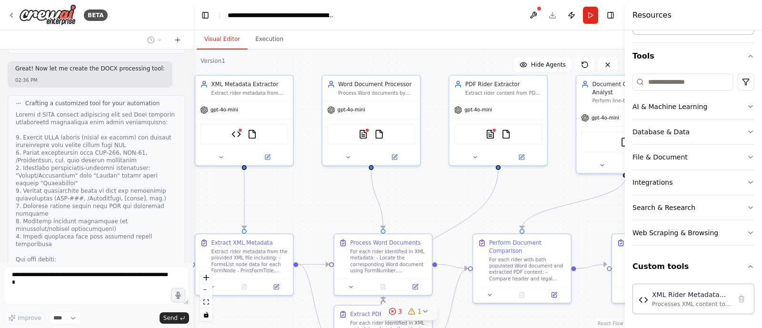
scroll to position [0, 0]
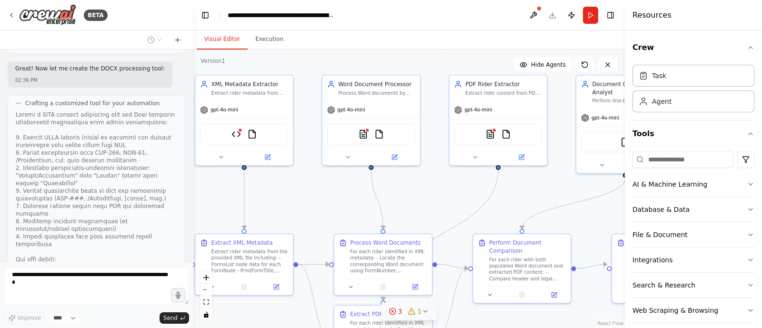
click at [557, 186] on div ".deletable-edge-delete-btn { width: 20px; height: 20px; border: 0px solid #ffff…" at bounding box center [409, 189] width 432 height 279
click at [749, 47] on icon "button" at bounding box center [751, 48] width 4 height 2
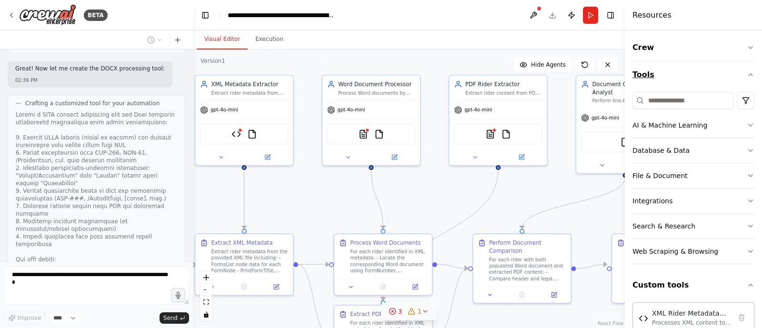
click at [742, 70] on button "Tools" at bounding box center [694, 74] width 122 height 27
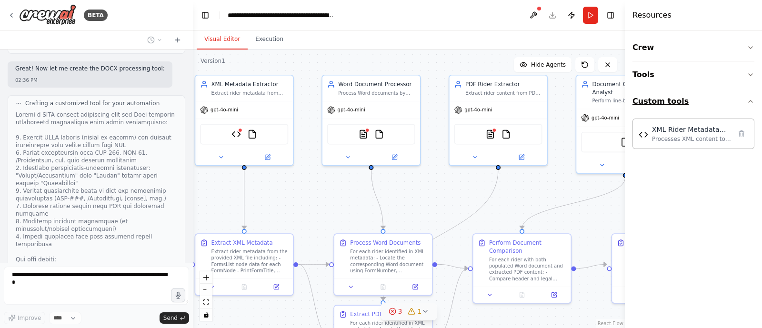
click at [754, 97] on button "Custom tools" at bounding box center [694, 101] width 122 height 27
click at [598, 214] on div ".deletable-edge-delete-btn { width: 20px; height: 20px; border: 0px solid #ffff…" at bounding box center [409, 189] width 432 height 279
click at [612, 18] on button "Toggle Right Sidebar" at bounding box center [610, 15] width 13 height 13
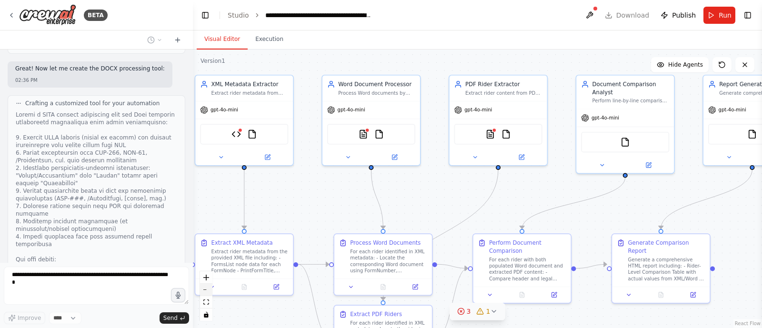
click at [206, 288] on button "zoom out" at bounding box center [206, 290] width 12 height 12
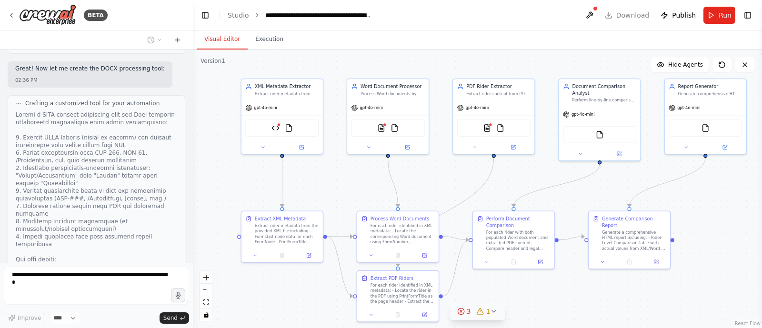
drag, startPoint x: 349, startPoint y: 206, endPoint x: 348, endPoint y: 191, distance: 15.3
click at [348, 191] on div ".deletable-edge-delete-btn { width: 20px; height: 20px; border: 0px solid #ffff…" at bounding box center [477, 189] width 569 height 279
click at [267, 40] on button "Execution" at bounding box center [269, 40] width 43 height 20
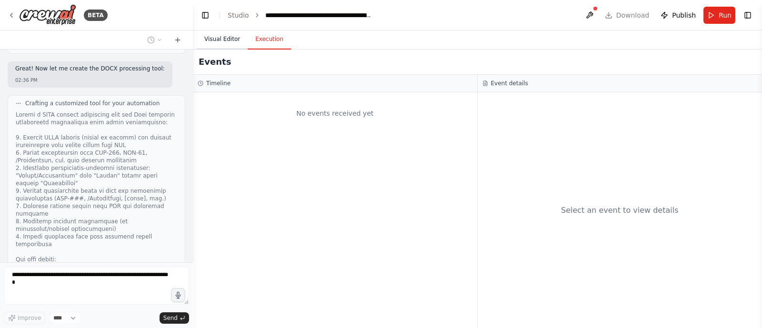
click at [231, 40] on button "Visual Editor" at bounding box center [222, 40] width 51 height 20
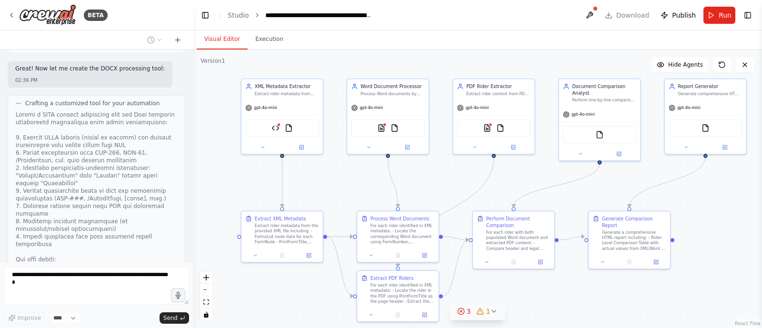
scroll to position [3310, 0]
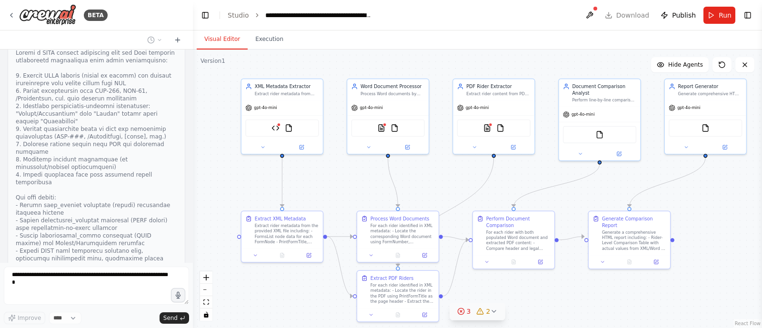
click at [491, 311] on icon at bounding box center [494, 312] width 8 height 8
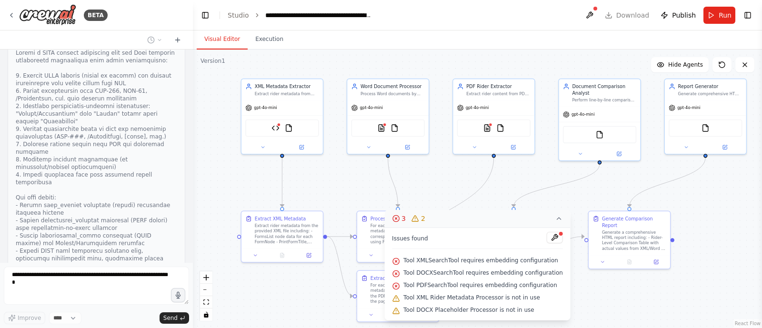
click at [604, 279] on div ".deletable-edge-delete-btn { width: 20px; height: 20px; border: 0px solid #ffff…" at bounding box center [477, 189] width 569 height 279
click at [555, 221] on icon at bounding box center [559, 219] width 8 height 8
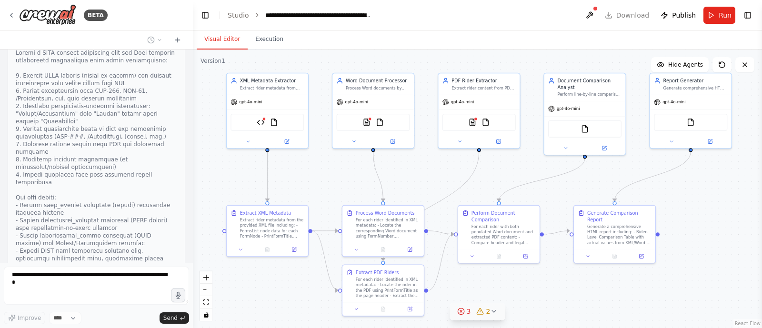
scroll to position [3578, 0]
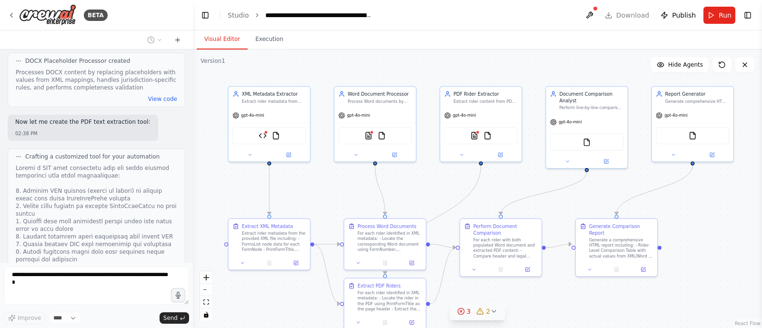
drag, startPoint x: 598, startPoint y: 306, endPoint x: 585, endPoint y: 313, distance: 15.0
click at [585, 313] on div ".deletable-edge-delete-btn { width: 20px; height: 20px; border: 0px solid #ffff…" at bounding box center [477, 189] width 569 height 279
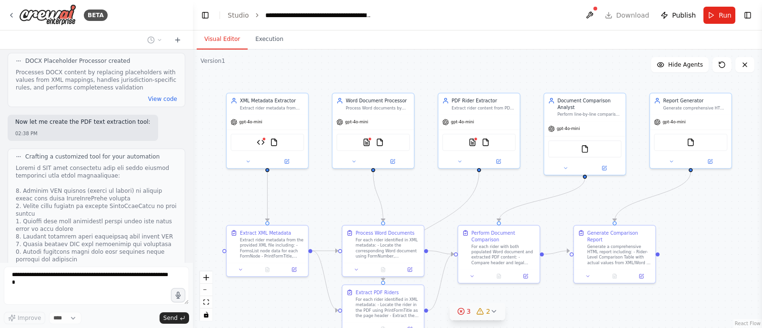
drag, startPoint x: 726, startPoint y: 223, endPoint x: 725, endPoint y: 231, distance: 7.9
click at [725, 231] on div ".deletable-edge-delete-btn { width: 20px; height: 20px; border: 0px solid #ffff…" at bounding box center [477, 189] width 569 height 279
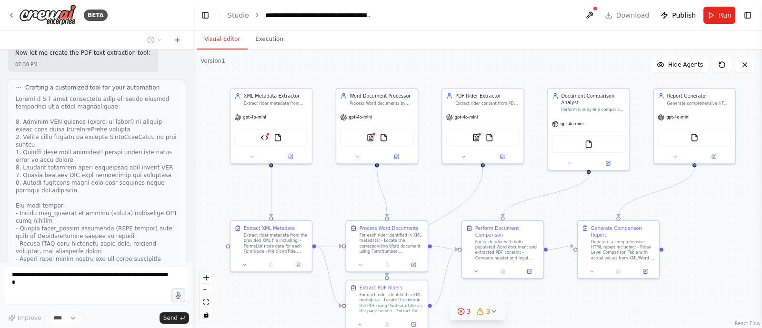
drag, startPoint x: 344, startPoint y: 204, endPoint x: 348, endPoint y: 198, distance: 7.3
click at [348, 198] on div ".deletable-edge-delete-btn { width: 20px; height: 20px; border: 0px solid #ffff…" at bounding box center [477, 189] width 569 height 279
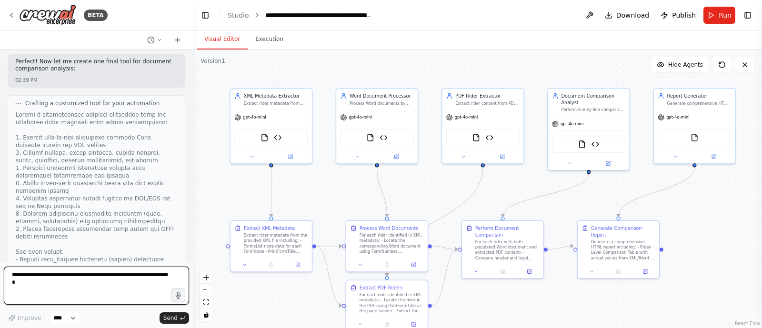
scroll to position [4405, 0]
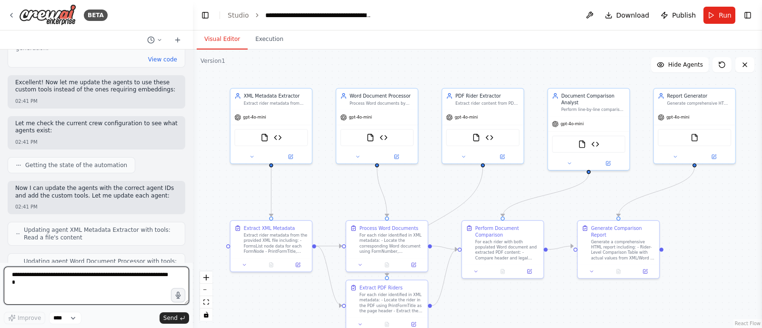
click at [139, 278] on textarea at bounding box center [96, 286] width 185 height 38
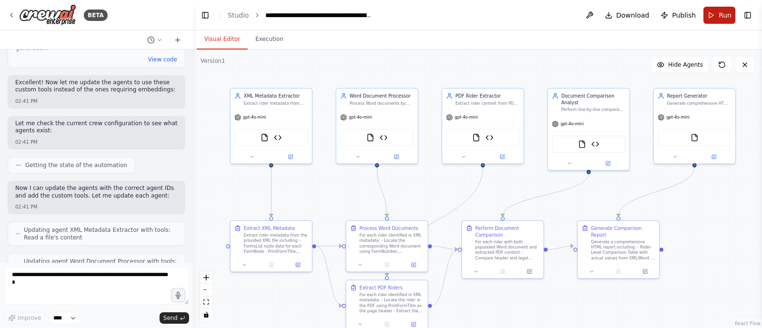
click at [715, 14] on button "Run" at bounding box center [720, 15] width 32 height 17
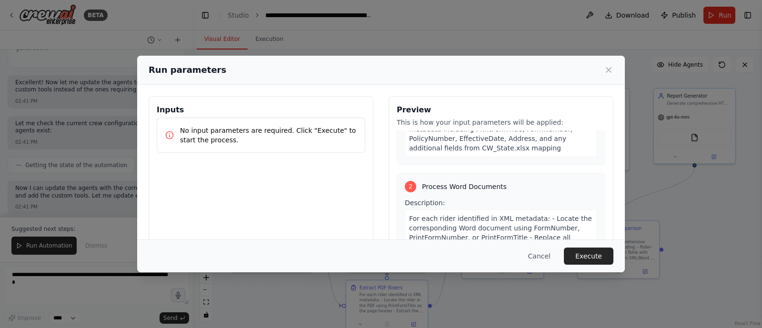
scroll to position [0, 0]
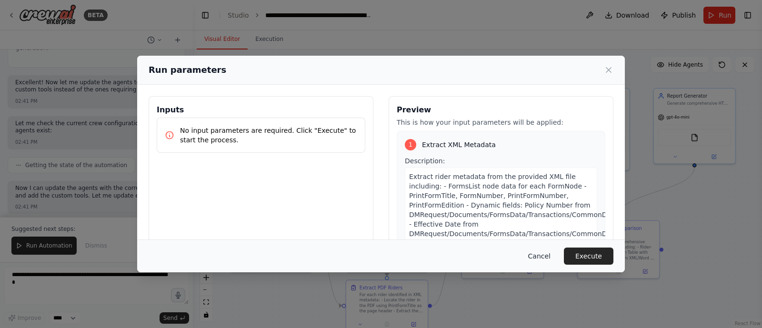
click at [547, 260] on button "Cancel" at bounding box center [540, 256] width 38 height 17
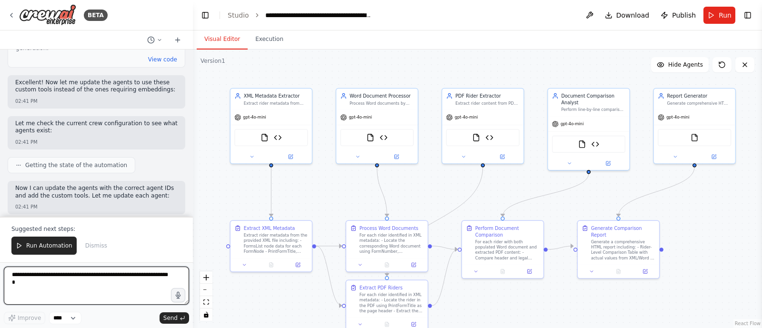
click at [73, 284] on textarea at bounding box center [96, 286] width 185 height 38
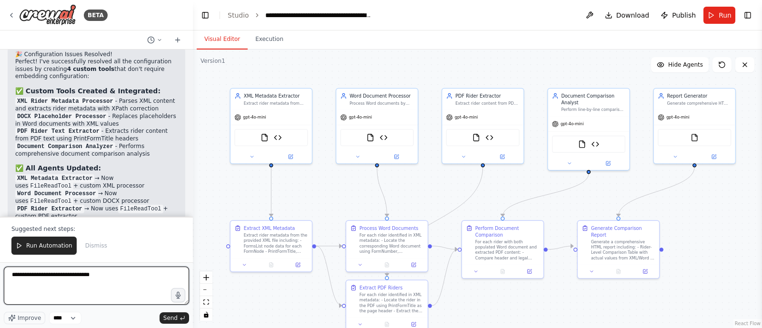
scroll to position [4819, 0]
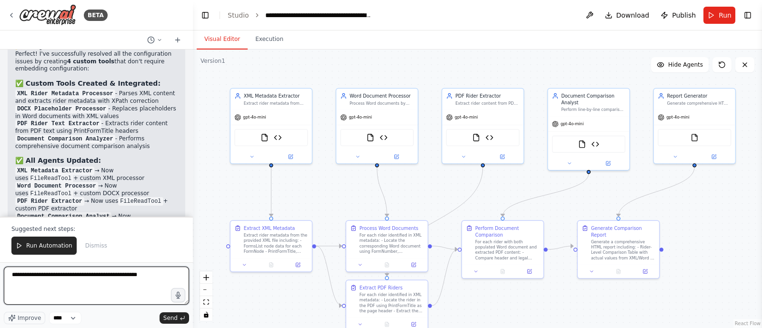
type textarea "**********"
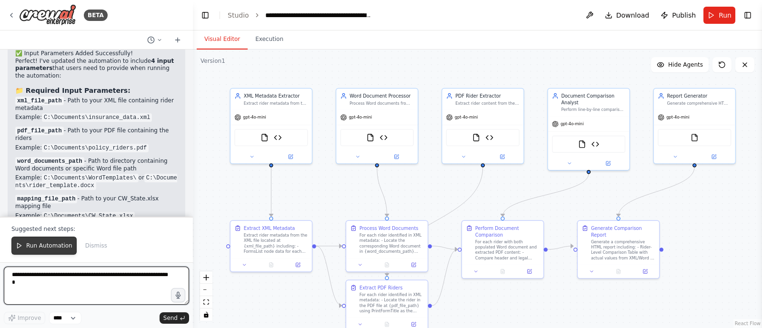
scroll to position [5659, 0]
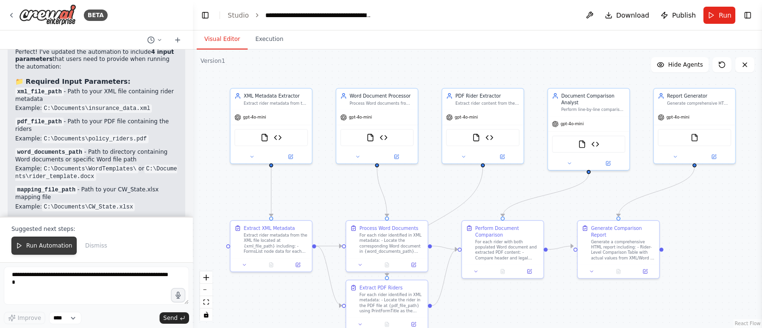
click at [50, 244] on span "Run Automation" at bounding box center [49, 246] width 46 height 8
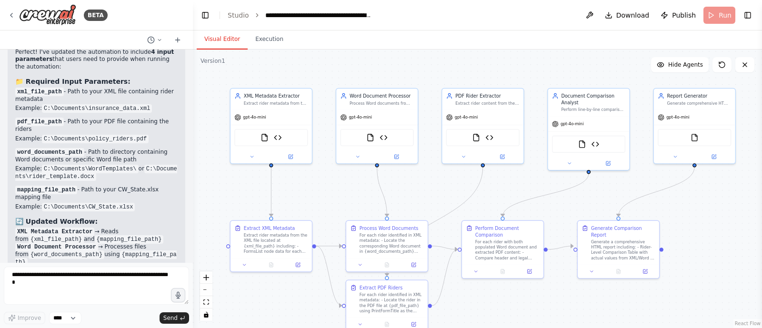
scroll to position [5613, 0]
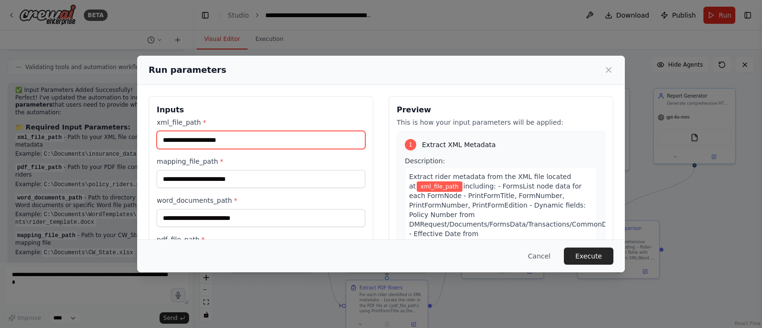
click at [282, 141] on input "xml_file_path *" at bounding box center [261, 140] width 209 height 18
paste input "*********"
type input "*********"
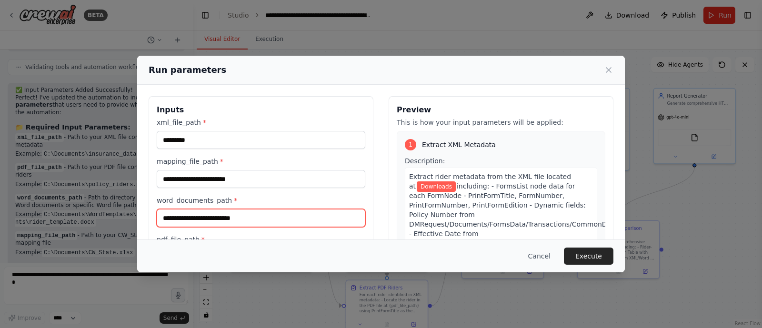
click at [276, 213] on input "word_documents_path *" at bounding box center [261, 218] width 209 height 18
paste input "**********"
type input "**********"
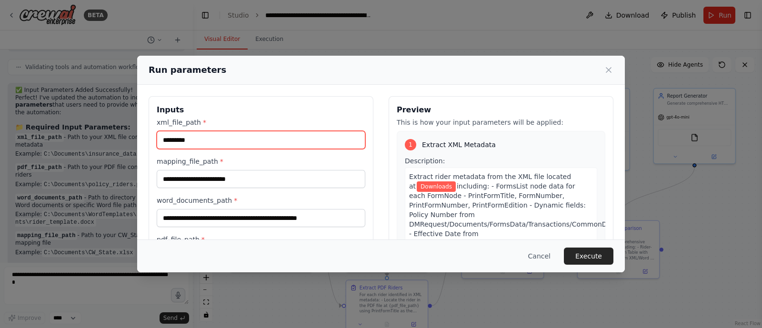
click at [235, 140] on input "*********" at bounding box center [261, 140] width 209 height 18
paste input "**********"
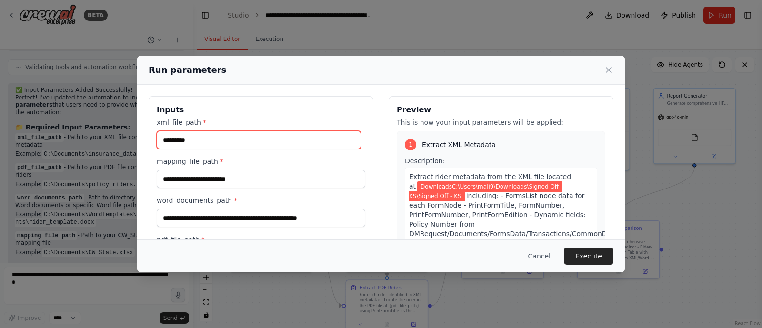
scroll to position [0, 0]
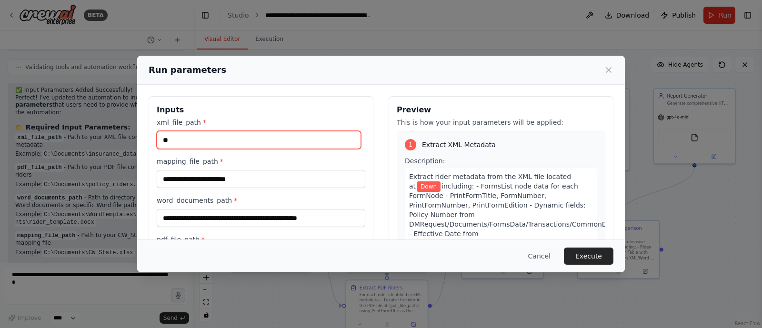
type input "*"
paste input "**********"
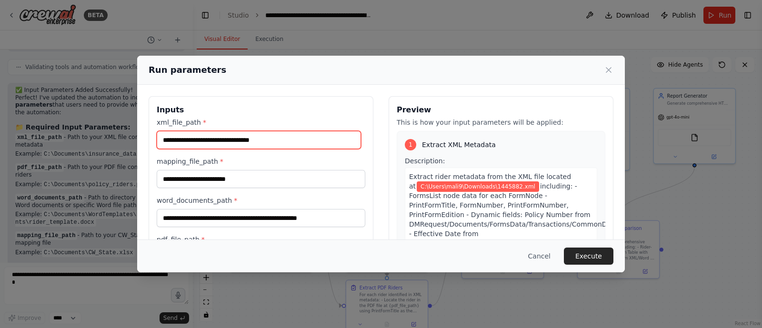
type input "**********"
click at [582, 101] on div "Preview This is how your input parameters will be applied: 1 Extract XML Metada…" at bounding box center [501, 209] width 225 height 226
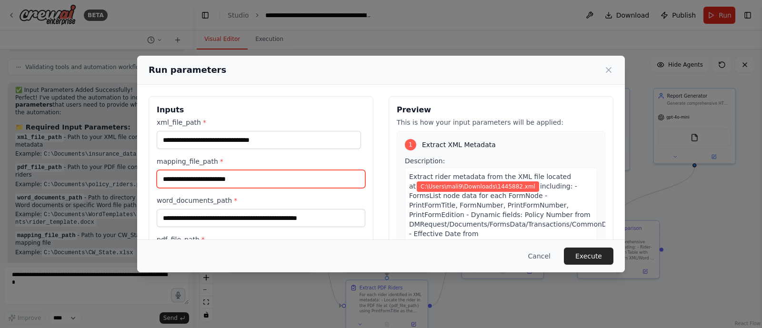
click at [264, 181] on input "mapping_file_path *" at bounding box center [261, 179] width 209 height 18
paste input "**********"
type input "**********"
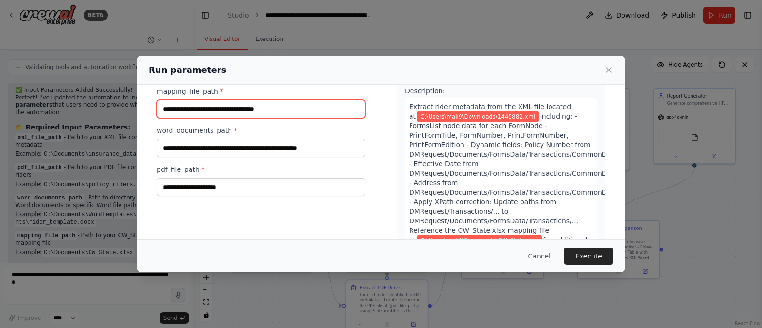
scroll to position [71, 0]
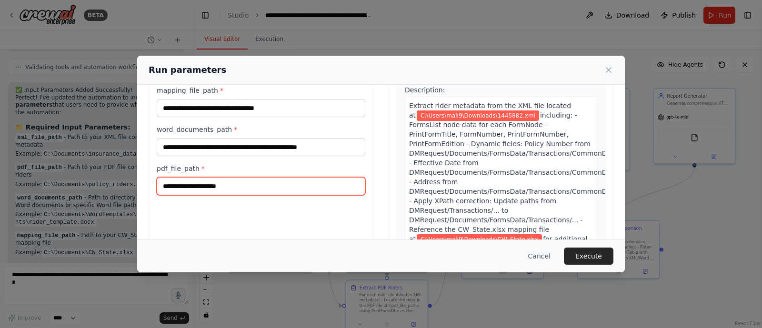
click at [303, 181] on input "pdf_file_path *" at bounding box center [261, 186] width 209 height 18
paste input "**********"
click at [297, 191] on input "**********" at bounding box center [261, 186] width 209 height 18
type input "**********"
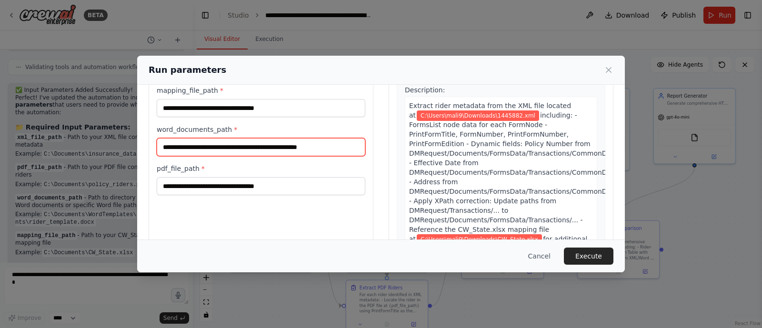
click at [347, 139] on input "**********" at bounding box center [261, 147] width 209 height 18
paste input "**********"
type input "**********"
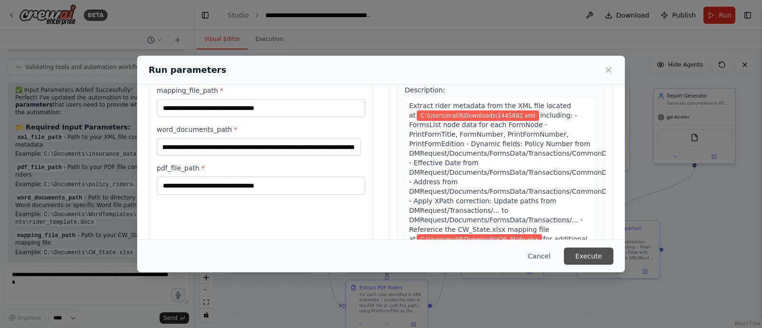
click at [581, 255] on button "Execute" at bounding box center [589, 256] width 50 height 17
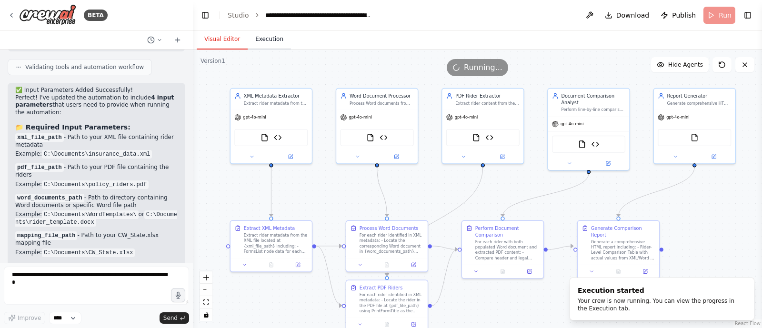
click at [271, 42] on button "Execution" at bounding box center [269, 40] width 43 height 20
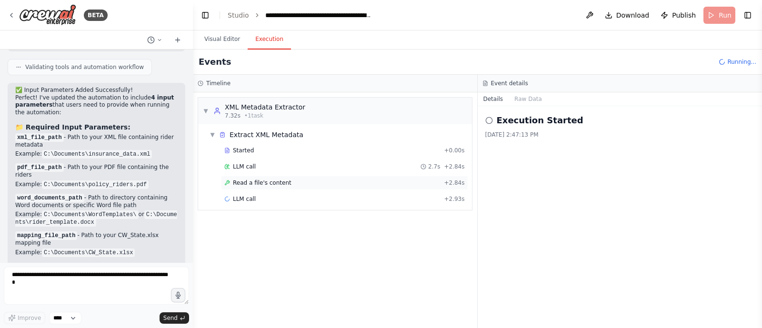
click at [262, 183] on span "Read a file's content" at bounding box center [262, 183] width 59 height 8
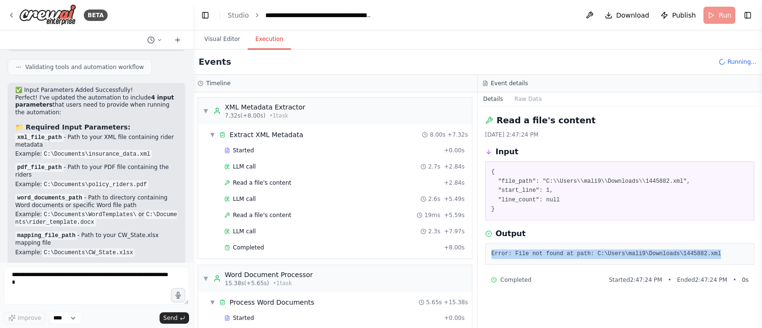
drag, startPoint x: 709, startPoint y: 249, endPoint x: 487, endPoint y: 252, distance: 221.5
click at [487, 252] on div "Error: File not found at path: C:\Users\mali9\Downloads\1445882.xml" at bounding box center [620, 254] width 270 height 22
click at [522, 105] on button "Raw Data" at bounding box center [528, 98] width 39 height 13
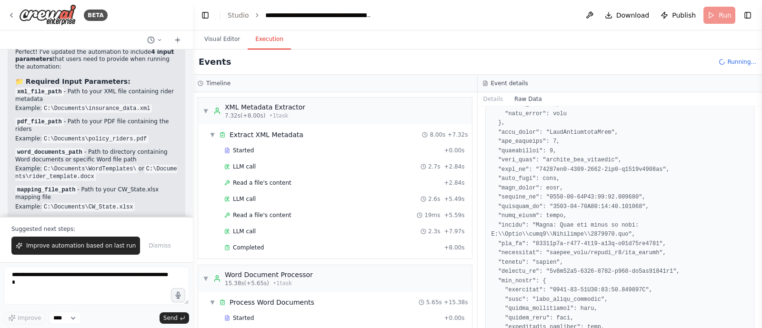
scroll to position [0, 0]
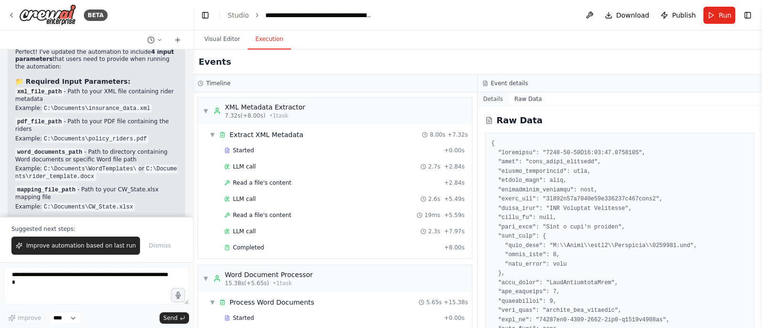
click at [498, 96] on button "Details" at bounding box center [493, 98] width 31 height 13
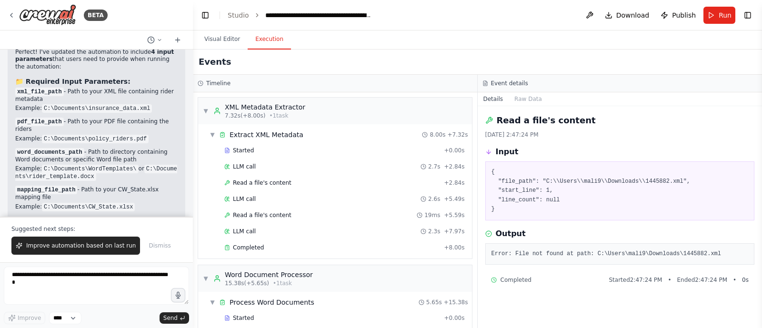
click at [542, 182] on pre "{ "file_path": "C:\\Users\\mali9\\Downloads\\1445882.xml", "start_line": 1, "li…" at bounding box center [620, 191] width 257 height 47
drag, startPoint x: 587, startPoint y: 253, endPoint x: 707, endPoint y: 257, distance: 120.6
click at [707, 257] on pre "Error: File not found at path: C:\Users\mali9\Downloads\1445882.xml" at bounding box center [620, 255] width 257 height 10
copy pre "C:\Users\mali9\Downloads\1445882.xml"
click at [214, 38] on button "Visual Editor" at bounding box center [222, 40] width 51 height 20
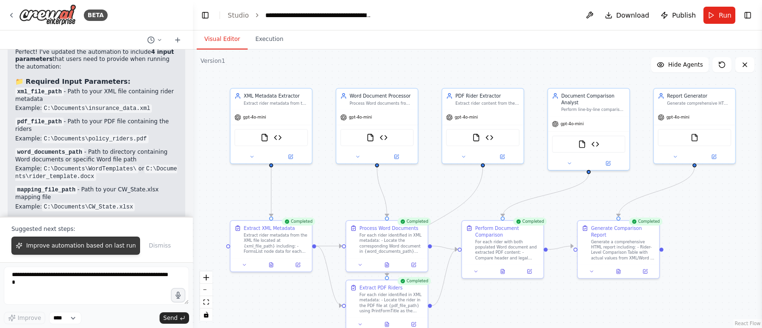
click at [55, 247] on span "Improve automation based on last run" at bounding box center [81, 246] width 110 height 8
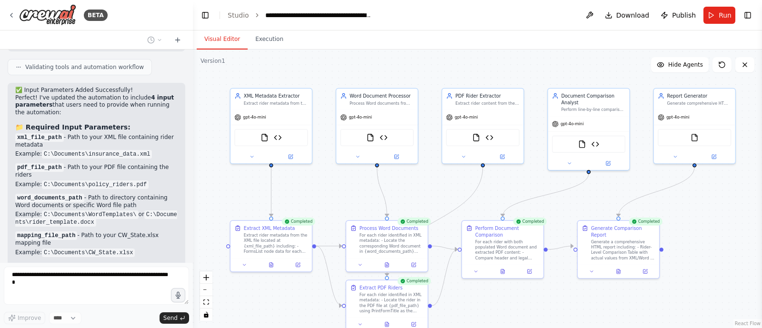
scroll to position [5638, 0]
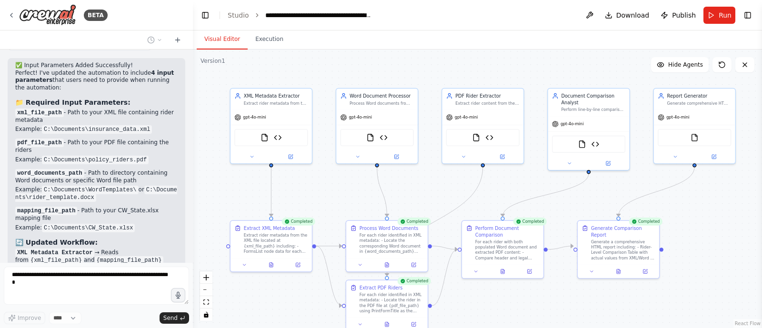
click at [189, 248] on div at bounding box center [191, 164] width 4 height 328
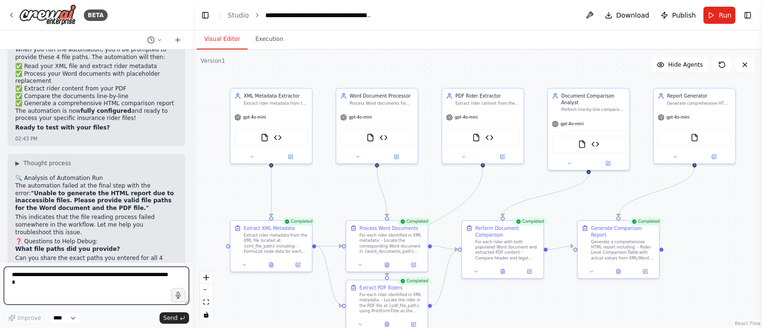
scroll to position [5992, 0]
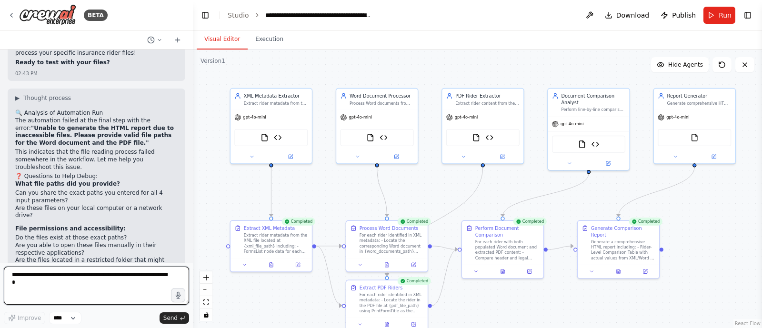
click at [122, 279] on textarea at bounding box center [96, 286] width 185 height 38
paste textarea "**********"
type textarea "**********"
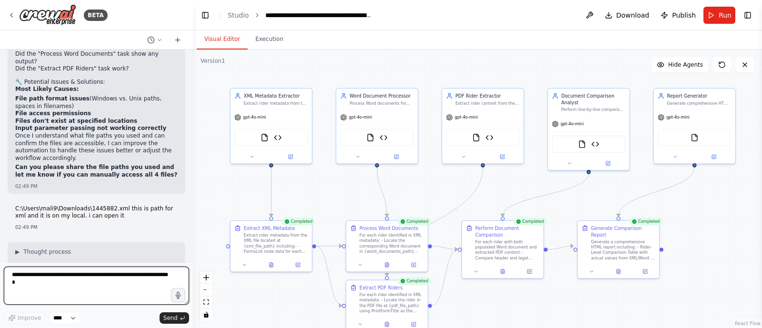
scroll to position [6295, 0]
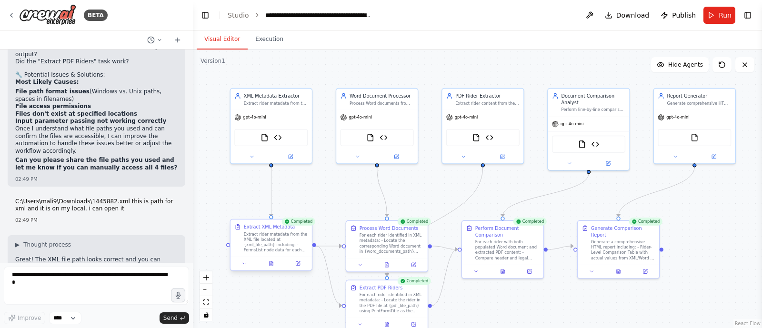
click at [281, 256] on div "Extract XML Metadata Extract rider metadata from the XML file located at {xml_f…" at bounding box center [271, 238] width 81 height 37
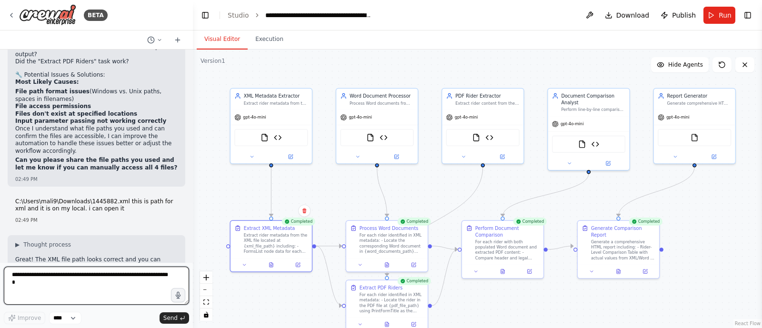
click at [132, 285] on textarea at bounding box center [96, 286] width 185 height 38
paste textarea "**********"
paste textarea "*********"
drag, startPoint x: 81, startPoint y: 278, endPoint x: 9, endPoint y: 277, distance: 72.4
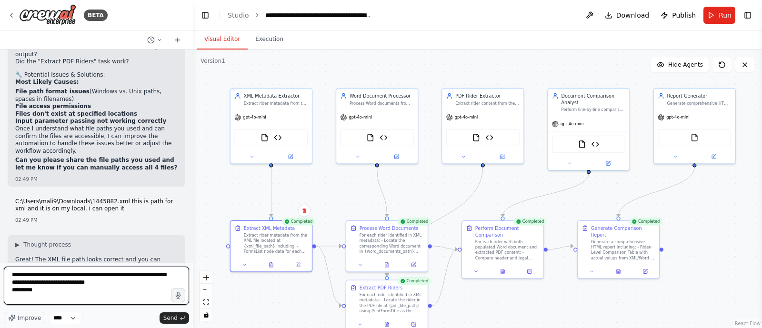
click at [9, 277] on textarea "**********" at bounding box center [96, 286] width 185 height 38
click at [12, 289] on textarea "**********" at bounding box center [96, 286] width 185 height 38
paste textarea "**********"
paste textarea "********"
drag, startPoint x: 81, startPoint y: 290, endPoint x: 5, endPoint y: 292, distance: 76.7
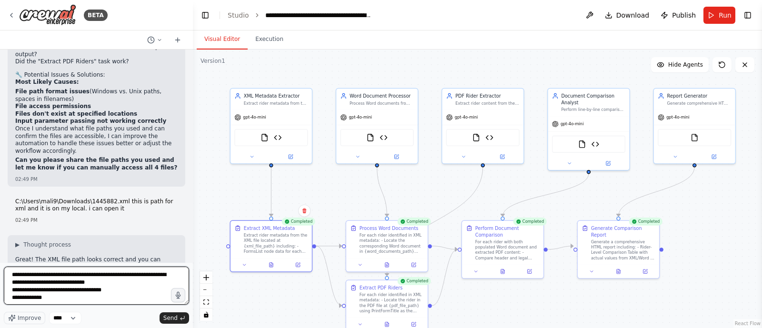
click at [5, 292] on textarea "**********" at bounding box center [96, 286] width 185 height 38
click at [14, 301] on textarea "**********" at bounding box center [96, 286] width 185 height 38
paste textarea "**********"
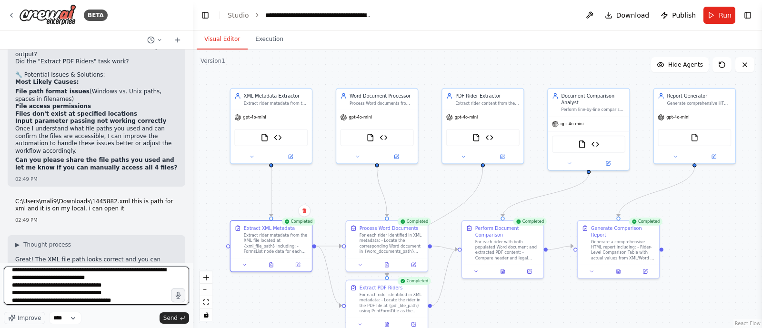
type textarea "**********"
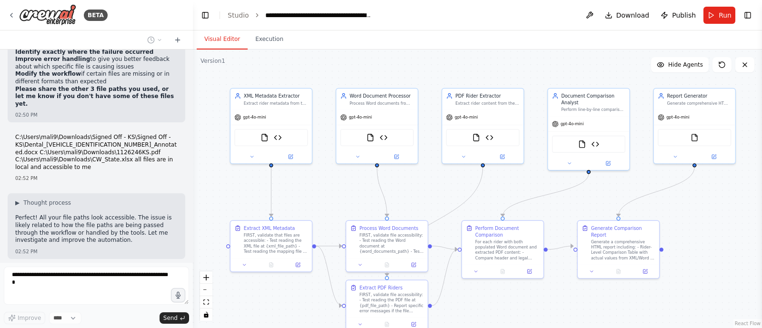
scroll to position [6676, 0]
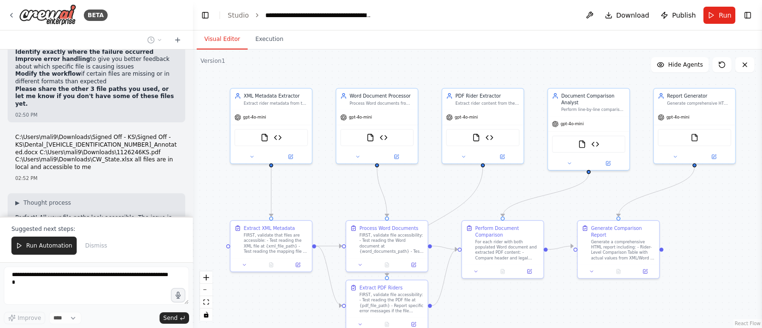
click at [191, 251] on div "BETA Hello! I'm the CrewAI assistant. What kind of automation do you want to bu…" at bounding box center [381, 164] width 762 height 328
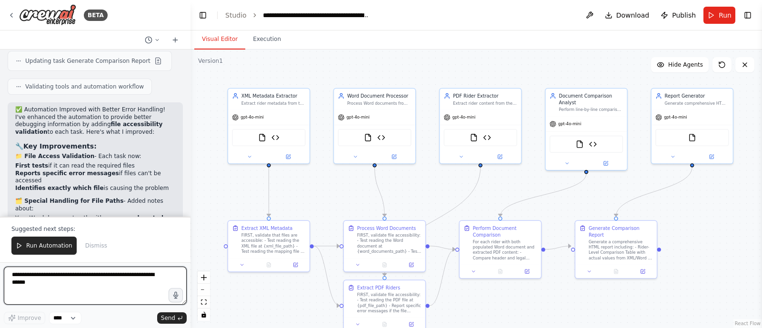
scroll to position [7099, 0]
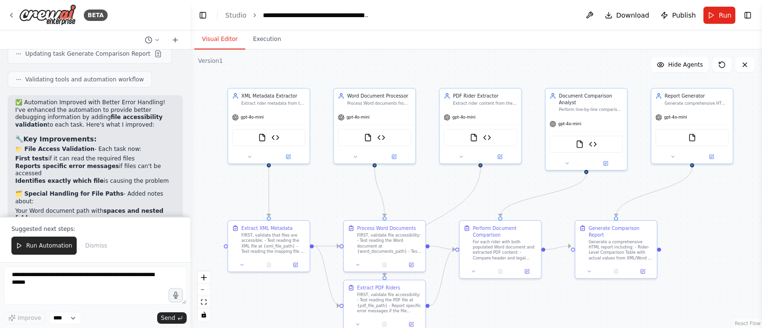
click at [33, 323] on code "C:\Users\mali9\Downloads\1445882.xml" at bounding box center [96, 327] width 127 height 9
click at [34, 323] on code "C:\Users\mali9\Downloads\1445882.xml" at bounding box center [96, 327] width 127 height 9
drag, startPoint x: 32, startPoint y: 72, endPoint x: 154, endPoint y: 70, distance: 122.0
click at [154, 323] on li "XML: C:\Users\mali9\Downloads\1445882.xml" at bounding box center [95, 327] width 160 height 8
copy code "C:\Users\mali9\Downloads\1445882.xml"
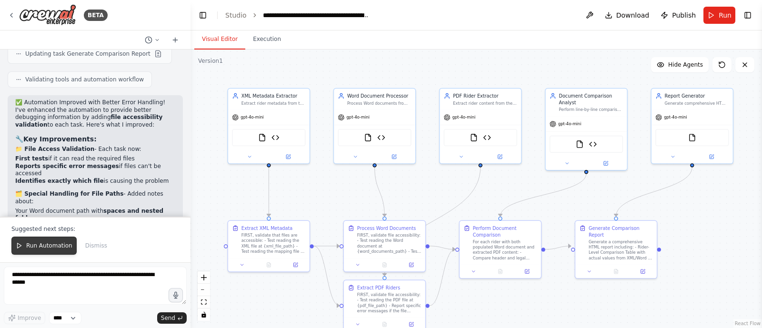
click at [67, 249] on span "Run Automation" at bounding box center [49, 246] width 46 height 8
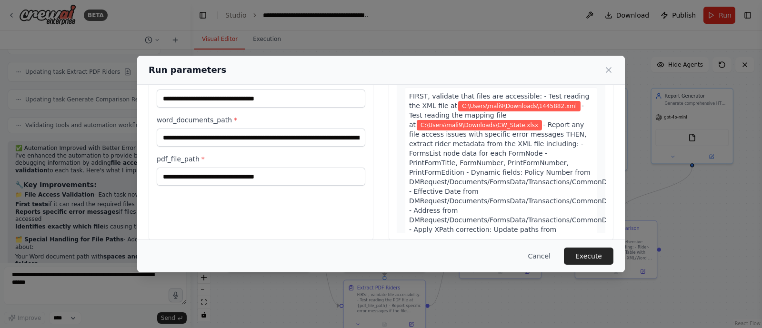
scroll to position [93, 0]
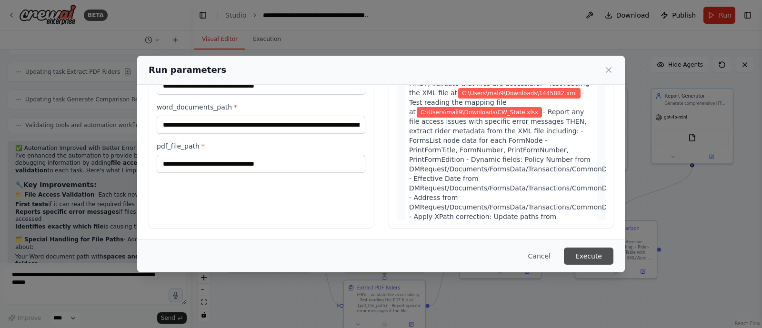
click at [599, 262] on button "Execute" at bounding box center [589, 256] width 50 height 17
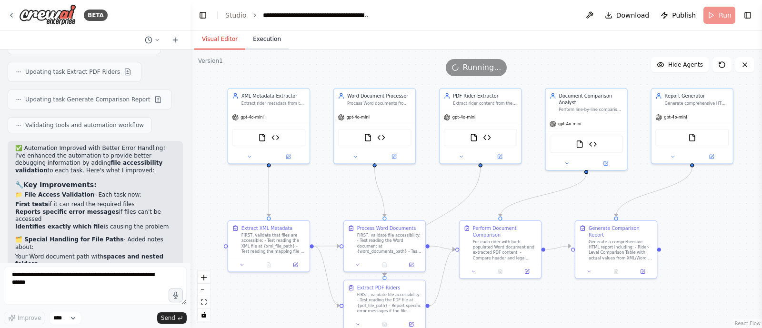
click at [266, 37] on button "Execution" at bounding box center [266, 40] width 43 height 20
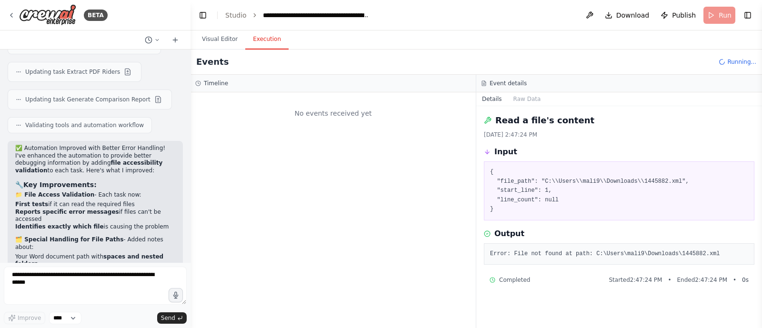
click at [280, 152] on div "No events received yet" at bounding box center [333, 210] width 285 height 236
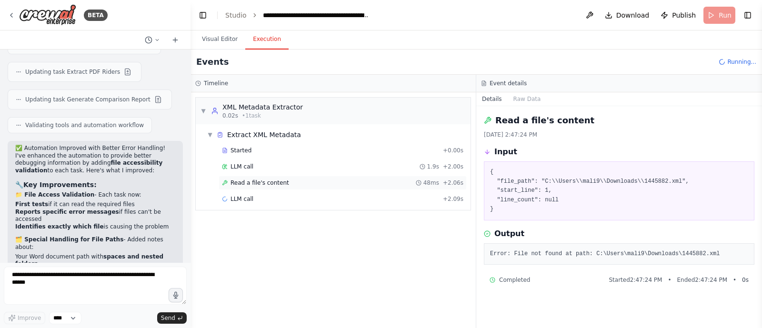
click at [276, 181] on span "Read a file's content" at bounding box center [260, 183] width 59 height 8
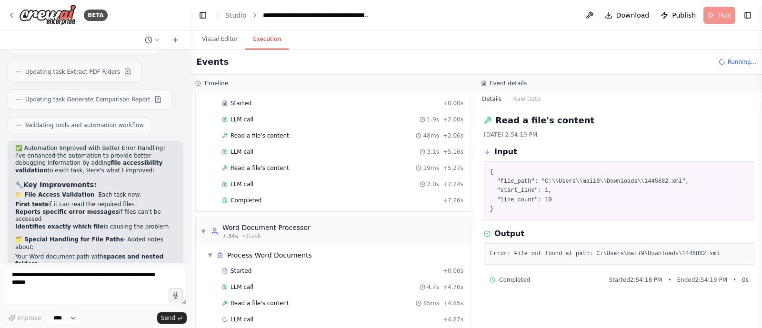
scroll to position [0, 0]
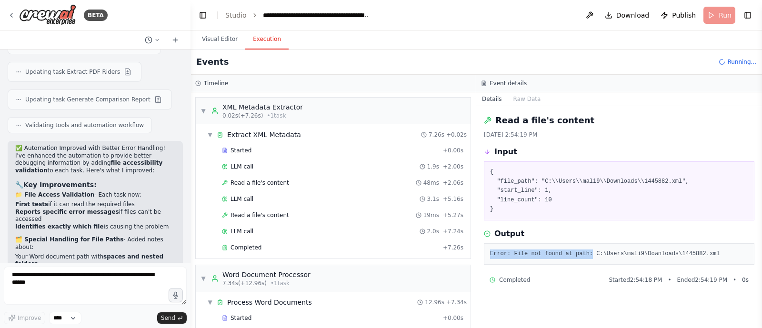
drag, startPoint x: 584, startPoint y: 246, endPoint x: 590, endPoint y: 224, distance: 22.5
click at [590, 224] on div "Read a file's content 9/18/2025, 2:54:19 PM Input { "file_path": "C:\\Users\\ma…" at bounding box center [619, 217] width 286 height 222
click at [214, 38] on button "Visual Editor" at bounding box center [219, 40] width 51 height 20
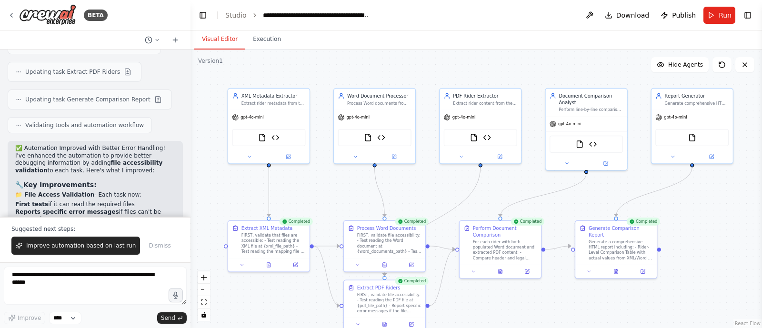
scroll to position [7099, 0]
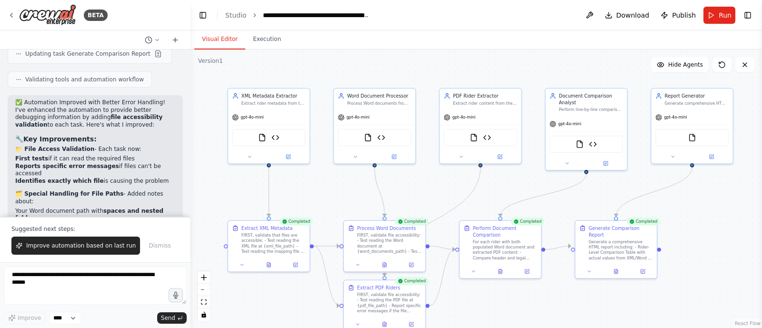
click at [189, 205] on div at bounding box center [189, 164] width 4 height 328
click at [115, 247] on span "Improve automation based on last run" at bounding box center [81, 246] width 110 height 8
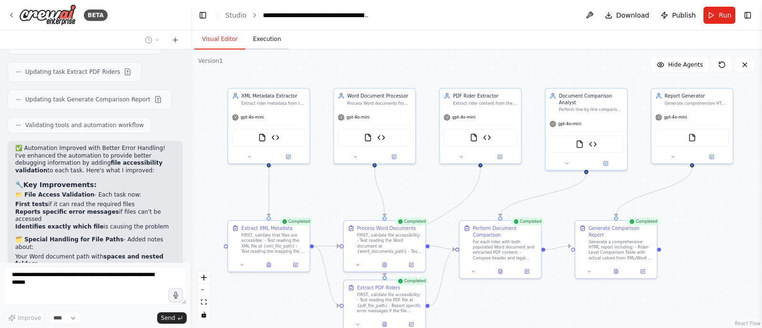
click at [264, 39] on button "Execution" at bounding box center [266, 40] width 43 height 20
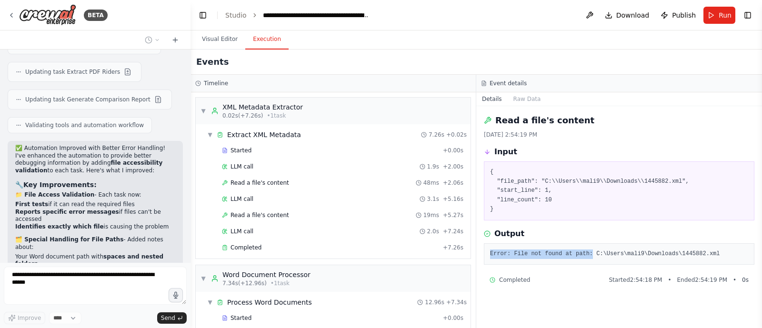
scroll to position [7078, 0]
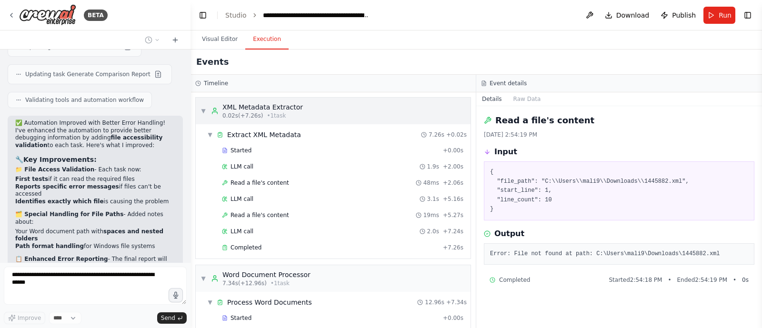
click at [205, 108] on span "▼" at bounding box center [204, 111] width 6 height 8
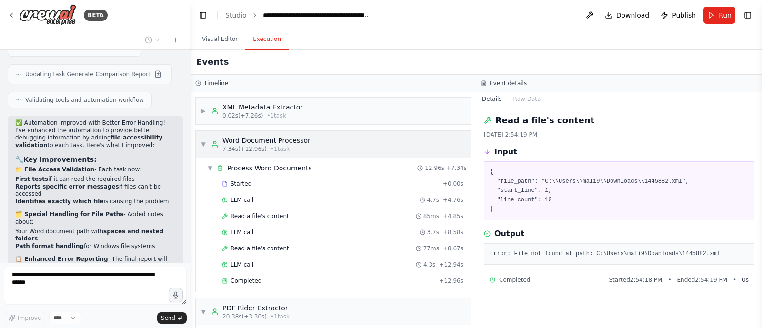
click at [202, 146] on span "▼" at bounding box center [204, 145] width 6 height 8
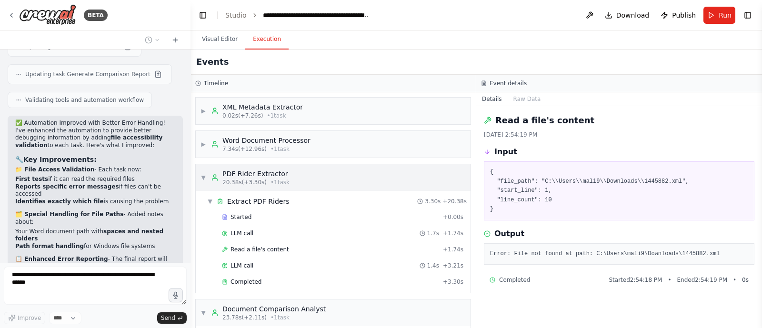
click at [202, 175] on span "▼" at bounding box center [204, 178] width 6 height 8
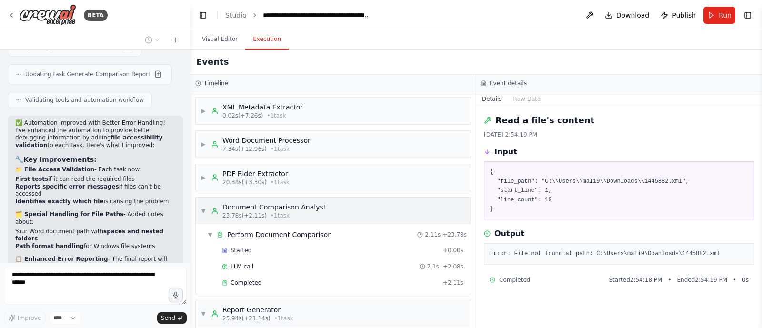
click at [202, 209] on span "▼" at bounding box center [204, 211] width 6 height 8
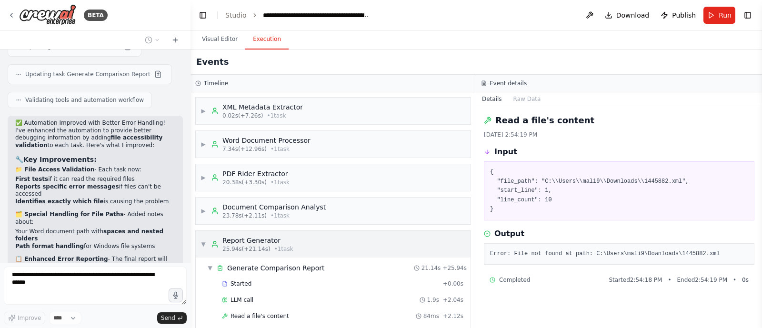
click at [202, 242] on span "▼" at bounding box center [204, 245] width 6 height 8
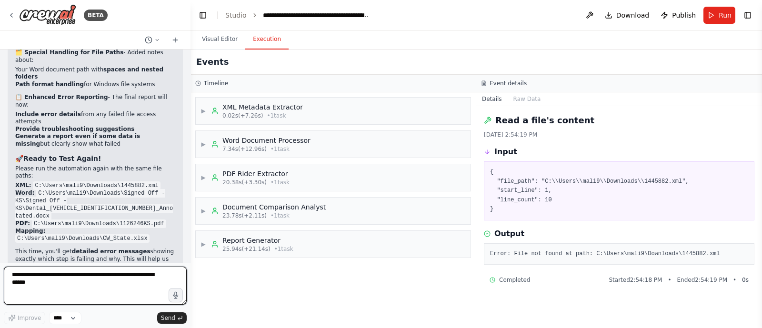
click at [188, 249] on div at bounding box center [189, 164] width 4 height 328
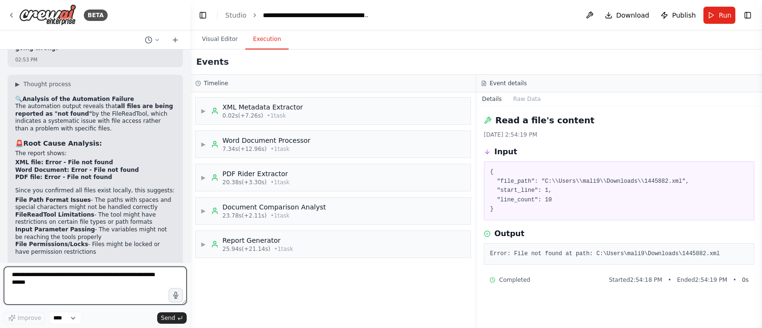
scroll to position [7518, 0]
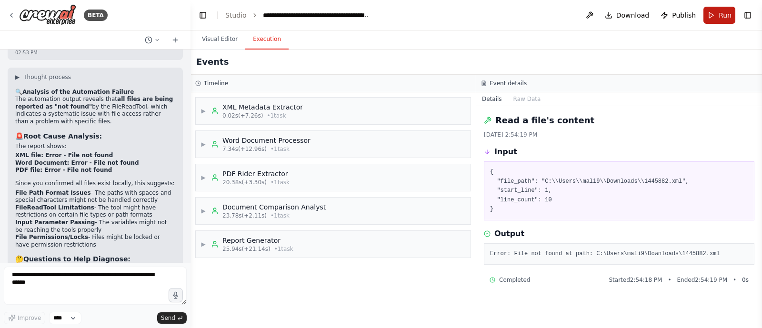
click at [716, 10] on button "Run" at bounding box center [720, 15] width 32 height 17
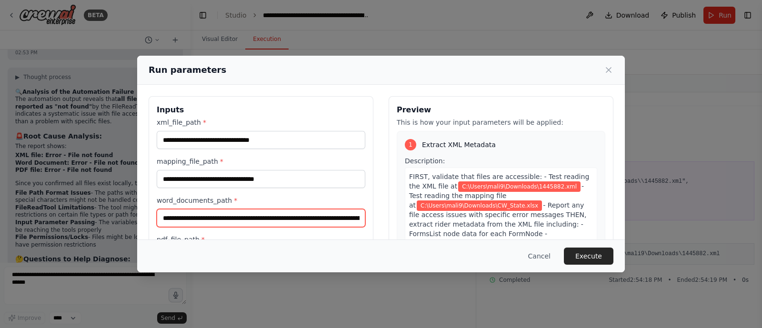
click at [321, 215] on input "**********" at bounding box center [261, 218] width 209 height 18
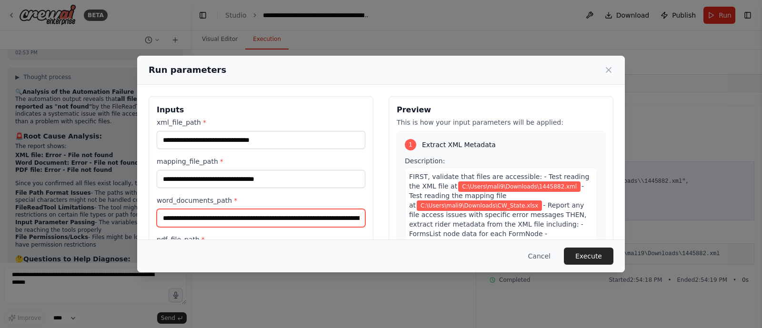
click at [306, 218] on input "**********" at bounding box center [261, 218] width 209 height 18
paste input "**********"
type input "**********"
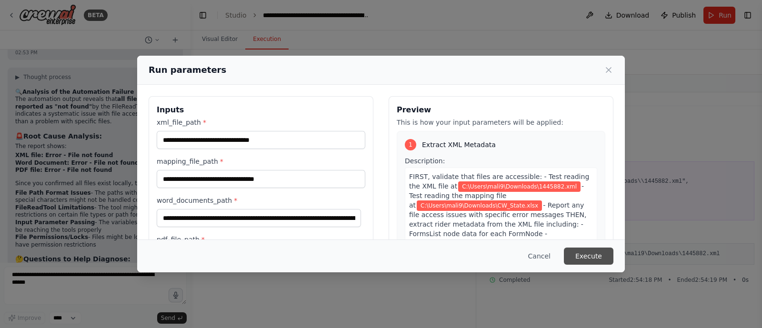
click at [586, 254] on button "Execute" at bounding box center [589, 256] width 50 height 17
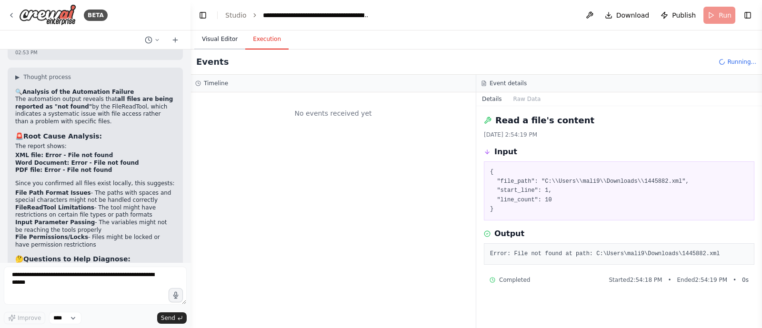
click at [217, 36] on button "Visual Editor" at bounding box center [219, 40] width 51 height 20
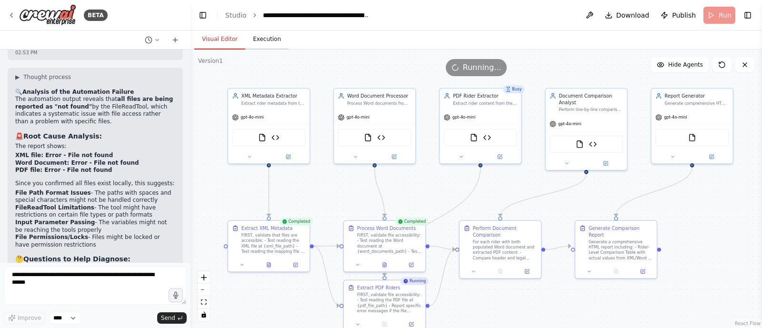
click at [267, 43] on button "Execution" at bounding box center [266, 40] width 43 height 20
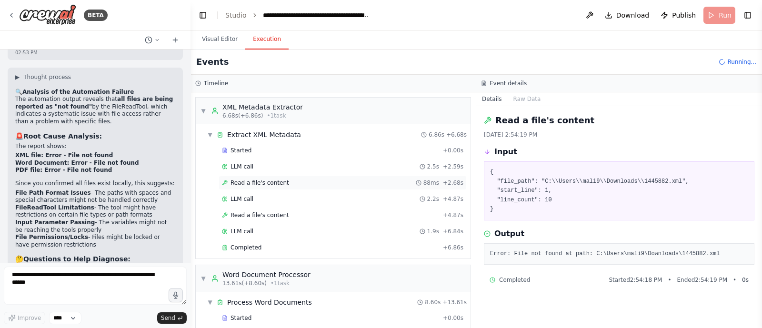
click at [316, 180] on div "Read a file's content 88ms + 2.68s" at bounding box center [343, 183] width 242 height 8
click at [292, 213] on div "Read a file's content + 4.87s" at bounding box center [343, 216] width 242 height 8
click at [285, 184] on div "Read a file's content 88ms + 2.68s" at bounding box center [343, 183] width 242 height 8
click at [279, 208] on div "Read a file's content + 4.87s" at bounding box center [343, 215] width 248 height 14
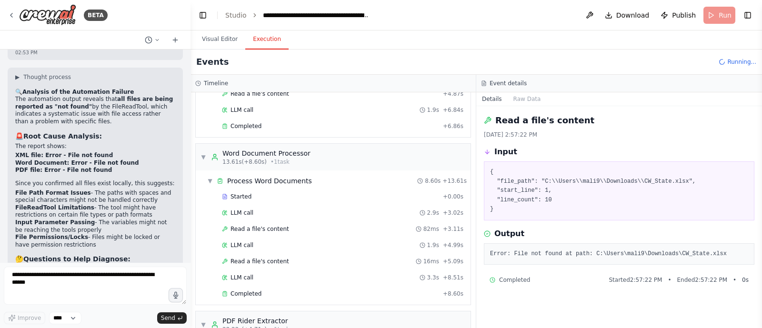
scroll to position [153, 0]
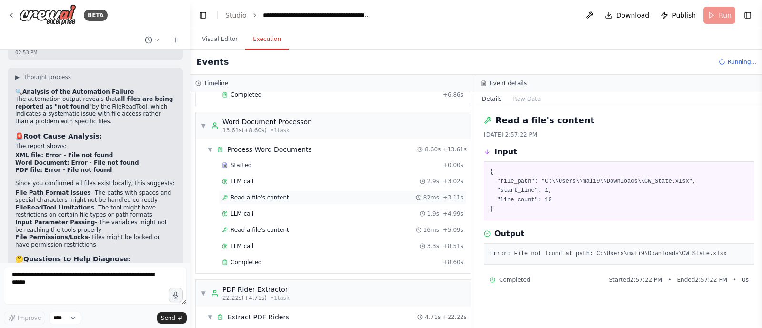
click at [270, 194] on span "Read a file's content" at bounding box center [260, 198] width 59 height 8
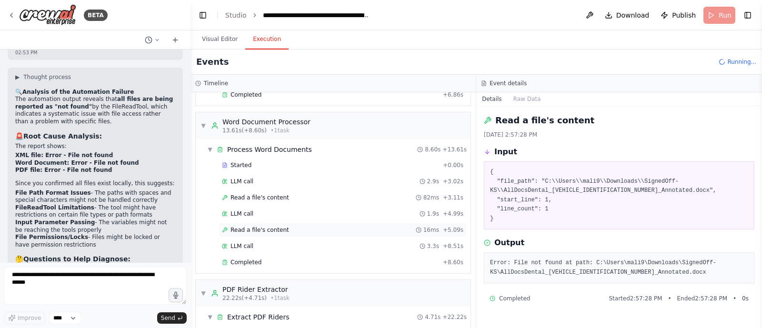
click at [267, 229] on span "Read a file's content" at bounding box center [260, 230] width 59 height 8
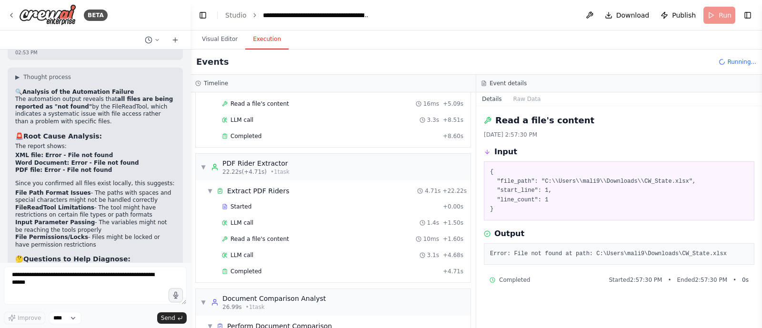
scroll to position [282, 0]
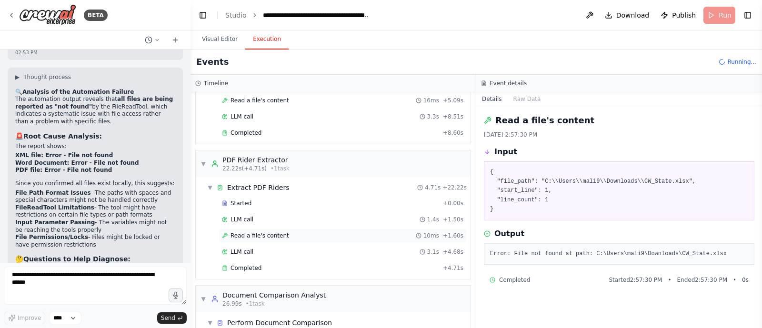
click at [336, 229] on div "Read a file's content 10ms + 1.60s" at bounding box center [343, 236] width 248 height 14
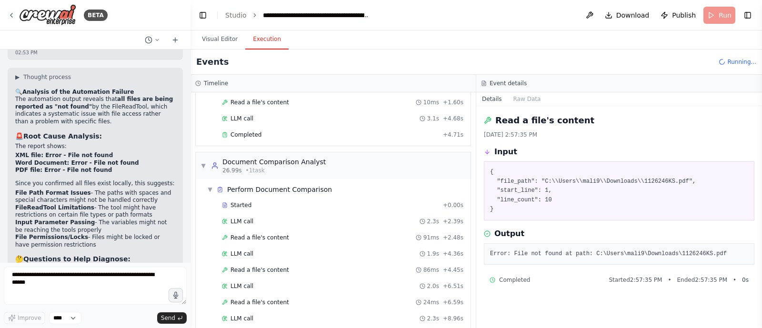
scroll to position [403, 0]
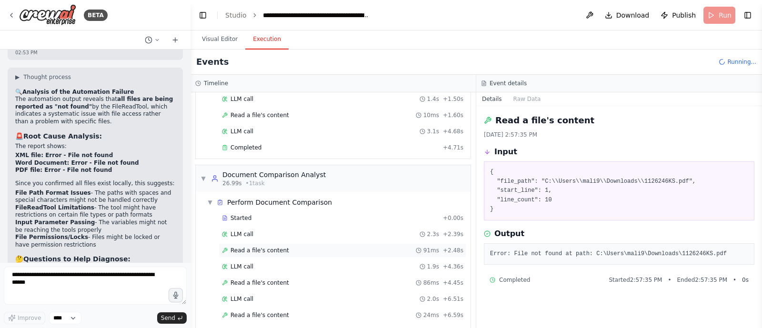
click at [276, 252] on div "Read a file's content 91ms + 2.48s" at bounding box center [343, 250] width 248 height 14
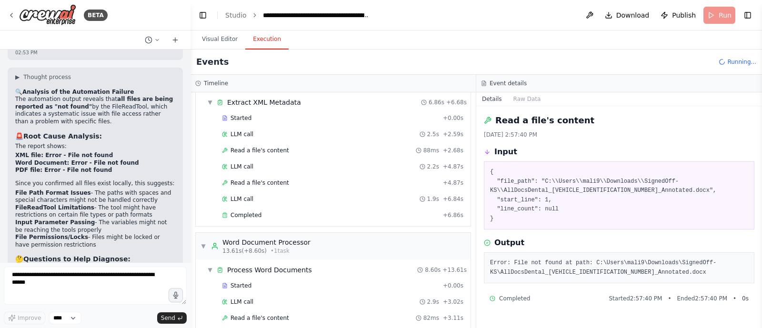
scroll to position [0, 0]
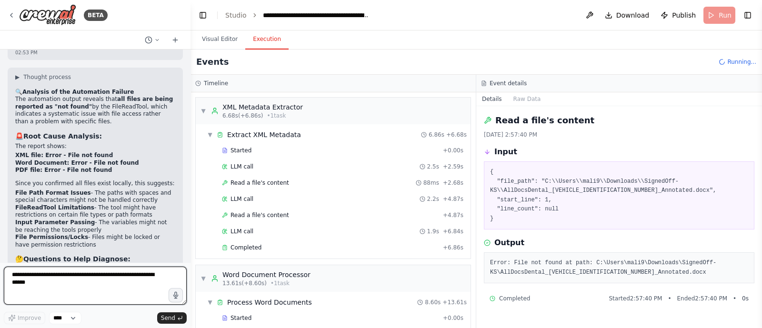
click at [88, 287] on textarea at bounding box center [95, 286] width 183 height 38
type textarea "**********"
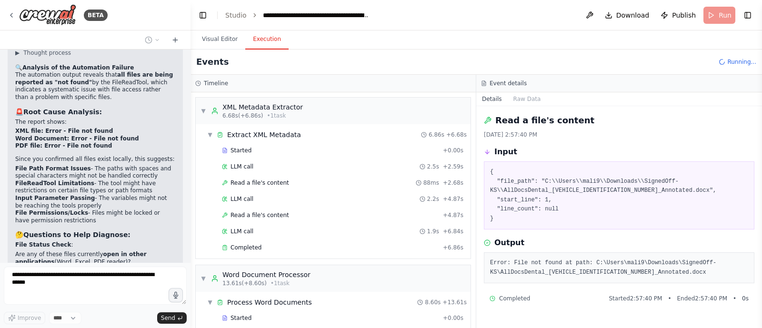
scroll to position [7583, 0]
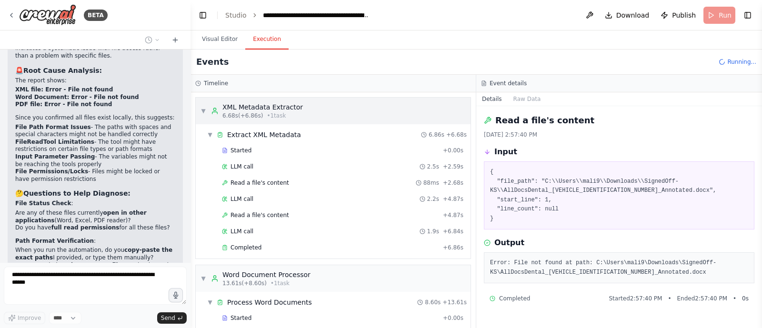
click at [206, 111] on div "▼ XML Metadata Extractor 6.68s (+6.86s) • 1 task" at bounding box center [252, 110] width 102 height 17
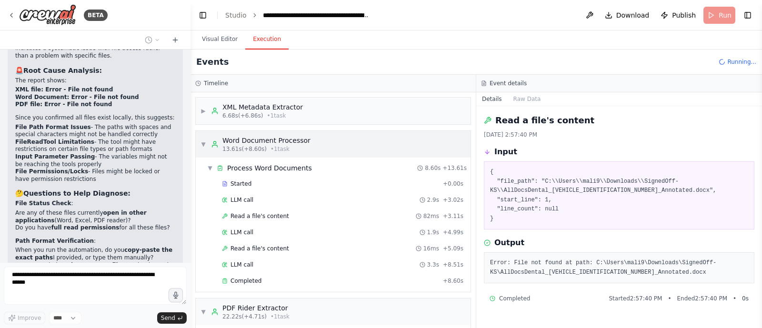
click at [202, 143] on span "▼" at bounding box center [204, 145] width 6 height 8
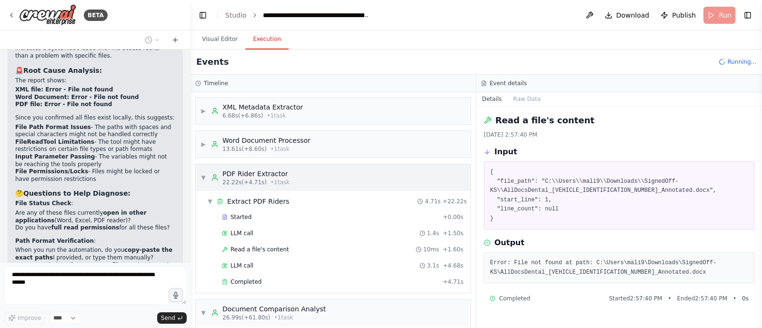
click at [202, 174] on span "▼" at bounding box center [204, 178] width 6 height 8
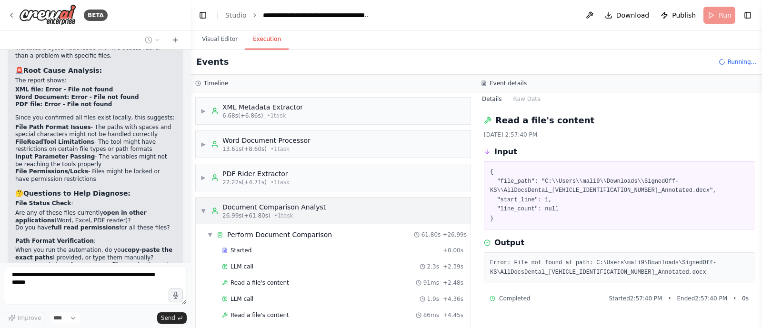
click at [202, 208] on span "▼" at bounding box center [204, 211] width 6 height 8
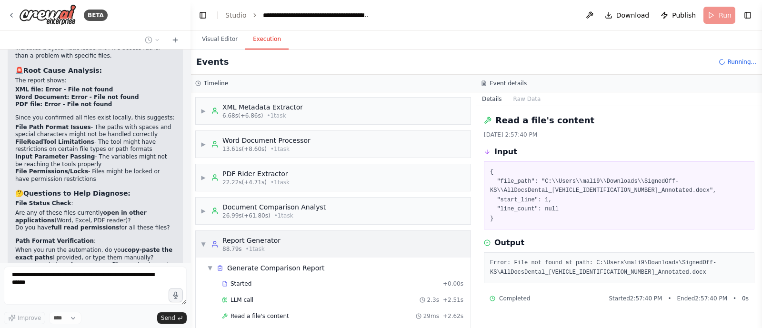
click at [202, 244] on span "▼" at bounding box center [204, 245] width 6 height 8
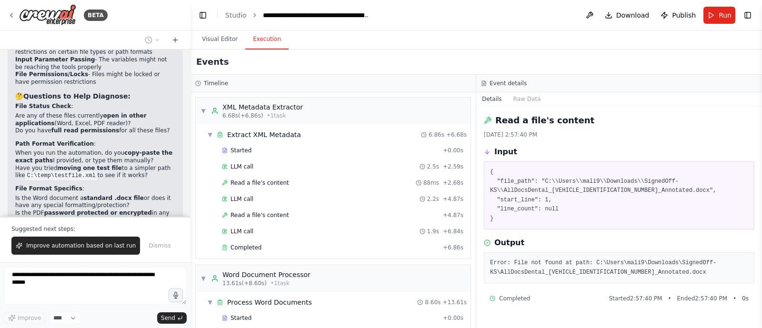
scroll to position [7754, 0]
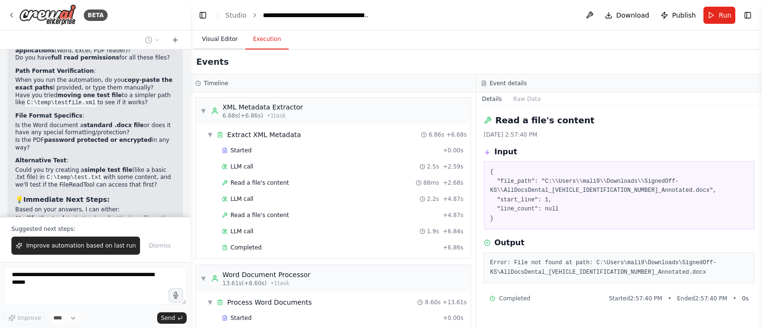
click at [222, 40] on button "Visual Editor" at bounding box center [219, 40] width 51 height 20
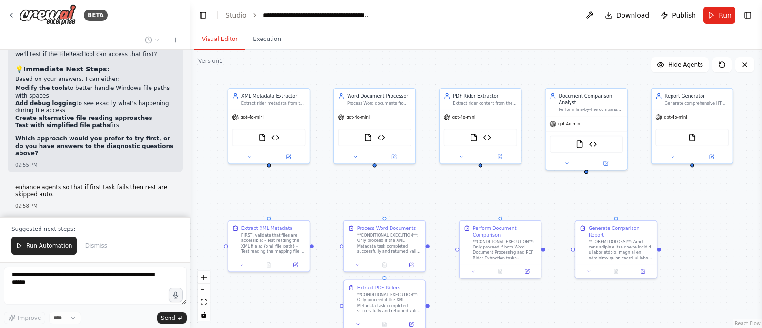
scroll to position [7918, 0]
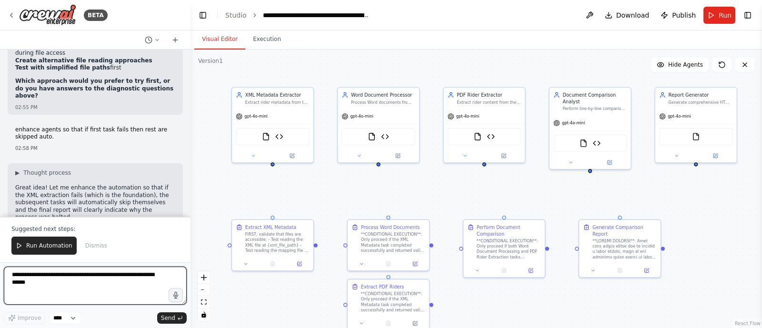
click at [253, 196] on div "XML Metadata Extractor Extract rider metadata from the XML file at {xml_file_pa…" at bounding box center [477, 189] width 572 height 279
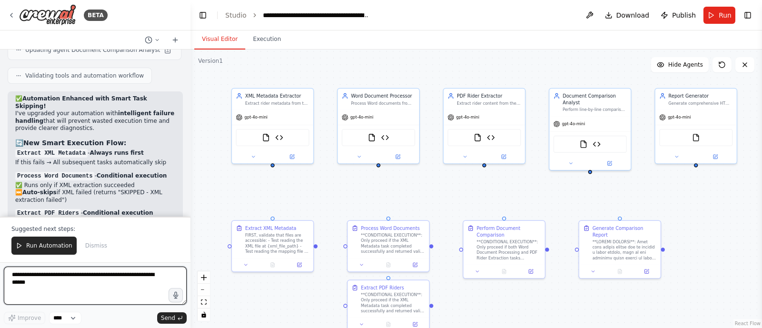
scroll to position [8319, 0]
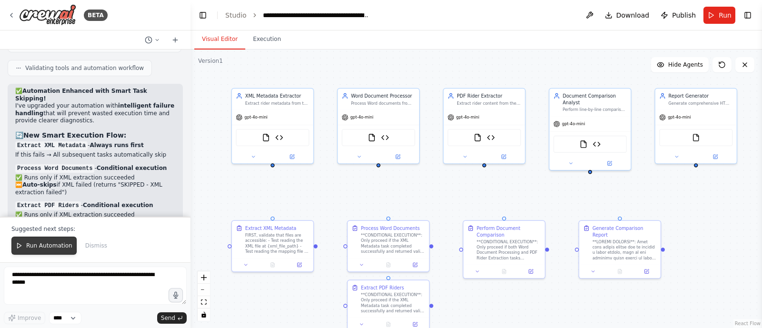
click at [52, 247] on span "Run Automation" at bounding box center [49, 246] width 46 height 8
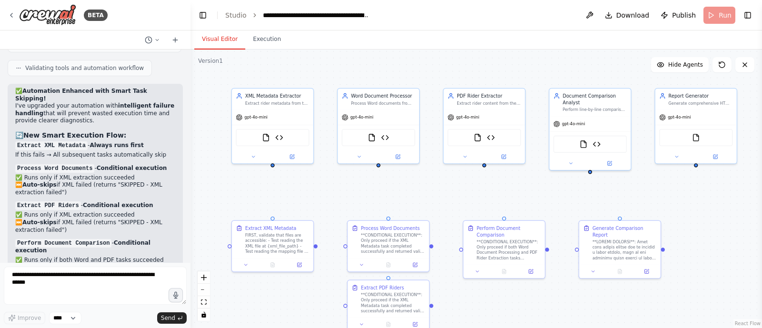
scroll to position [8273, 0]
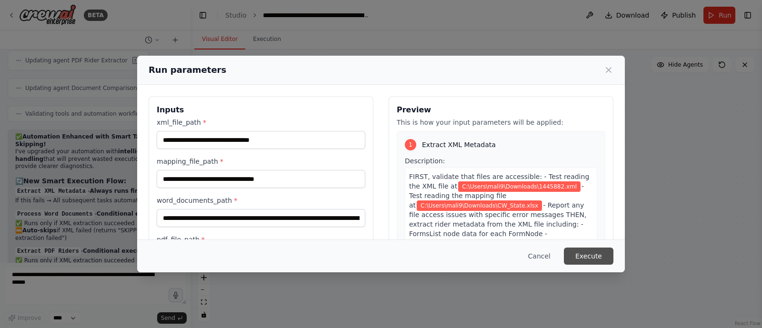
click at [589, 261] on button "Execute" at bounding box center [589, 256] width 50 height 17
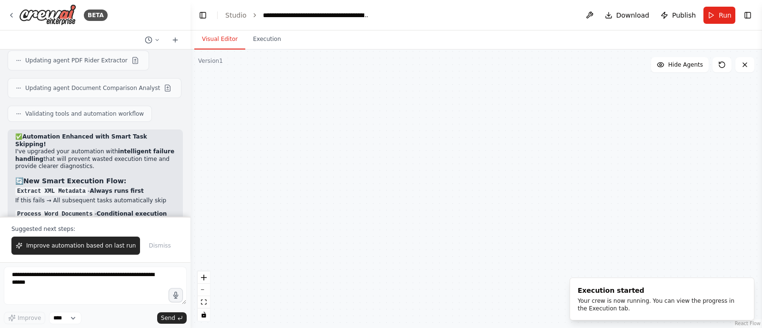
scroll to position [8319, 0]
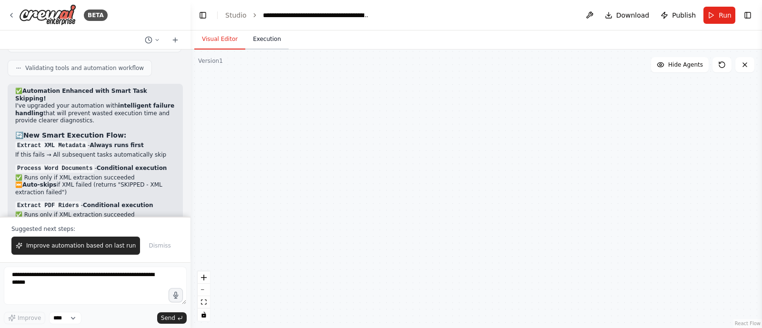
click at [270, 41] on button "Execution" at bounding box center [266, 40] width 43 height 20
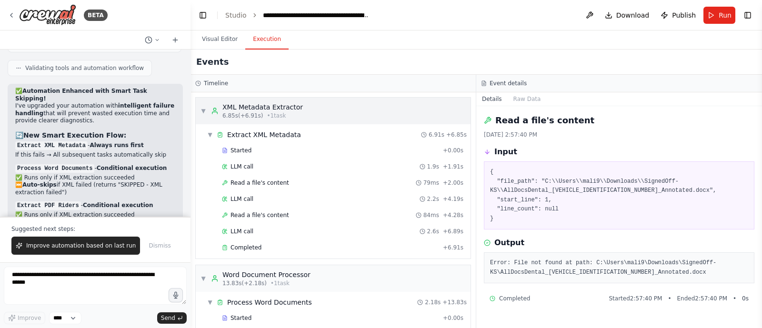
click at [203, 108] on span "▼" at bounding box center [204, 111] width 6 height 8
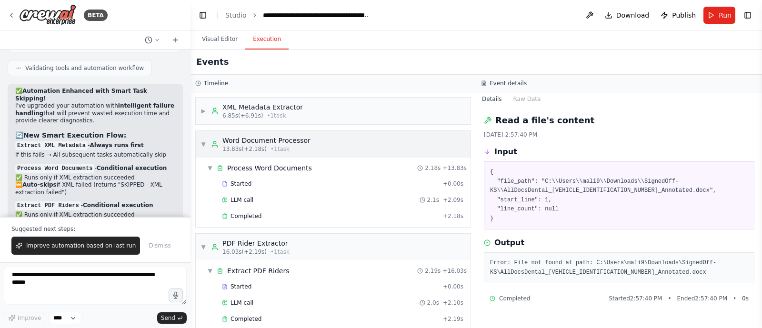
click at [202, 149] on div "▼ Word Document Processor 13.83s (+2.18s) • 1 task" at bounding box center [256, 144] width 110 height 17
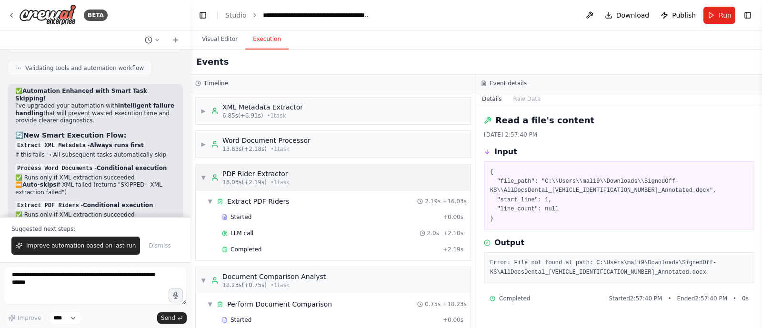
click at [202, 181] on div "▼ PDF Rider Extractor 16.03s (+2.19s) • 1 task" at bounding box center [245, 177] width 89 height 17
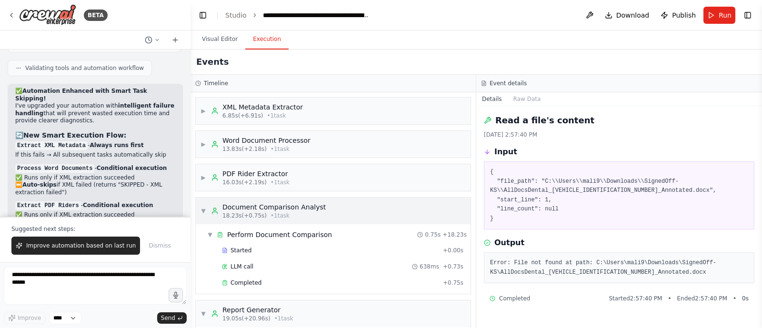
click at [202, 210] on span "▼" at bounding box center [204, 211] width 6 height 8
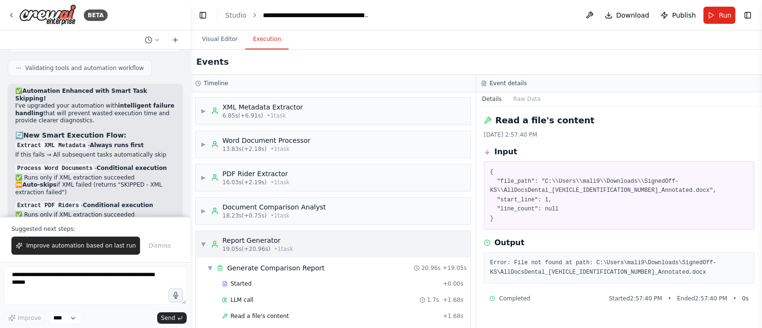
click at [205, 245] on span "▼" at bounding box center [204, 245] width 6 height 8
click at [220, 40] on button "Visual Editor" at bounding box center [219, 40] width 51 height 20
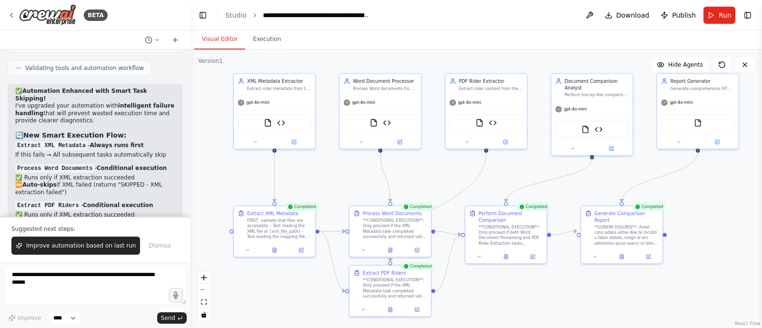
drag, startPoint x: 337, startPoint y: 178, endPoint x: 339, endPoint y: 161, distance: 17.3
click at [339, 161] on div ".deletable-edge-delete-btn { width: 20px; height: 20px; border: 0px solid #ffff…" at bounding box center [477, 189] width 572 height 279
click at [259, 44] on button "Execution" at bounding box center [266, 40] width 43 height 20
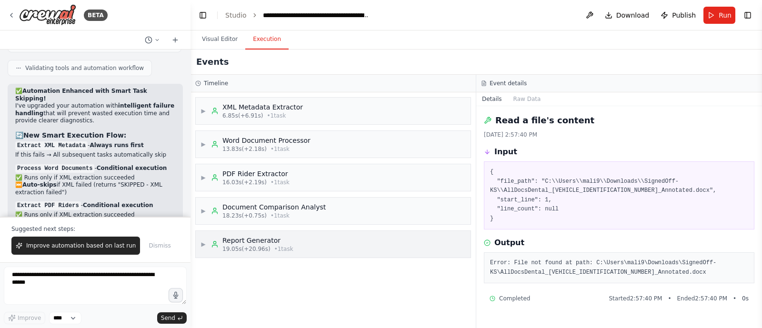
click at [383, 239] on div "▶ Report Generator 19.05s (+20.96s) • 1 task" at bounding box center [333, 244] width 275 height 27
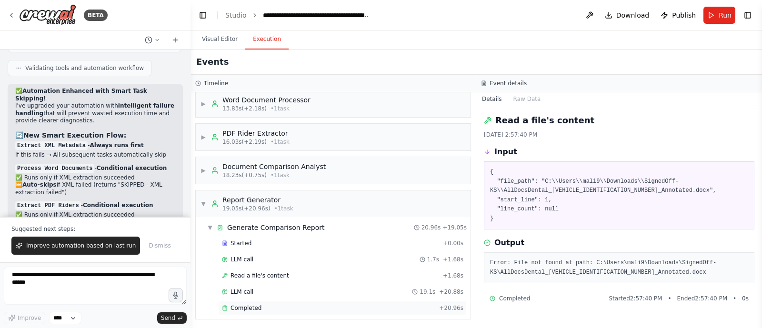
click at [329, 302] on div "Completed + 20.96s" at bounding box center [343, 308] width 248 height 14
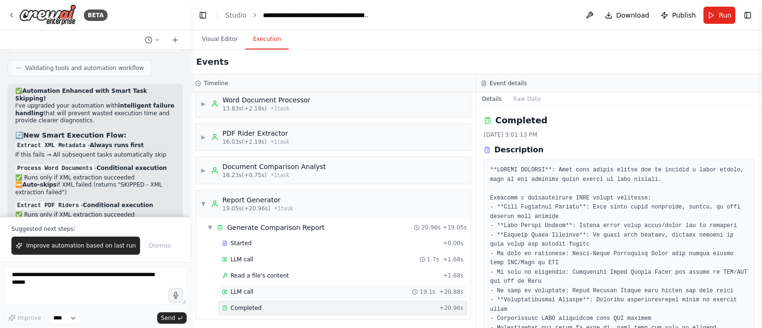
click at [282, 288] on div "LLM call 19.1s + 20.88s" at bounding box center [343, 292] width 242 height 8
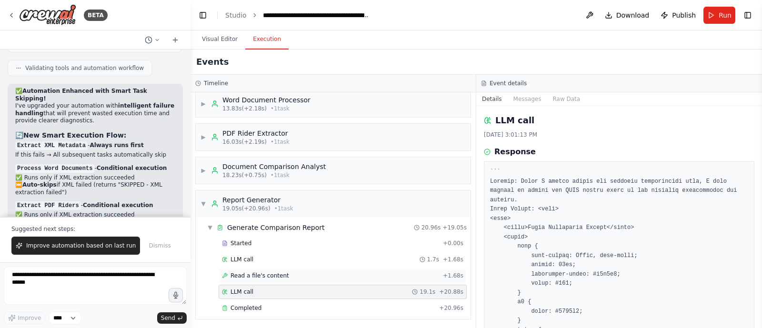
click at [274, 277] on span "Read a file's content" at bounding box center [260, 276] width 59 height 8
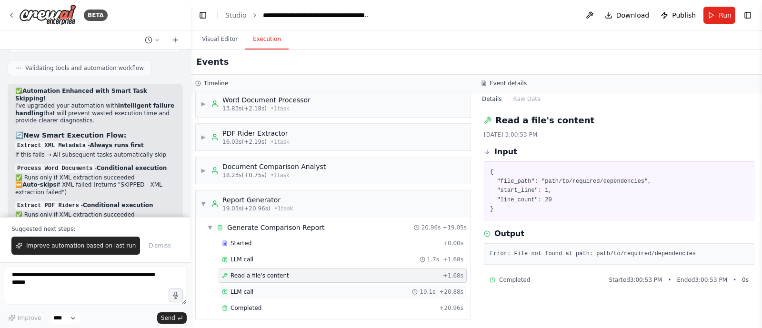
click at [264, 286] on div "LLM call 19.1s + 20.88s" at bounding box center [343, 292] width 248 height 14
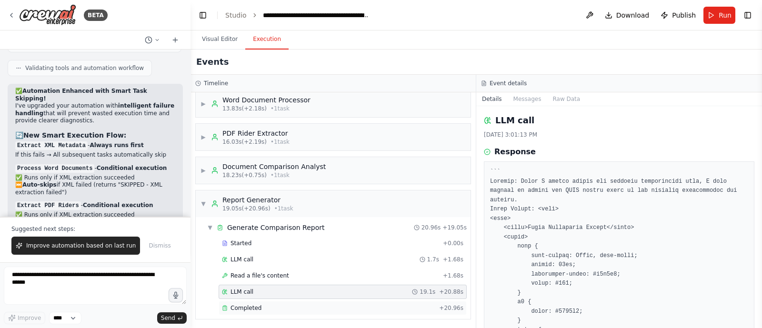
click at [267, 304] on div "Completed" at bounding box center [328, 308] width 213 height 8
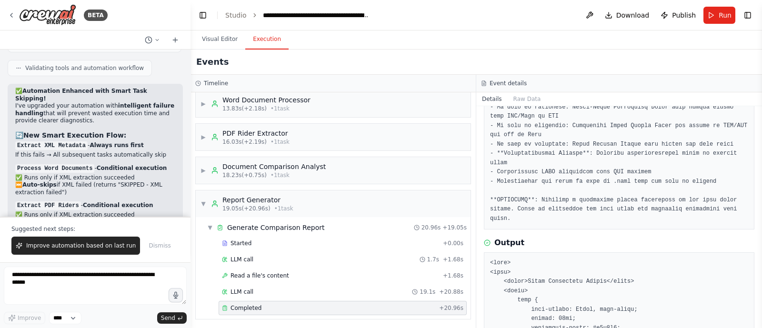
scroll to position [93, 0]
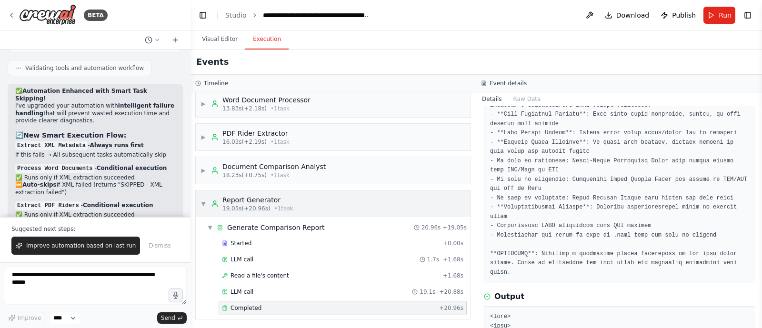
click at [206, 201] on span "▼" at bounding box center [204, 204] width 6 height 8
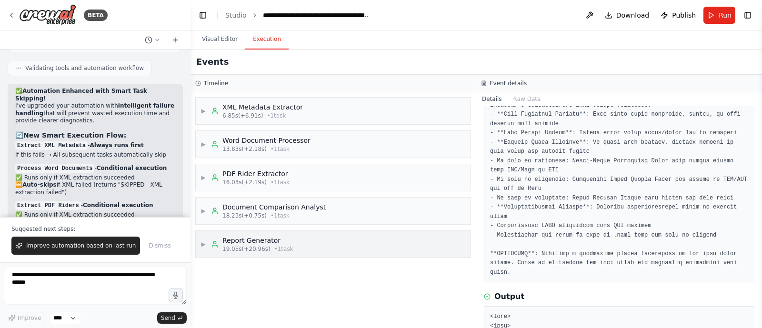
scroll to position [0, 0]
click at [81, 248] on span "Improve automation based on last run" at bounding box center [81, 246] width 110 height 8
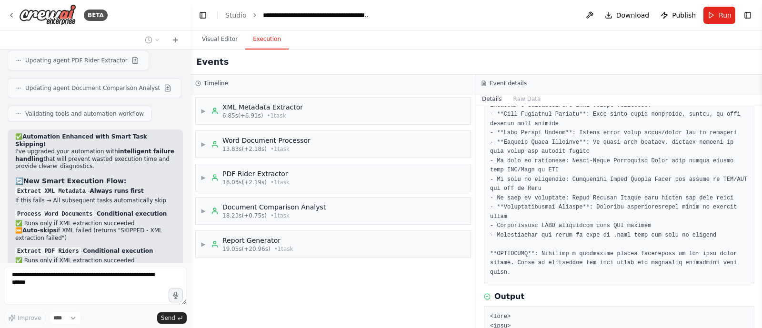
scroll to position [8298, 0]
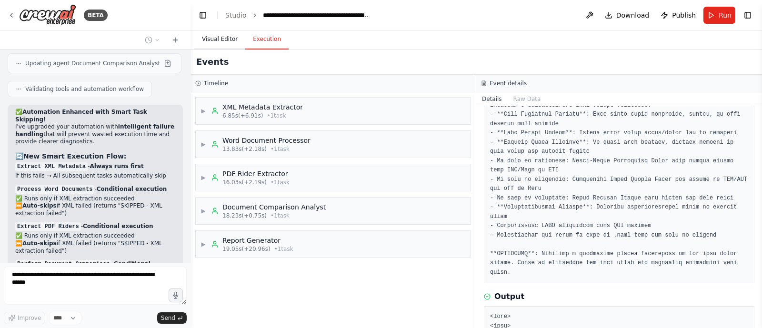
click at [220, 36] on button "Visual Editor" at bounding box center [219, 40] width 51 height 20
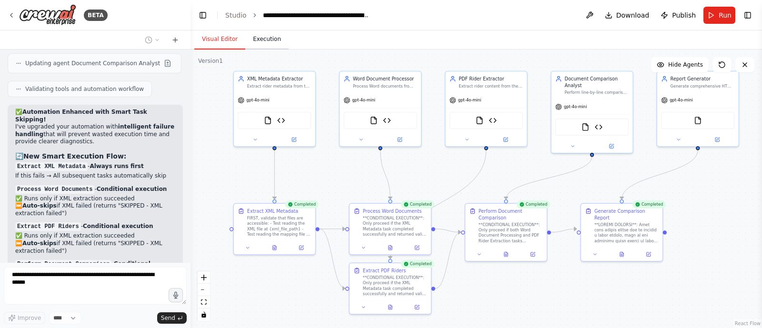
click at [259, 40] on button "Execution" at bounding box center [266, 40] width 43 height 20
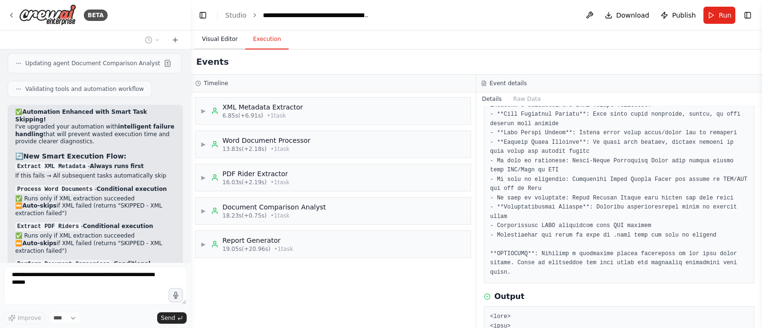
click at [214, 36] on button "Visual Editor" at bounding box center [219, 40] width 51 height 20
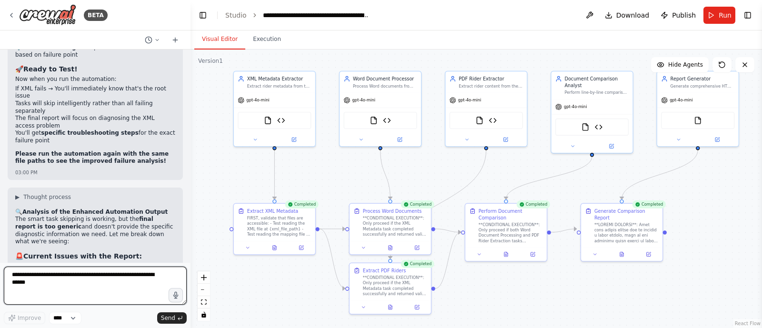
scroll to position [8734, 0]
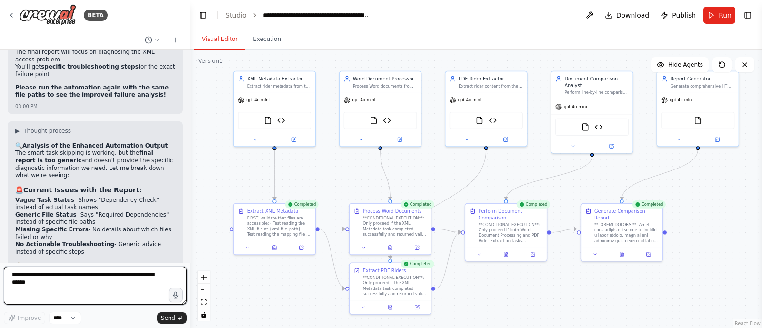
click at [113, 280] on textarea at bounding box center [95, 286] width 183 height 38
type textarea "**********"
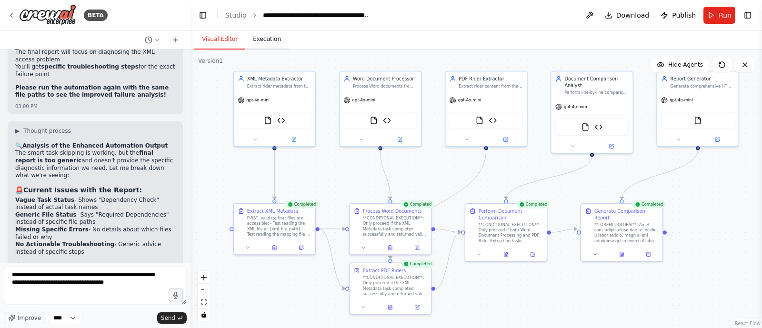
click at [266, 44] on button "Execution" at bounding box center [266, 40] width 43 height 20
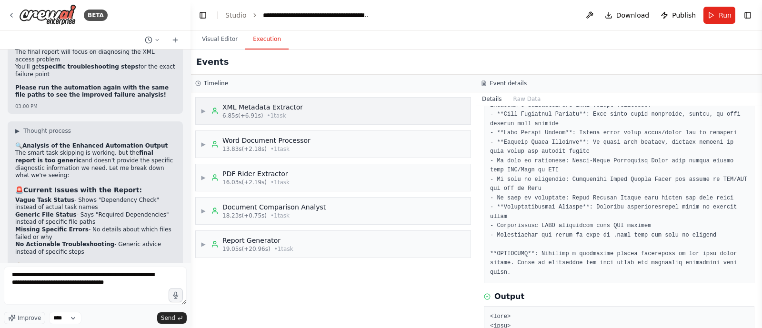
click at [276, 114] on span "• 1 task" at bounding box center [276, 116] width 19 height 8
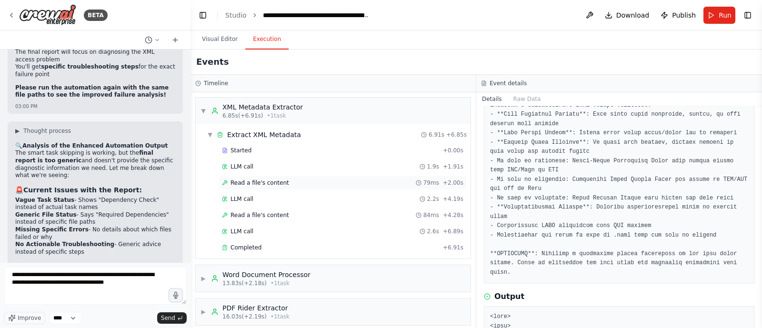
click at [270, 182] on span "Read a file's content" at bounding box center [260, 183] width 59 height 8
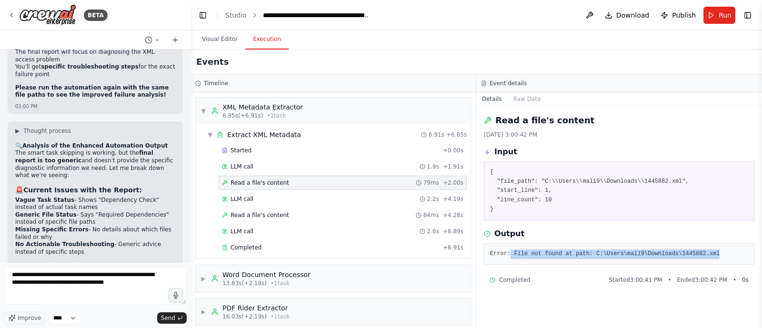
drag, startPoint x: 508, startPoint y: 253, endPoint x: 724, endPoint y: 255, distance: 216.3
click at [724, 255] on pre "Error: File not found at path: C:\Users\mali9\Downloads\1445882.xml" at bounding box center [619, 255] width 258 height 10
click at [586, 294] on div "Read a file's content 9/18/2025, 3:00:42 PM Input { "file_path": "C:\\Users\\ma…" at bounding box center [619, 217] width 286 height 222
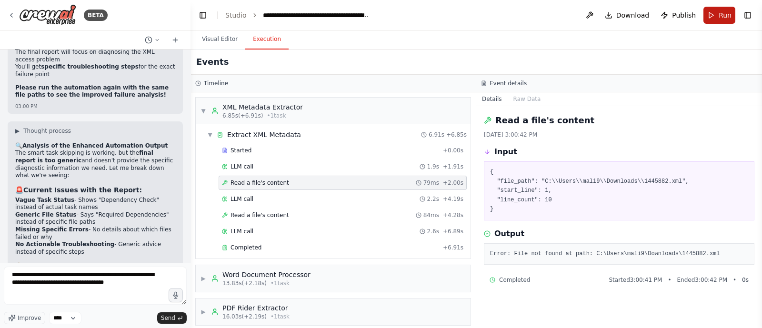
click at [717, 11] on button "Run" at bounding box center [720, 15] width 32 height 17
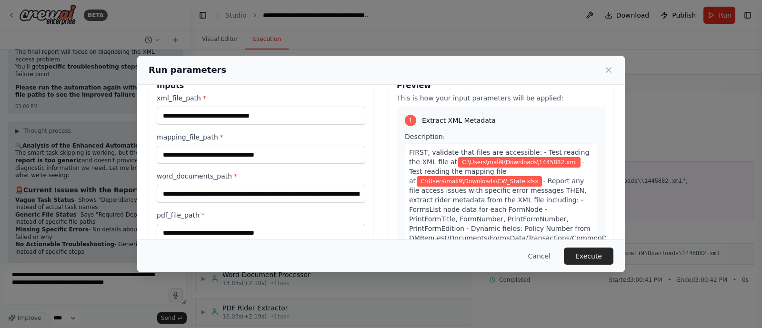
scroll to position [25, 0]
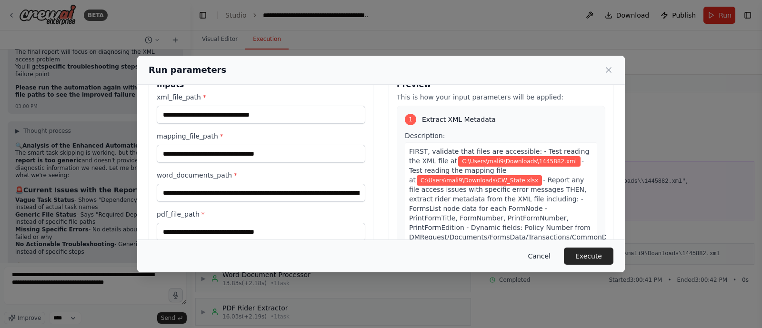
click at [550, 259] on button "Cancel" at bounding box center [540, 256] width 38 height 17
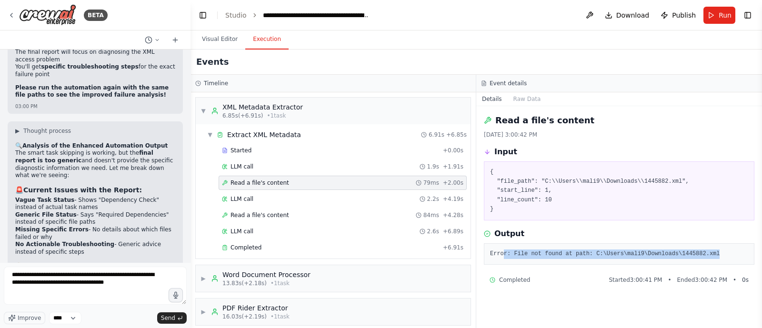
drag, startPoint x: 504, startPoint y: 251, endPoint x: 737, endPoint y: 250, distance: 233.0
click at [737, 250] on pre "Error: File not found at path: C:\Users\mali9\Downloads\1445882.xml" at bounding box center [619, 255] width 258 height 10
click at [736, 250] on pre "Error: File not found at path: C:\Users\mali9\Downloads\1445882.xml" at bounding box center [619, 255] width 258 height 10
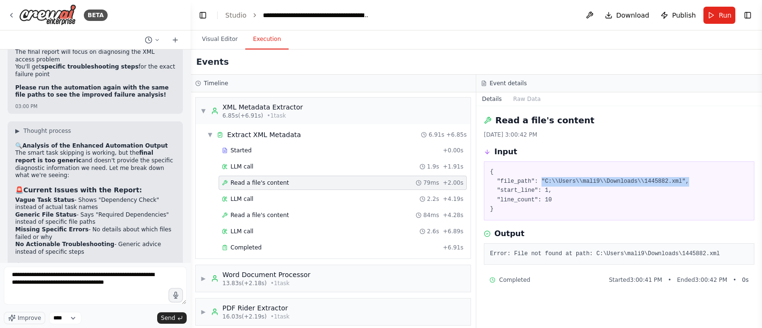
drag, startPoint x: 537, startPoint y: 182, endPoint x: 675, endPoint y: 184, distance: 137.7
click at [675, 184] on pre "{ "file_path": "C:\\Users\\mali9\\Downloads\\1445882.xml", "start_line": 1, "li…" at bounding box center [619, 191] width 258 height 47
click at [619, 275] on div "Completed Started 3:00:41 PM • Ended 3:00:42 PM • 0 s" at bounding box center [619, 279] width 271 height 15
click at [14, 13] on icon at bounding box center [12, 15] width 8 height 8
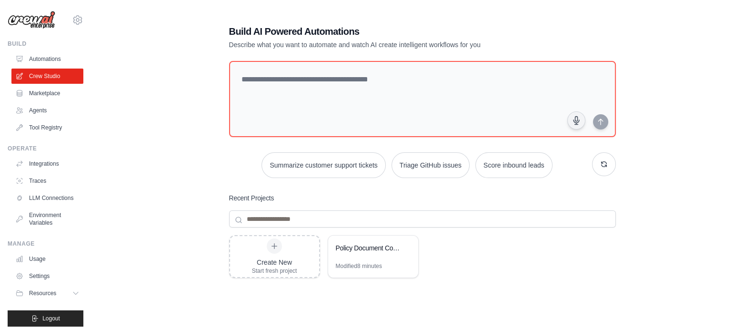
scroll to position [13, 0]
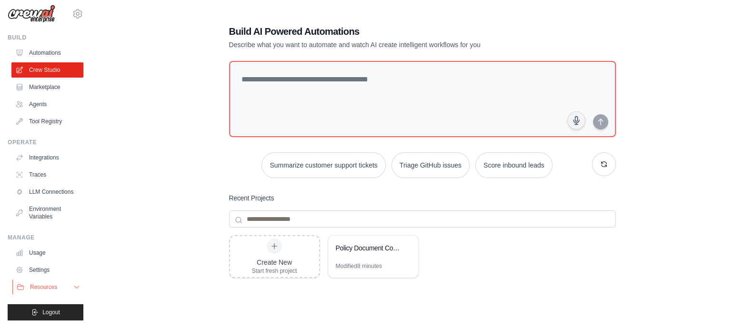
click at [61, 291] on button "Resources" at bounding box center [48, 287] width 72 height 15
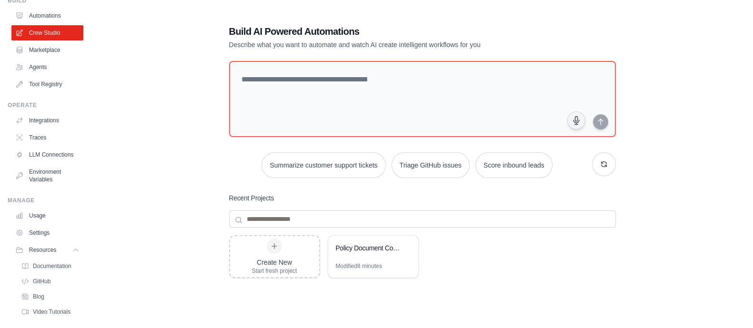
scroll to position [34, 0]
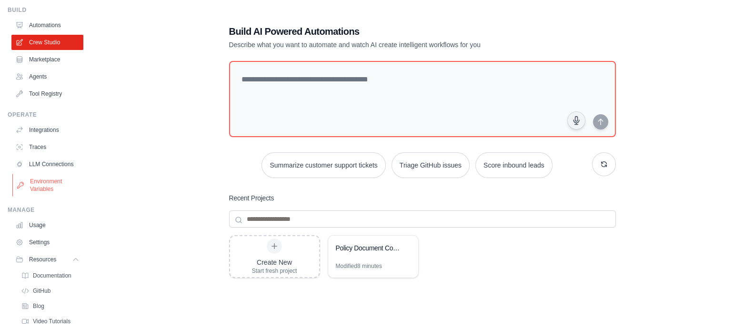
click at [48, 184] on link "Environment Variables" at bounding box center [48, 185] width 72 height 23
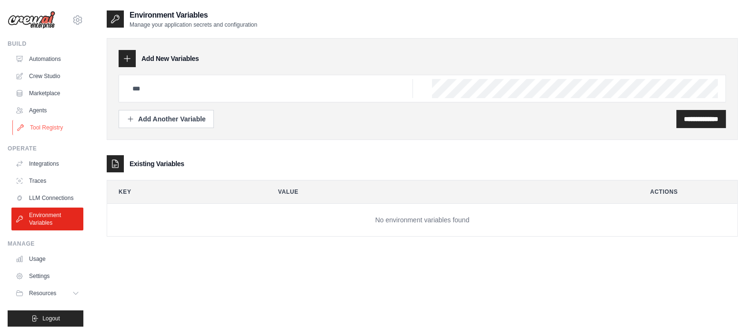
click at [57, 131] on link "Tool Registry" at bounding box center [48, 127] width 72 height 15
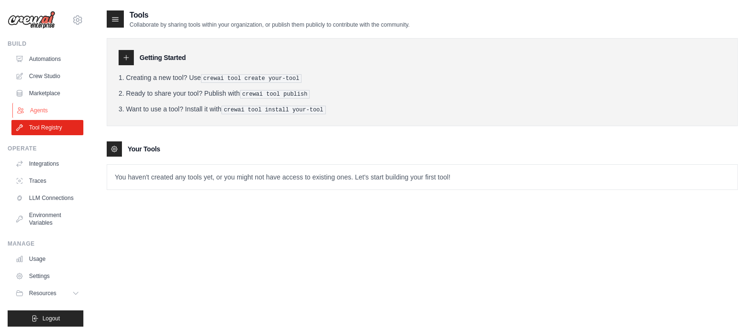
click at [57, 111] on link "Agents" at bounding box center [48, 110] width 72 height 15
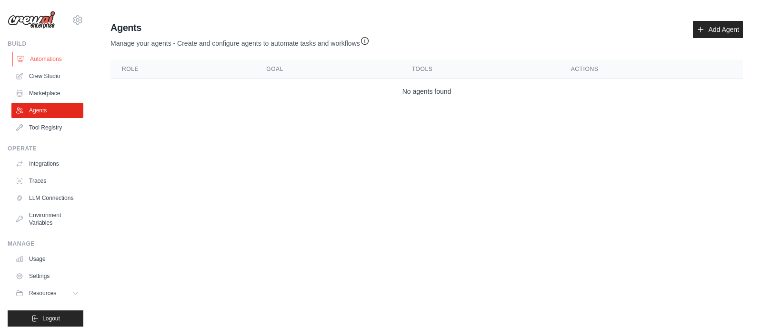
click at [57, 53] on link "Automations" at bounding box center [48, 58] width 72 height 15
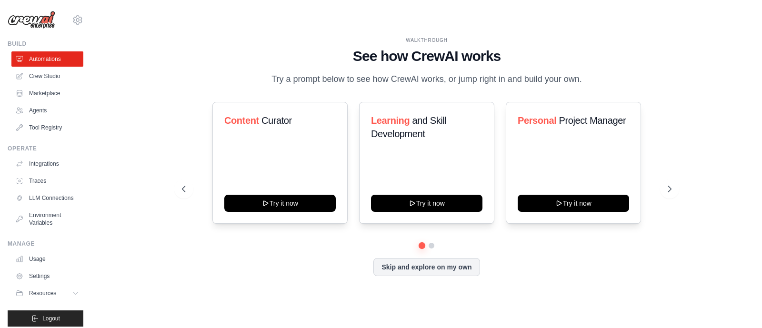
click at [31, 8] on div "[EMAIL_ADDRESS][DOMAIN_NAME] Settings" at bounding box center [46, 15] width 76 height 30
click at [34, 22] on img at bounding box center [32, 20] width 48 height 18
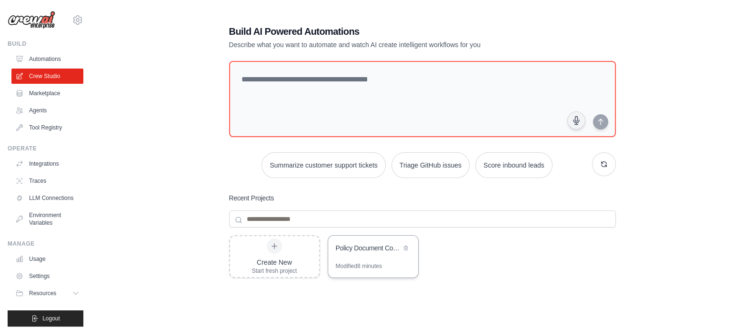
click at [368, 250] on div "Policy Document Comparison Automation" at bounding box center [368, 248] width 65 height 10
click at [348, 259] on div "Policy Document Comparison Automation" at bounding box center [373, 249] width 90 height 27
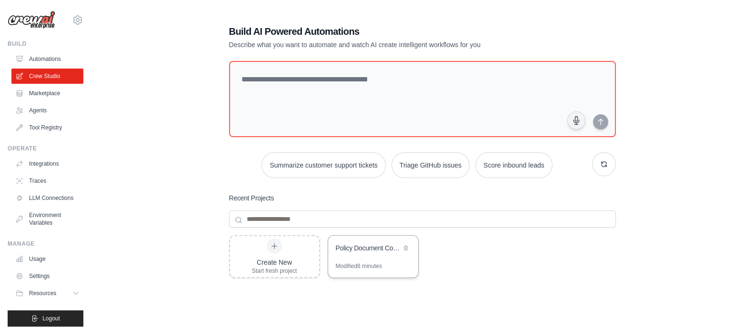
click at [350, 271] on div "Modified 8 minutes" at bounding box center [373, 269] width 90 height 15
click at [341, 253] on div "Policy Document Comparison Automation" at bounding box center [368, 248] width 65 height 11
click at [372, 248] on div "Insurance Rider Document Comparison Automation" at bounding box center [368, 248] width 65 height 10
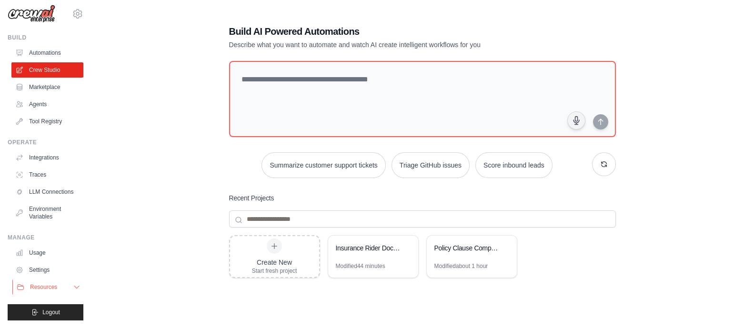
click at [54, 288] on span "Resources" at bounding box center [43, 287] width 27 height 8
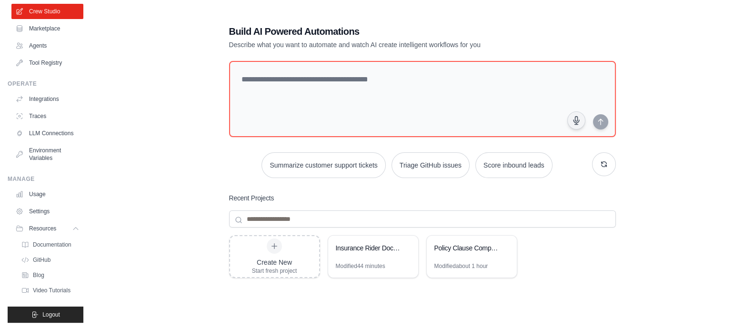
scroll to position [82, 0]
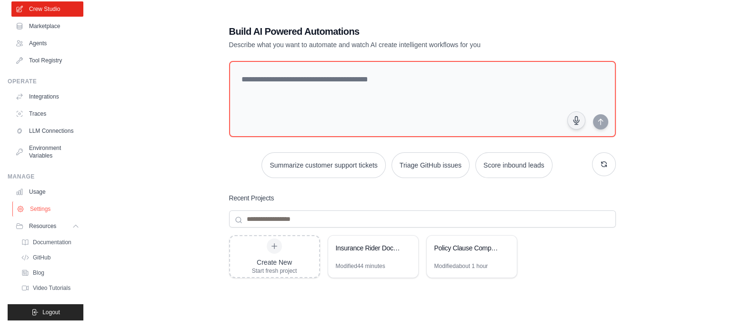
click at [45, 203] on link "Settings" at bounding box center [48, 209] width 72 height 15
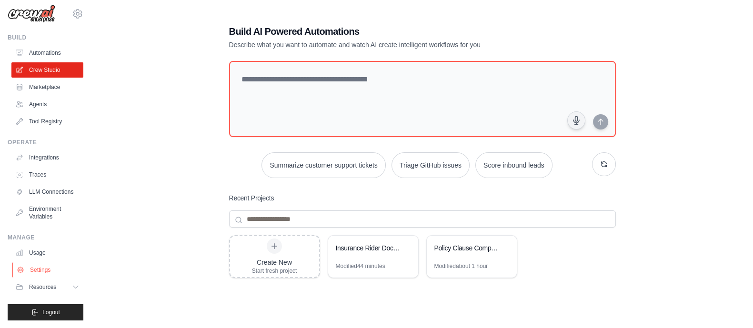
scroll to position [13, 0]
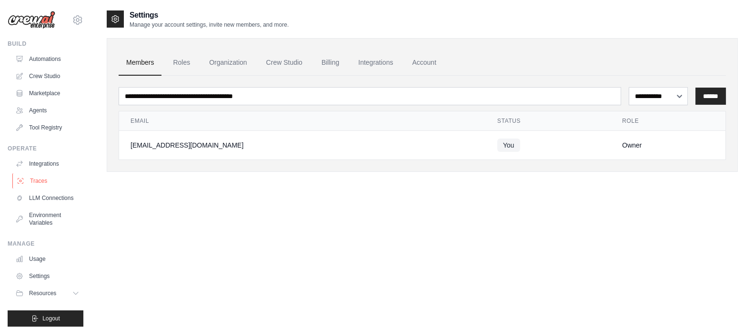
click at [52, 178] on link "Traces" at bounding box center [48, 180] width 72 height 15
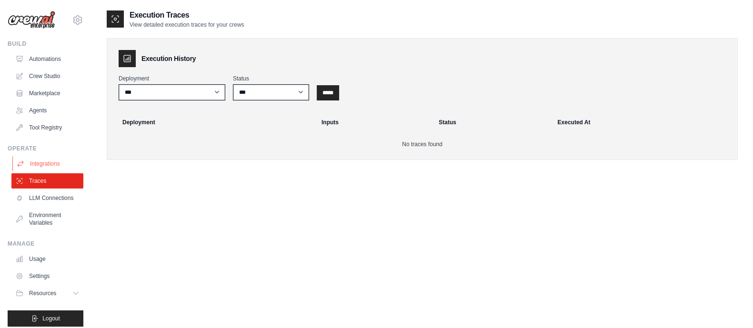
click at [48, 168] on link "Integrations" at bounding box center [48, 163] width 72 height 15
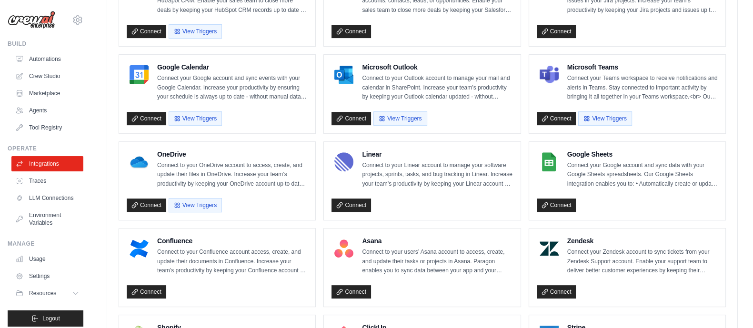
scroll to position [412, 0]
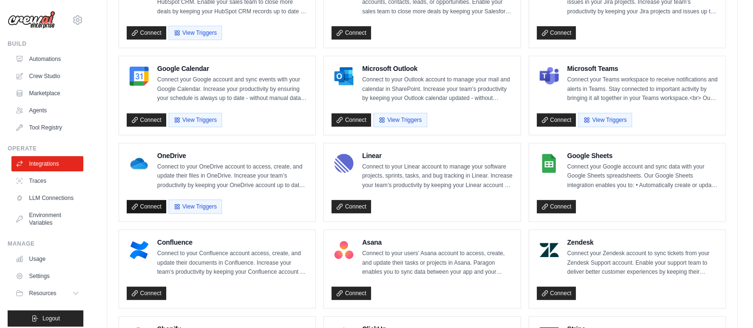
click at [140, 207] on link "Connect" at bounding box center [147, 206] width 40 height 13
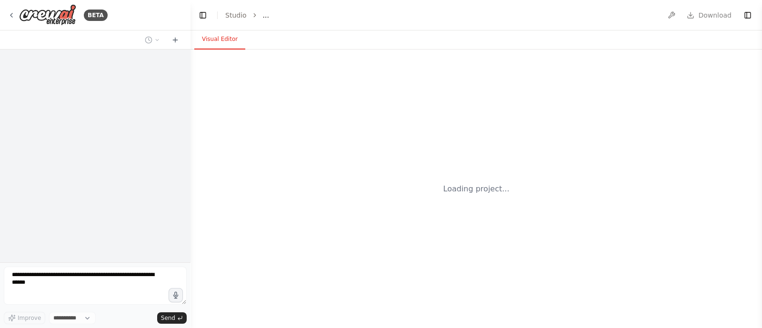
select select "****"
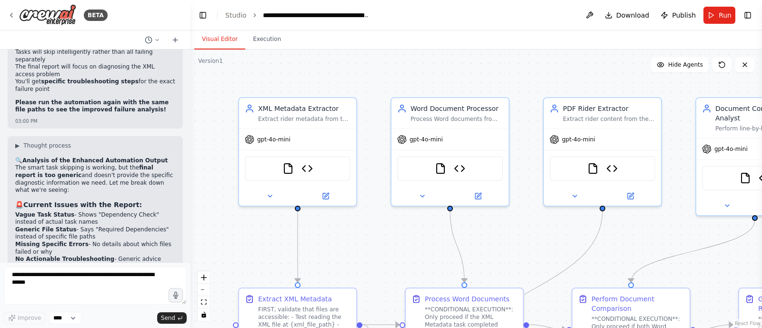
scroll to position [8734, 0]
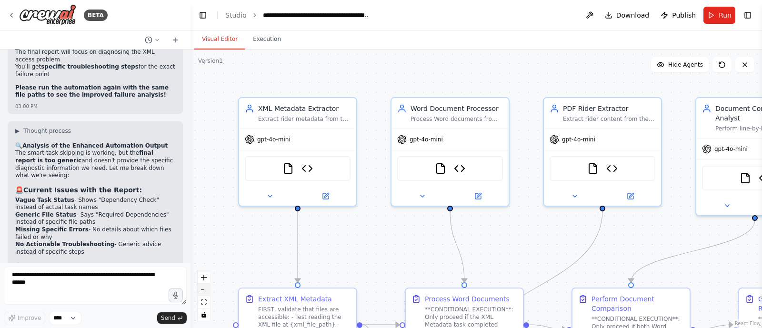
click at [205, 293] on button "zoom out" at bounding box center [204, 290] width 12 height 12
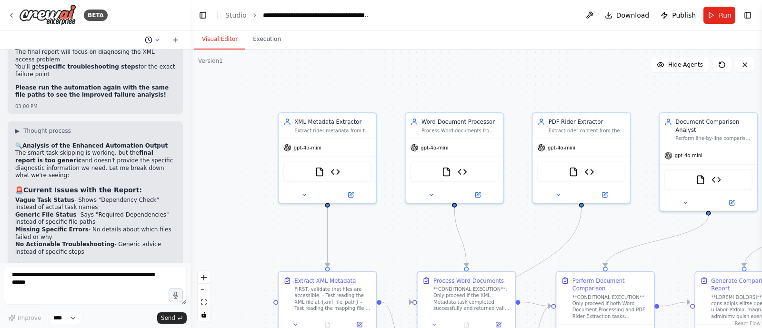
click at [160, 41] on button at bounding box center [152, 39] width 23 height 11
click at [233, 124] on div ".deletable-edge-delete-btn { width: 20px; height: 20px; border: 0px solid #ffff…" at bounding box center [477, 189] width 572 height 279
click at [158, 42] on div at bounding box center [95, 164] width 191 height 328
click at [187, 249] on div at bounding box center [189, 164] width 4 height 328
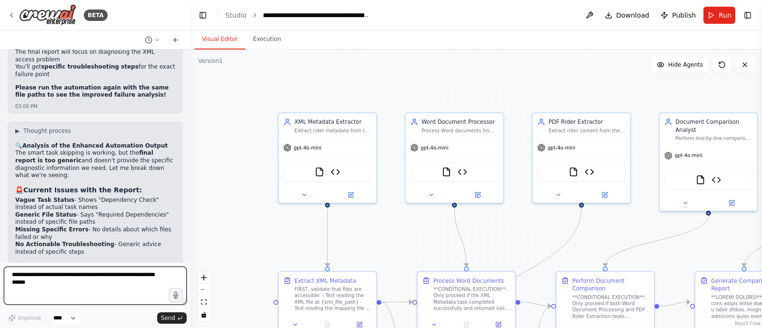
click at [127, 282] on textarea at bounding box center [95, 286] width 183 height 38
type textarea "**********"
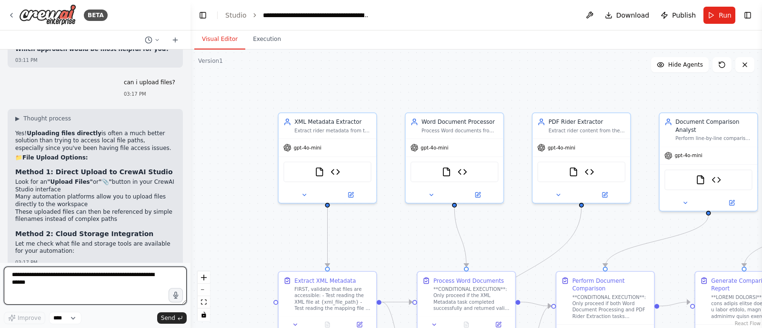
scroll to position [9275, 0]
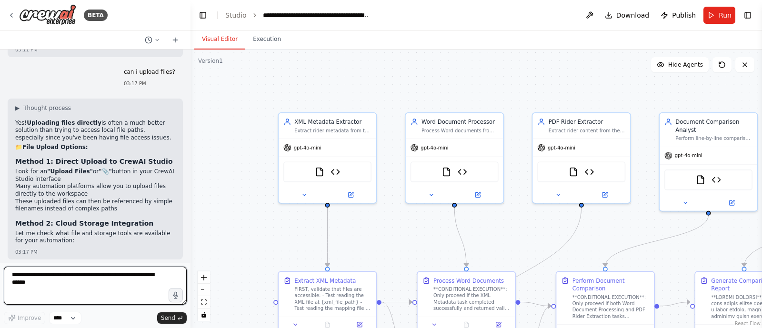
click at [111, 285] on textarea at bounding box center [95, 286] width 183 height 38
type textarea "**********"
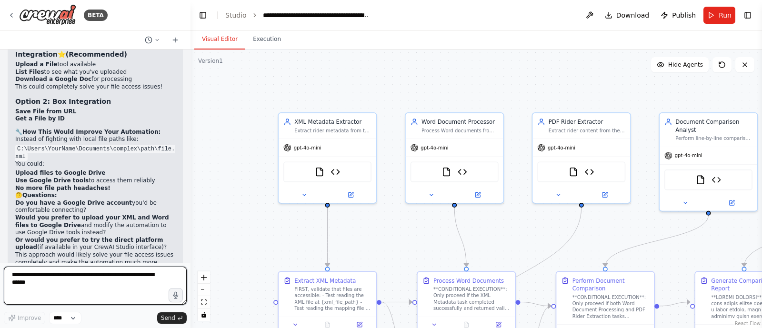
scroll to position [9556, 0]
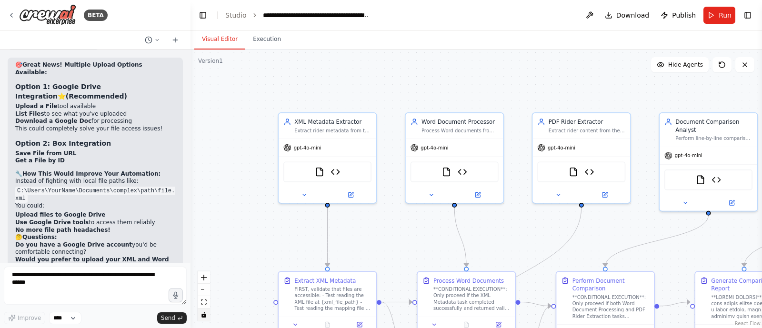
click at [202, 317] on icon "toggle interactivity" at bounding box center [204, 315] width 4 height 6
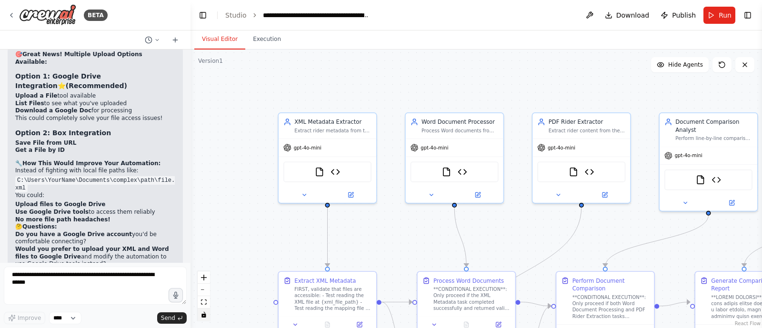
scroll to position [9650, 0]
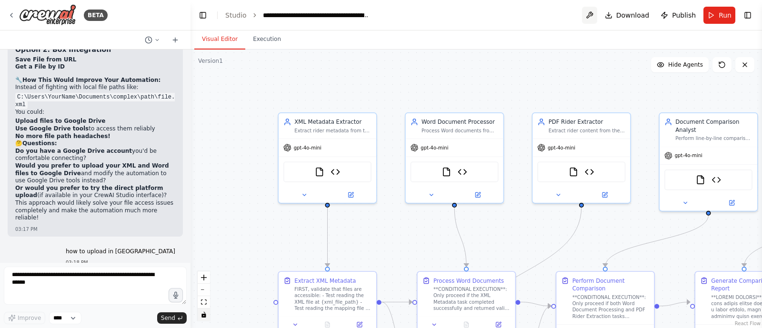
click at [597, 17] on button at bounding box center [589, 15] width 15 height 17
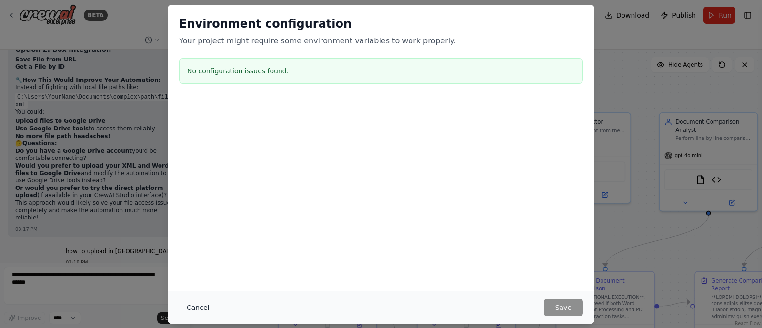
click at [188, 310] on button "Cancel" at bounding box center [198, 307] width 38 height 17
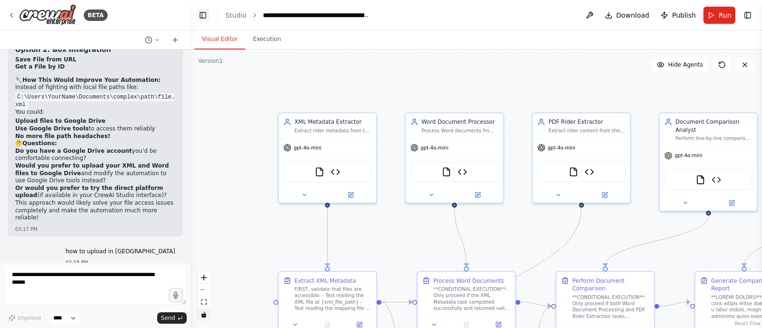
click at [199, 17] on button "Toggle Left Sidebar" at bounding box center [202, 15] width 13 height 13
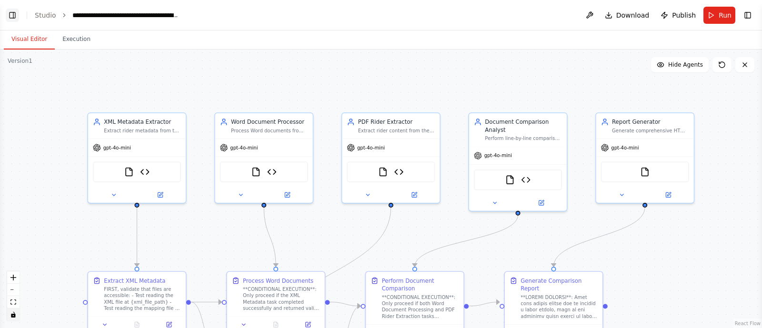
click at [6, 20] on button "Toggle Left Sidebar" at bounding box center [12, 15] width 13 height 13
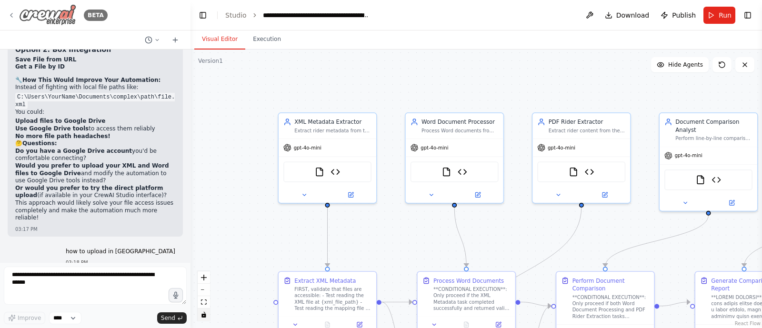
click at [10, 18] on icon at bounding box center [12, 15] width 8 height 8
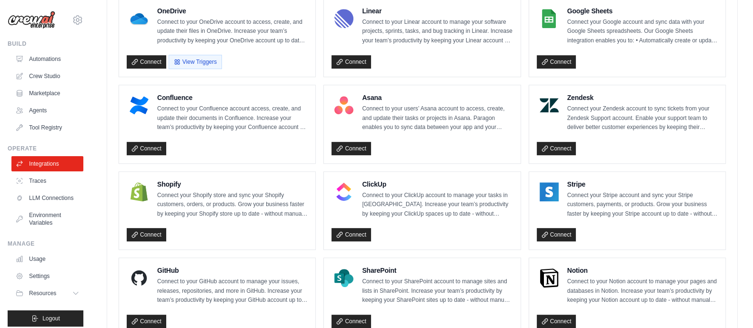
scroll to position [606, 0]
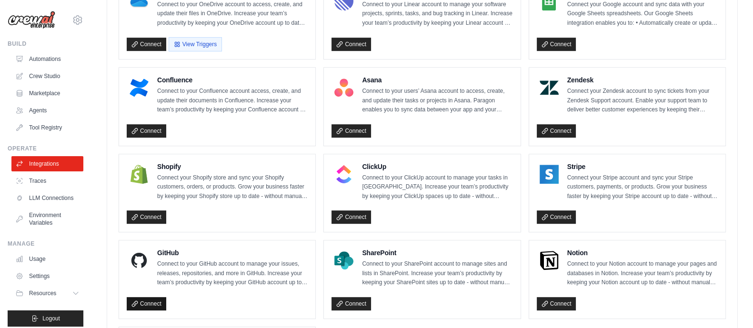
click at [146, 297] on link "Connect" at bounding box center [147, 303] width 40 height 13
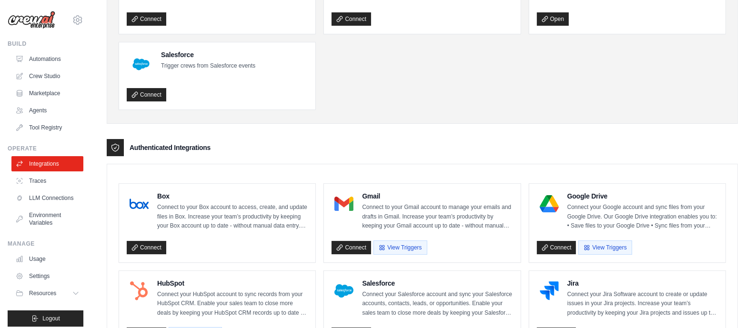
scroll to position [146, 0]
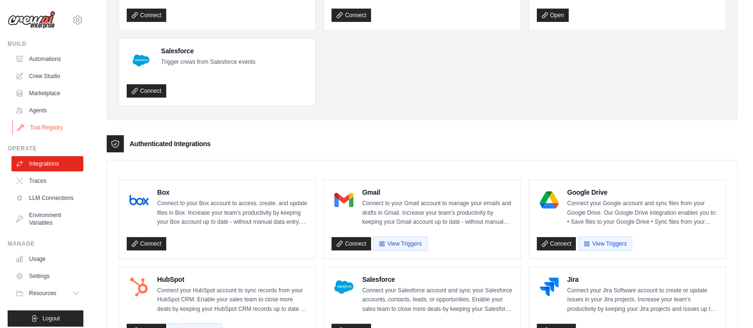
click at [58, 122] on link "Tool Registry" at bounding box center [48, 127] width 72 height 15
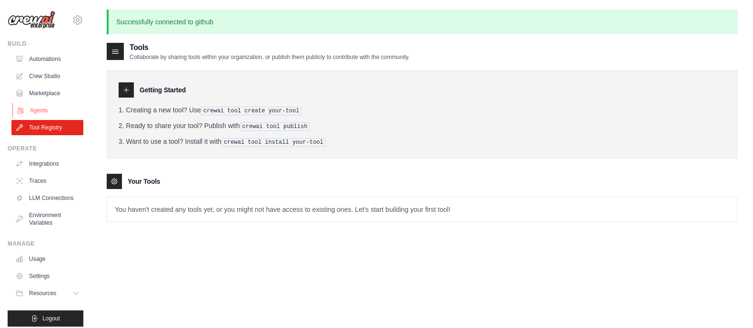
click at [52, 111] on link "Agents" at bounding box center [48, 110] width 72 height 15
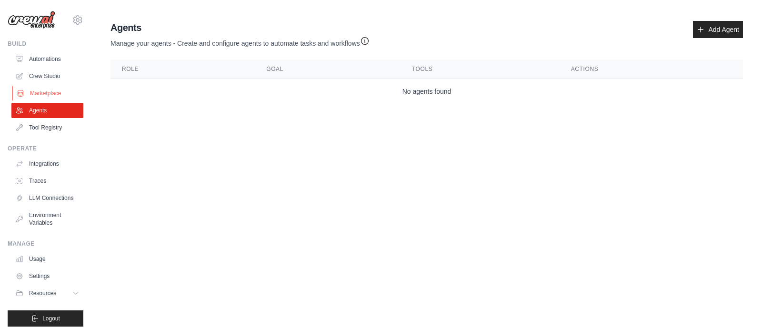
click at [50, 96] on link "Marketplace" at bounding box center [48, 93] width 72 height 15
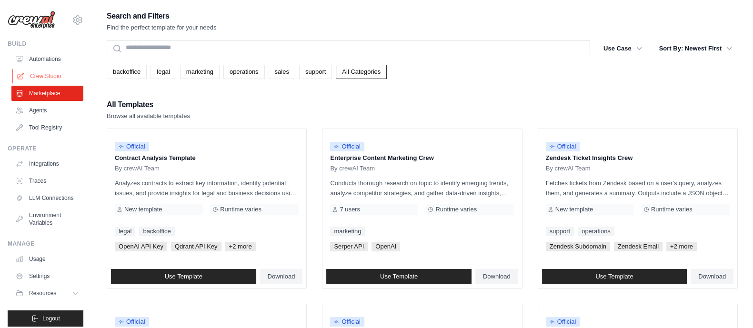
click at [51, 77] on link "Crew Studio" at bounding box center [48, 76] width 72 height 15
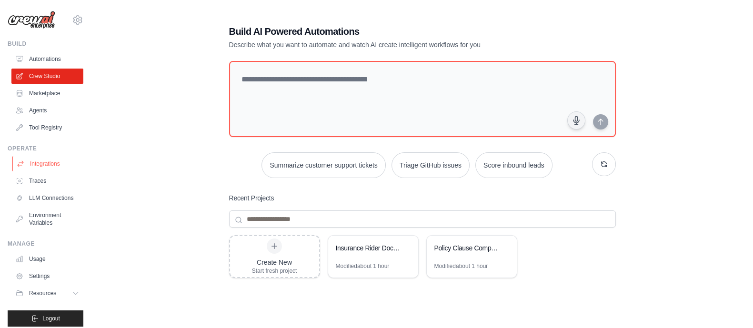
click at [49, 167] on link "Integrations" at bounding box center [48, 163] width 72 height 15
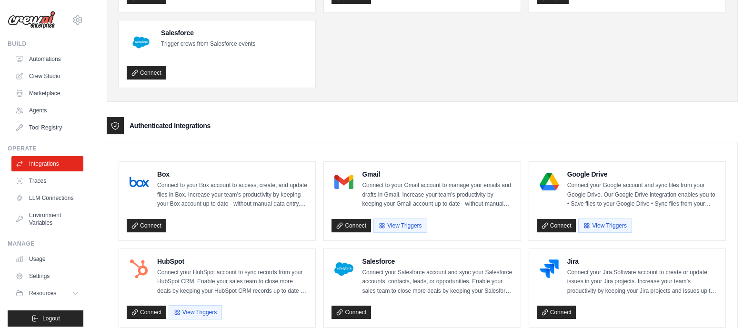
scroll to position [135, 0]
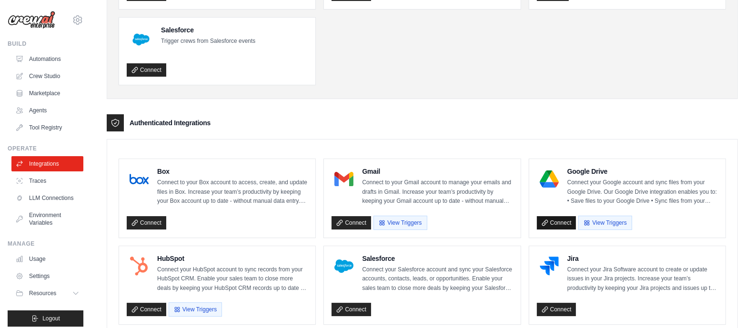
click at [565, 220] on link "Connect" at bounding box center [557, 222] width 40 height 13
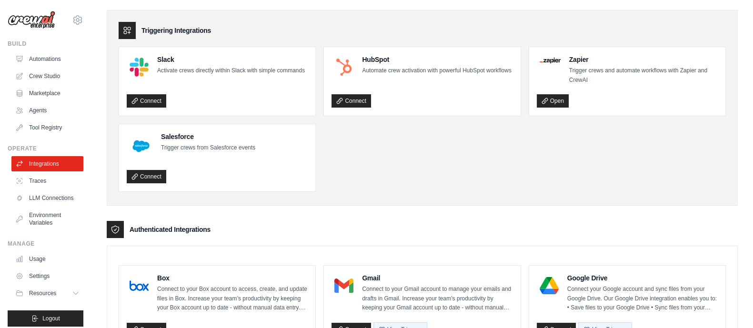
scroll to position [0, 0]
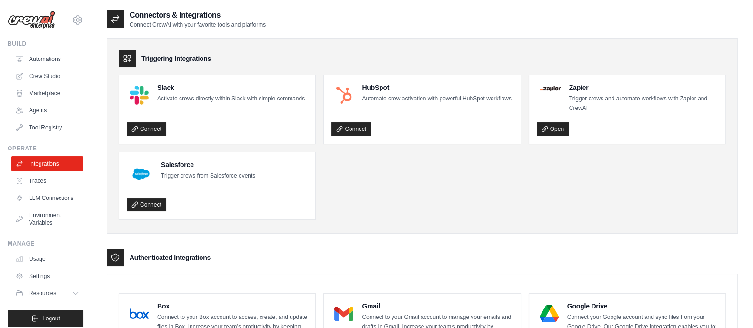
click at [68, 28] on div "[EMAIL_ADDRESS][DOMAIN_NAME] Settings" at bounding box center [46, 15] width 76 height 30
click at [72, 24] on icon at bounding box center [77, 19] width 11 height 11
click at [54, 66] on link "Settings" at bounding box center [69, 64] width 84 height 17
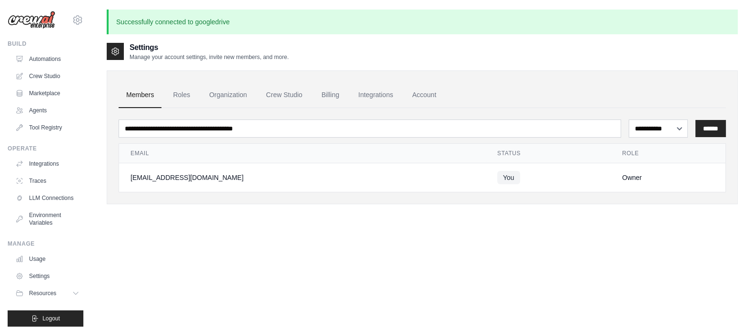
scroll to position [13, 0]
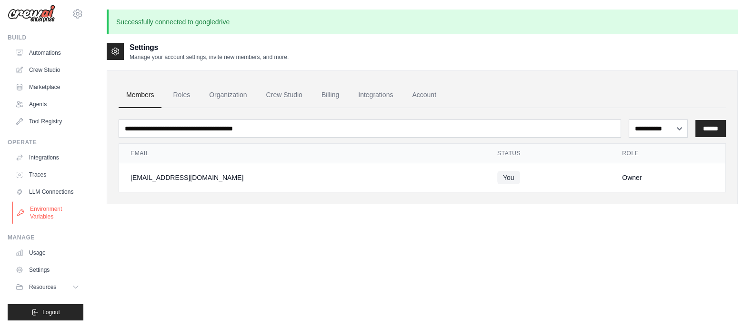
click at [42, 211] on link "Environment Variables" at bounding box center [48, 213] width 72 height 23
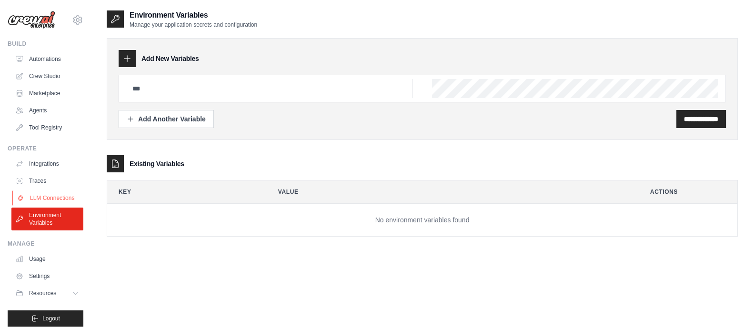
click at [48, 204] on link "LLM Connections" at bounding box center [48, 198] width 72 height 15
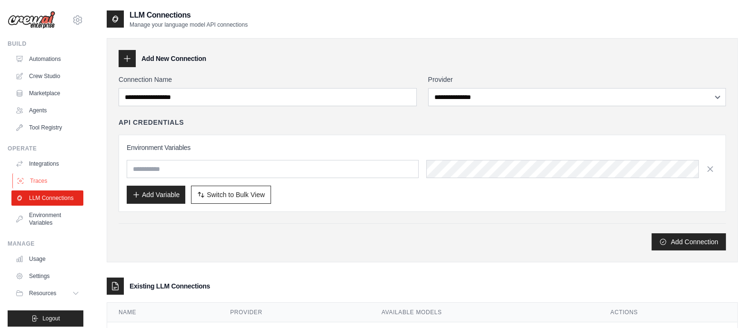
click at [45, 178] on link "Traces" at bounding box center [48, 180] width 72 height 15
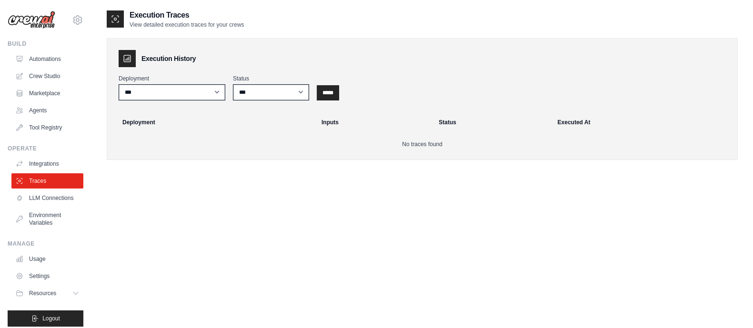
click at [46, 154] on div "Operate Integrations Traces LLM Connections Environment Variables" at bounding box center [46, 188] width 76 height 86
click at [45, 165] on link "Integrations" at bounding box center [48, 163] width 72 height 15
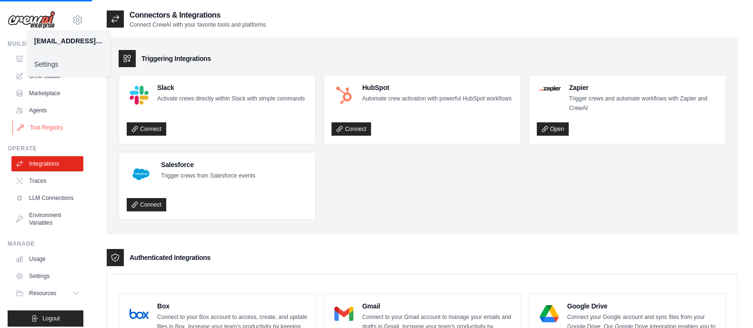
click at [57, 130] on link "Tool Registry" at bounding box center [48, 127] width 72 height 15
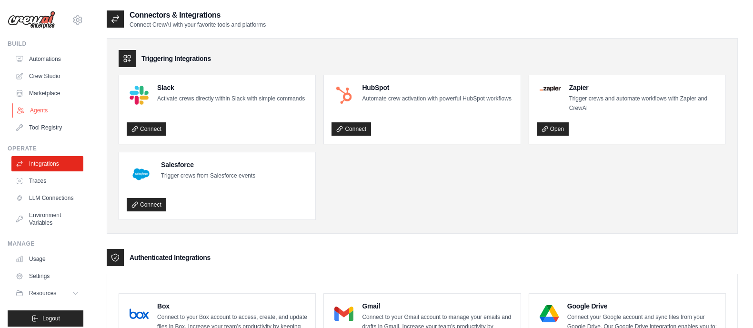
click at [47, 115] on link "Agents" at bounding box center [48, 110] width 72 height 15
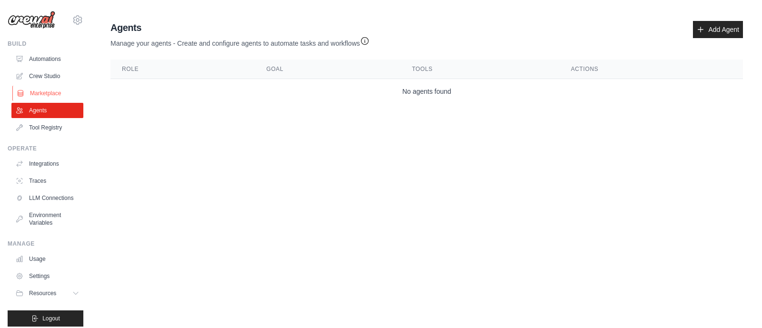
click at [44, 97] on link "Marketplace" at bounding box center [48, 93] width 72 height 15
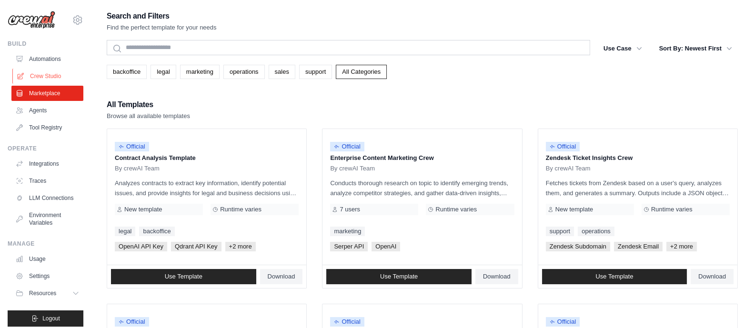
click at [38, 75] on link "Crew Studio" at bounding box center [48, 76] width 72 height 15
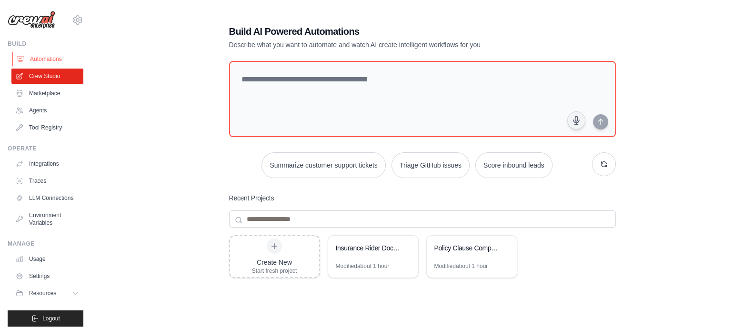
click at [51, 54] on link "Automations" at bounding box center [48, 58] width 72 height 15
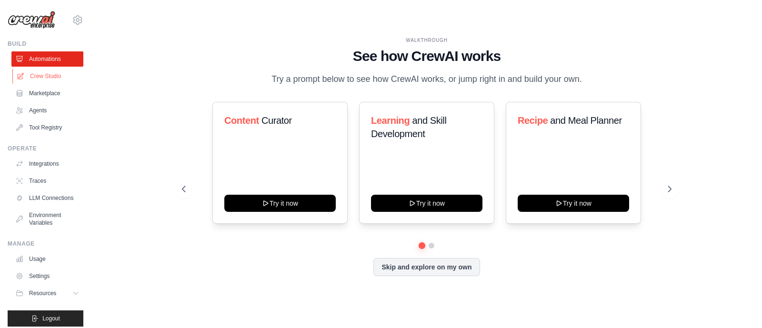
click at [50, 75] on link "Crew Studio" at bounding box center [48, 76] width 72 height 15
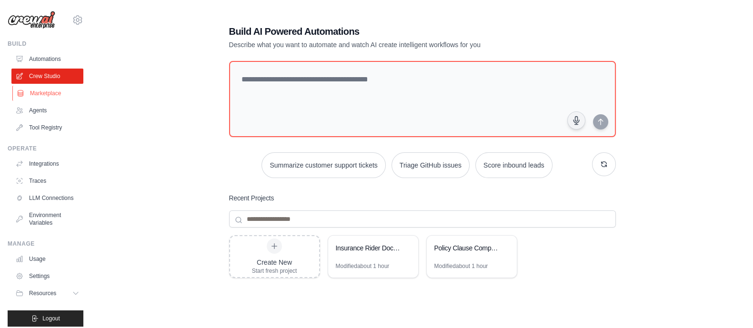
click at [48, 101] on link "Marketplace" at bounding box center [48, 93] width 72 height 15
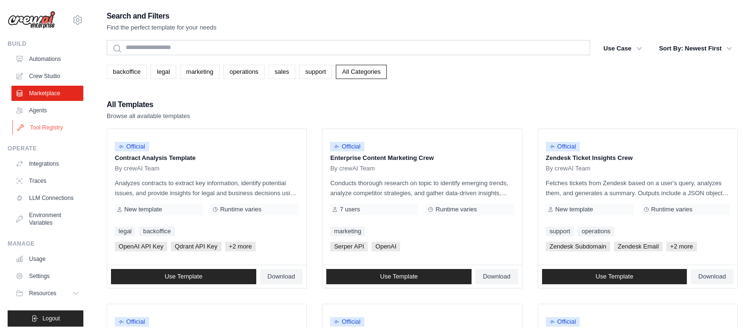
click at [33, 121] on link "Tool Registry" at bounding box center [48, 127] width 72 height 15
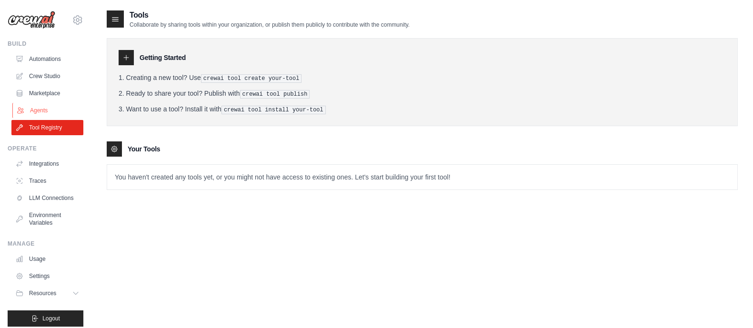
click at [30, 111] on link "Agents" at bounding box center [48, 110] width 72 height 15
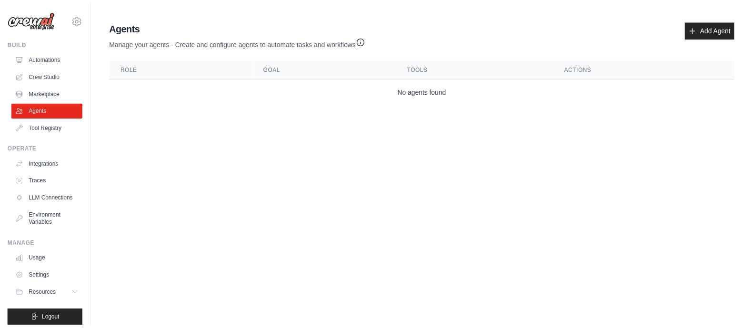
scroll to position [13, 0]
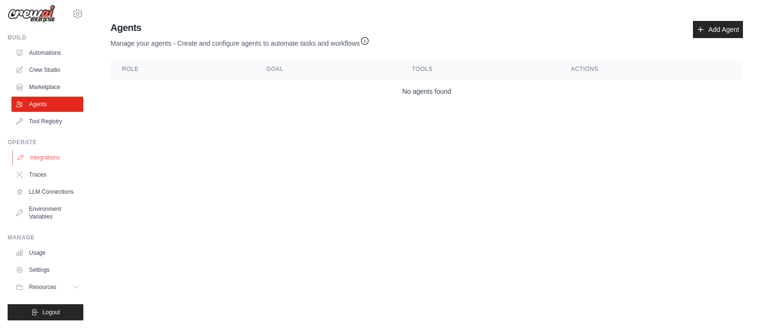
click at [55, 153] on link "Integrations" at bounding box center [48, 157] width 72 height 15
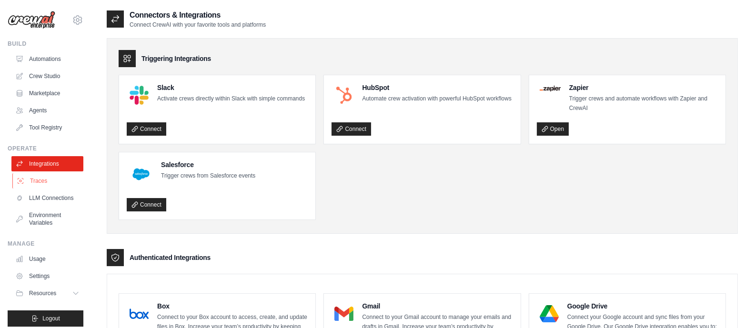
click at [41, 181] on link "Traces" at bounding box center [48, 180] width 72 height 15
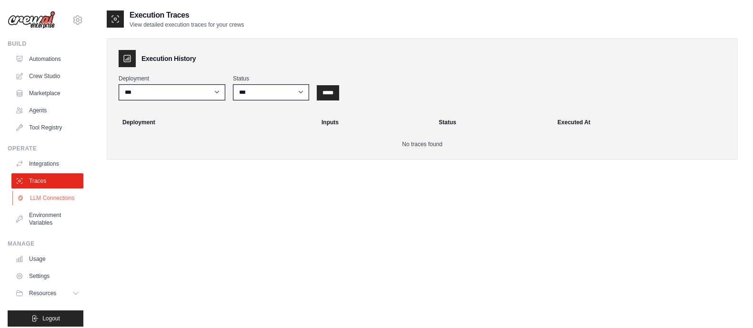
click at [30, 206] on link "LLM Connections" at bounding box center [48, 198] width 72 height 15
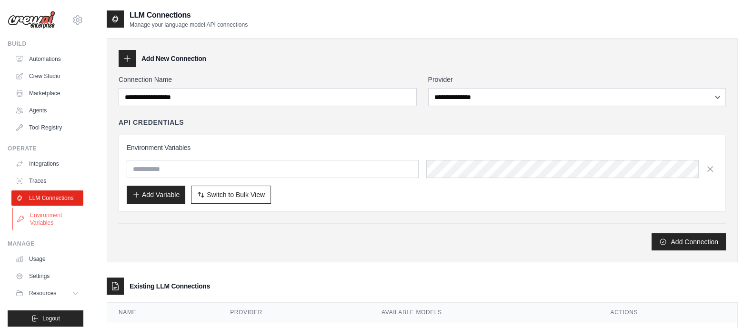
click at [41, 227] on link "Environment Variables" at bounding box center [48, 219] width 72 height 23
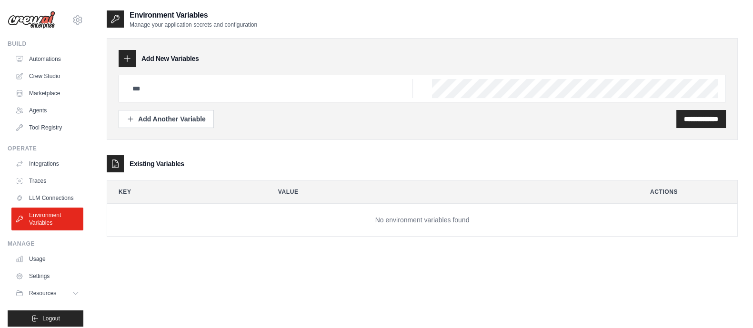
scroll to position [13, 0]
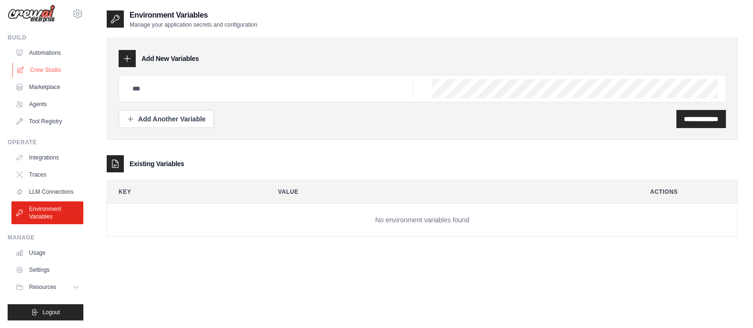
click at [43, 68] on link "Crew Studio" at bounding box center [48, 69] width 72 height 15
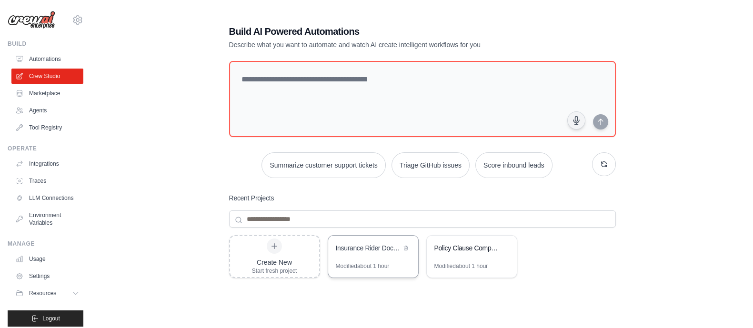
click at [379, 254] on div "Insurance Rider Document Comparison Automation" at bounding box center [373, 249] width 90 height 27
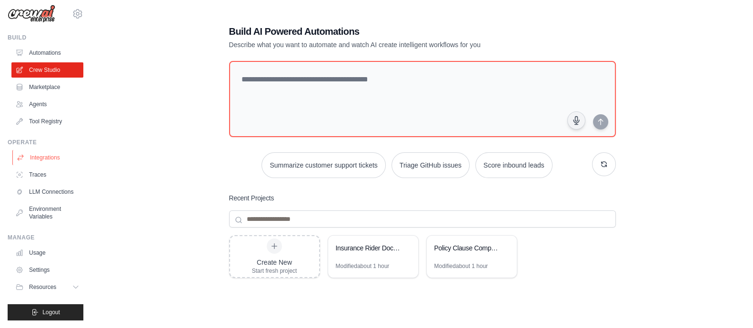
click at [53, 155] on link "Integrations" at bounding box center [48, 157] width 72 height 15
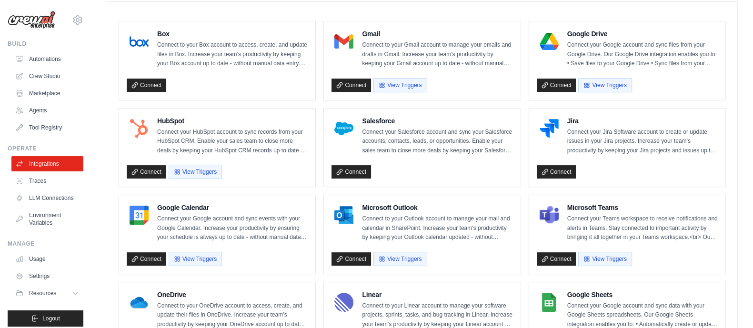
scroll to position [272, 0]
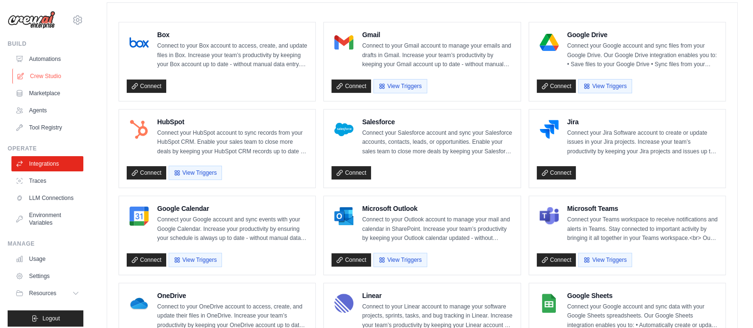
click at [57, 76] on link "Crew Studio" at bounding box center [48, 76] width 72 height 15
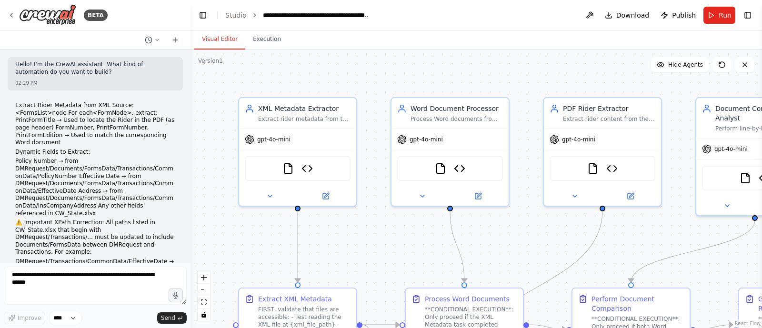
scroll to position [9650, 0]
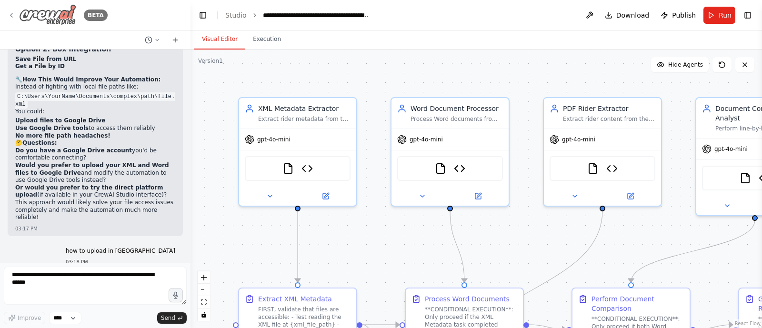
click at [9, 14] on icon at bounding box center [12, 15] width 8 height 8
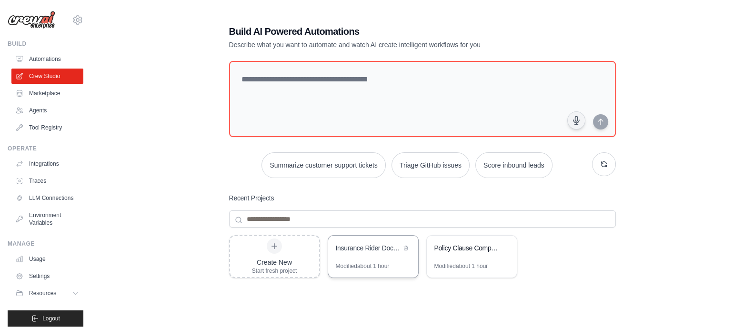
click at [366, 263] on div "Modified about 1 hour" at bounding box center [363, 266] width 54 height 8
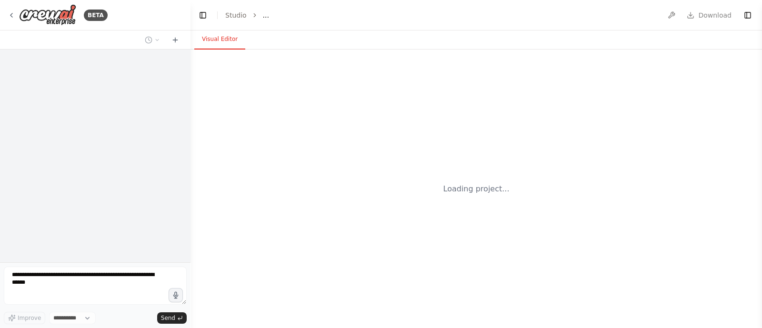
select select "****"
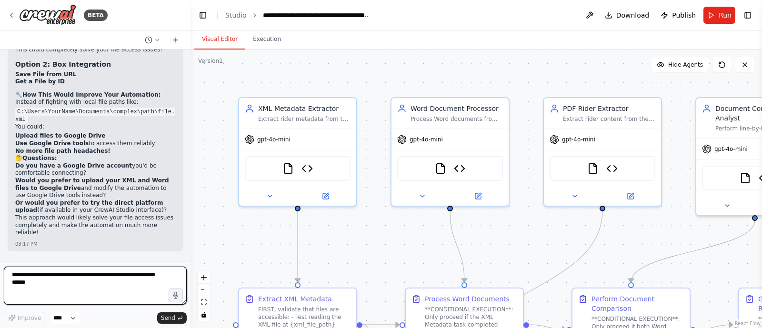
scroll to position [9650, 0]
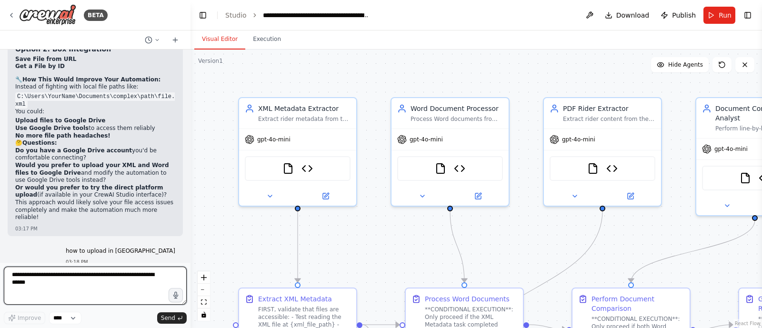
drag, startPoint x: 80, startPoint y: 280, endPoint x: 52, endPoint y: 282, distance: 27.7
click at [52, 282] on textarea at bounding box center [95, 286] width 183 height 38
type textarea "**********"
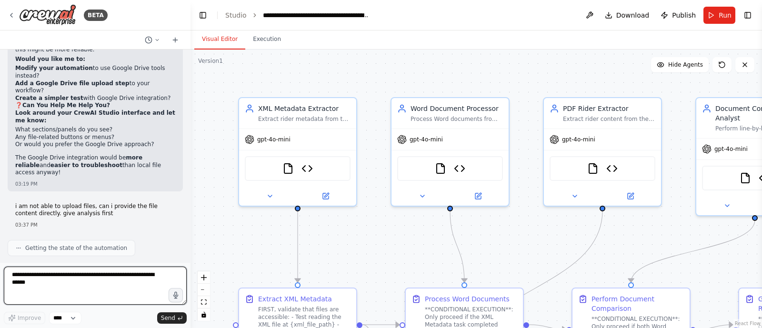
scroll to position [10148, 0]
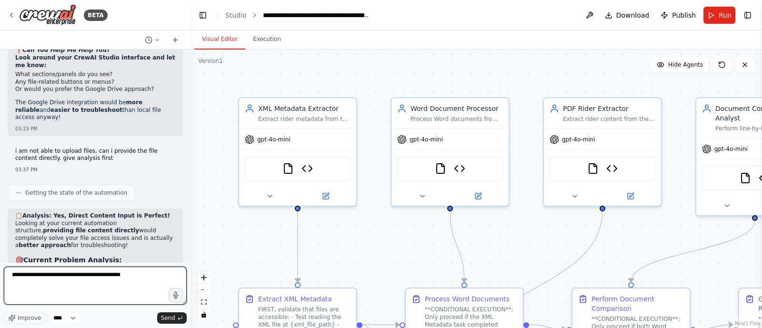
type textarea "**********"
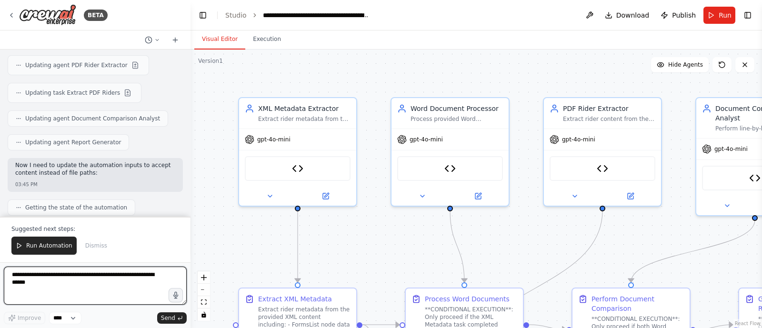
scroll to position [11099, 0]
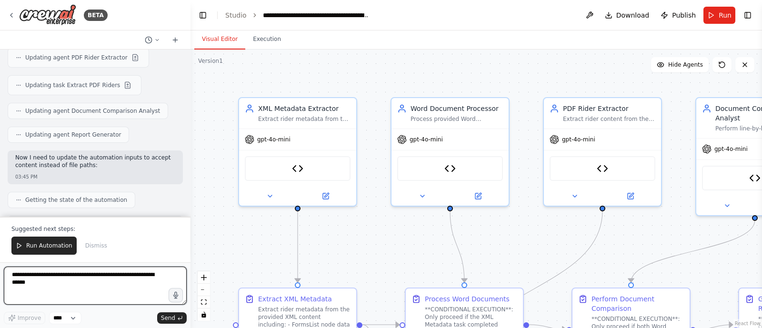
click at [93, 278] on textarea at bounding box center [95, 286] width 183 height 38
type textarea "**********"
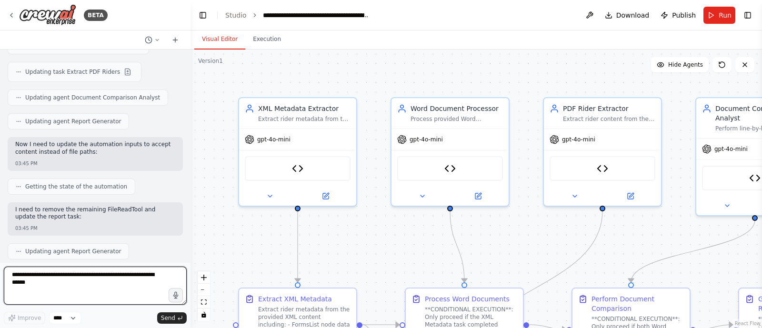
scroll to position [11261, 0]
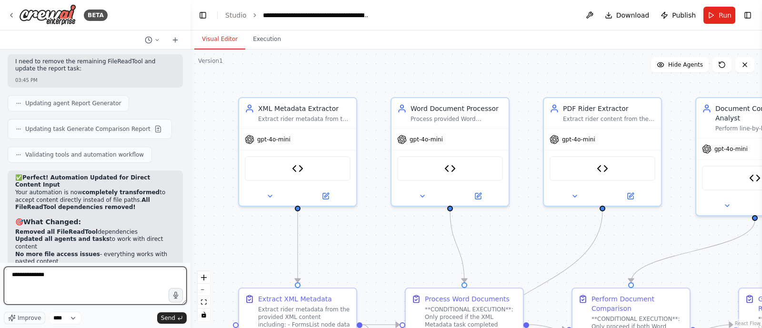
paste textarea "**********"
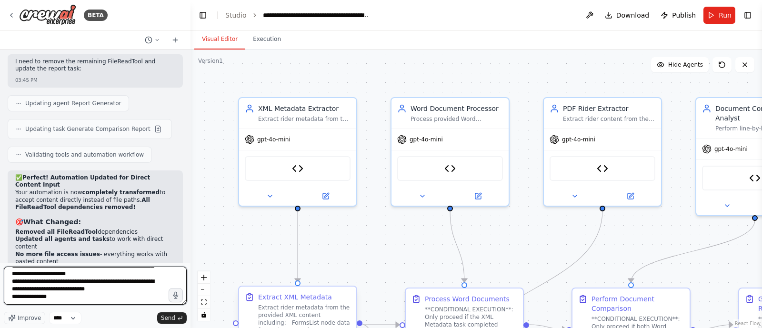
scroll to position [71885, 0]
paste textarea "**********"
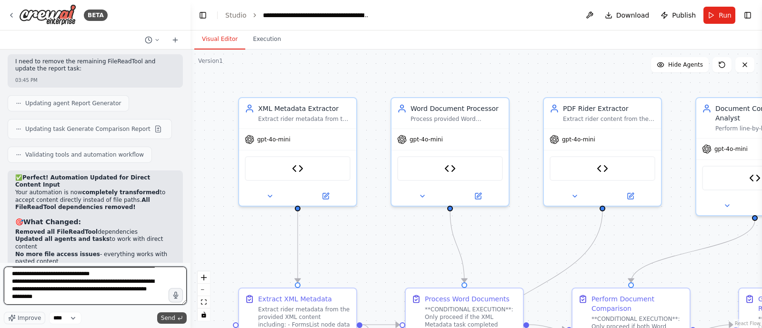
type textarea "**********"
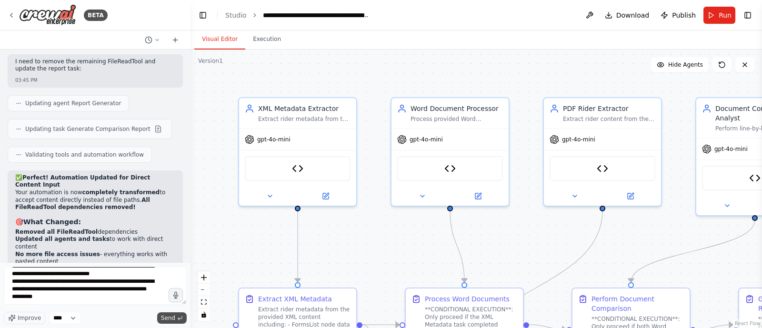
click at [171, 318] on span "Send" at bounding box center [168, 318] width 14 height 8
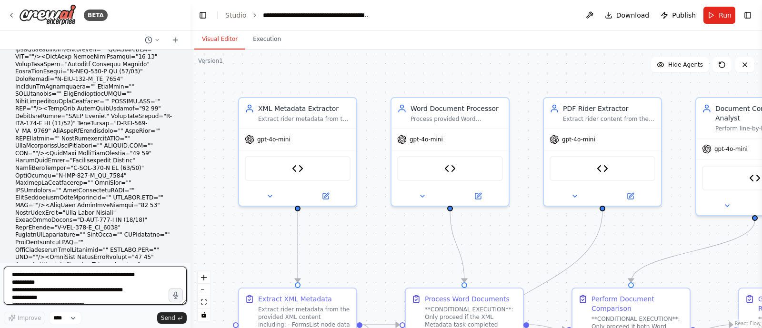
scroll to position [55485, 0]
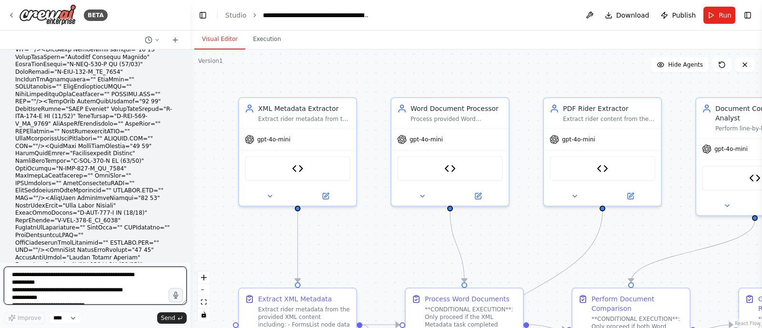
click at [71, 285] on textarea at bounding box center [95, 286] width 183 height 38
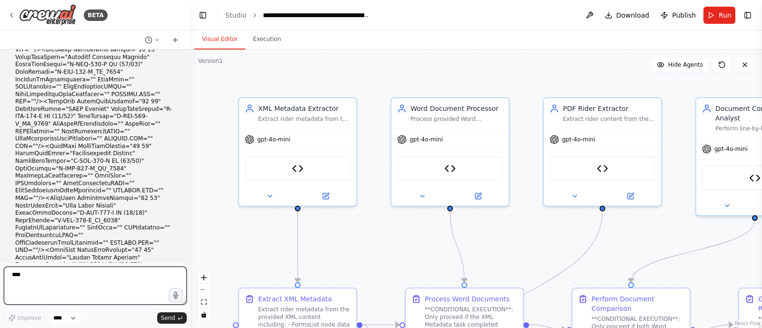
click at [71, 285] on textarea "***" at bounding box center [95, 286] width 183 height 38
type textarea "**********"
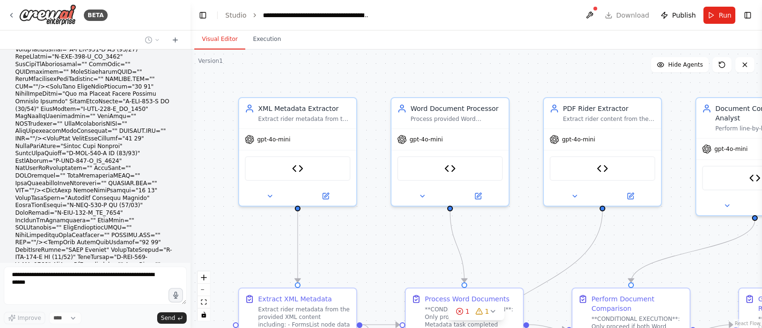
scroll to position [56137, 0]
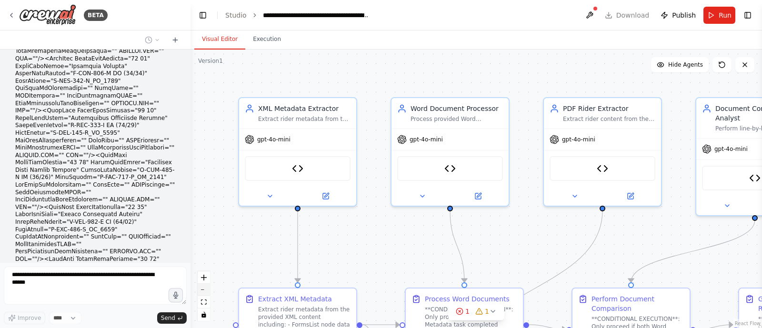
click at [205, 290] on icon "zoom out" at bounding box center [204, 290] width 6 height 1
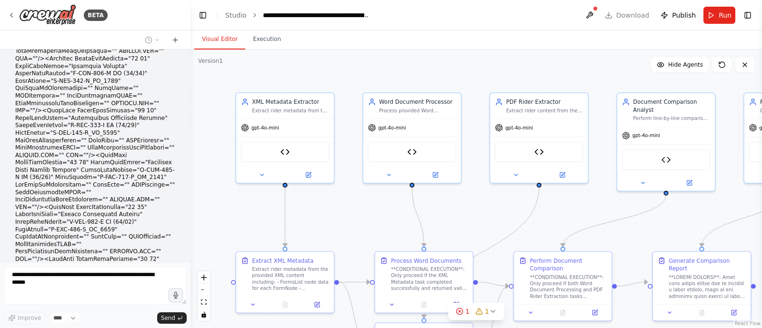
drag, startPoint x: 503, startPoint y: 237, endPoint x: 461, endPoint y: 217, distance: 46.9
click at [461, 217] on div ".deletable-edge-delete-btn { width: 20px; height: 20px; border: 0px solid #ffff…" at bounding box center [477, 189] width 572 height 279
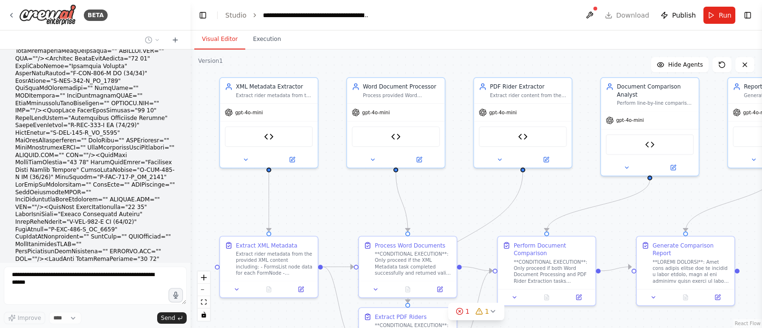
drag, startPoint x: 586, startPoint y: 214, endPoint x: 570, endPoint y: 199, distance: 22.2
click at [570, 199] on div ".deletable-edge-delete-btn { width: 20px; height: 20px; border: 0px solid #ffff…" at bounding box center [477, 189] width 572 height 279
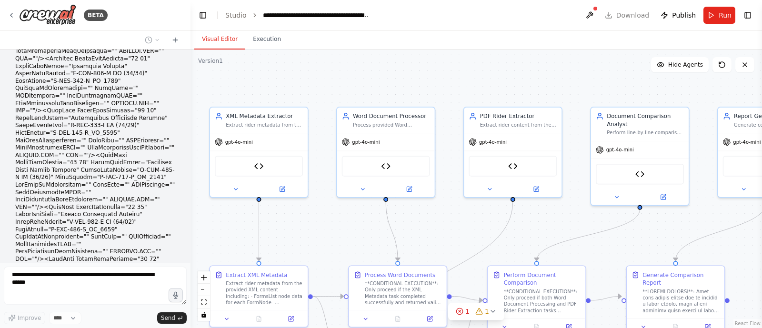
drag, startPoint x: 563, startPoint y: 208, endPoint x: 553, endPoint y: 238, distance: 31.6
click at [553, 238] on div ".deletable-edge-delete-btn { width: 20px; height: 20px; border: 0px solid #ffff…" at bounding box center [477, 189] width 572 height 279
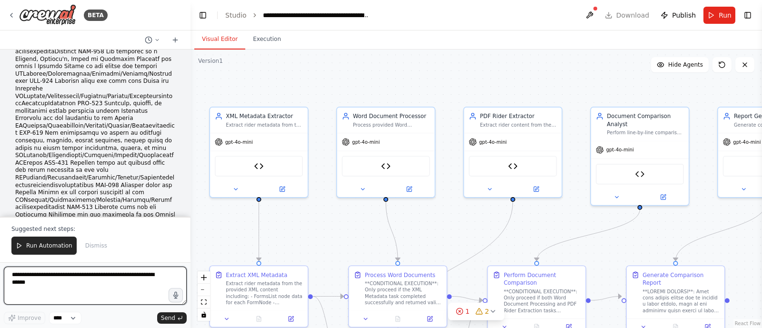
scroll to position [56902, 0]
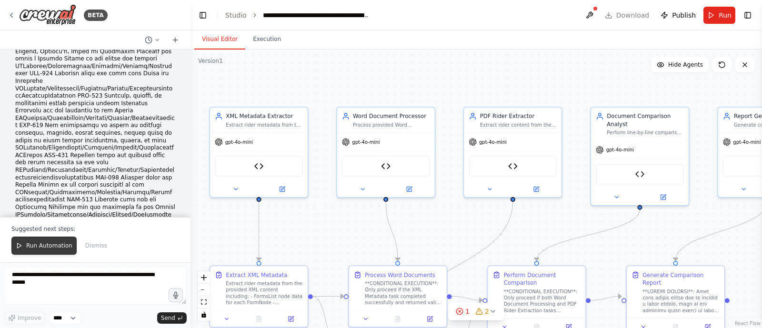
click at [40, 239] on button "Run Automation" at bounding box center [43, 246] width 65 height 18
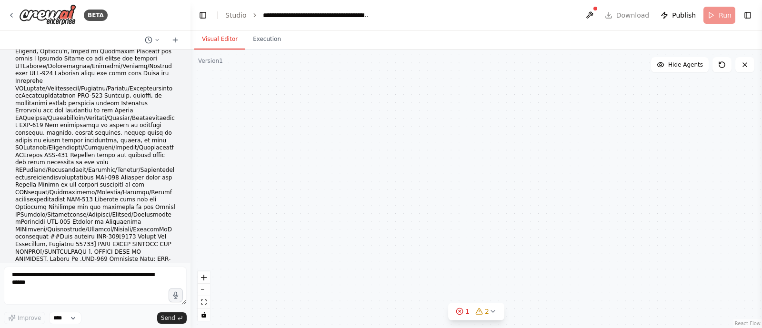
scroll to position [56856, 0]
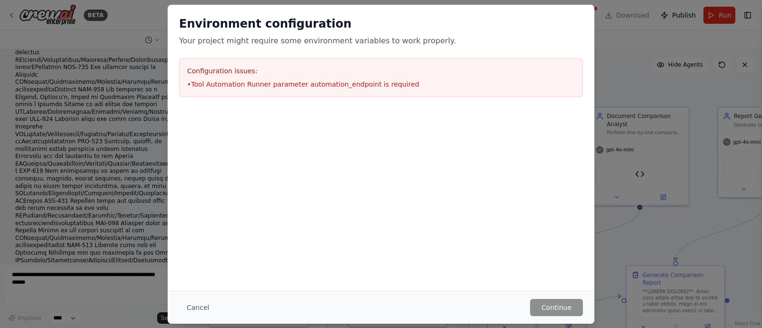
click at [353, 77] on div "Configuration issues: • Tool Automation Runner parameter automation_endpoint is…" at bounding box center [381, 77] width 404 height 39
click at [350, 81] on li "• Tool Automation Runner parameter automation_endpoint is required" at bounding box center [381, 85] width 388 height 10
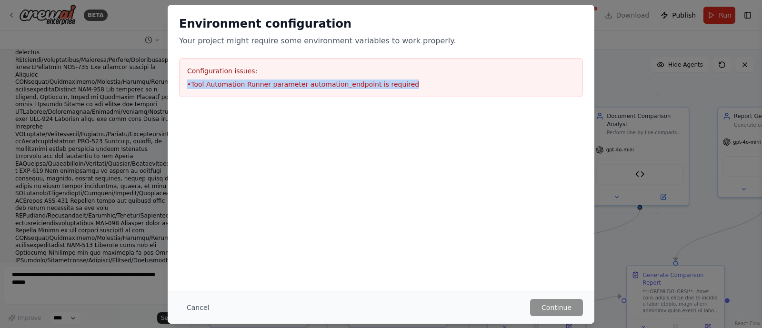
click at [350, 81] on li "• Tool Automation Runner parameter automation_endpoint is required" at bounding box center [381, 85] width 388 height 10
copy li "• Tool Automation Runner parameter automation_endpoint is required"
click at [194, 308] on button "Cancel" at bounding box center [198, 307] width 38 height 17
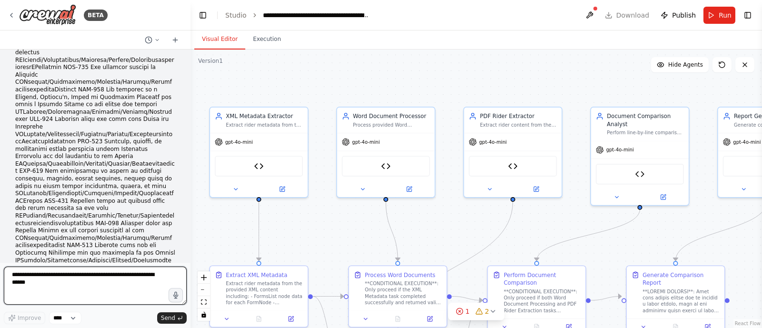
click at [112, 280] on textarea at bounding box center [95, 286] width 183 height 38
click at [112, 280] on textarea "*****" at bounding box center [95, 286] width 183 height 38
type textarea "******"
click at [112, 280] on textarea "*****" at bounding box center [95, 286] width 183 height 38
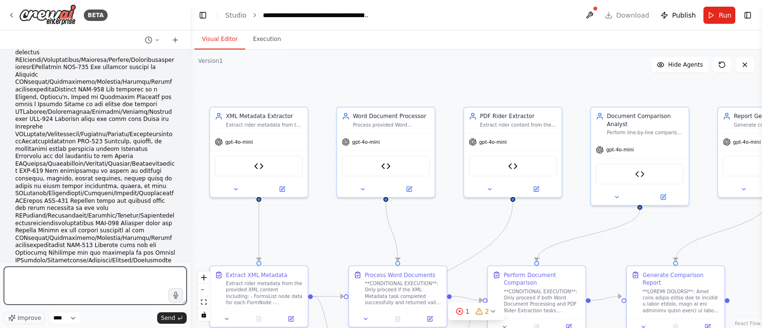
paste textarea "**********"
type textarea "**********"
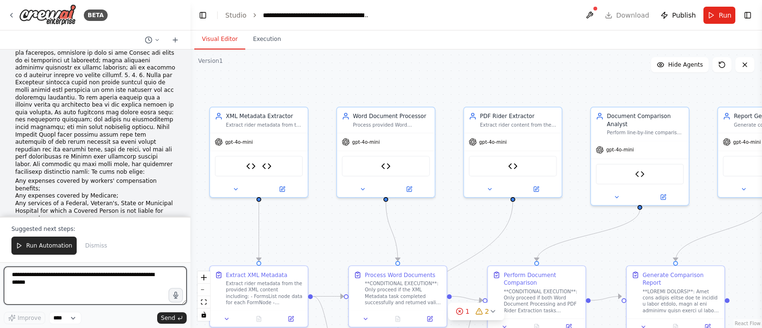
scroll to position [57742, 0]
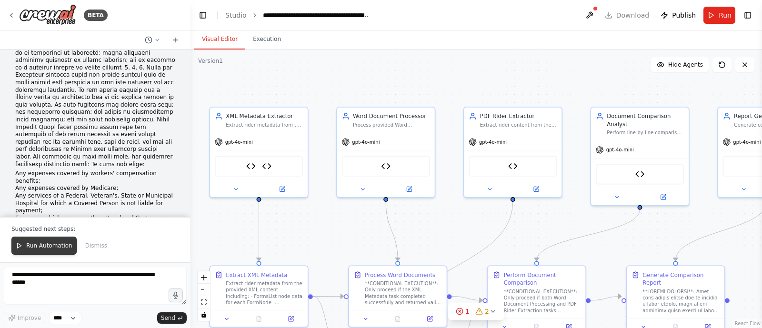
click at [58, 244] on span "Run Automation" at bounding box center [49, 246] width 46 height 8
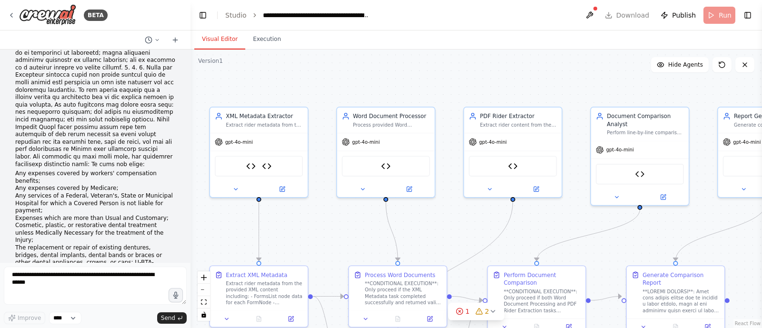
scroll to position [57696, 0]
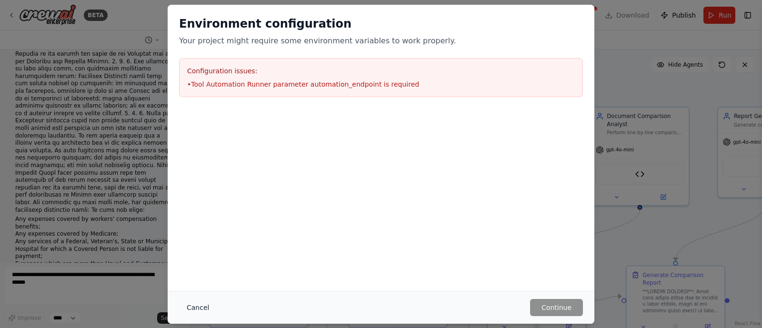
click at [202, 306] on button "Cancel" at bounding box center [198, 307] width 38 height 17
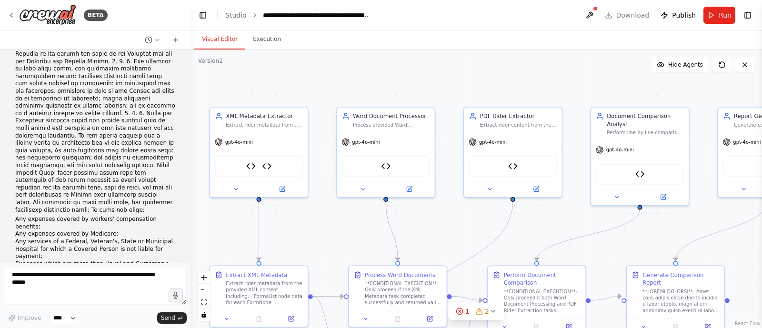
click at [120, 266] on form "Improve **** Send" at bounding box center [95, 295] width 191 height 66
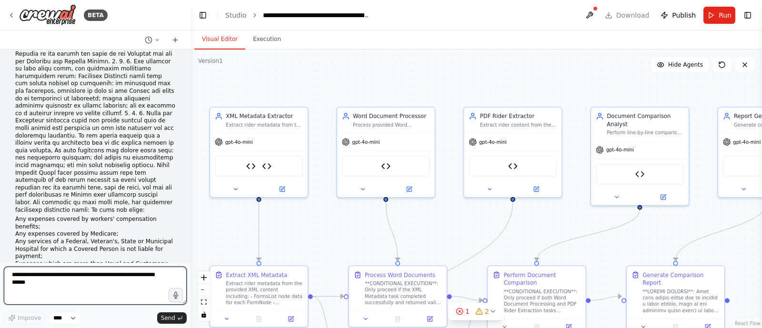
click at [119, 274] on textarea at bounding box center [95, 286] width 183 height 38
type textarea "**********"
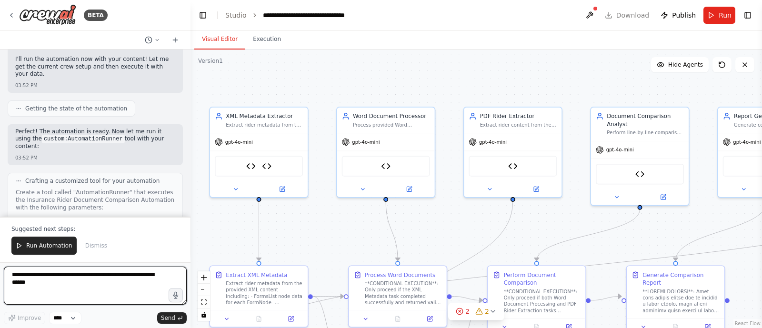
scroll to position [58599, 0]
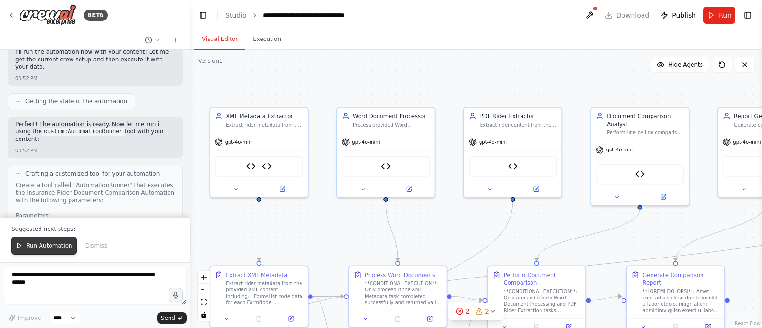
click at [46, 249] on span "Run Automation" at bounding box center [49, 246] width 46 height 8
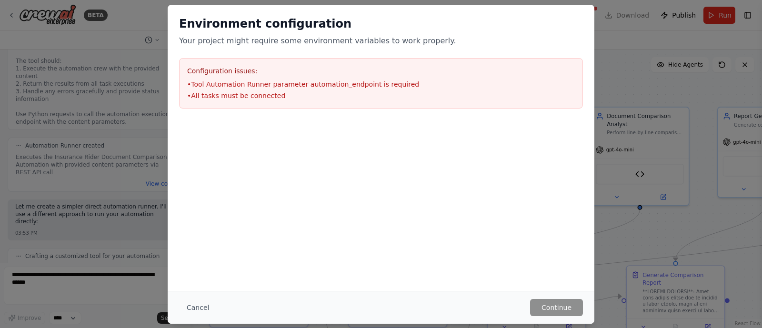
scroll to position [58840, 0]
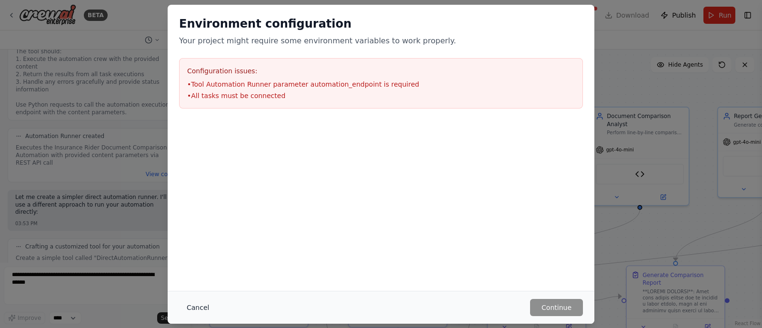
click at [191, 305] on button "Cancel" at bounding box center [198, 307] width 38 height 17
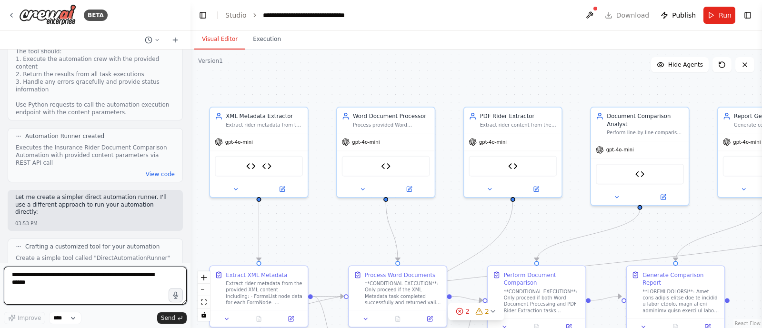
click at [129, 277] on textarea at bounding box center [95, 286] width 183 height 38
click at [68, 267] on textarea "****" at bounding box center [95, 286] width 183 height 38
click at [60, 282] on textarea "****" at bounding box center [95, 286] width 183 height 38
type textarea "**********"
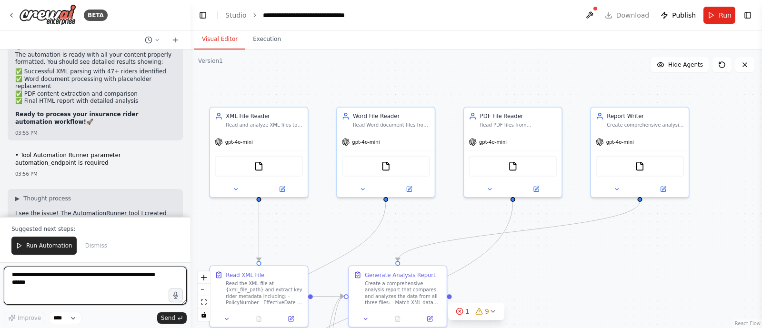
scroll to position [59913, 0]
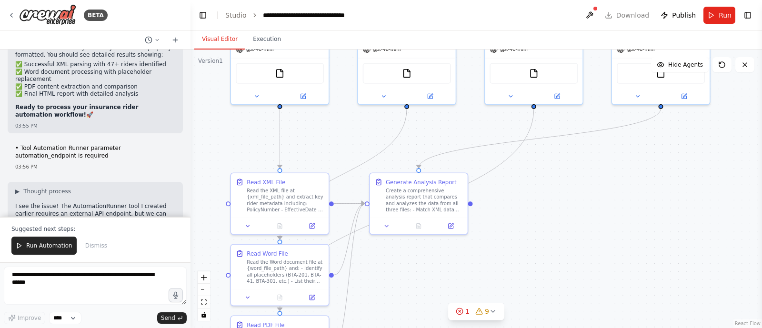
drag, startPoint x: 707, startPoint y: 242, endPoint x: 729, endPoint y: 140, distance: 104.3
click at [729, 140] on div ".deletable-edge-delete-btn { width: 20px; height: 20px; border: 0px solid #ffff…" at bounding box center [477, 189] width 572 height 279
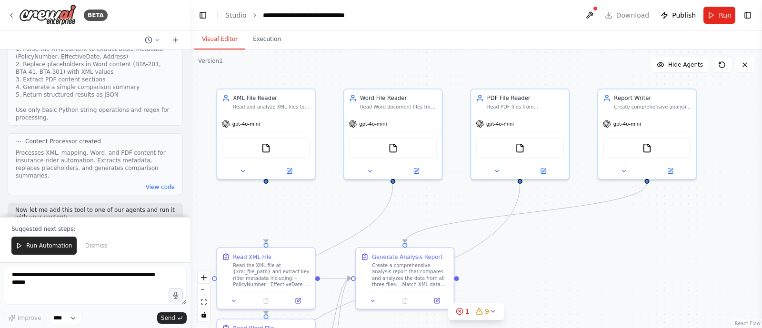
scroll to position [60230, 0]
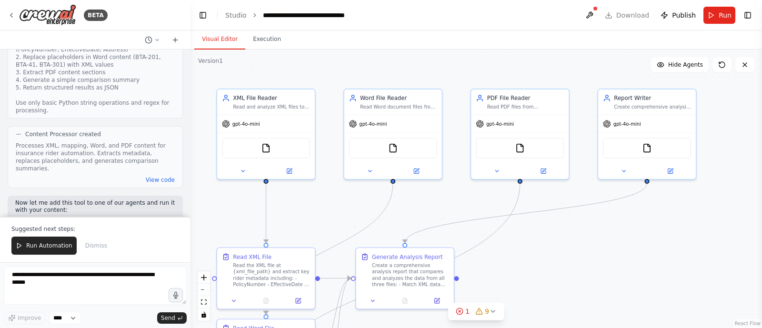
drag, startPoint x: 636, startPoint y: 255, endPoint x: 621, endPoint y: 339, distance: 85.1
click at [621, 328] on html "BETA Hello! I'm the CrewAI assistant. What kind of automation do you want to bu…" at bounding box center [381, 164] width 762 height 328
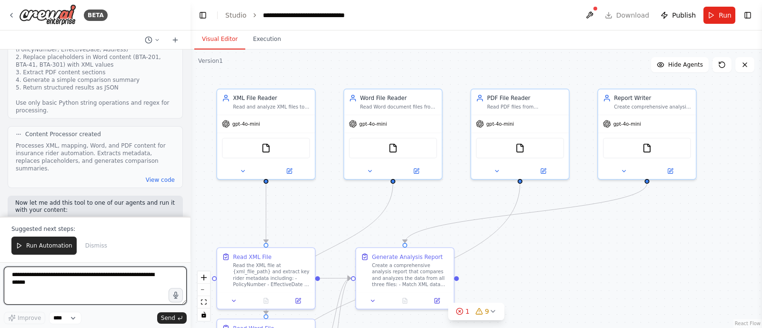
click at [73, 276] on textarea at bounding box center [95, 286] width 183 height 38
click at [73, 276] on textarea "**********" at bounding box center [95, 286] width 183 height 38
click at [114, 277] on textarea "**********" at bounding box center [95, 286] width 183 height 38
type textarea "**********"
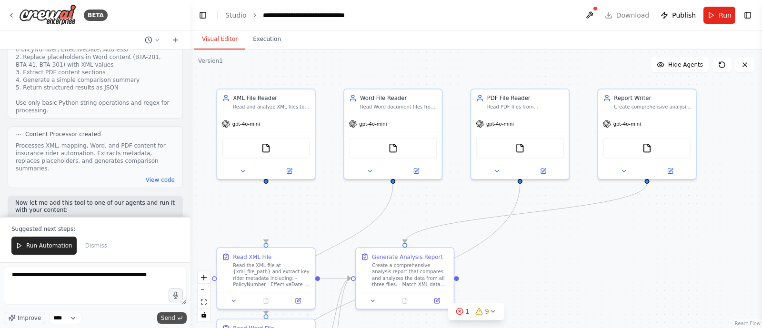
click at [174, 318] on span "Send" at bounding box center [168, 318] width 14 height 8
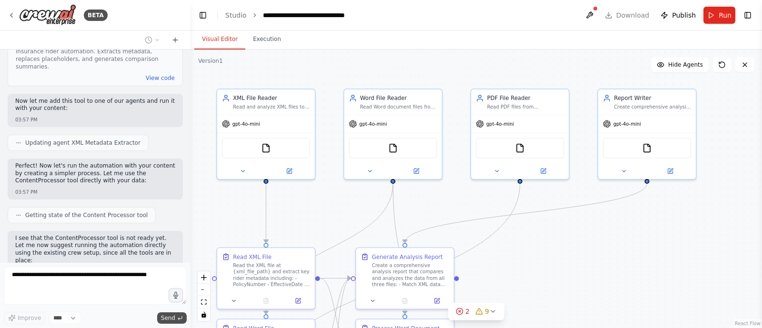
scroll to position [60355, 0]
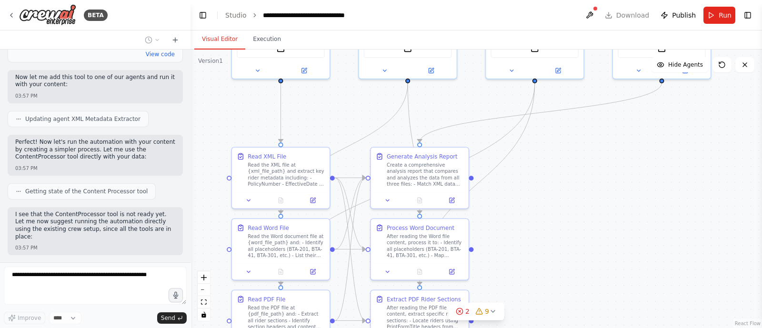
drag, startPoint x: 720, startPoint y: 211, endPoint x: 735, endPoint y: 110, distance: 102.1
click at [735, 110] on div ".deletable-edge-delete-btn { width: 20px; height: 20px; border: 0px solid #ffff…" at bounding box center [477, 189] width 572 height 279
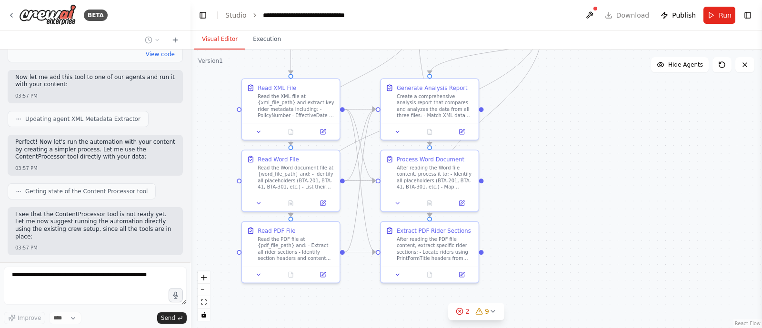
scroll to position [60379, 0]
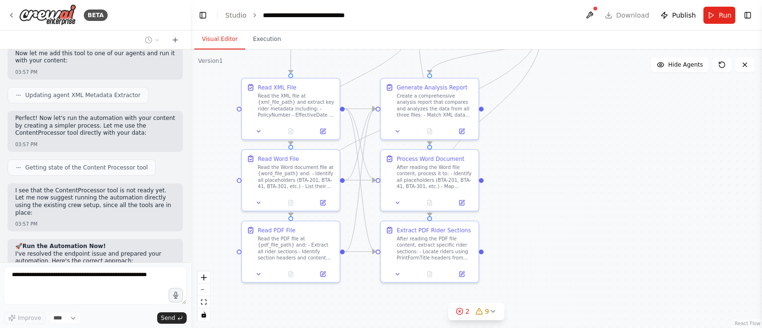
click at [610, 194] on div ".deletable-edge-delete-btn { width: 20px; height: 20px; border: 0px solid #ffff…" at bounding box center [477, 189] width 572 height 279
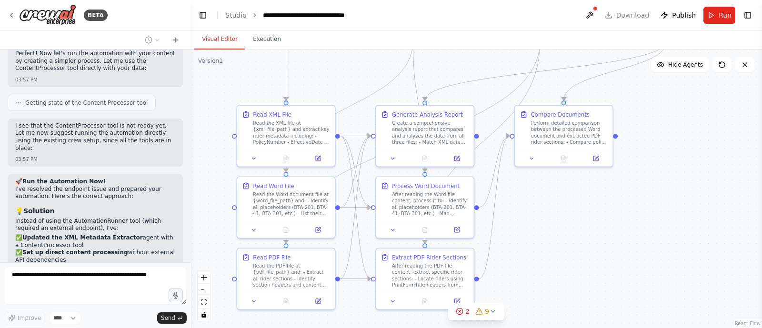
scroll to position [60452, 0]
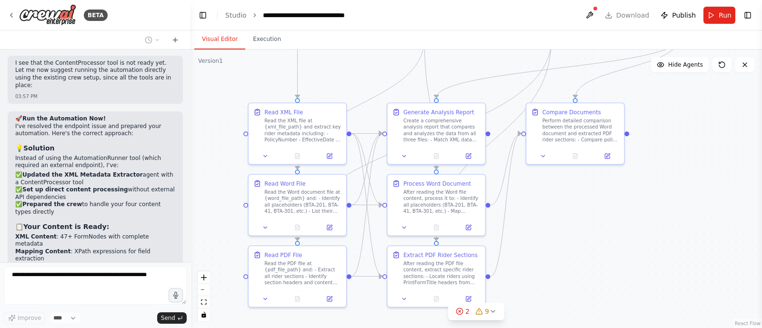
drag, startPoint x: 674, startPoint y: 125, endPoint x: 702, endPoint y: 102, distance: 36.2
click at [702, 102] on div ".deletable-edge-delete-btn { width: 20px; height: 20px; border: 0px solid #ffff…" at bounding box center [477, 189] width 572 height 279
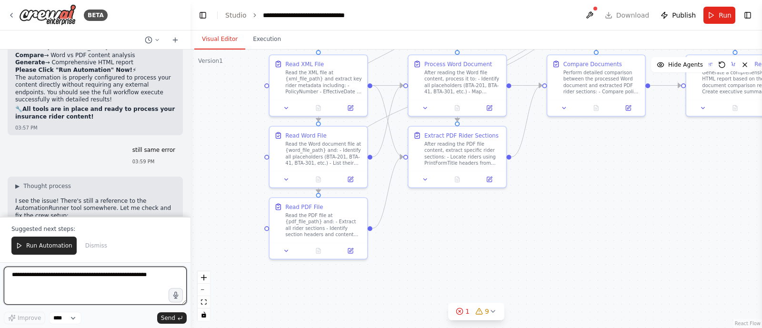
scroll to position [60795, 0]
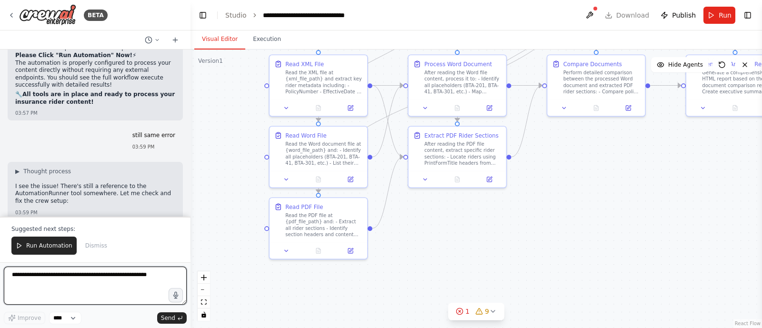
click at [57, 281] on textarea "**********" at bounding box center [95, 286] width 183 height 38
click at [72, 281] on textarea "**********" at bounding box center [95, 286] width 183 height 38
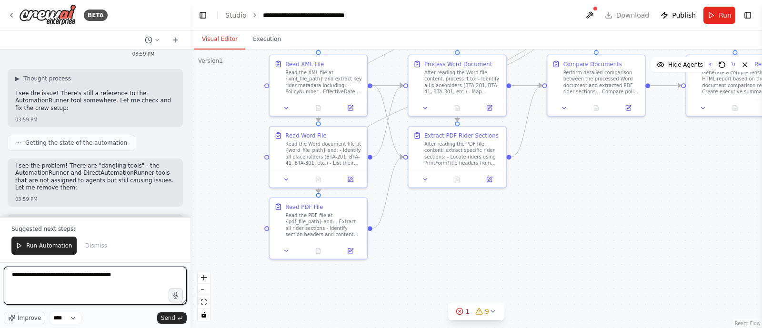
click at [151, 272] on textarea "**********" at bounding box center [95, 286] width 183 height 38
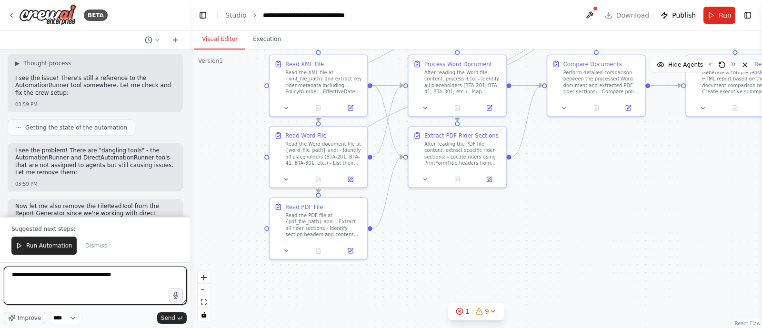
scroll to position [60918, 0]
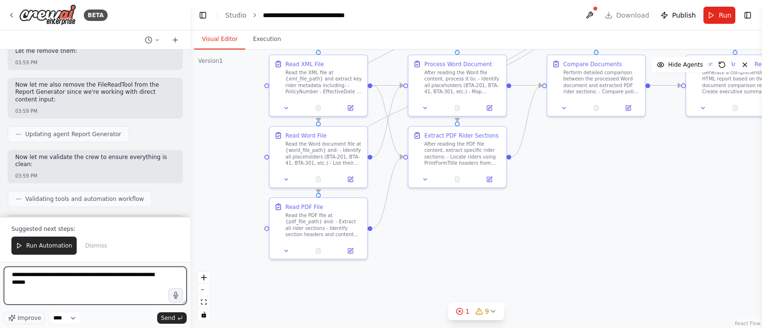
paste textarea "**********"
type textarea "**********"
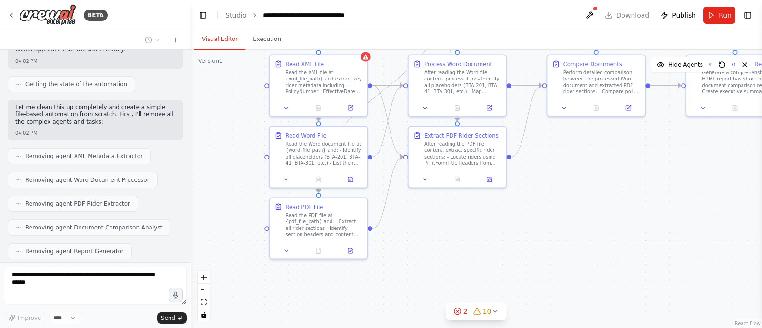
scroll to position [62165, 0]
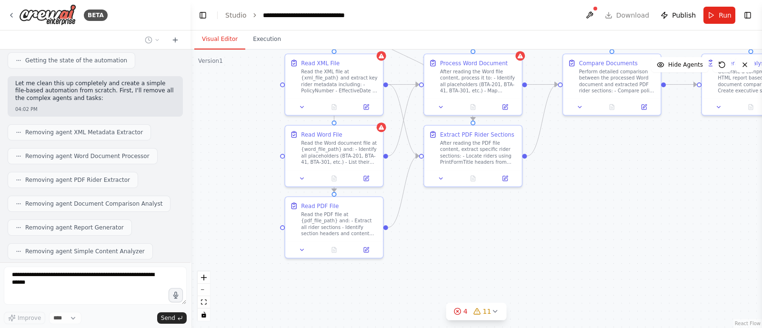
drag, startPoint x: 610, startPoint y: 142, endPoint x: 626, endPoint y: 141, distance: 15.8
click at [626, 141] on div ".deletable-edge-delete-btn { width: 20px; height: 20px; border: 0px solid #ffff…" at bounding box center [477, 189] width 572 height 279
click at [206, 292] on button "zoom out" at bounding box center [204, 290] width 12 height 12
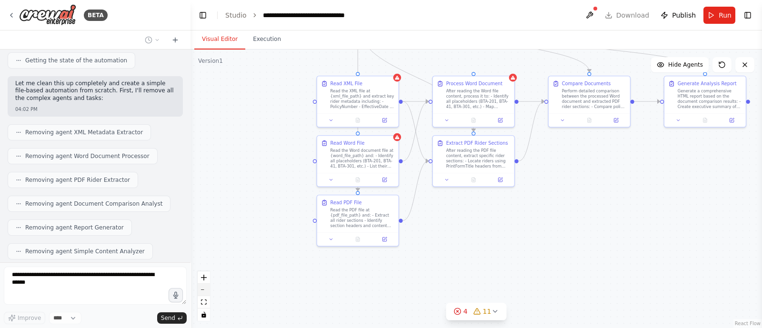
scroll to position [62188, 0]
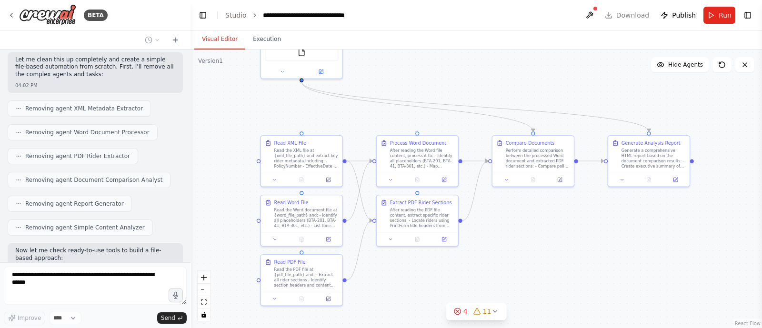
drag, startPoint x: 633, startPoint y: 172, endPoint x: 572, endPoint y: 264, distance: 110.7
click at [572, 264] on div ".deletable-edge-delete-btn { width: 20px; height: 20px; border: 0px solid #ffff…" at bounding box center [477, 189] width 572 height 279
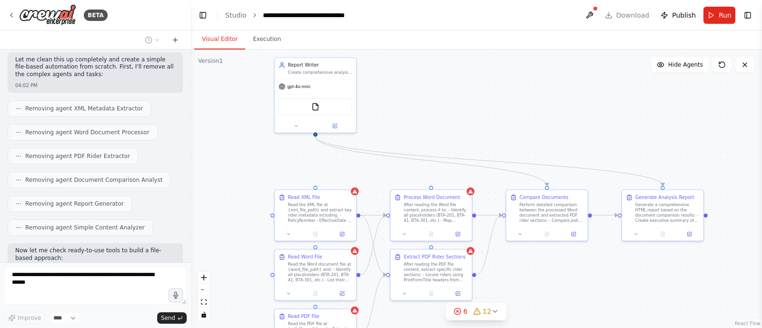
drag, startPoint x: 623, startPoint y: 106, endPoint x: 640, endPoint y: 127, distance: 27.5
click at [640, 127] on div ".deletable-edge-delete-btn { width: 20px; height: 20px; border: 0px solid #ffff…" at bounding box center [477, 189] width 572 height 279
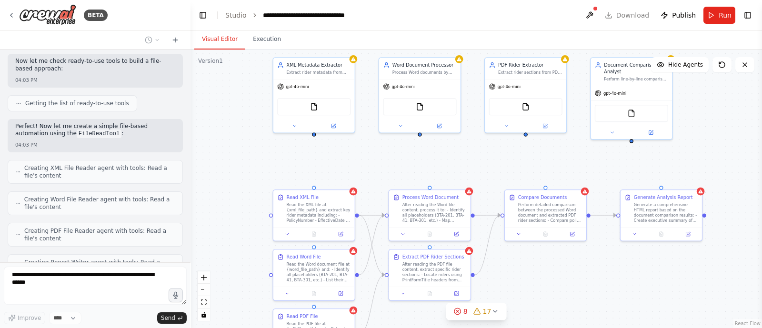
scroll to position [62410, 0]
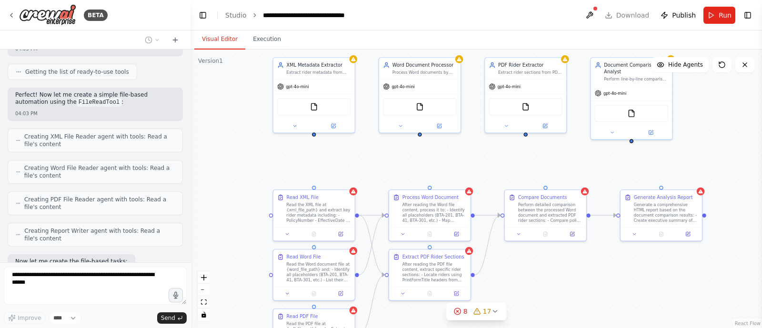
drag, startPoint x: 656, startPoint y: 165, endPoint x: 616, endPoint y: 171, distance: 39.9
click at [616, 171] on div ".deletable-edge-delete-btn { width: 20px; height: 20px; border: 0px solid #ffff…" at bounding box center [477, 189] width 572 height 279
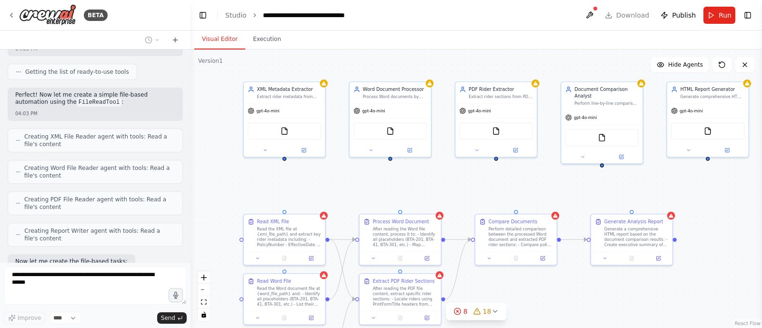
drag, startPoint x: 686, startPoint y: 172, endPoint x: 696, endPoint y: 191, distance: 21.1
click at [696, 191] on div ".deletable-edge-delete-btn { width: 20px; height: 20px; border: 0px solid #ffff…" at bounding box center [477, 189] width 572 height 279
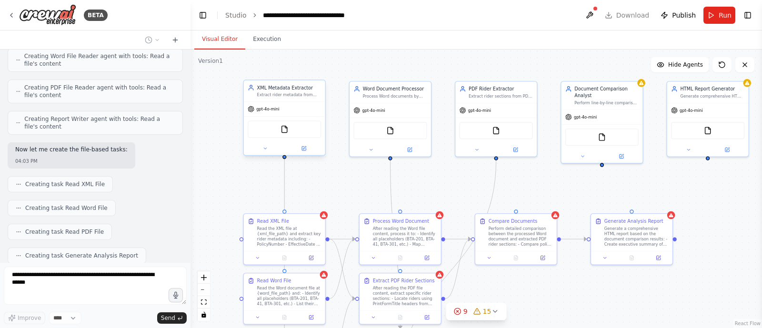
scroll to position [62545, 0]
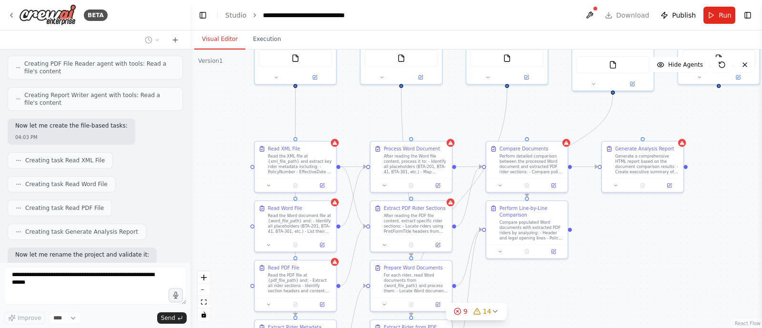
drag, startPoint x: 708, startPoint y: 231, endPoint x: 719, endPoint y: 159, distance: 73.2
click at [719, 159] on div ".deletable-edge-delete-btn { width: 20px; height: 20px; border: 0px solid #ffff…" at bounding box center [477, 189] width 572 height 279
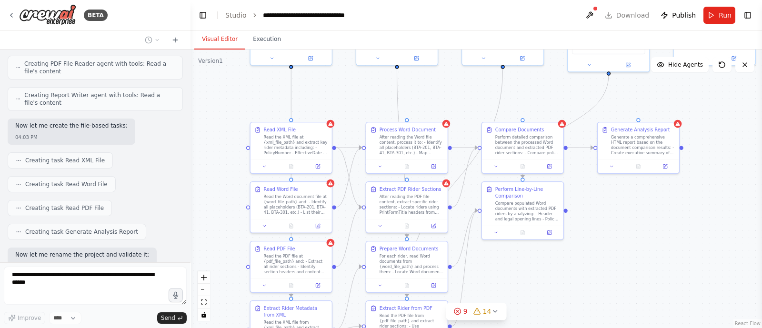
drag, startPoint x: 707, startPoint y: 239, endPoint x: 703, endPoint y: 251, distance: 12.7
click at [703, 251] on div ".deletable-edge-delete-btn { width: 20px; height: 20px; border: 0px solid #ffff…" at bounding box center [477, 189] width 572 height 279
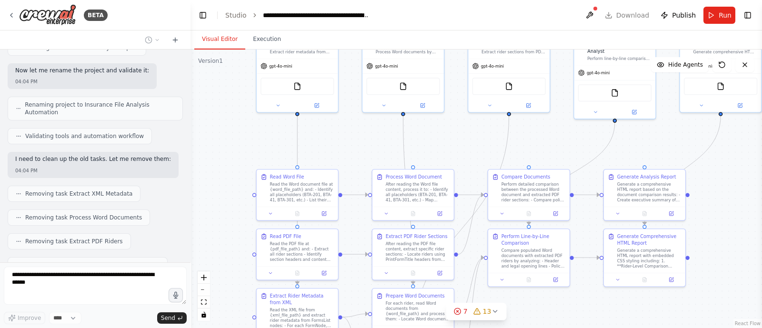
scroll to position [62753, 0]
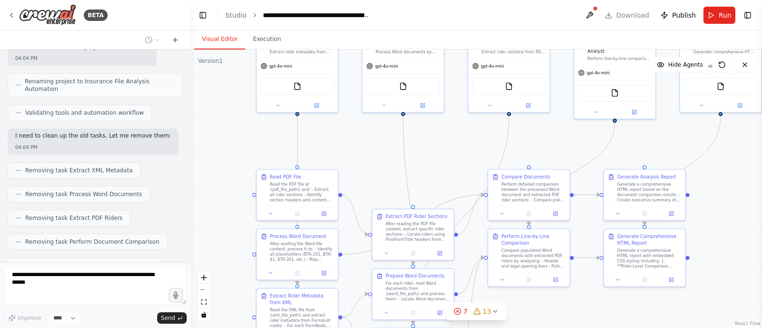
drag, startPoint x: 706, startPoint y: 211, endPoint x: 713, endPoint y: 240, distance: 29.8
click at [713, 240] on div ".deletable-edge-delete-btn { width: 20px; height: 20px; border: 0px solid #ffff…" at bounding box center [477, 189] width 572 height 279
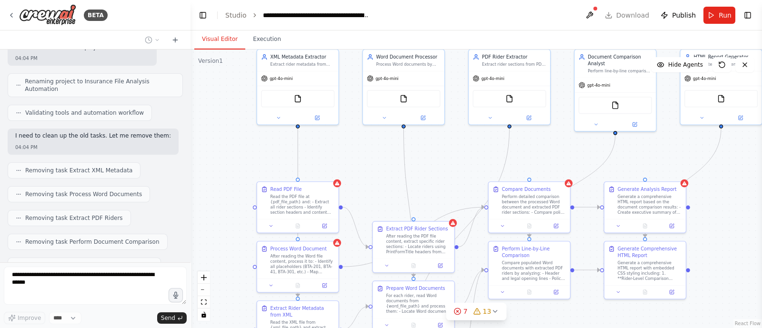
scroll to position [62777, 0]
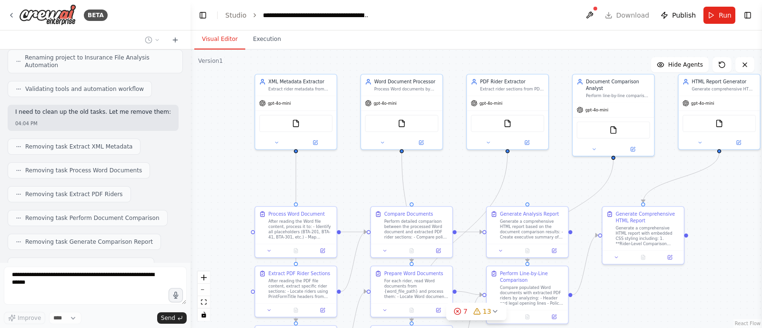
drag, startPoint x: 721, startPoint y: 223, endPoint x: 721, endPoint y: 237, distance: 13.8
click at [721, 237] on div ".deletable-edge-delete-btn { width: 20px; height: 20px; border: 0px solid #ffff…" at bounding box center [477, 189] width 572 height 279
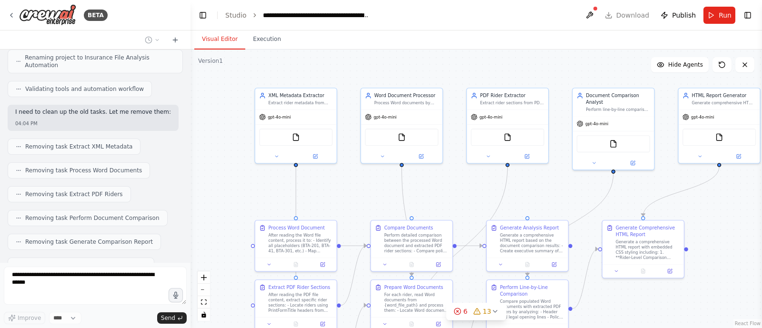
drag, startPoint x: 712, startPoint y: 280, endPoint x: 710, endPoint y: 241, distance: 39.6
click at [710, 241] on div ".deletable-edge-delete-btn { width: 20px; height: 20px; border: 0px solid #ffff…" at bounding box center [477, 189] width 572 height 279
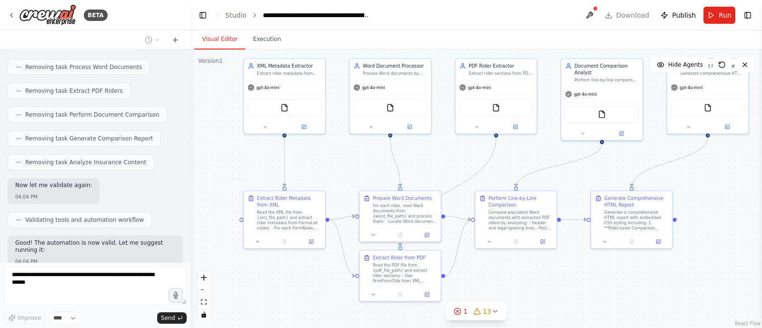
scroll to position [62929, 0]
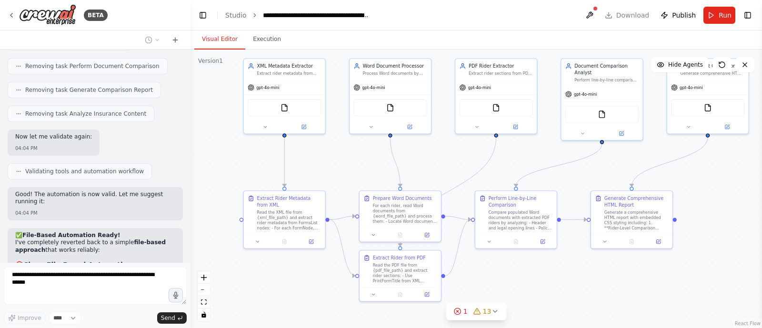
drag, startPoint x: 698, startPoint y: 267, endPoint x: 688, endPoint y: 278, distance: 14.2
click at [688, 278] on div ".deletable-edge-delete-btn { width: 20px; height: 20px; border: 0px solid #ffff…" at bounding box center [477, 189] width 572 height 279
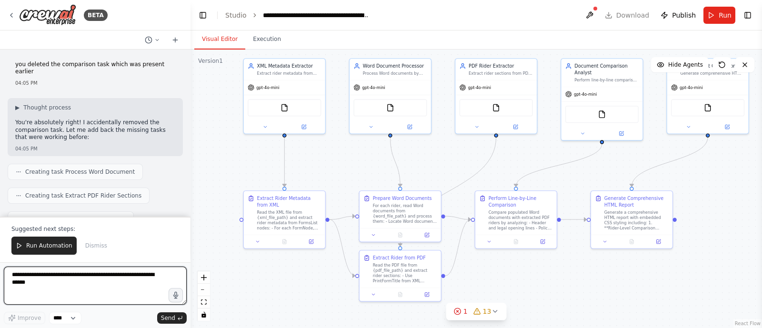
scroll to position [63428, 0]
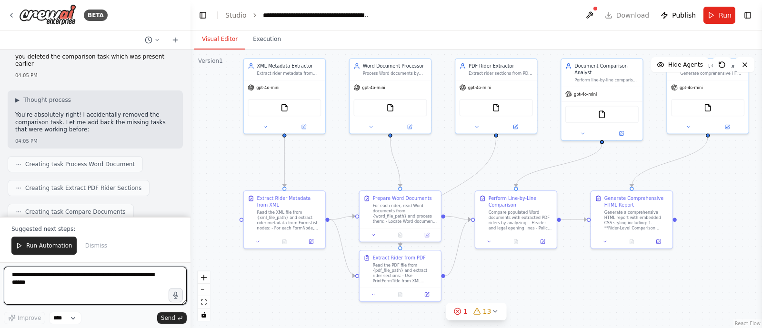
click at [81, 292] on textarea at bounding box center [95, 286] width 183 height 38
click at [76, 275] on textarea at bounding box center [95, 286] width 183 height 38
type textarea "**********"
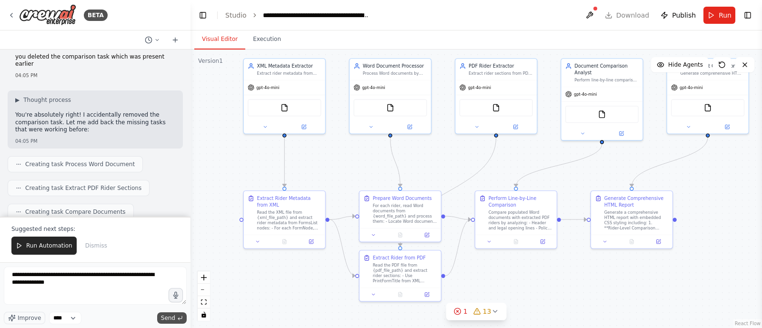
click at [170, 317] on span "Send" at bounding box center [168, 318] width 14 height 8
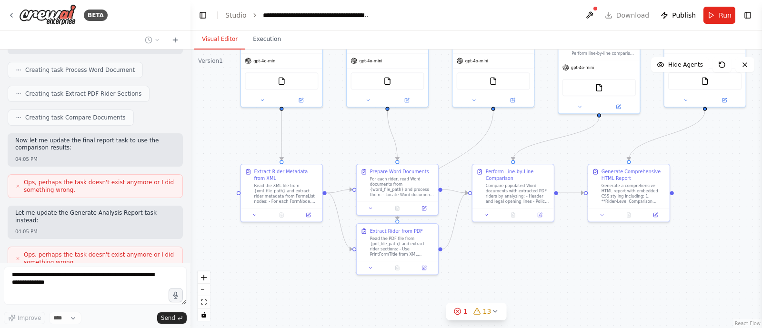
scroll to position [63531, 0]
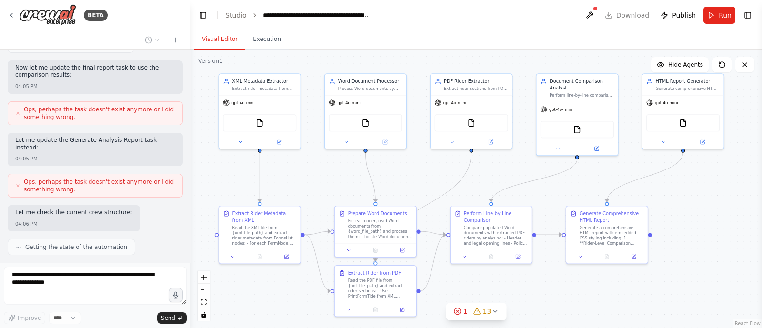
drag, startPoint x: 522, startPoint y: 274, endPoint x: 497, endPoint y: 290, distance: 29.1
click at [497, 290] on div ".deletable-edge-delete-btn { width: 20px; height: 20px; border: 0px solid #ffff…" at bounding box center [477, 189] width 572 height 279
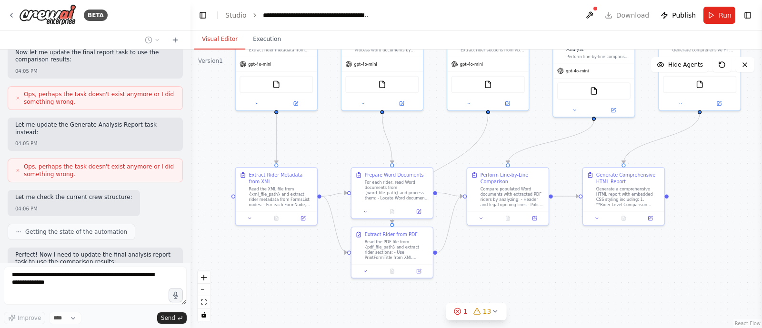
scroll to position [63847, 0]
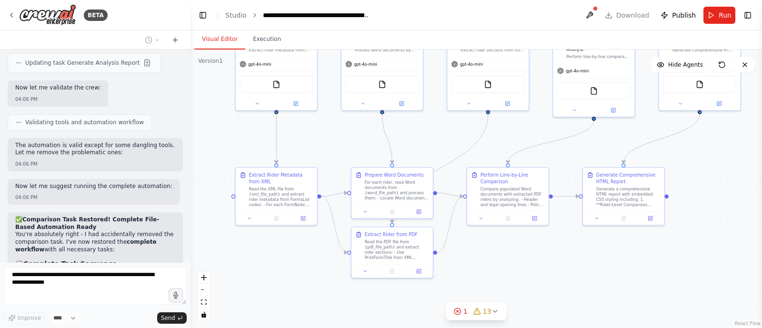
drag, startPoint x: 497, startPoint y: 290, endPoint x: 514, endPoint y: 251, distance: 42.0
click at [514, 251] on div ".deletable-edge-delete-btn { width: 20px; height: 20px; border: 0px solid #ffff…" at bounding box center [477, 189] width 572 height 279
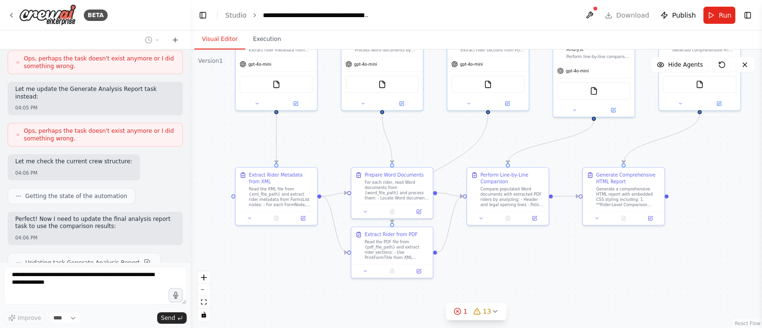
scroll to position [63854, 0]
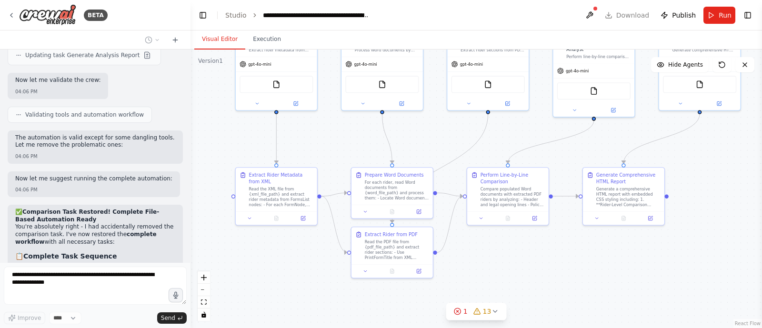
click at [189, 256] on div at bounding box center [189, 164] width 4 height 328
click at [700, 226] on div ".deletable-edge-delete-btn { width: 20px; height: 20px; border: 0px solid #ffff…" at bounding box center [477, 189] width 572 height 279
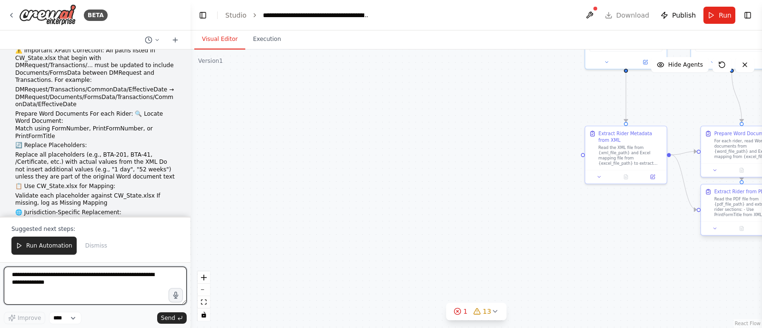
scroll to position [64484, 0]
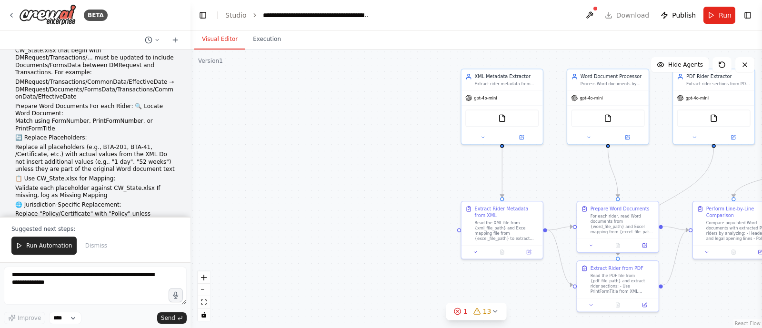
drag, startPoint x: 522, startPoint y: 154, endPoint x: 388, endPoint y: 234, distance: 155.3
click at [388, 234] on div ".deletable-edge-delete-btn { width: 20px; height: 20px; border: 0px solid #ffff…" at bounding box center [477, 189] width 572 height 279
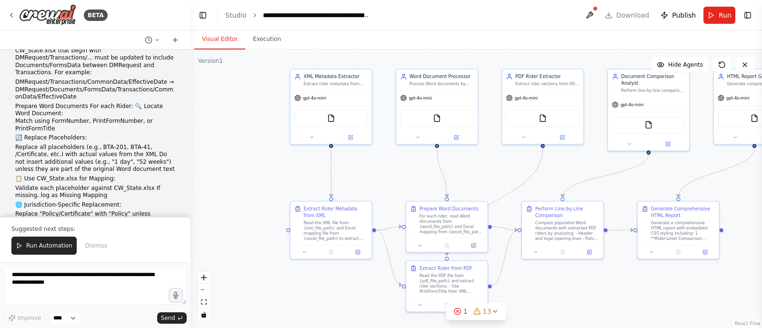
drag, startPoint x: 666, startPoint y: 180, endPoint x: 504, endPoint y: 175, distance: 163.0
click at [504, 175] on div ".deletable-edge-delete-btn { width: 20px; height: 20px; border: 0px solid #ffff…" at bounding box center [477, 189] width 572 height 279
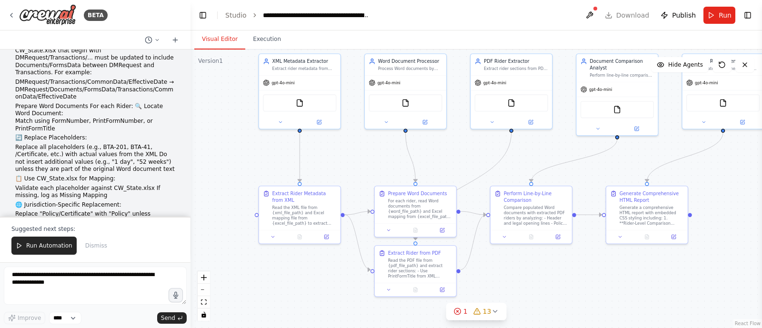
drag, startPoint x: 739, startPoint y: 195, endPoint x: 709, endPoint y: 180, distance: 33.7
click at [709, 180] on div ".deletable-edge-delete-btn { width: 20px; height: 20px; border: 0px solid #ffff…" at bounding box center [477, 189] width 572 height 279
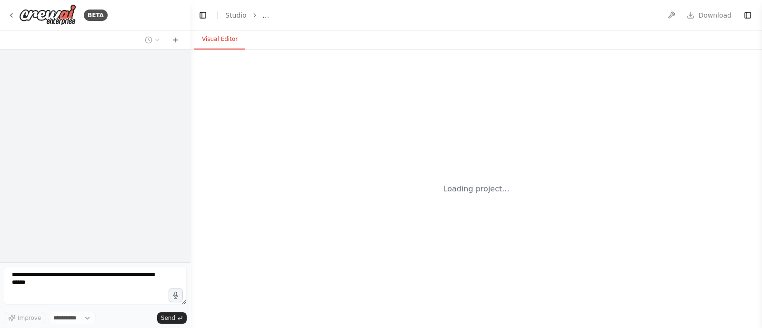
select select "****"
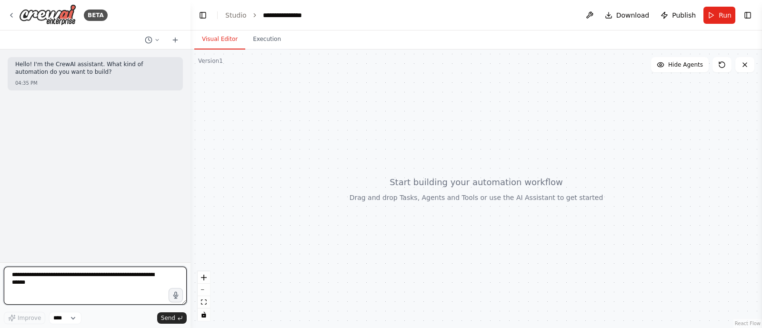
click at [93, 277] on textarea at bounding box center [95, 286] width 183 height 38
type textarea "**********"
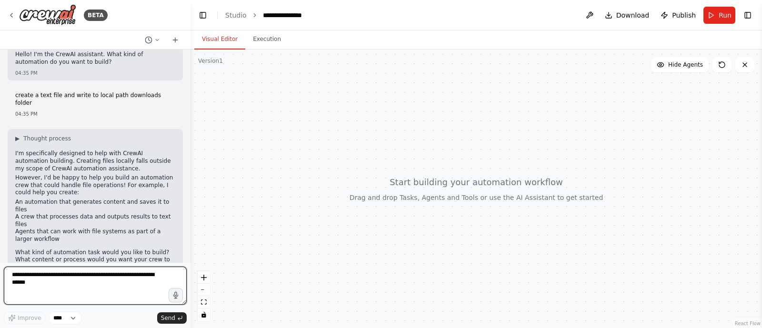
scroll to position [18, 0]
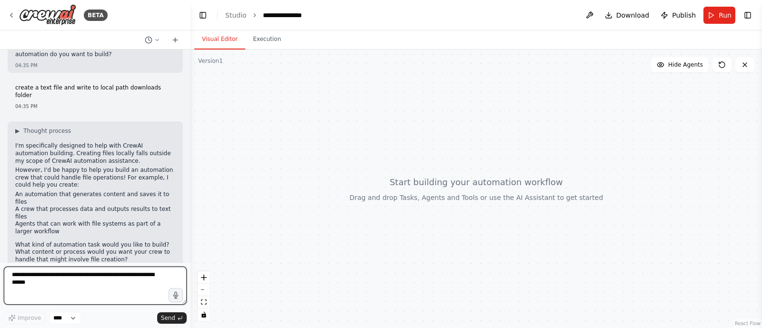
click at [101, 270] on textarea at bounding box center [95, 286] width 183 height 38
type textarea "**********"
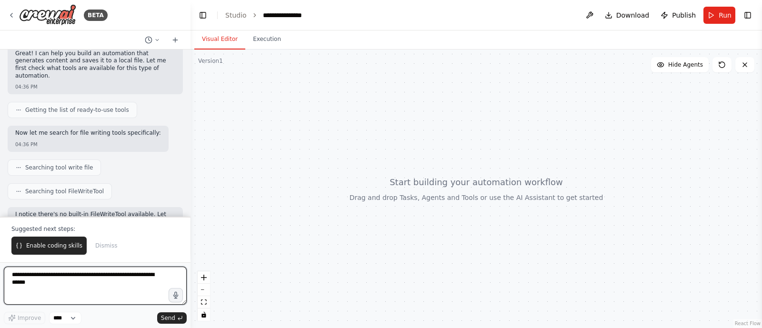
scroll to position [315, 0]
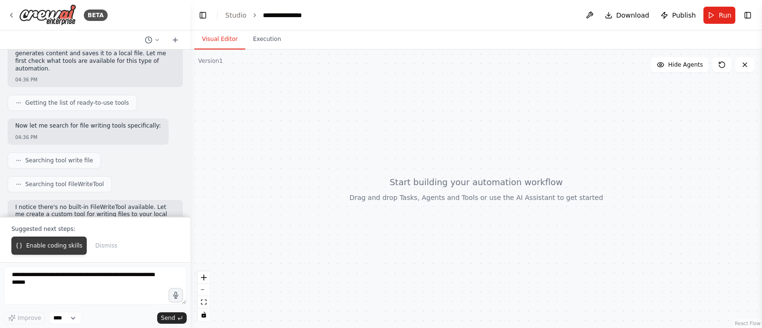
click at [53, 251] on button "Enable coding skills" at bounding box center [48, 246] width 75 height 18
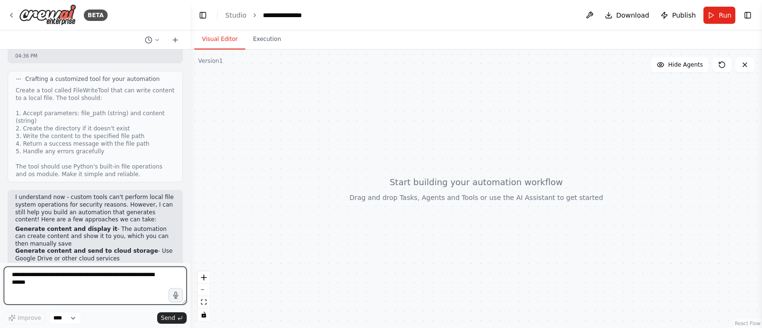
scroll to position [702, 0]
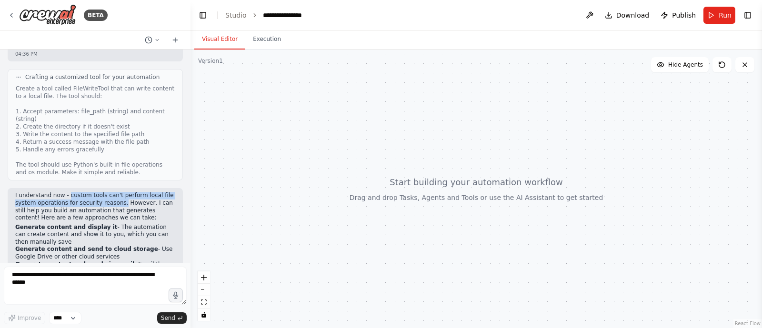
drag, startPoint x: 64, startPoint y: 135, endPoint x: 112, endPoint y: 142, distance: 48.6
click at [112, 192] on p "I understand now - custom tools can't perform local file system operations for …" at bounding box center [95, 207] width 160 height 30
copy p "custom tools can't perform local file system operations for security reasons."
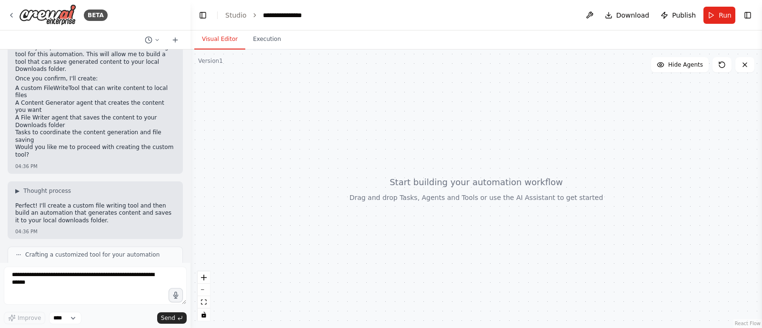
scroll to position [765, 0]
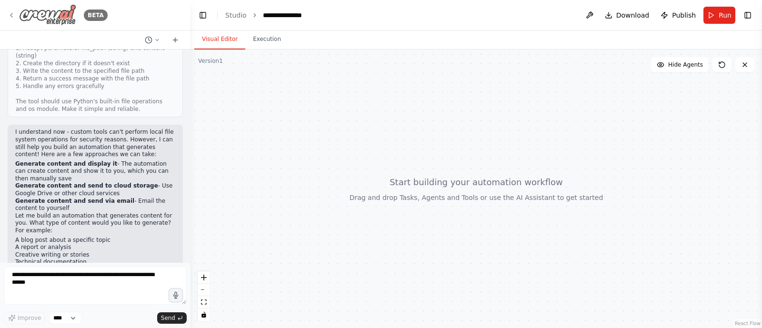
click at [18, 14] on div "BETA" at bounding box center [58, 14] width 100 height 21
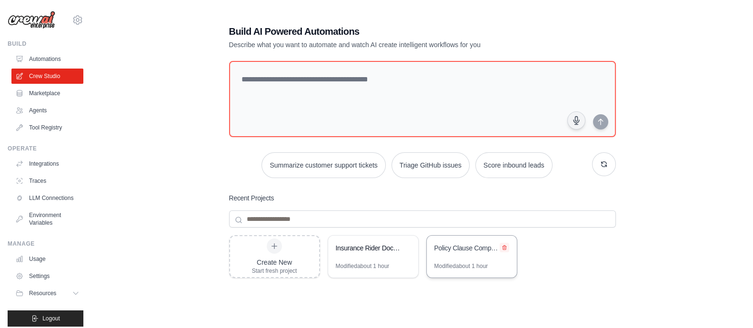
click at [503, 247] on icon at bounding box center [505, 248] width 4 height 4
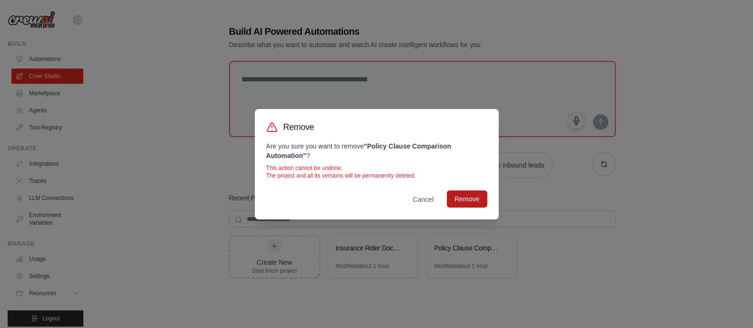
click at [466, 196] on button "Remove" at bounding box center [467, 199] width 40 height 17
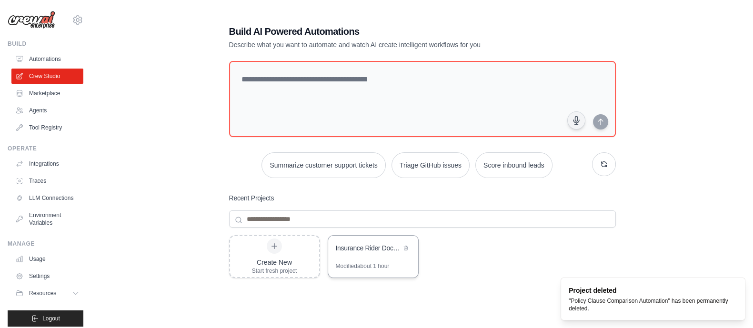
click at [403, 236] on div "Insurance Rider Document Comparison Automation" at bounding box center [373, 249] width 90 height 27
click at [374, 262] on div "Modified about 1 hour" at bounding box center [363, 266] width 54 height 8
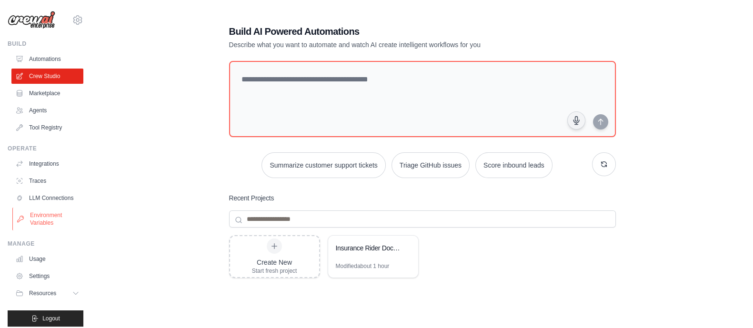
click at [57, 226] on link "Environment Variables" at bounding box center [48, 219] width 72 height 23
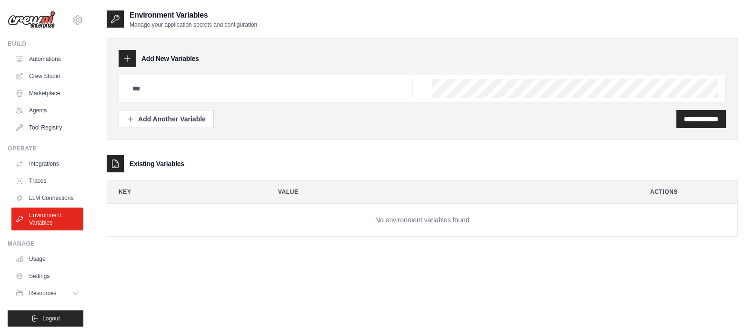
scroll to position [13, 0]
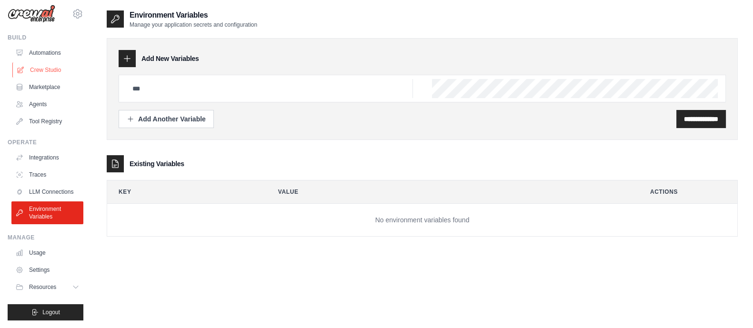
click at [49, 63] on link "Crew Studio" at bounding box center [48, 69] width 72 height 15
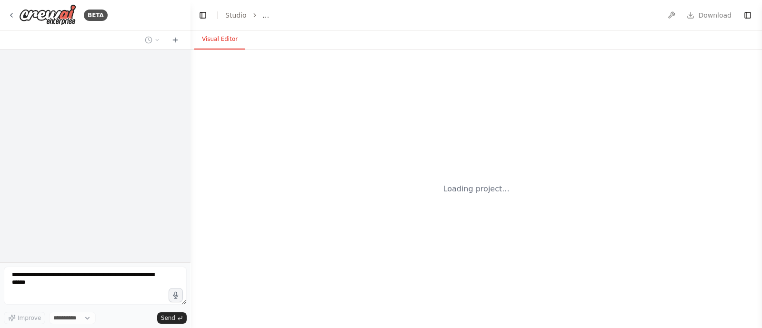
select select "****"
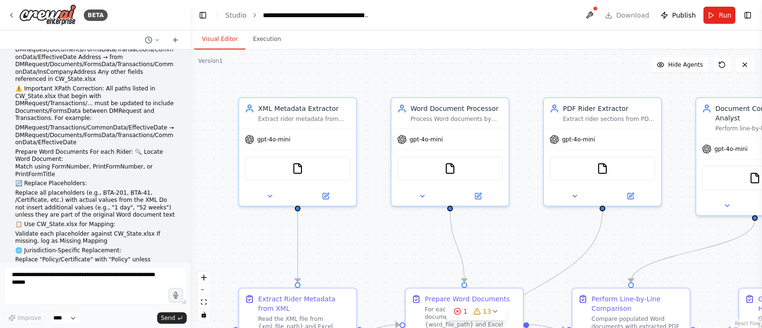
scroll to position [64438, 0]
click at [14, 16] on icon at bounding box center [12, 15] width 8 height 8
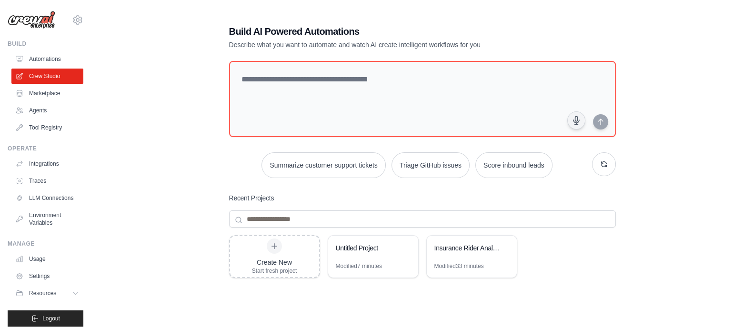
click at [42, 22] on img at bounding box center [32, 20] width 48 height 18
click at [53, 161] on link "Integrations" at bounding box center [48, 163] width 72 height 15
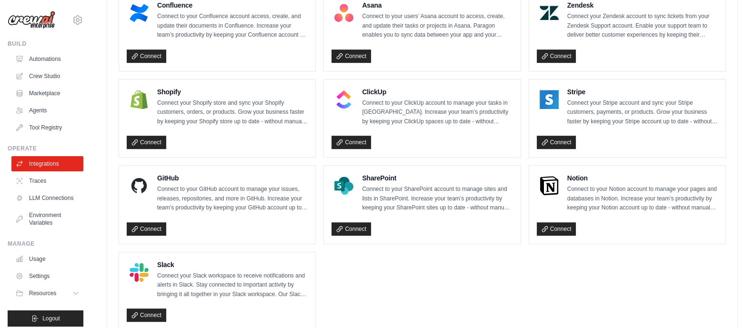
scroll to position [661, 0]
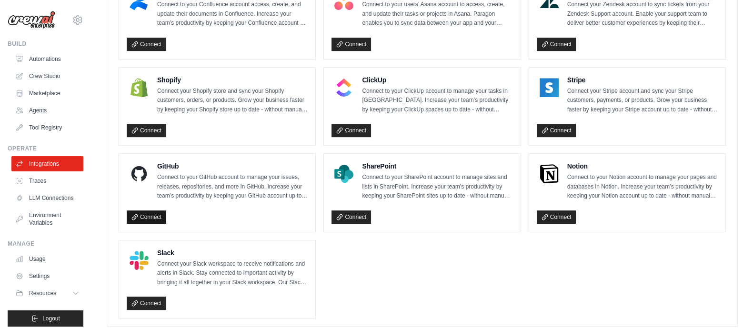
click at [146, 216] on link "Connect" at bounding box center [147, 217] width 40 height 13
click at [47, 69] on link "Crew Studio" at bounding box center [48, 76] width 72 height 15
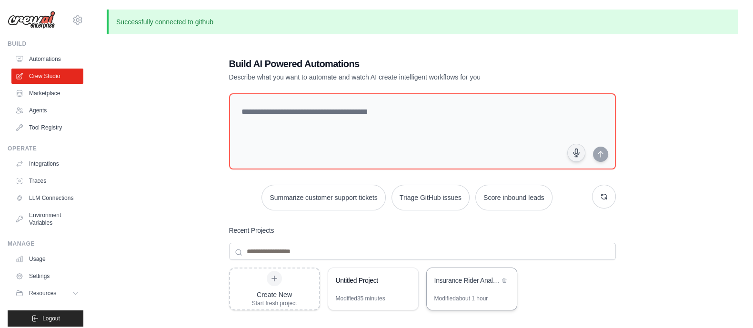
click at [444, 271] on div "Insurance Rider Analysis and Comparison System" at bounding box center [472, 281] width 90 height 27
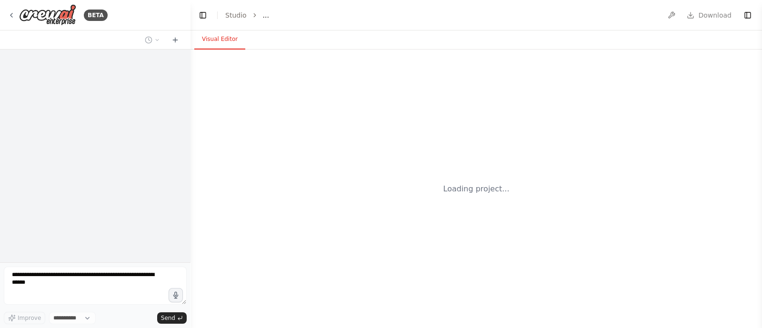
select select "****"
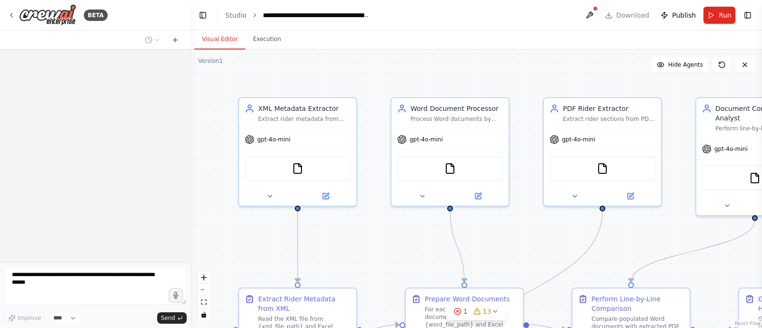
click at [611, 15] on header "**********" at bounding box center [477, 15] width 572 height 30
click at [640, 17] on header "**********" at bounding box center [477, 15] width 572 height 30
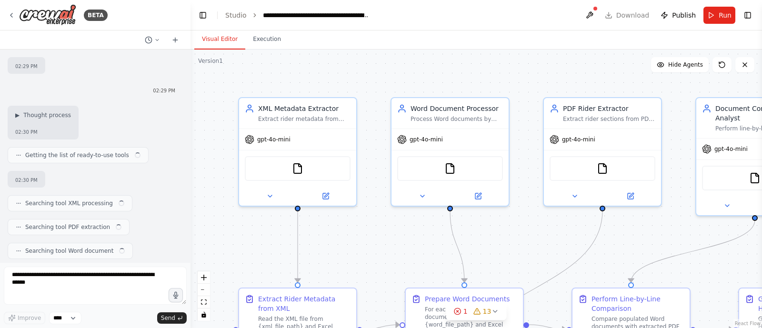
click at [640, 17] on header "**********" at bounding box center [477, 15] width 572 height 30
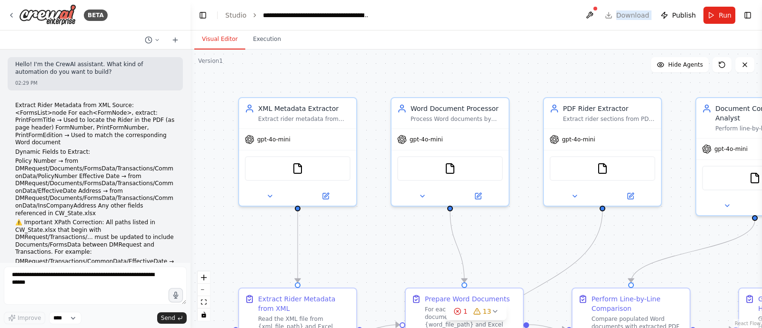
scroll to position [64438, 0]
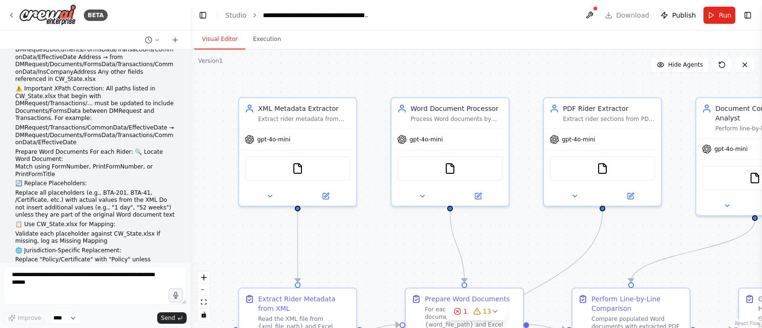
click at [570, 30] on div "Visual Editor Execution" at bounding box center [477, 39] width 572 height 19
click at [676, 18] on span "Publish" at bounding box center [684, 15] width 24 height 10
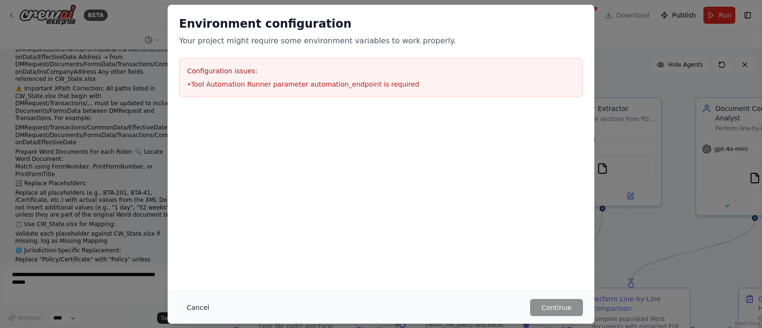
click at [188, 313] on button "Cancel" at bounding box center [198, 307] width 38 height 17
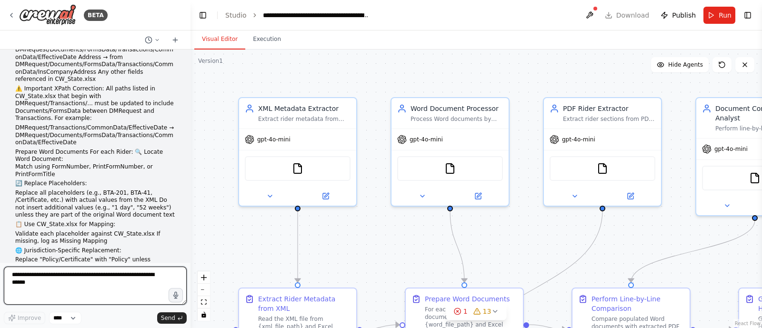
click at [103, 289] on textarea at bounding box center [95, 286] width 183 height 38
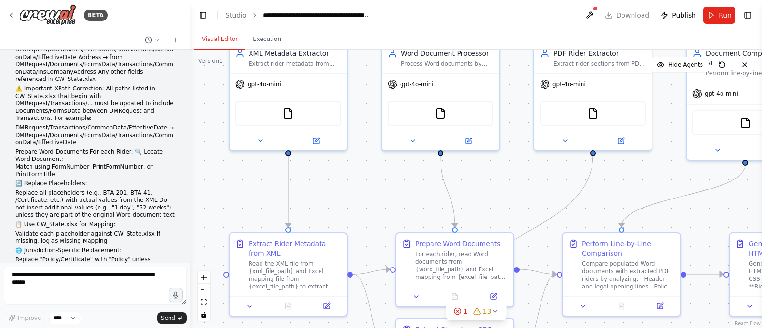
drag, startPoint x: 635, startPoint y: 251, endPoint x: 625, endPoint y: 195, distance: 56.5
click at [625, 195] on div ".deletable-edge-delete-btn { width: 20px; height: 20px; border: 0px solid #ffff…" at bounding box center [477, 189] width 572 height 279
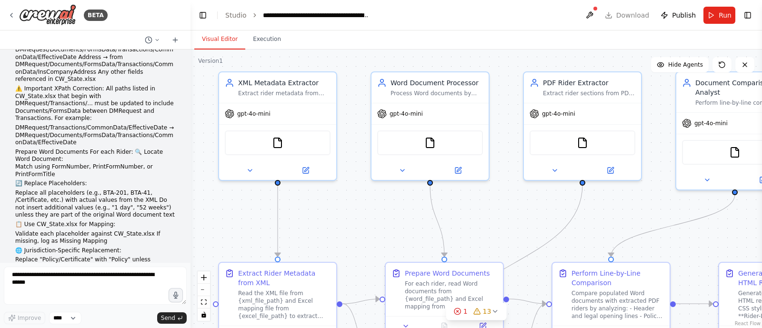
drag, startPoint x: 607, startPoint y: 215, endPoint x: 597, endPoint y: 245, distance: 31.3
click at [597, 245] on div ".deletable-edge-delete-btn { width: 20px; height: 20px; border: 0px solid #ffff…" at bounding box center [477, 189] width 572 height 279
click at [708, 21] on button "Run" at bounding box center [720, 15] width 32 height 17
click at [487, 129] on div "FileReadTool" at bounding box center [430, 140] width 117 height 37
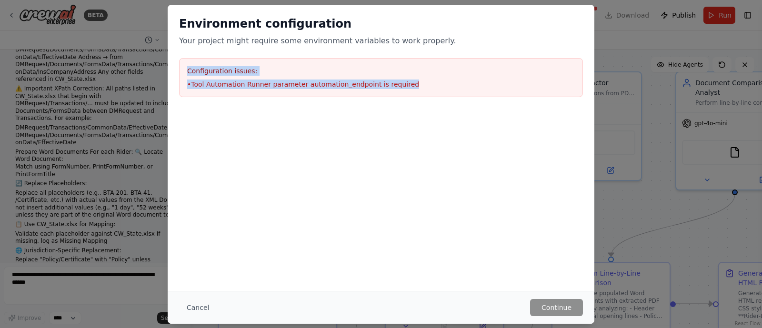
drag, startPoint x: 400, startPoint y: 87, endPoint x: 168, endPoint y: 61, distance: 233.8
click at [168, 61] on div "Environment configuration Your project might require some environment variables…" at bounding box center [381, 57] width 427 height 104
copy div "Configuration issues: • Tool Automation Runner parameter automation_endpoint is…"
click at [198, 305] on button "Cancel" at bounding box center [198, 307] width 38 height 17
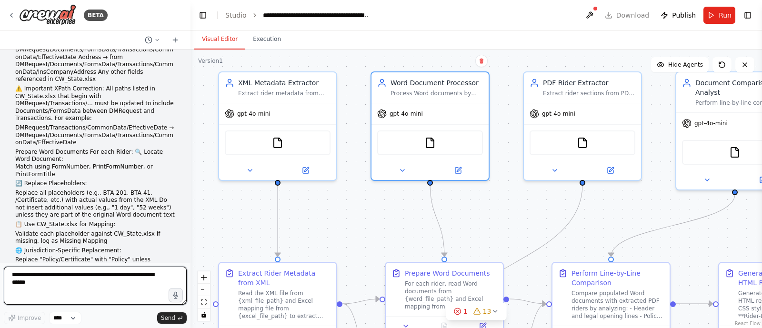
click at [117, 278] on textarea at bounding box center [95, 286] width 183 height 38
paste textarea "**********"
click at [117, 278] on textarea "**********" at bounding box center [95, 286] width 183 height 38
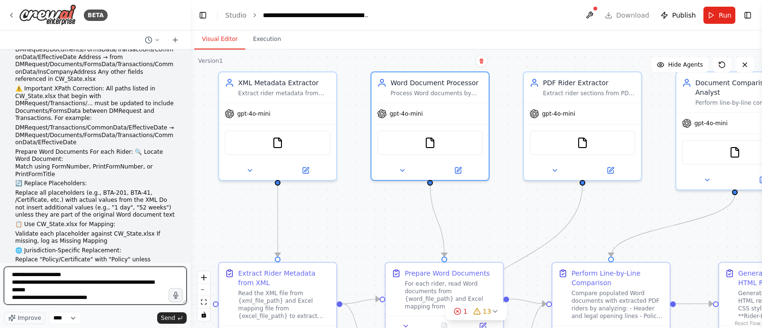
type textarea "**********"
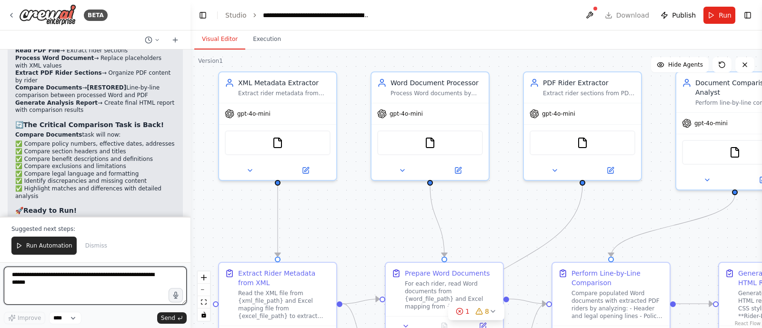
scroll to position [65316, 0]
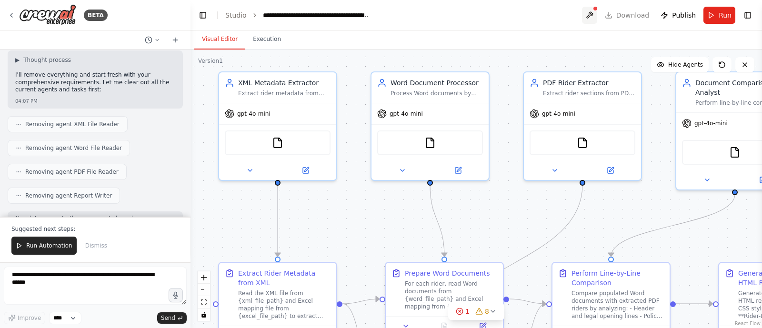
click at [591, 11] on button at bounding box center [589, 15] width 15 height 17
click at [591, 11] on div at bounding box center [589, 15] width 15 height 17
click at [594, 13] on div at bounding box center [589, 15] width 15 height 17
click at [593, 15] on div at bounding box center [589, 15] width 15 height 17
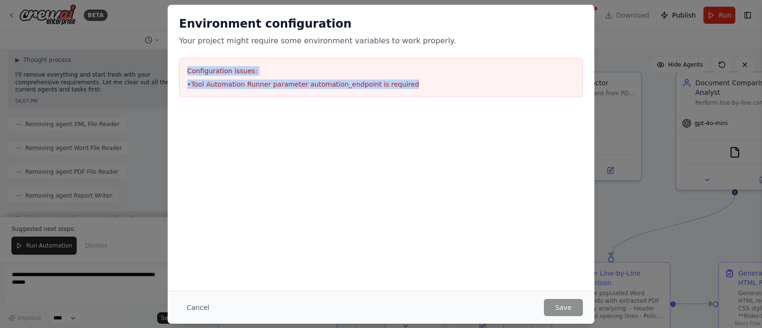
drag, startPoint x: 402, startPoint y: 82, endPoint x: 185, endPoint y: 58, distance: 218.1
click at [185, 58] on div "Configuration issues: • Tool Automation Runner parameter automation_endpoint is…" at bounding box center [381, 77] width 404 height 39
copy div "Configuration issues: • Tool Automation Runner parameter automation_endpoint is…"
click at [197, 303] on button "Cancel" at bounding box center [198, 307] width 38 height 17
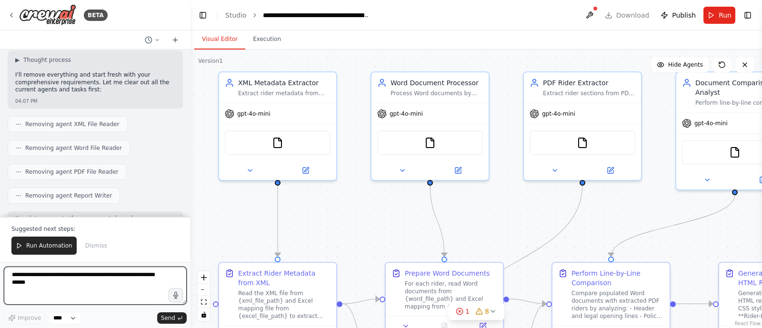
click at [109, 286] on textarea at bounding box center [95, 286] width 183 height 38
paste textarea "**********"
type textarea "**********"
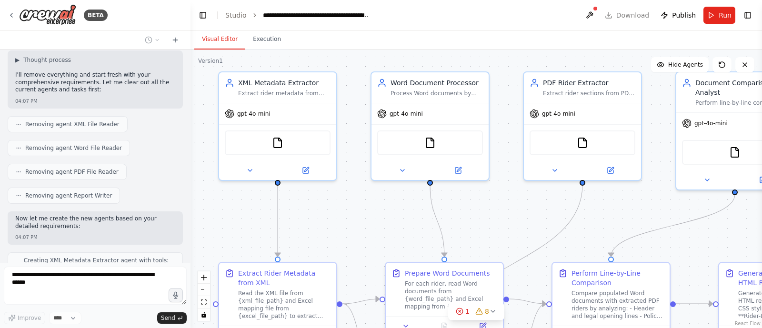
scroll to position [65336, 0]
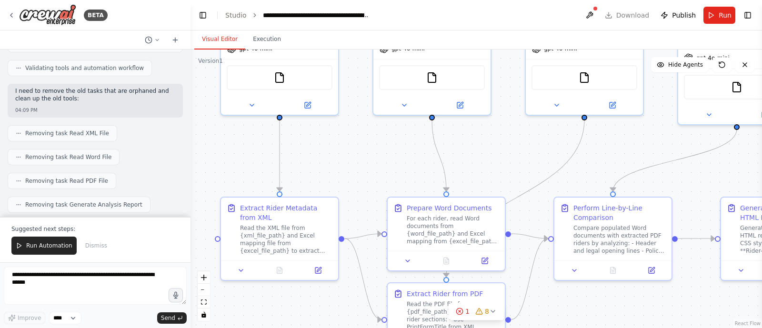
drag, startPoint x: 410, startPoint y: 220, endPoint x: 412, endPoint y: 152, distance: 67.7
click at [412, 152] on div ".deletable-edge-delete-btn { width: 20px; height: 20px; border: 0px solid #ffff…" at bounding box center [477, 189] width 572 height 279
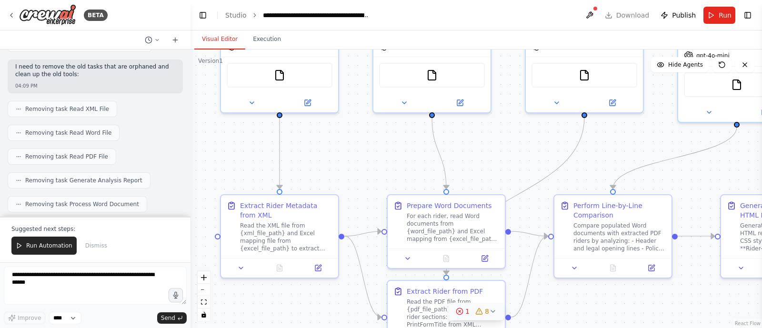
scroll to position [65938, 0]
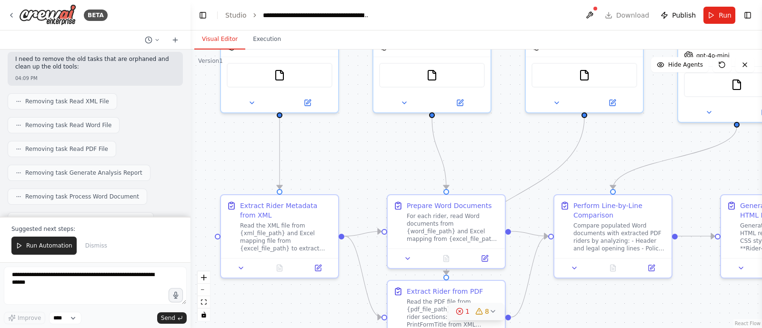
click at [493, 315] on icon at bounding box center [493, 312] width 8 height 8
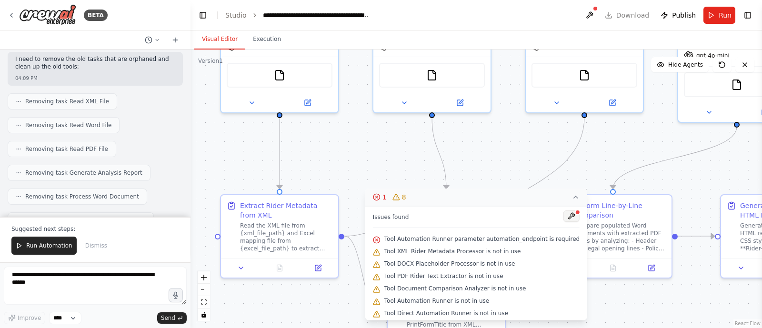
click at [564, 221] on button at bounding box center [572, 216] width 16 height 11
click at [572, 199] on icon at bounding box center [576, 197] width 8 height 8
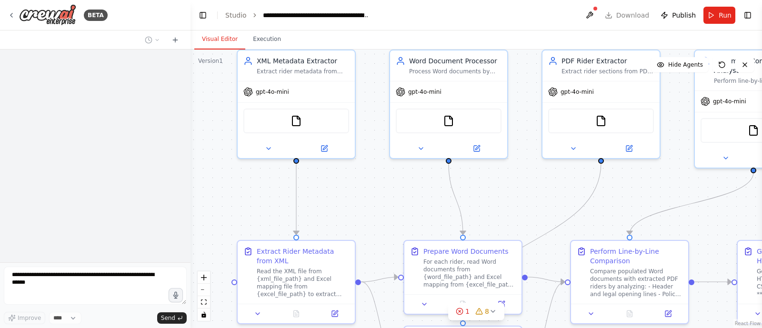
drag, startPoint x: 407, startPoint y: 265, endPoint x: 405, endPoint y: 213, distance: 52.0
click at [405, 213] on div ".deletable-edge-delete-btn { width: 20px; height: 20px; border: 0px solid #ffff…" at bounding box center [477, 189] width 572 height 279
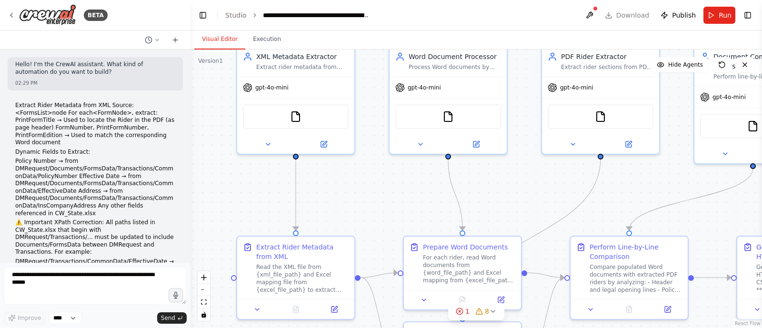
scroll to position [65892, 0]
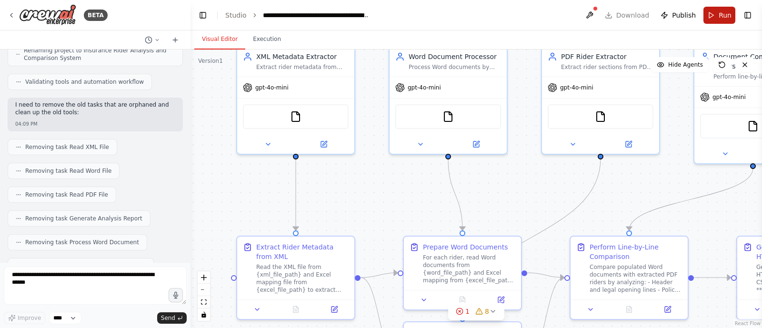
click at [729, 18] on span "Run" at bounding box center [725, 15] width 13 height 10
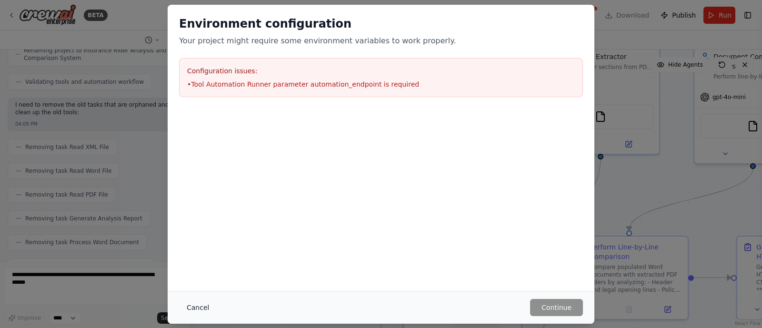
click at [196, 308] on button "Cancel" at bounding box center [198, 307] width 38 height 17
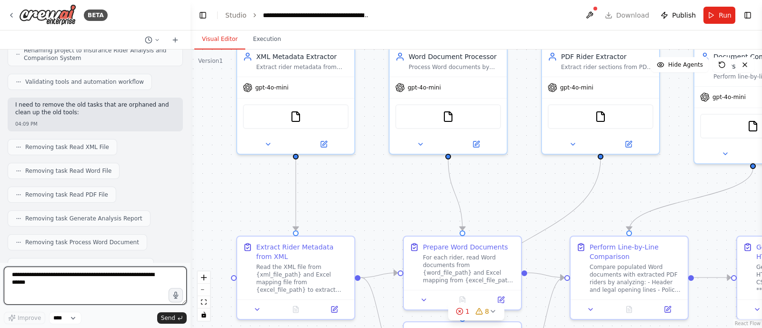
click at [104, 278] on textarea at bounding box center [95, 286] width 183 height 38
type textarea "**********"
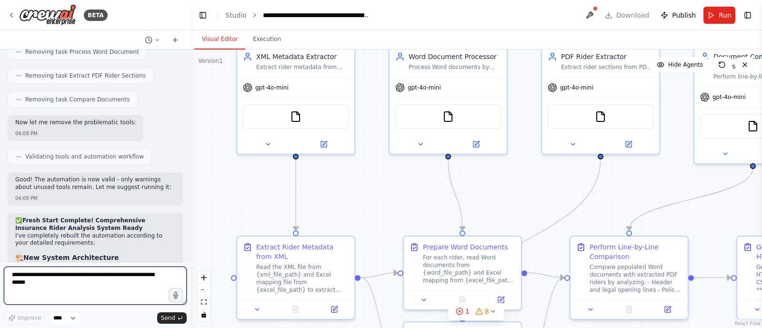
scroll to position [66090, 0]
